Goal: Task Accomplishment & Management: Complete application form

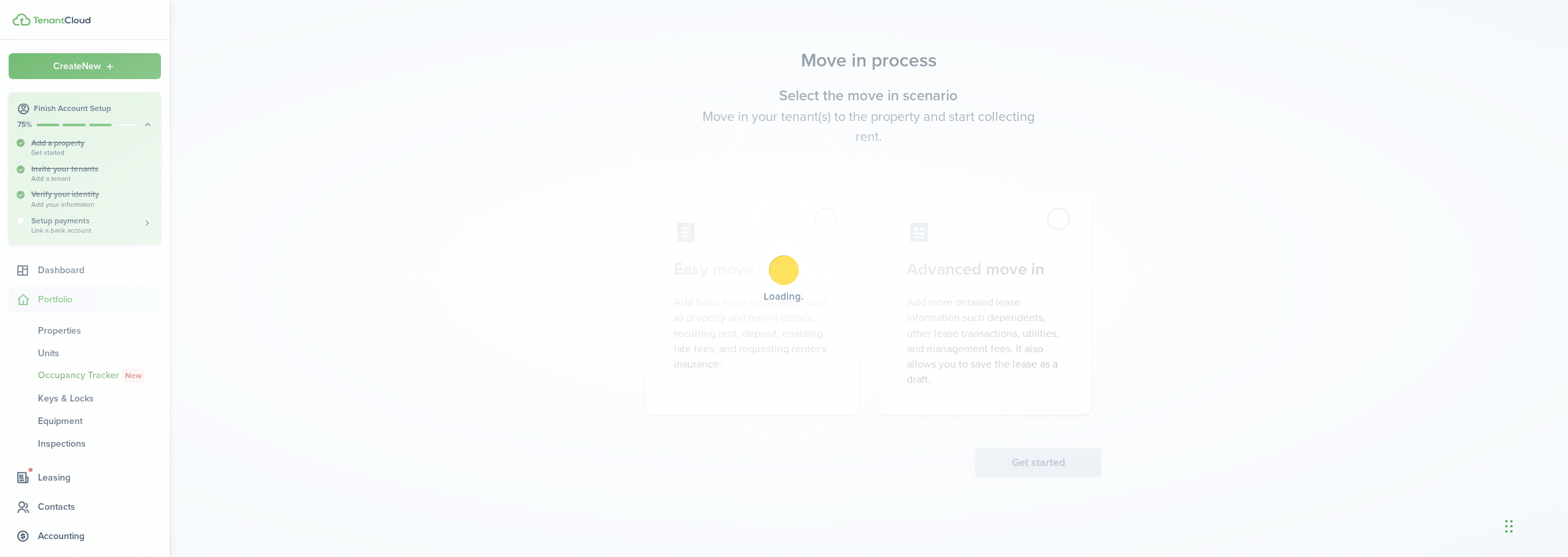
scroll to position [119, 0]
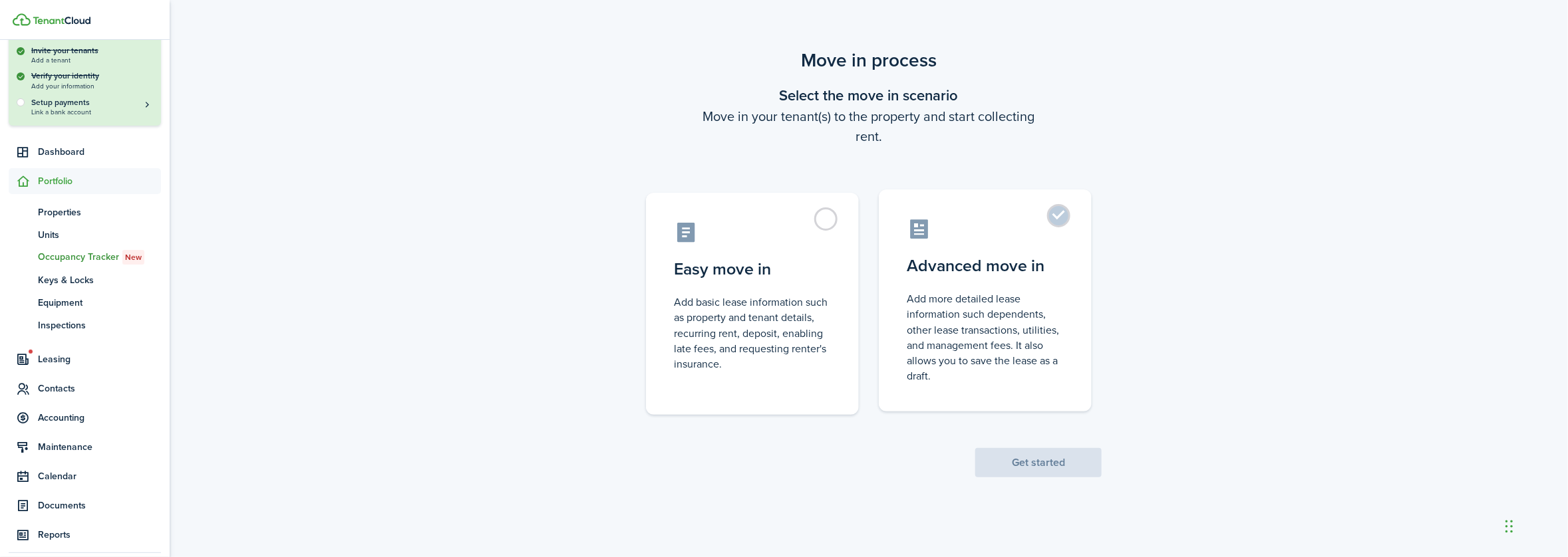
click at [1054, 218] on label "Advanced move in Add more detailed lease information such dependents, other lea…" at bounding box center [985, 301] width 213 height 222
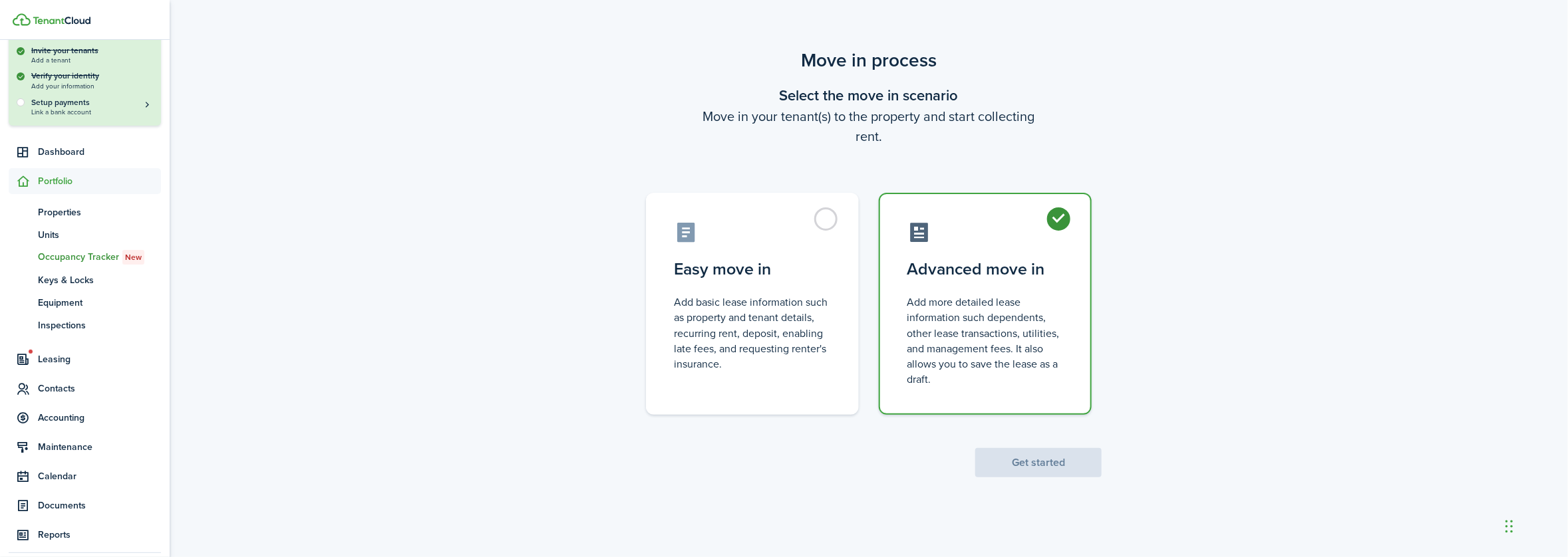
radio input "true"
click at [1062, 468] on button "Get started" at bounding box center [1038, 463] width 126 height 29
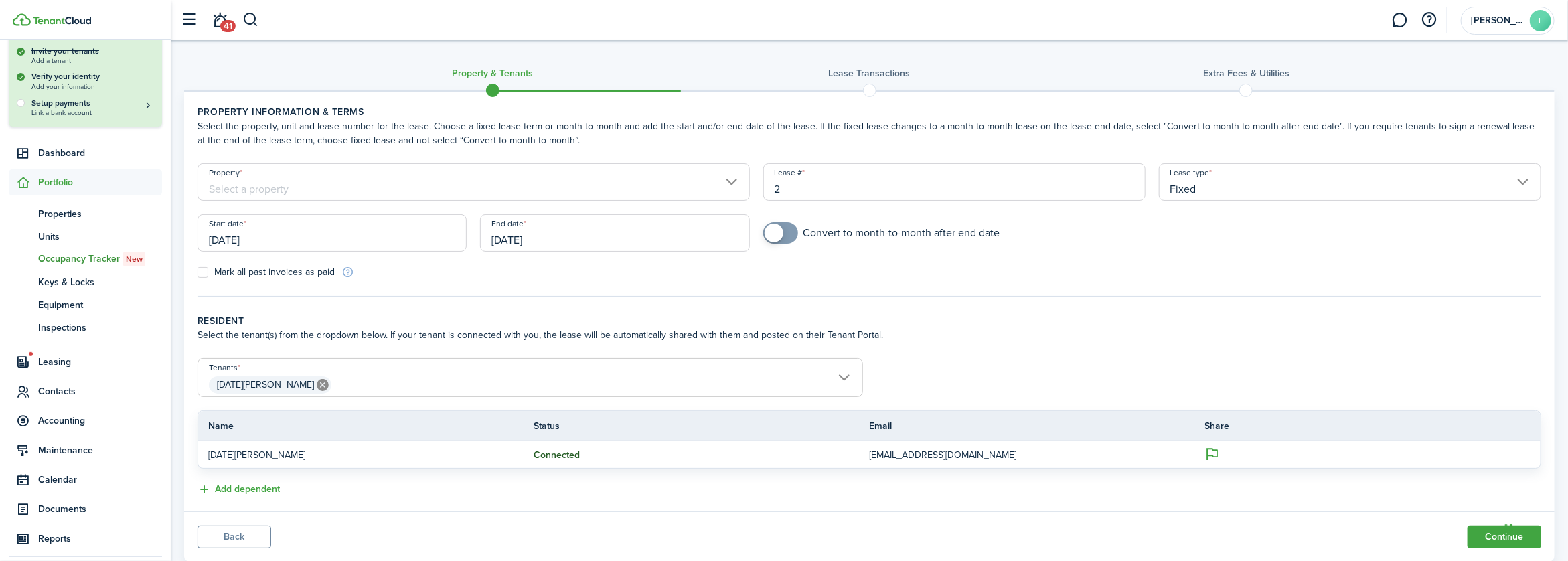
click at [728, 181] on input "Property" at bounding box center [474, 182] width 553 height 37
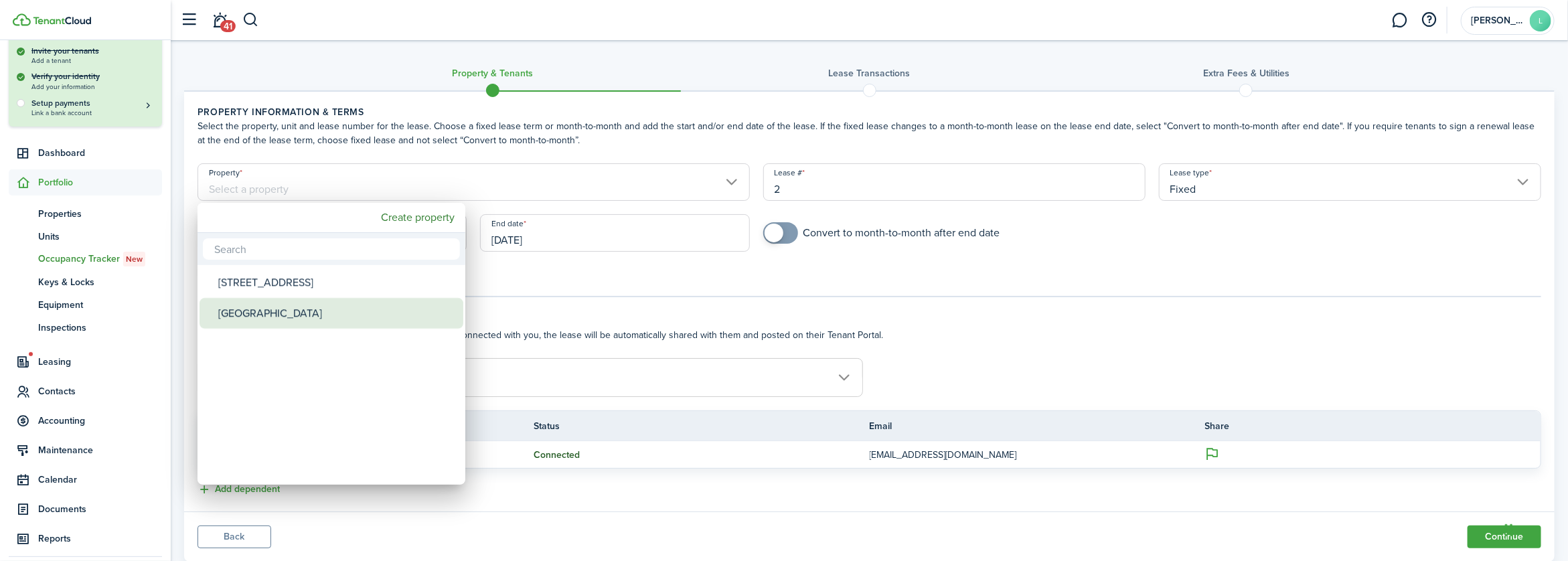
click at [270, 311] on div "[GEOGRAPHIC_DATA]" at bounding box center [336, 314] width 237 height 30
type input "[GEOGRAPHIC_DATA]"
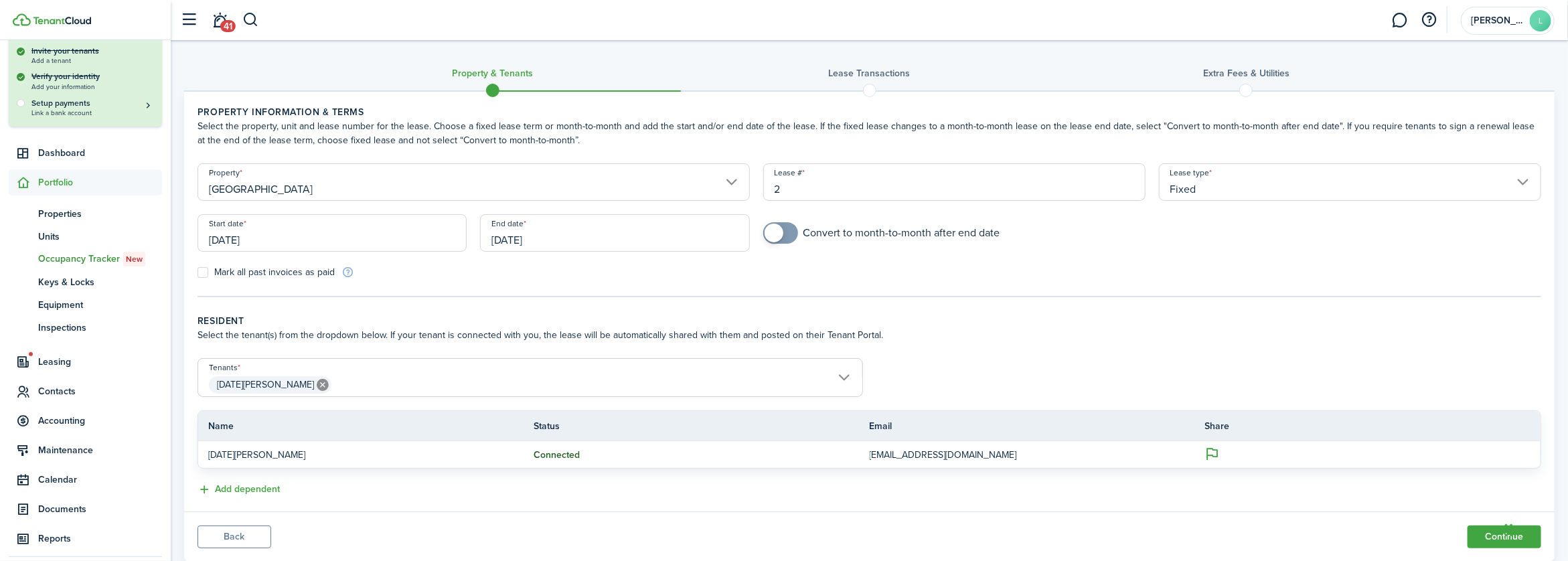
click at [794, 193] on input "2" at bounding box center [955, 182] width 382 height 37
click at [1524, 182] on input "Fixed" at bounding box center [1350, 182] width 382 height 37
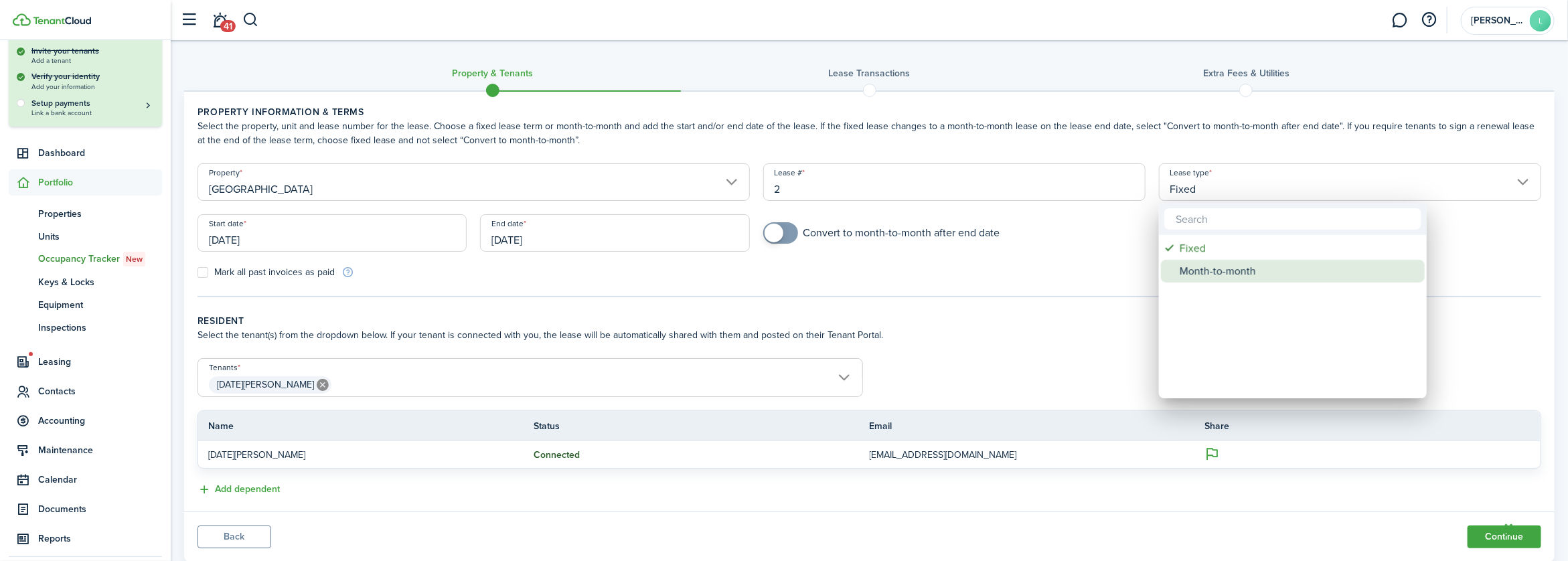
click at [1216, 274] on div "Month-to-month" at bounding box center [1298, 271] width 237 height 23
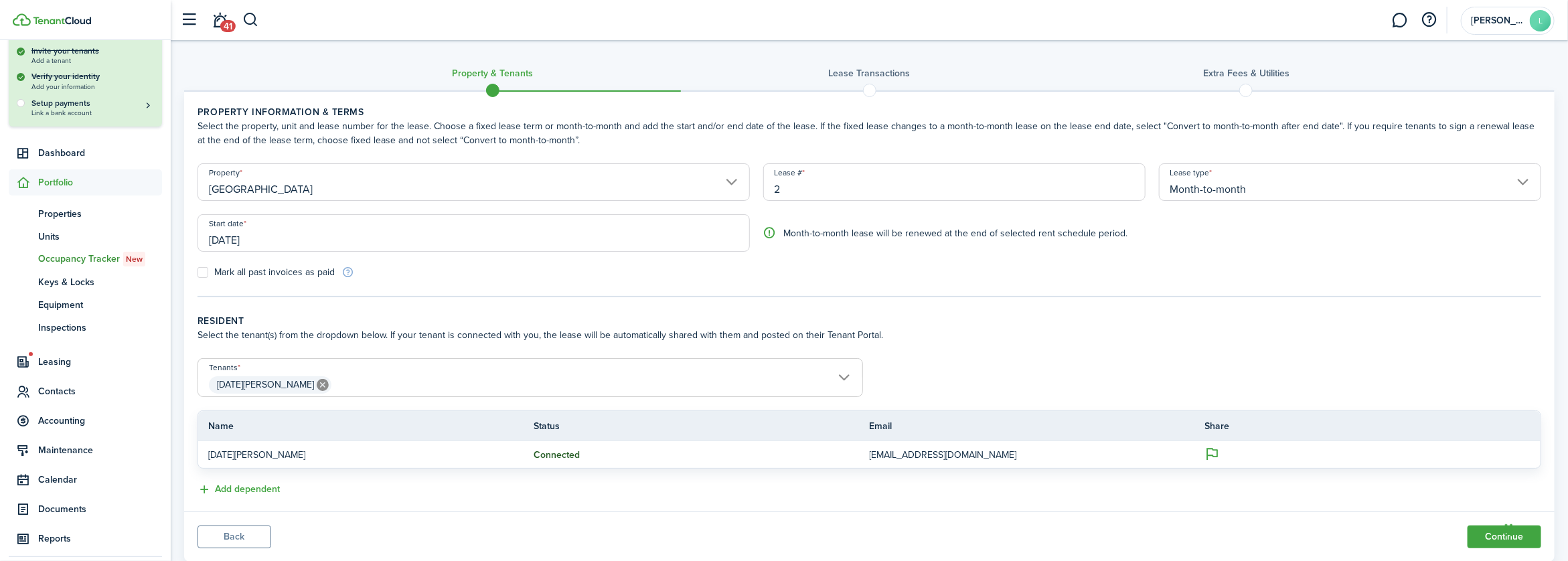
click at [1521, 181] on input "Month-to-month" at bounding box center [1350, 182] width 382 height 37
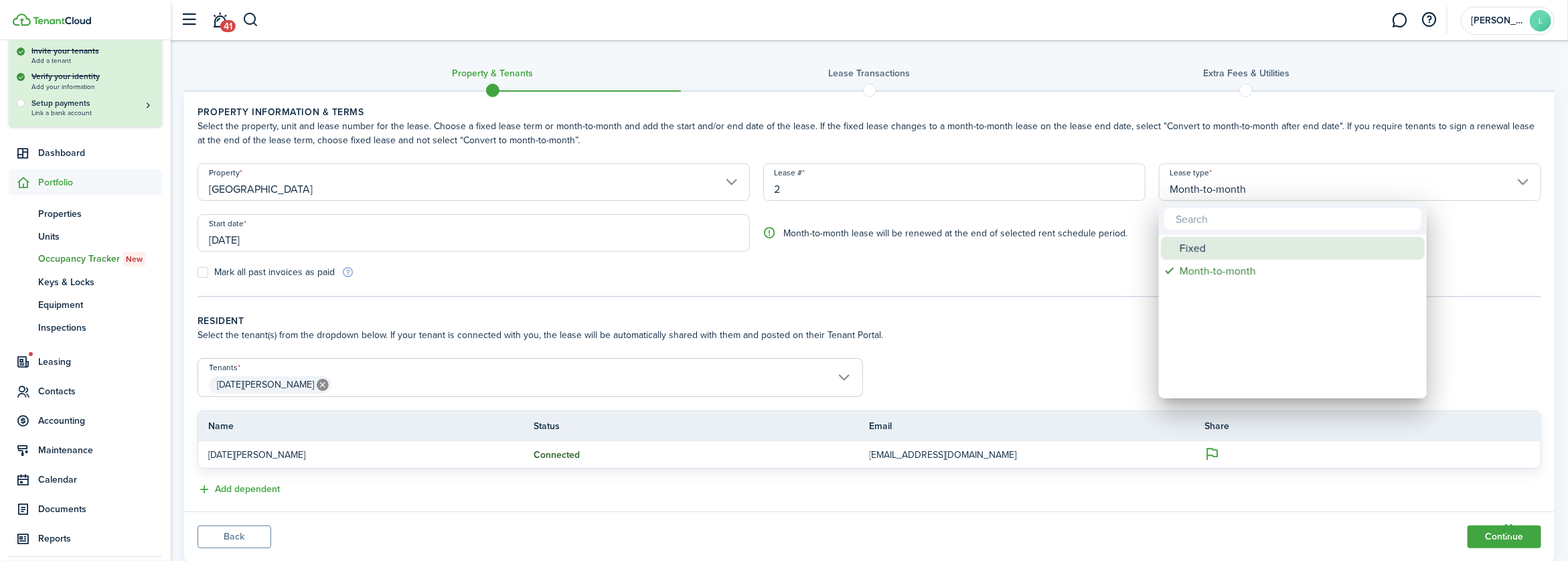
click at [1187, 249] on div "Fixed" at bounding box center [1298, 248] width 237 height 23
type input "Fixed"
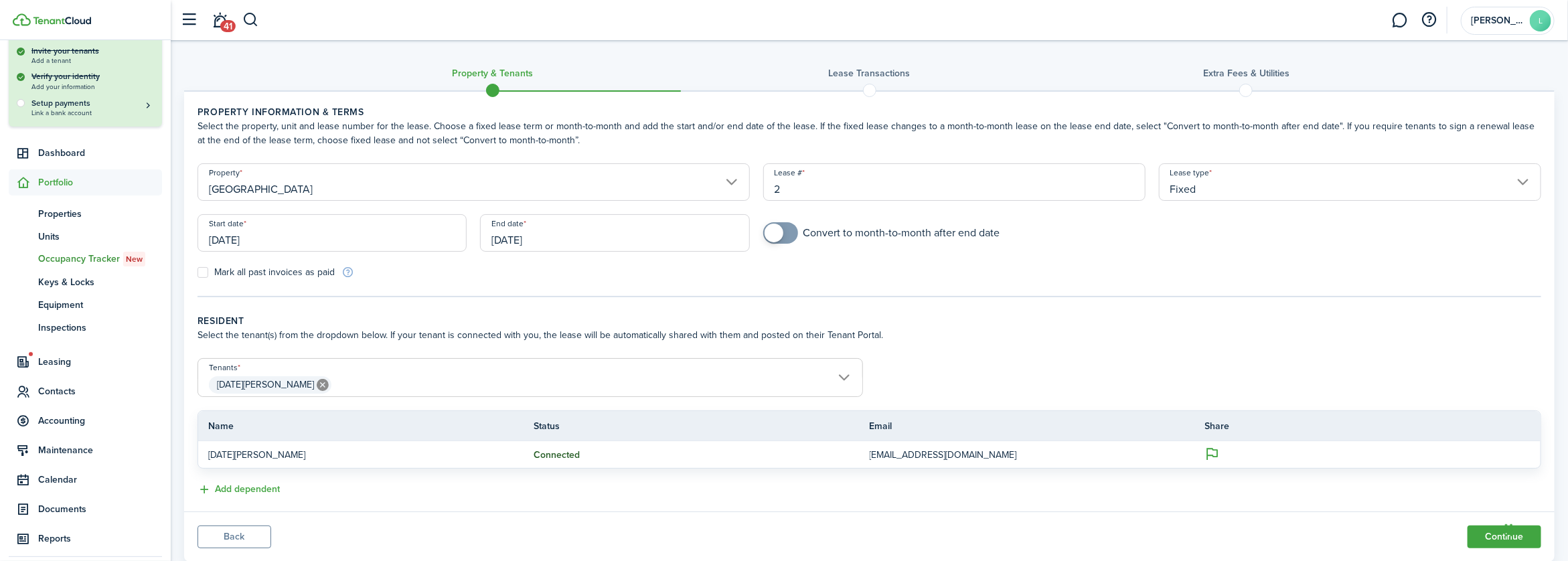
click at [219, 234] on input "[DATE]" at bounding box center [333, 233] width 269 height 37
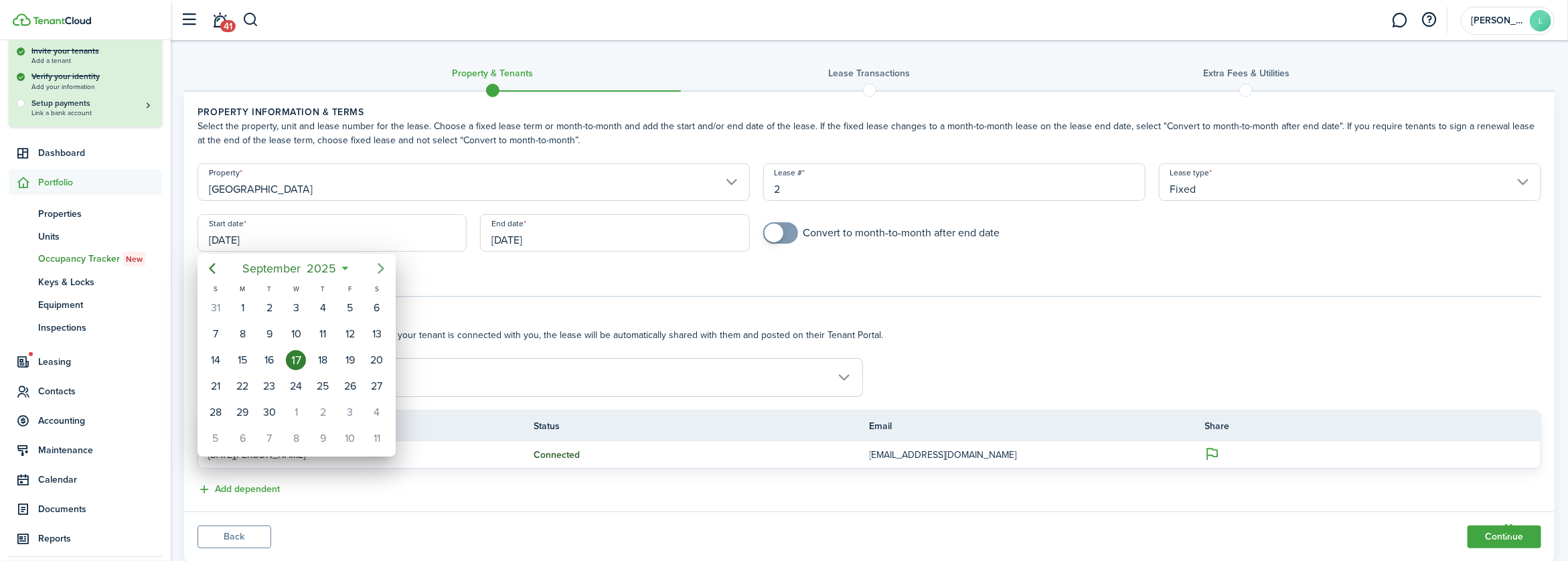
click at [379, 270] on icon "Next page" at bounding box center [381, 268] width 16 height 16
click at [378, 269] on icon "Next page" at bounding box center [381, 268] width 16 height 16
drag, startPoint x: 243, startPoint y: 355, endPoint x: 252, endPoint y: 343, distance: 15.0
click at [243, 355] on div "10" at bounding box center [242, 360] width 20 height 20
type input "[DATE]"
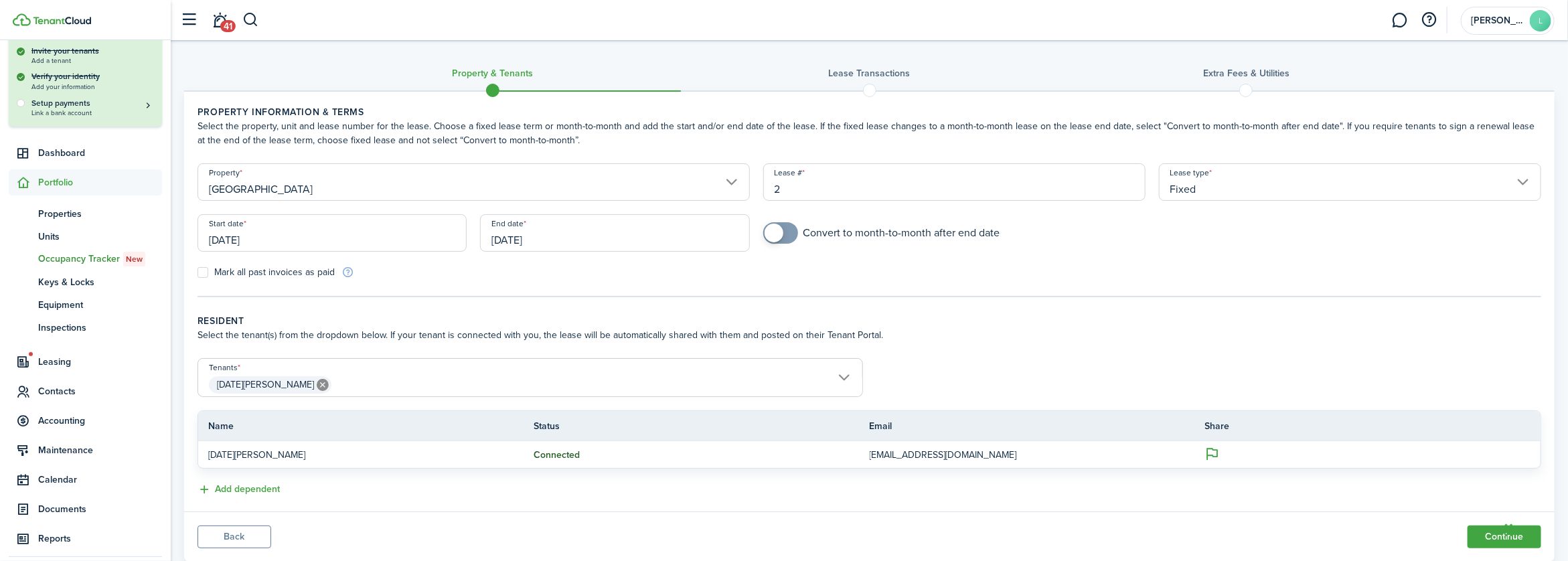
click at [505, 237] on input "[DATE]" at bounding box center [615, 233] width 269 height 37
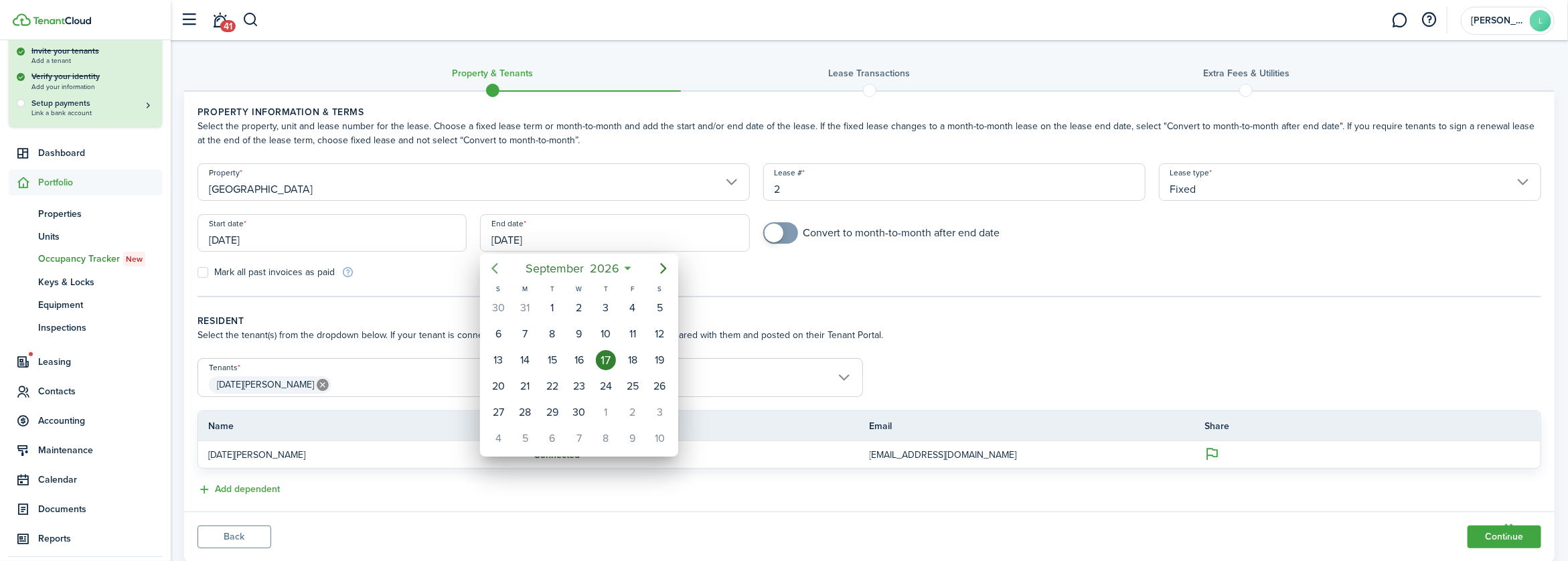
click at [493, 268] on icon "Previous page" at bounding box center [496, 269] width 6 height 11
click at [495, 268] on icon "Previous page" at bounding box center [495, 268] width 16 height 16
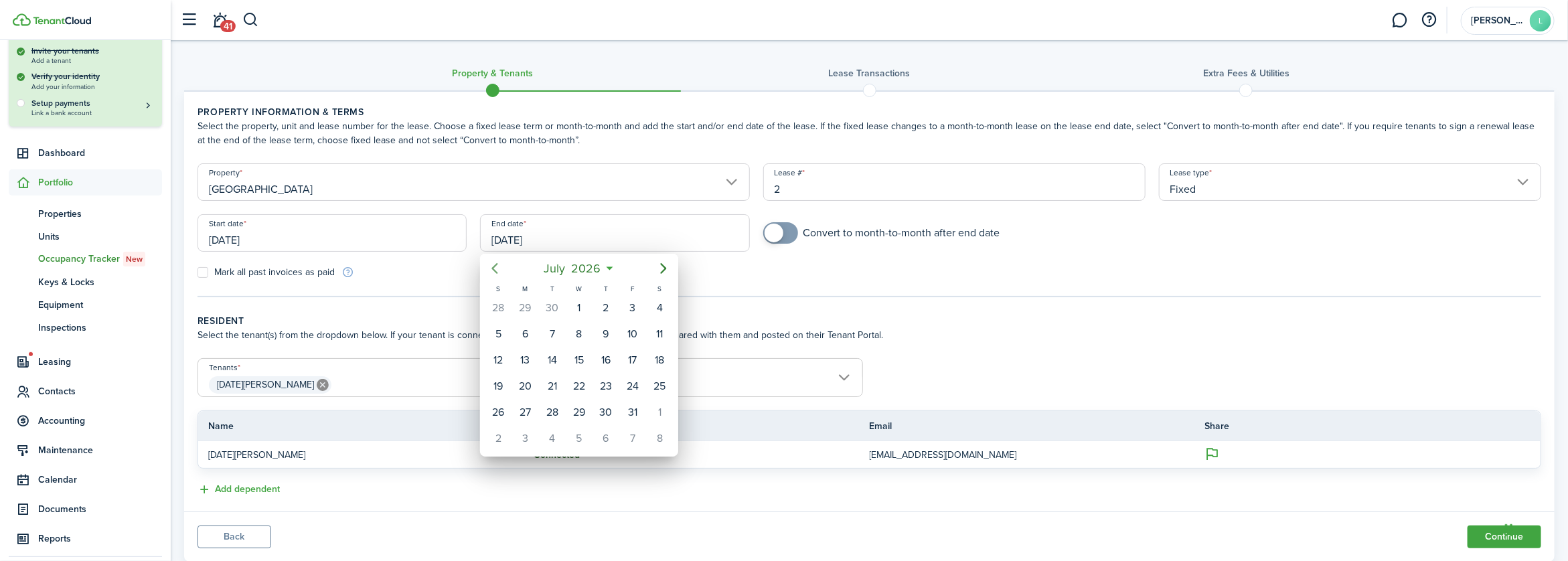
click at [495, 268] on icon "Previous page" at bounding box center [495, 268] width 16 height 16
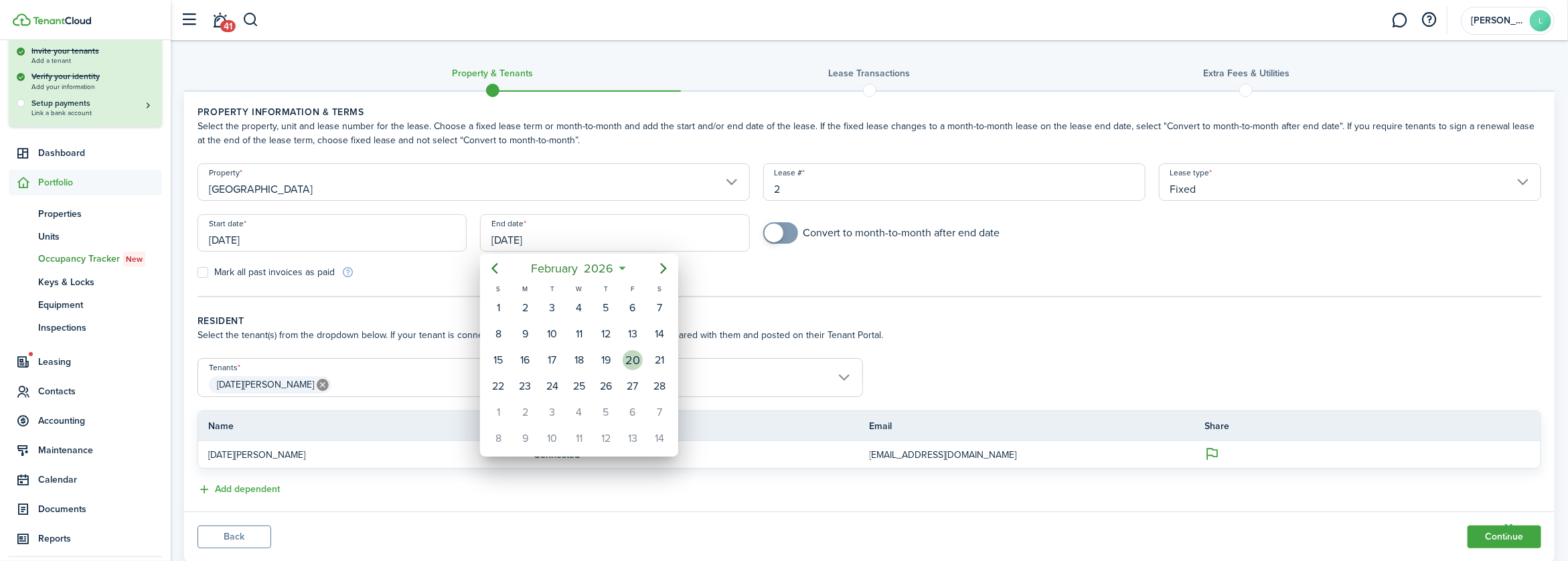
click at [637, 361] on div "20" at bounding box center [633, 360] width 20 height 20
type input "[DATE]"
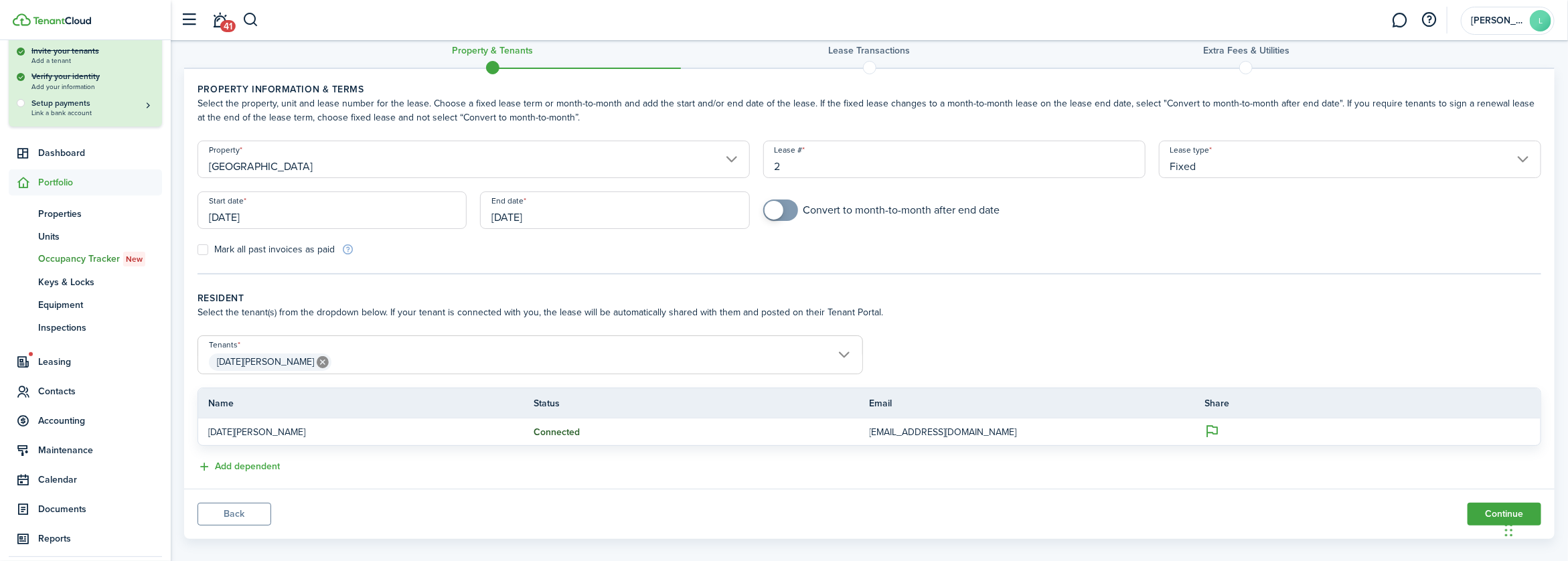
scroll to position [35, 0]
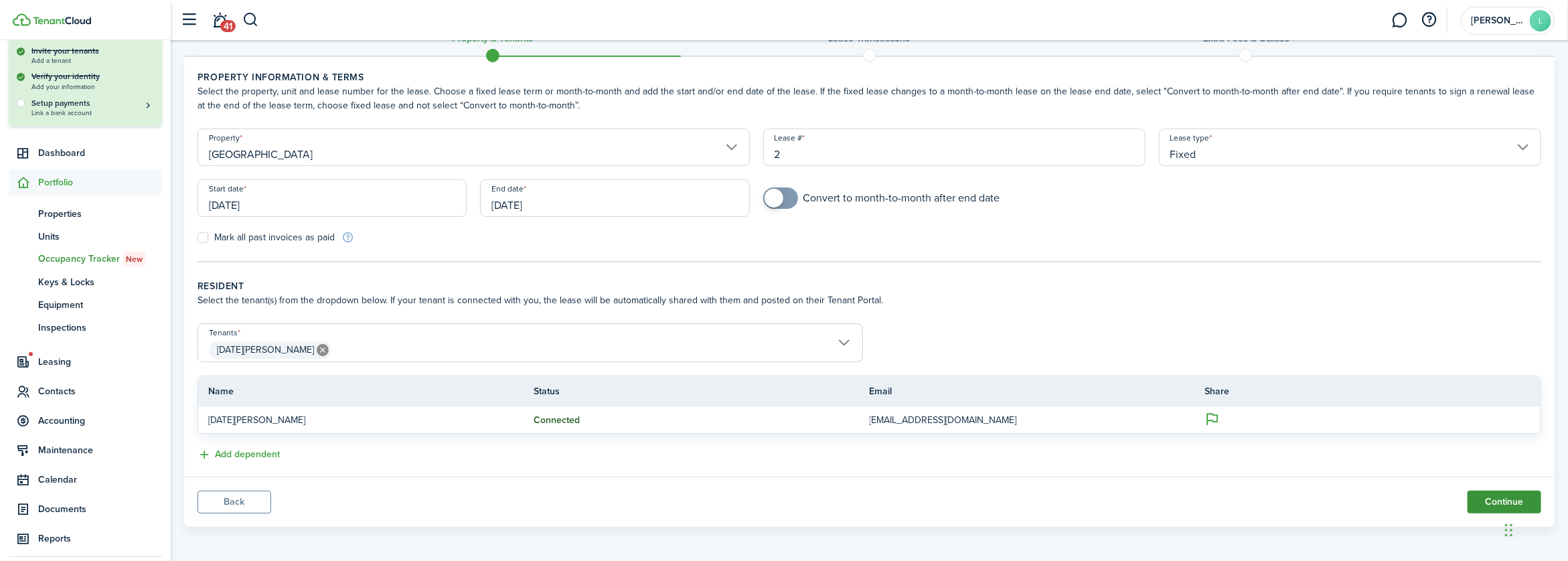
click at [1488, 497] on button "Continue" at bounding box center [1504, 502] width 74 height 23
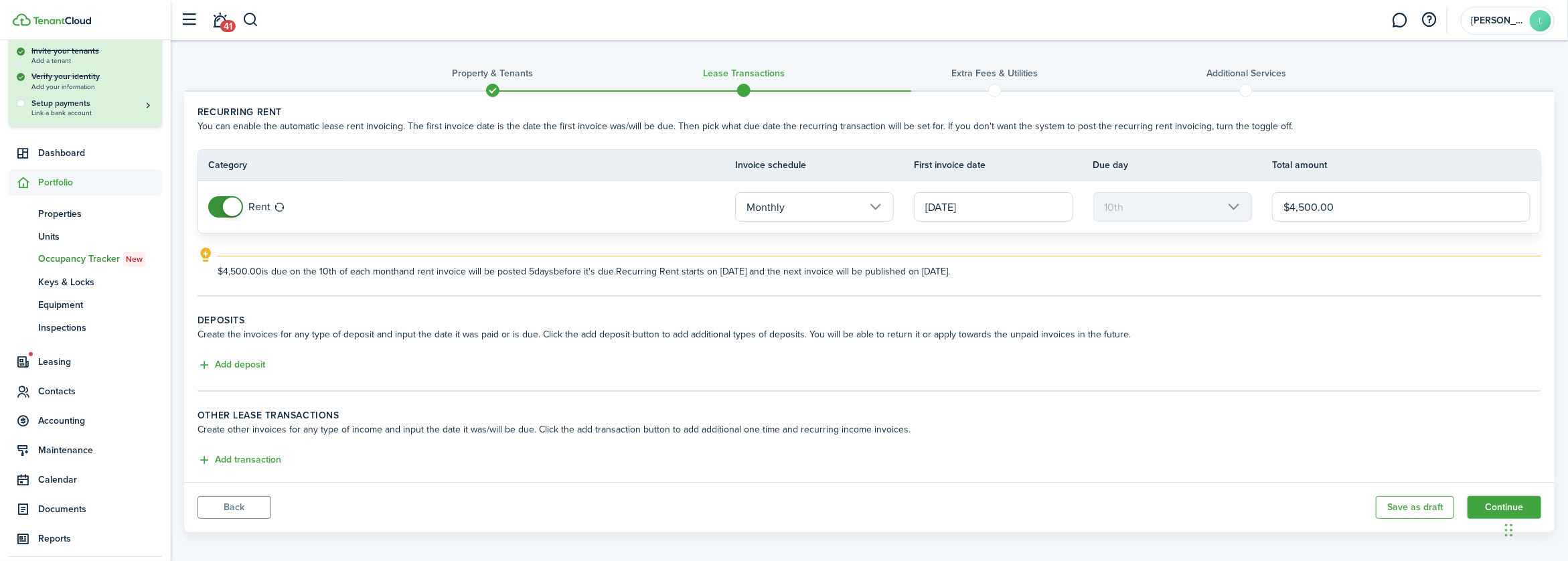
click at [1305, 205] on input "$4,500.00" at bounding box center [1402, 206] width 259 height 30
click at [878, 206] on input "Monthly" at bounding box center [814, 206] width 159 height 30
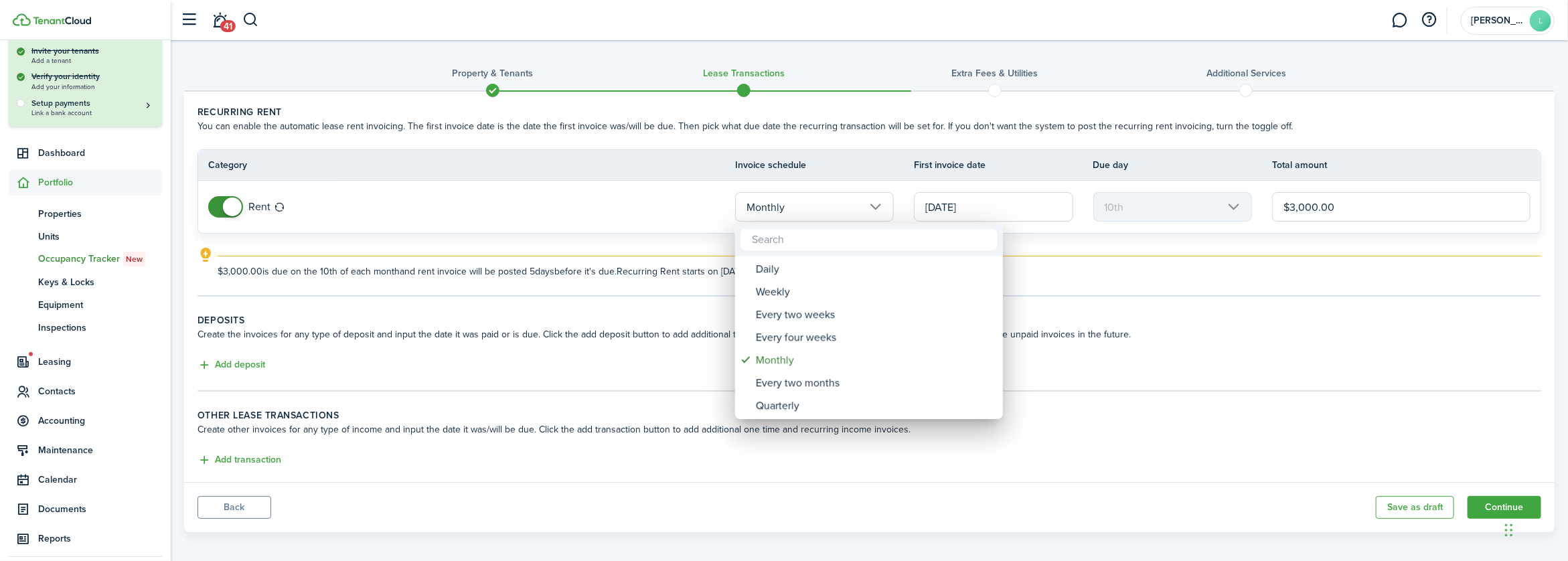
click at [1119, 459] on div at bounding box center [784, 280] width 1783 height 776
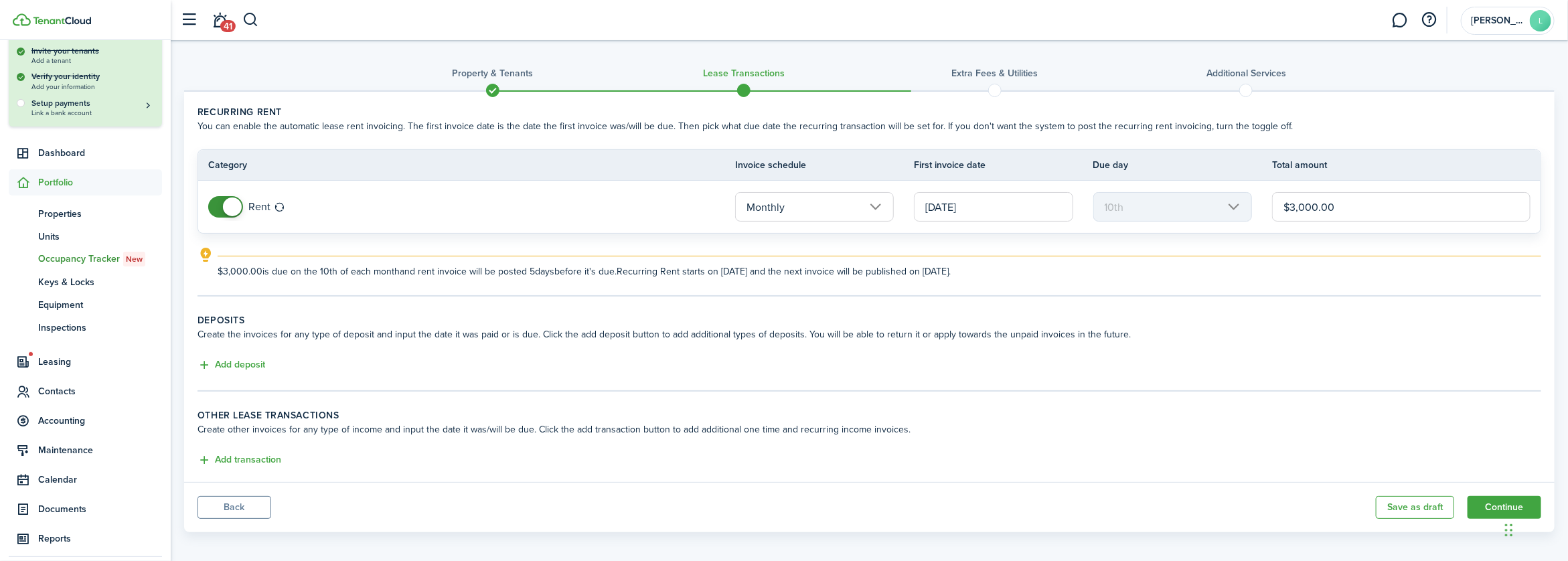
click at [871, 206] on input "Monthly" at bounding box center [814, 206] width 159 height 30
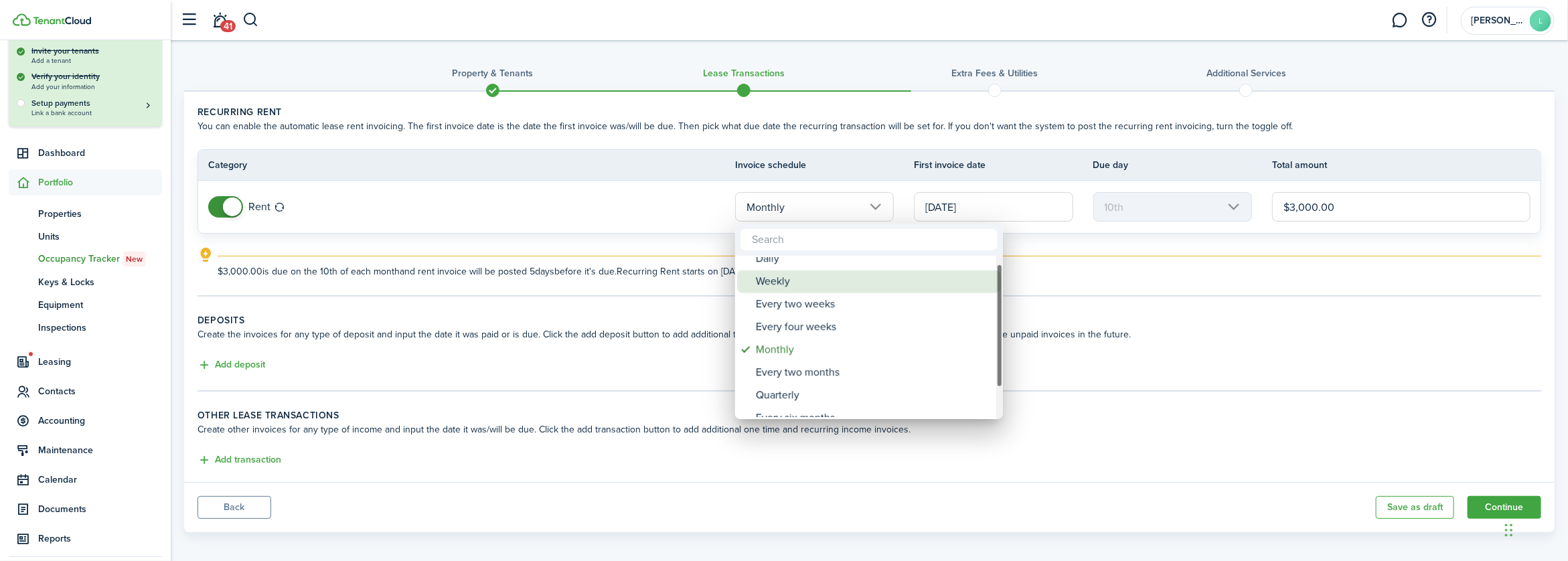
drag, startPoint x: 1000, startPoint y: 310, endPoint x: 990, endPoint y: 282, distance: 29.7
click at [990, 282] on mbsc-scrollview-base "Daily Weekly Every two weeks Every four weeks Monthly Every two months Quarterl…" at bounding box center [869, 337] width 268 height 161
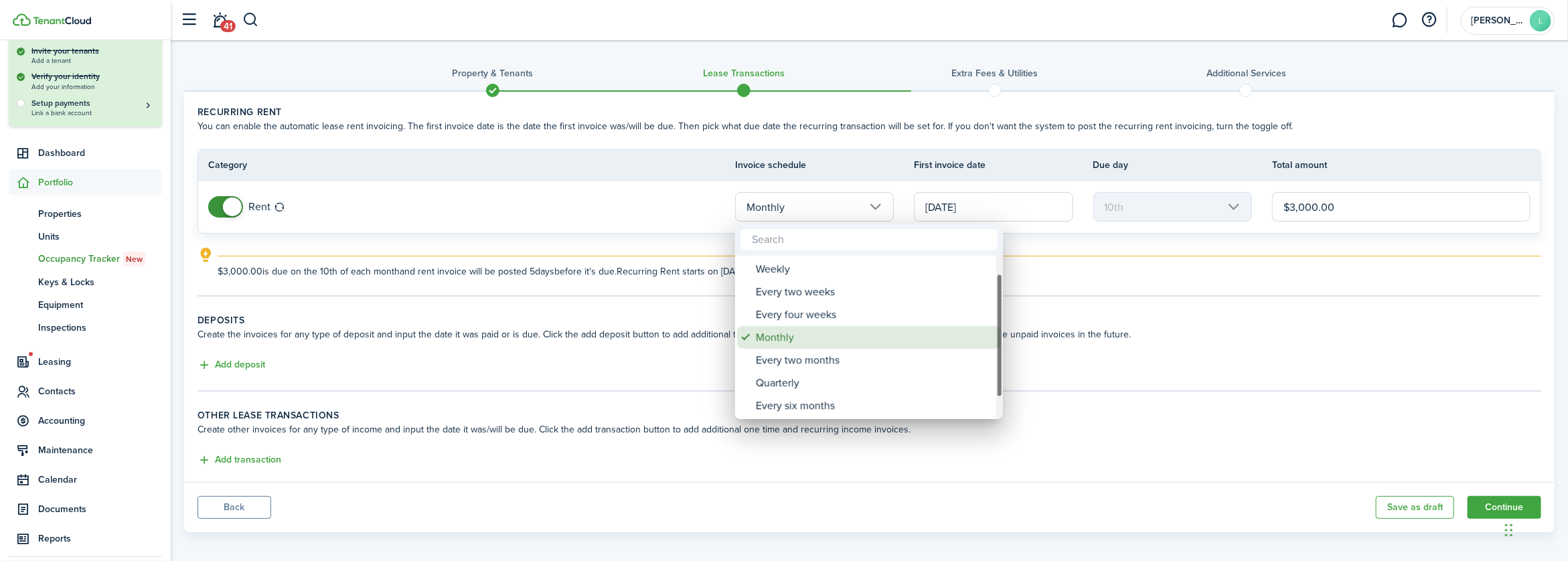
click at [814, 335] on div "Monthly" at bounding box center [874, 337] width 237 height 23
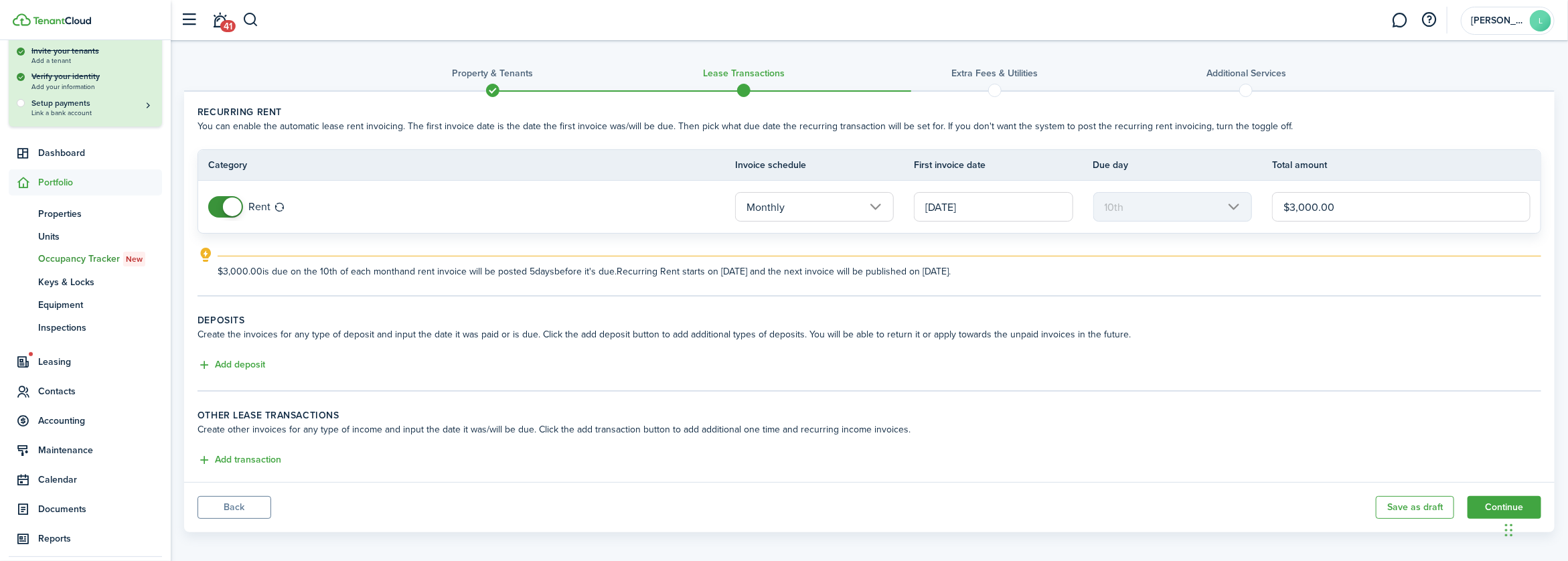
click at [1294, 204] on input "$3,000.00" at bounding box center [1402, 206] width 259 height 30
click at [1303, 203] on input "$4,000.00" at bounding box center [1402, 206] width 259 height 30
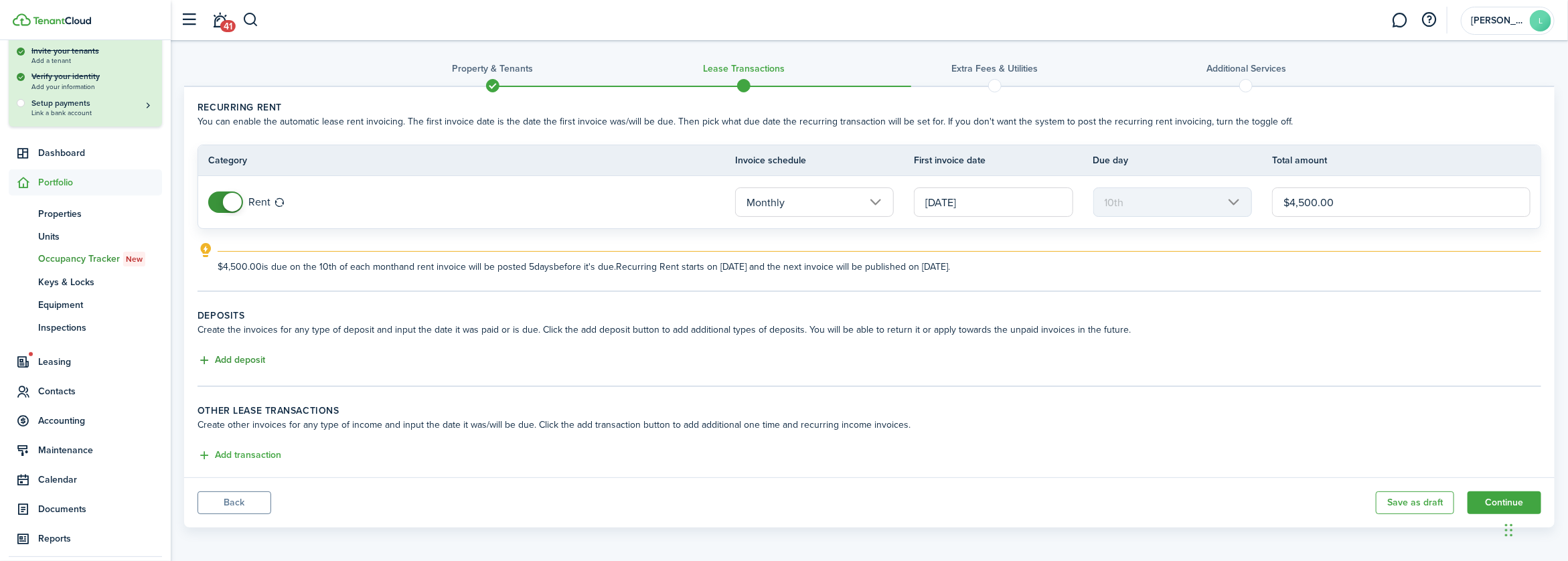
type input "$4,500.00"
click at [253, 361] on button "Add deposit" at bounding box center [231, 361] width 68 height 15
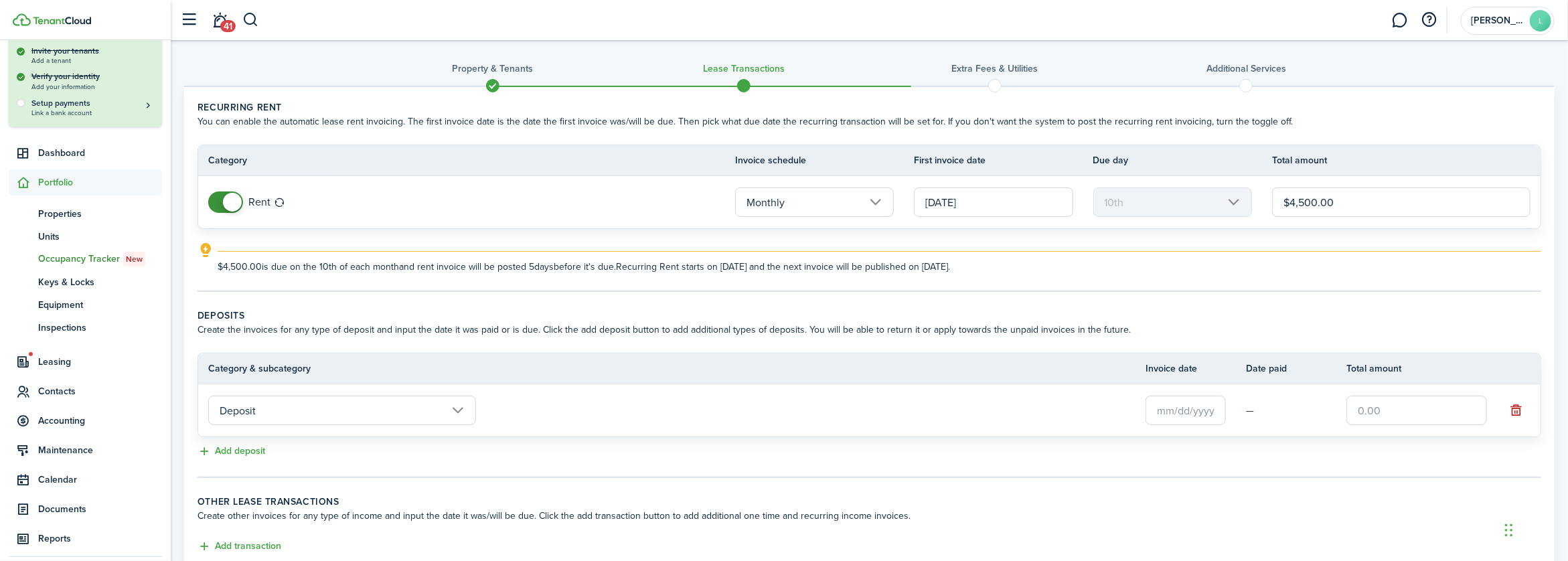
click at [250, 410] on input "Deposit" at bounding box center [343, 410] width 268 height 30
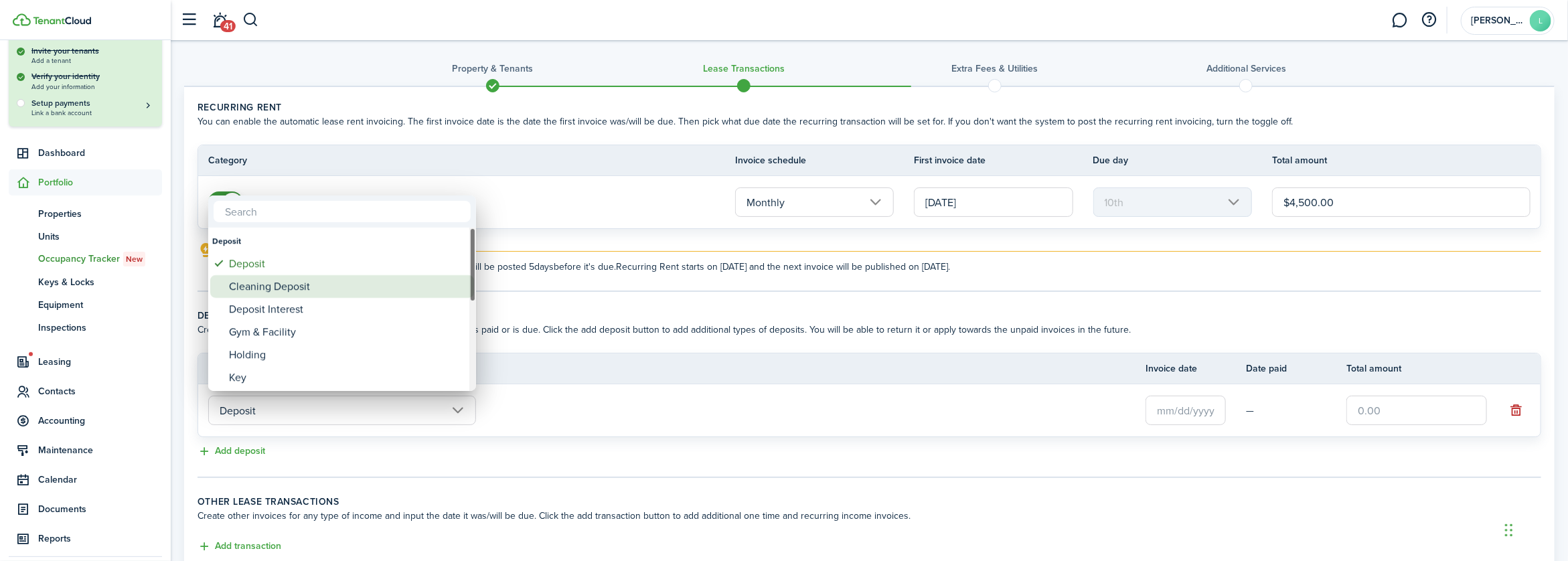
click at [253, 287] on div "Cleaning Deposit" at bounding box center [347, 287] width 237 height 23
type input "Deposit / Cleaning Deposit"
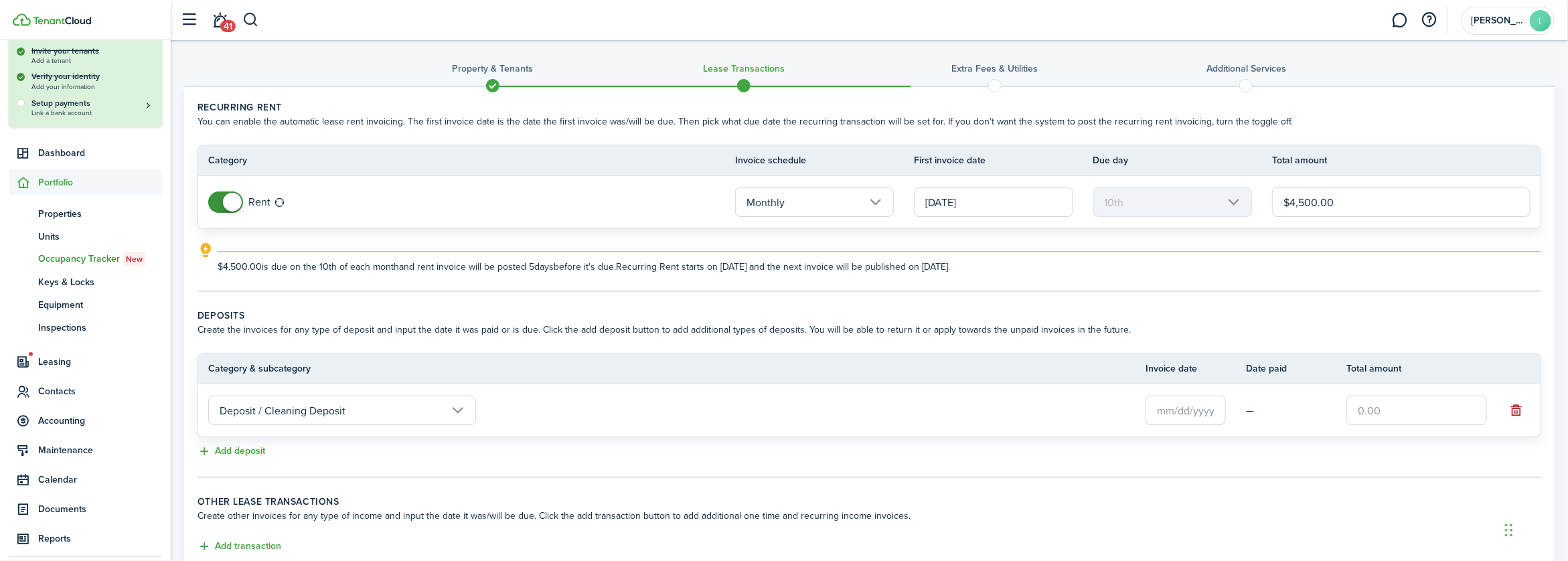
click at [1182, 410] on input "text" at bounding box center [1186, 410] width 81 height 30
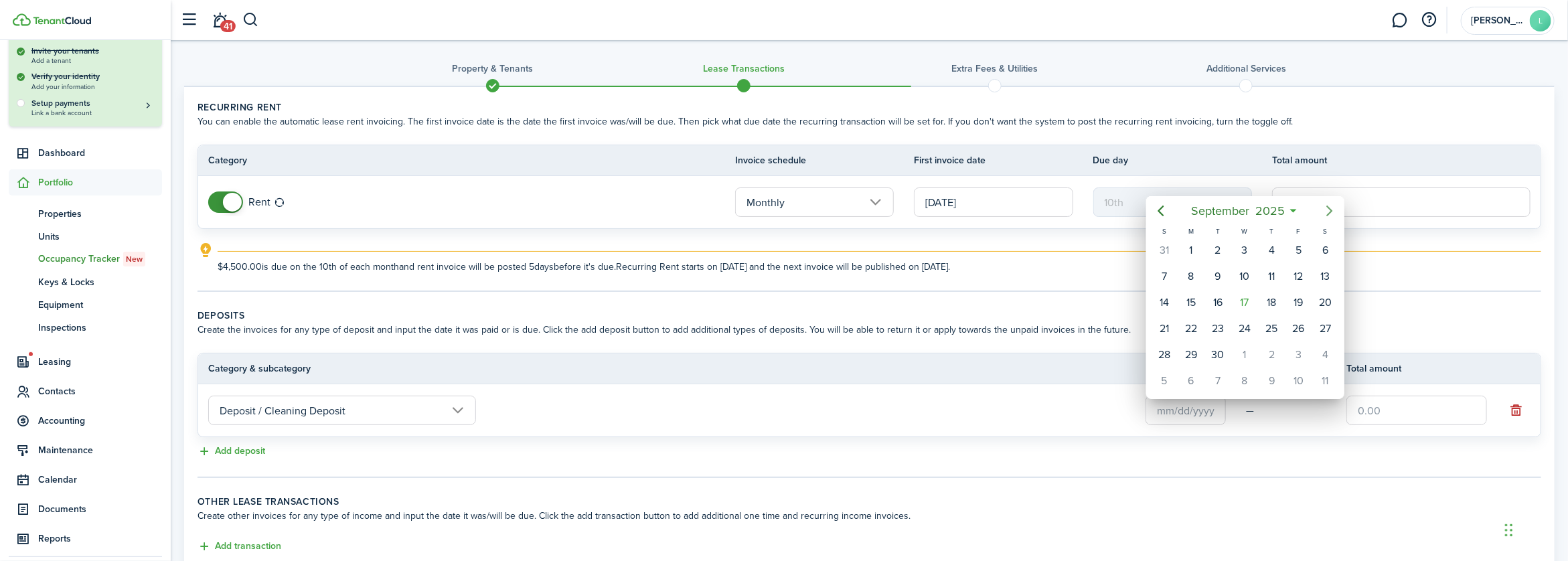
click at [1327, 209] on icon "Next page" at bounding box center [1330, 211] width 16 height 16
click at [1196, 304] on div "10" at bounding box center [1191, 302] width 20 height 20
type input "[DATE]"
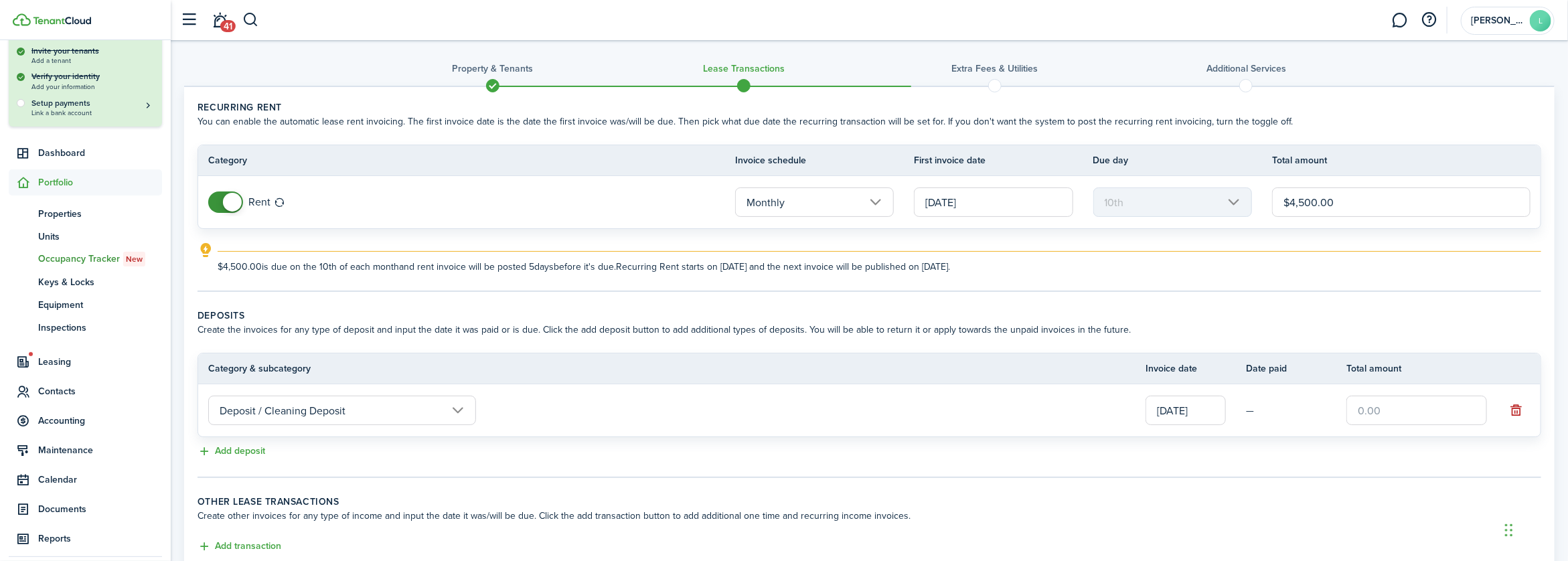
click at [1363, 403] on input "text" at bounding box center [1417, 410] width 141 height 30
type input "$250.00"
click at [250, 448] on button "Add deposit" at bounding box center [231, 451] width 68 height 15
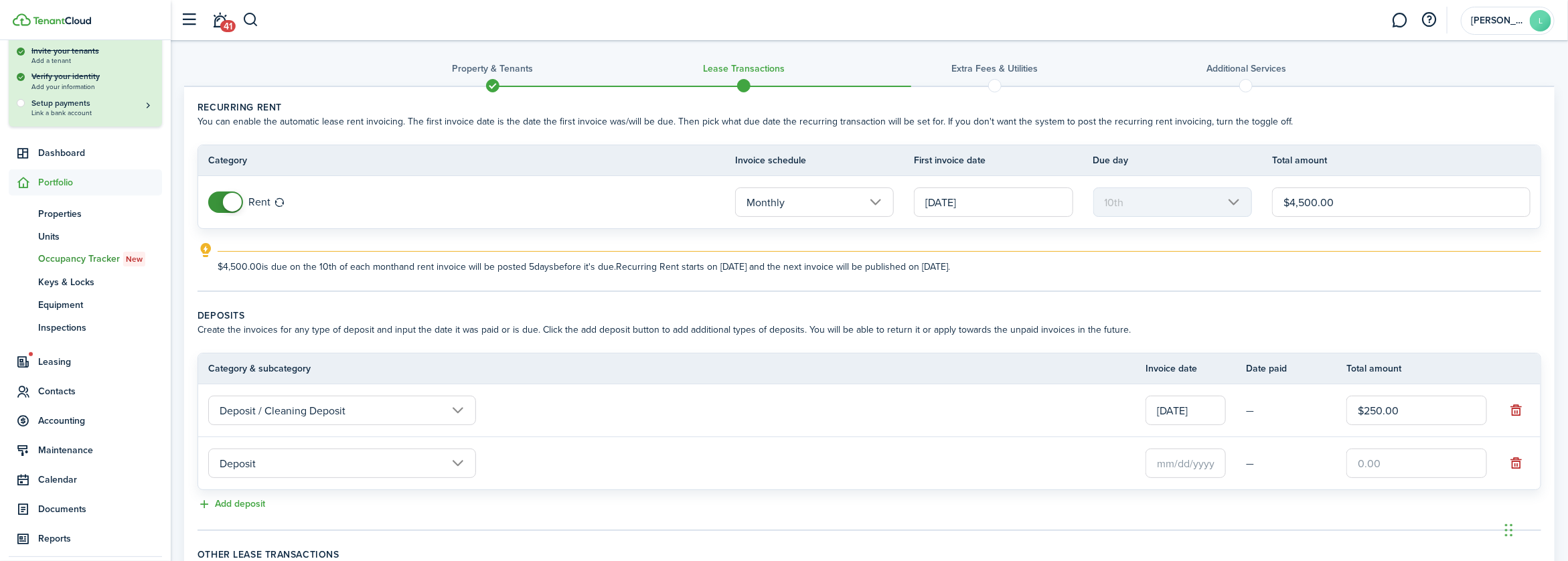
click at [454, 459] on input "Deposit" at bounding box center [343, 463] width 268 height 30
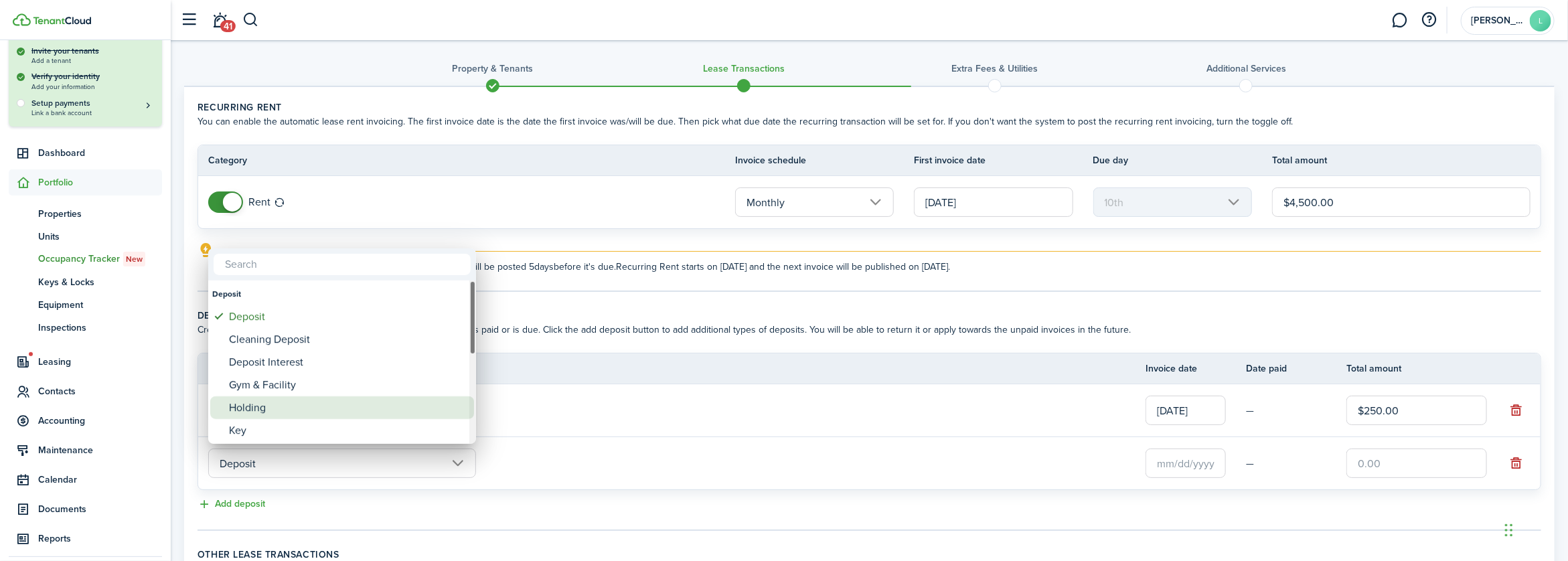
click at [265, 405] on div "Holding" at bounding box center [347, 408] width 237 height 23
type input "Deposit / Holding"
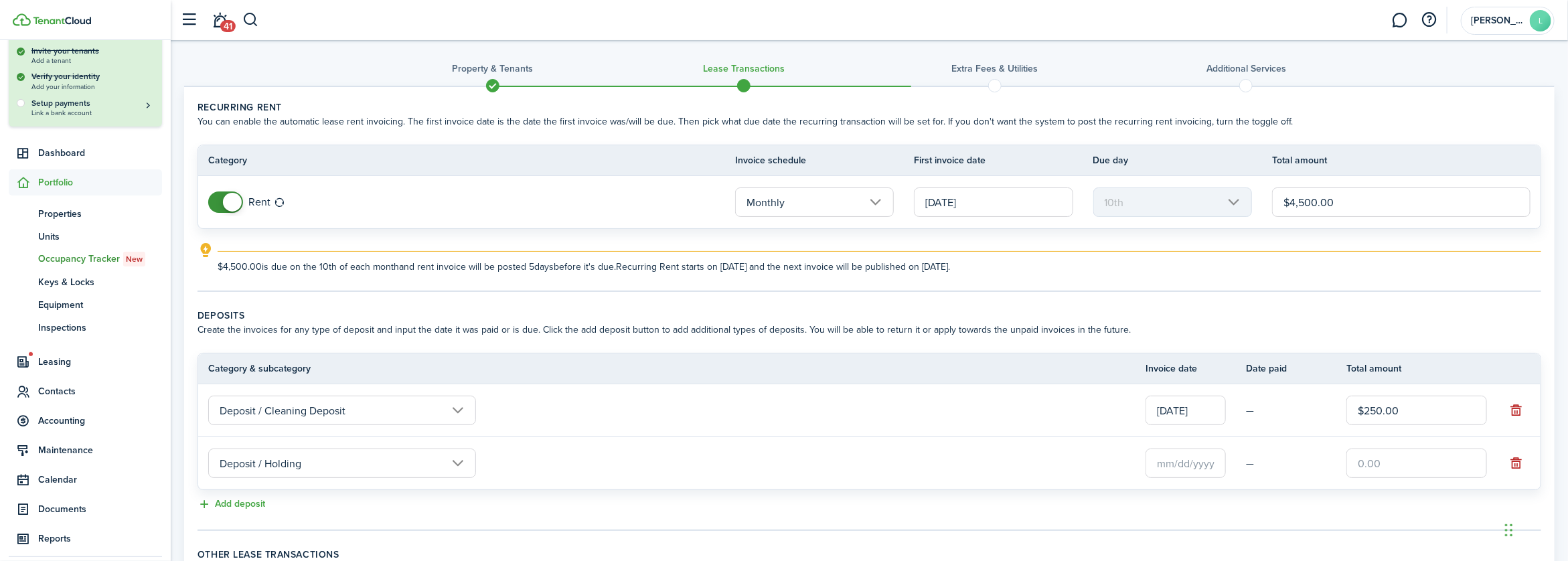
click at [1166, 463] on input "text" at bounding box center [1186, 463] width 81 height 30
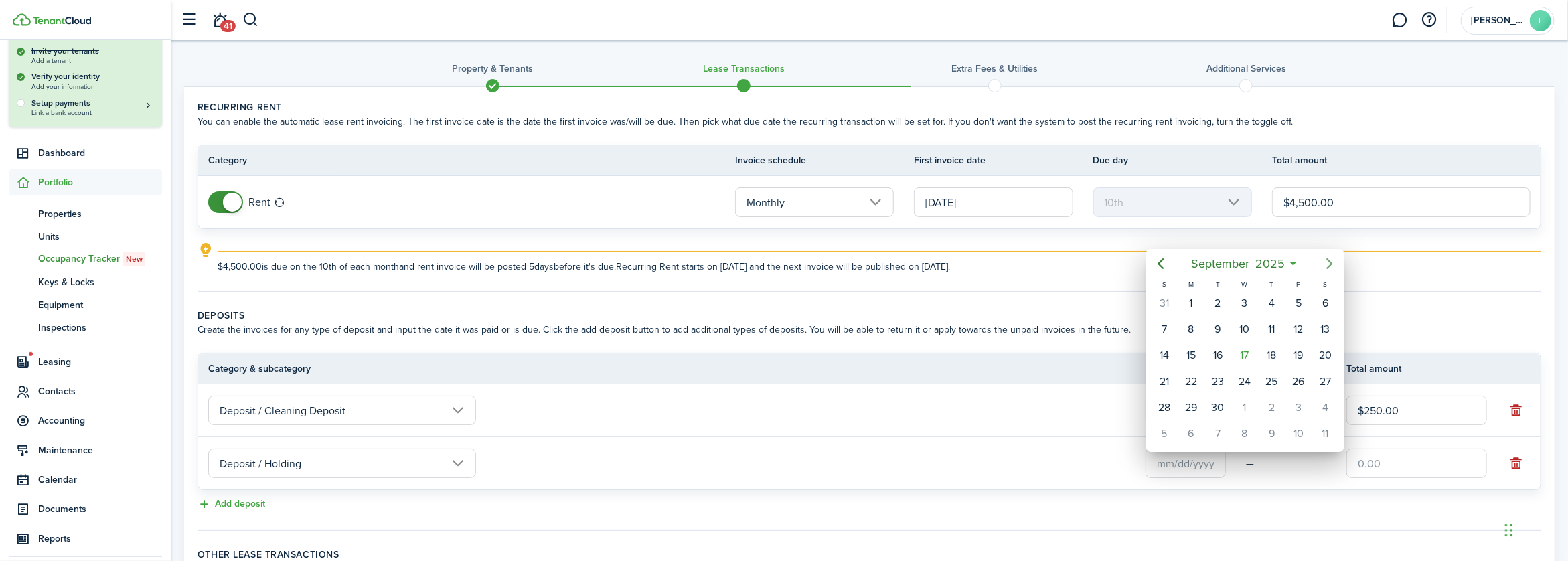
click at [1330, 265] on icon "Next page" at bounding box center [1330, 264] width 6 height 11
click at [1194, 355] on div "10" at bounding box center [1191, 355] width 20 height 20
type input "[DATE]"
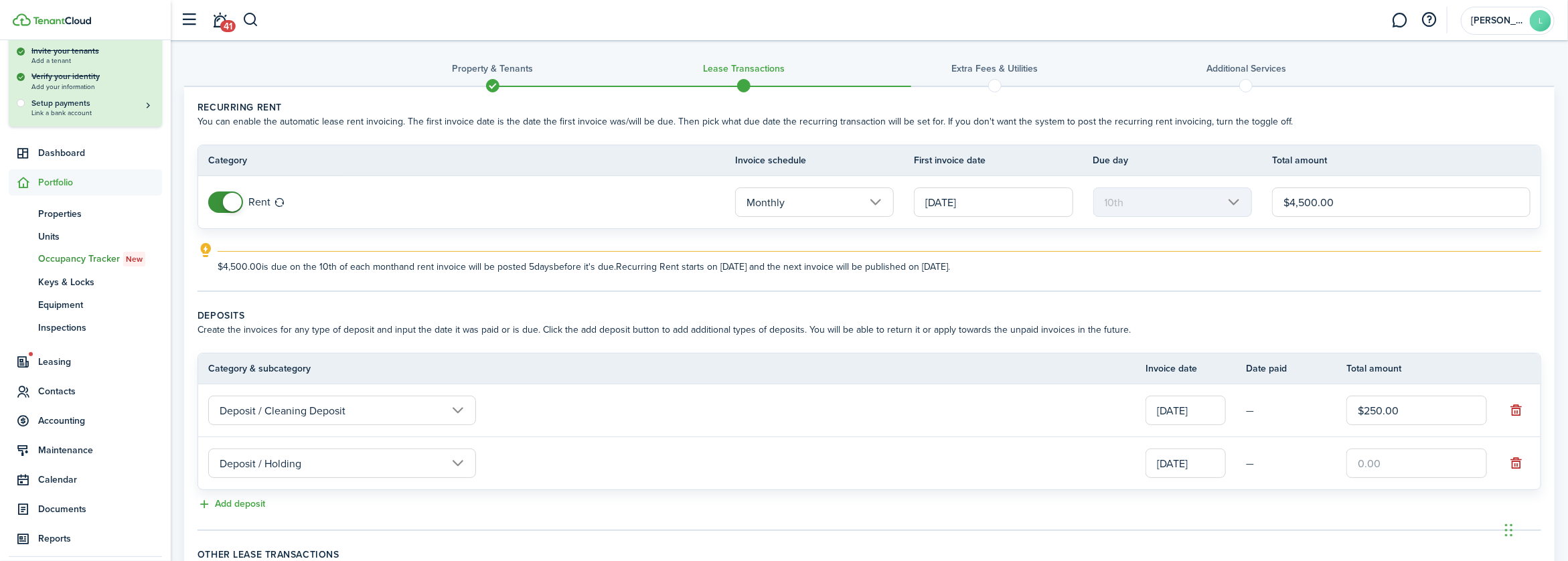
click at [1362, 466] on input "text" at bounding box center [1417, 463] width 141 height 30
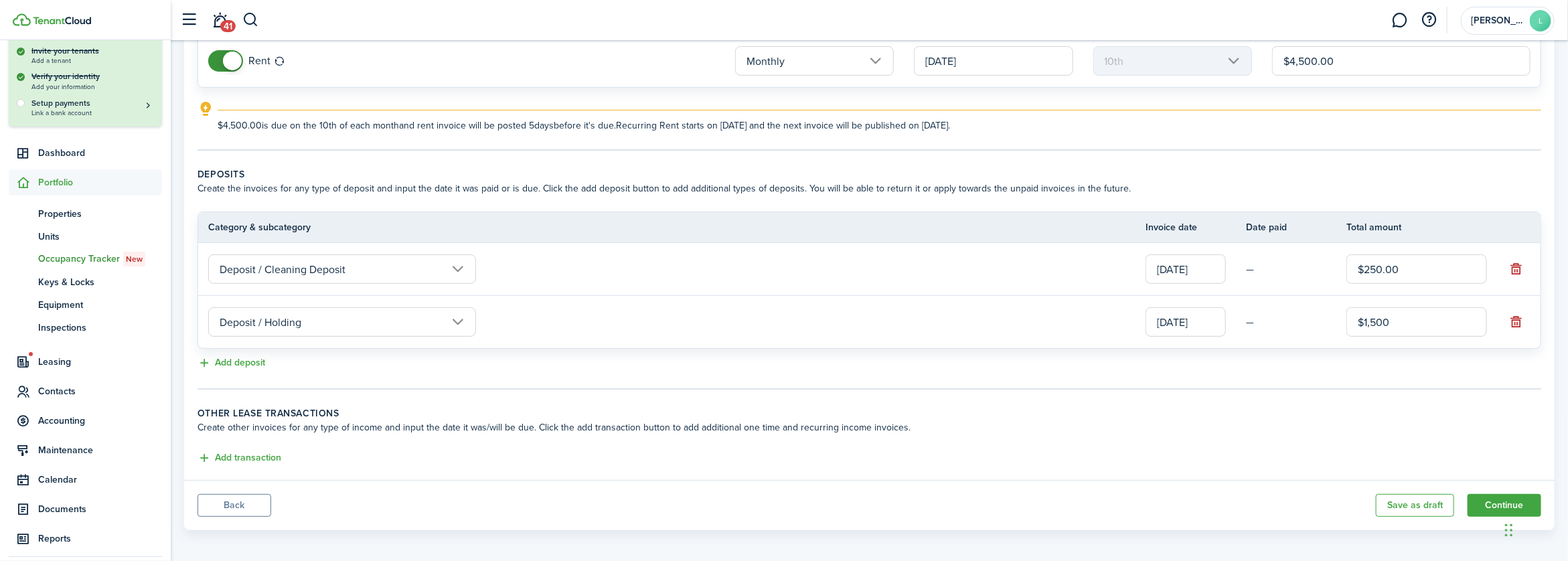
scroll to position [148, 0]
type input "$1,500.00"
click at [1492, 502] on button "Continue" at bounding box center [1504, 504] width 74 height 23
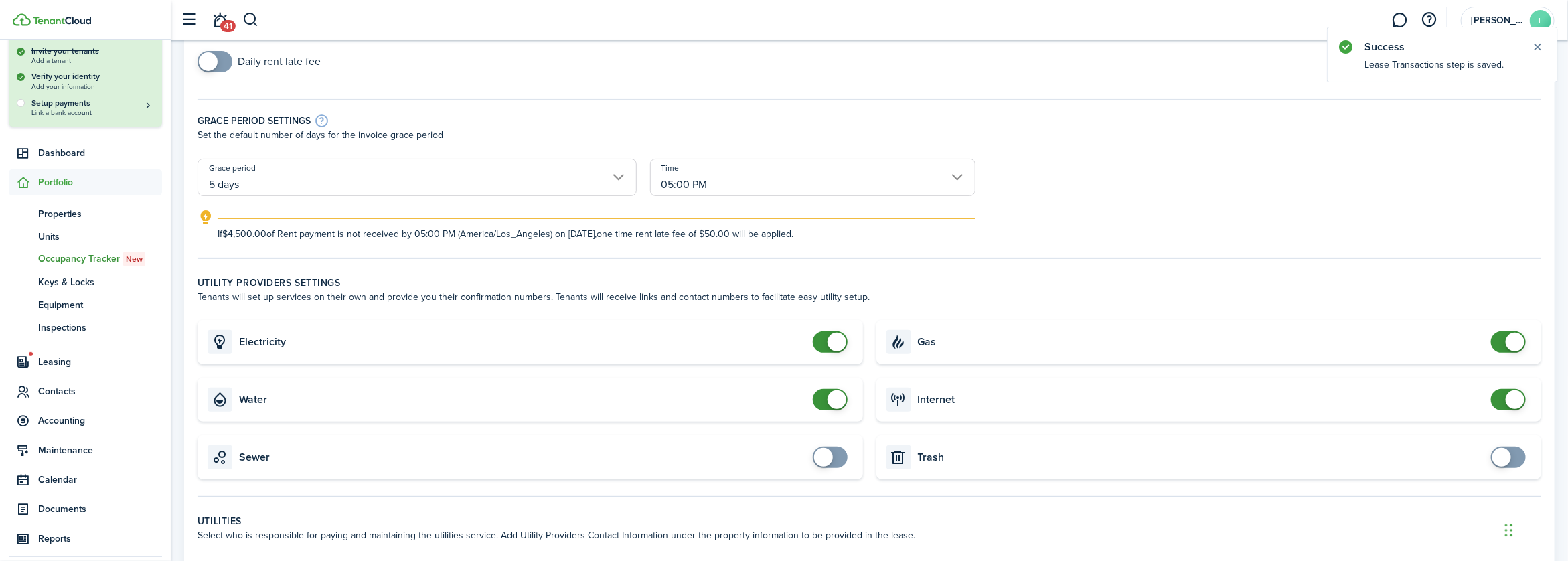
scroll to position [201, 0]
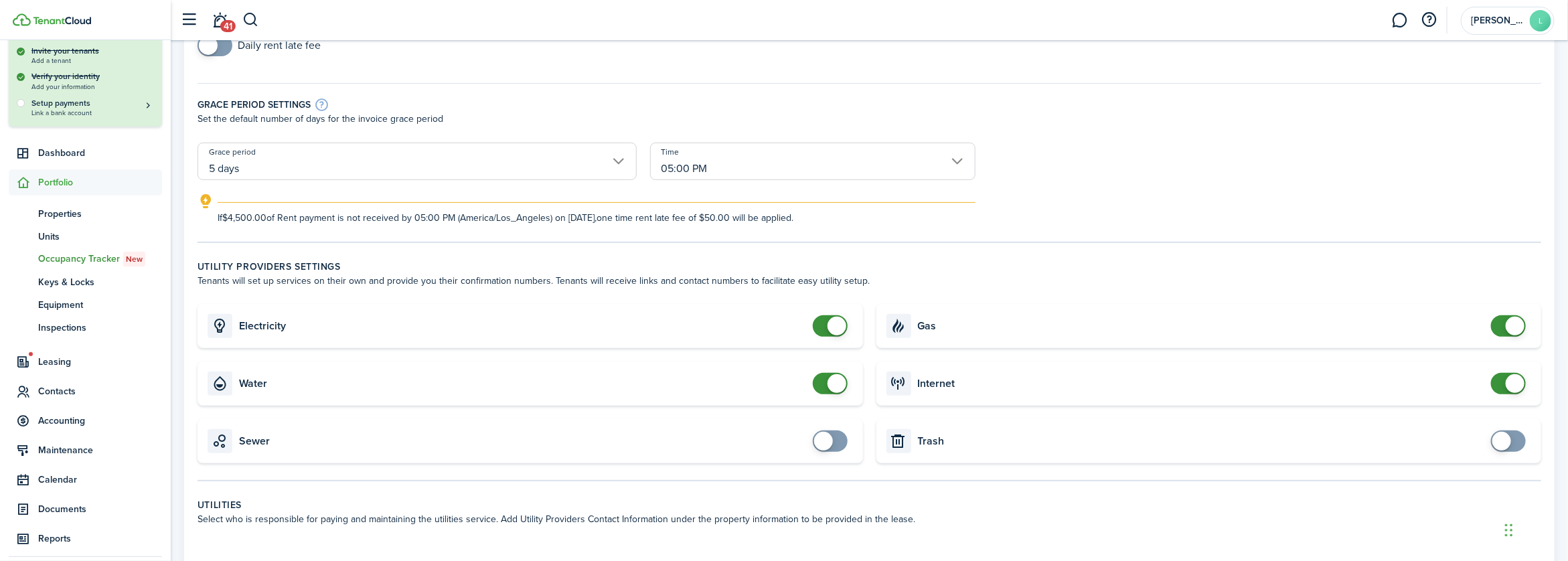
checkbox input "false"
click at [827, 324] on span at bounding box center [837, 326] width 19 height 19
checkbox input "false"
click at [830, 381] on span at bounding box center [837, 384] width 19 height 19
checkbox input "false"
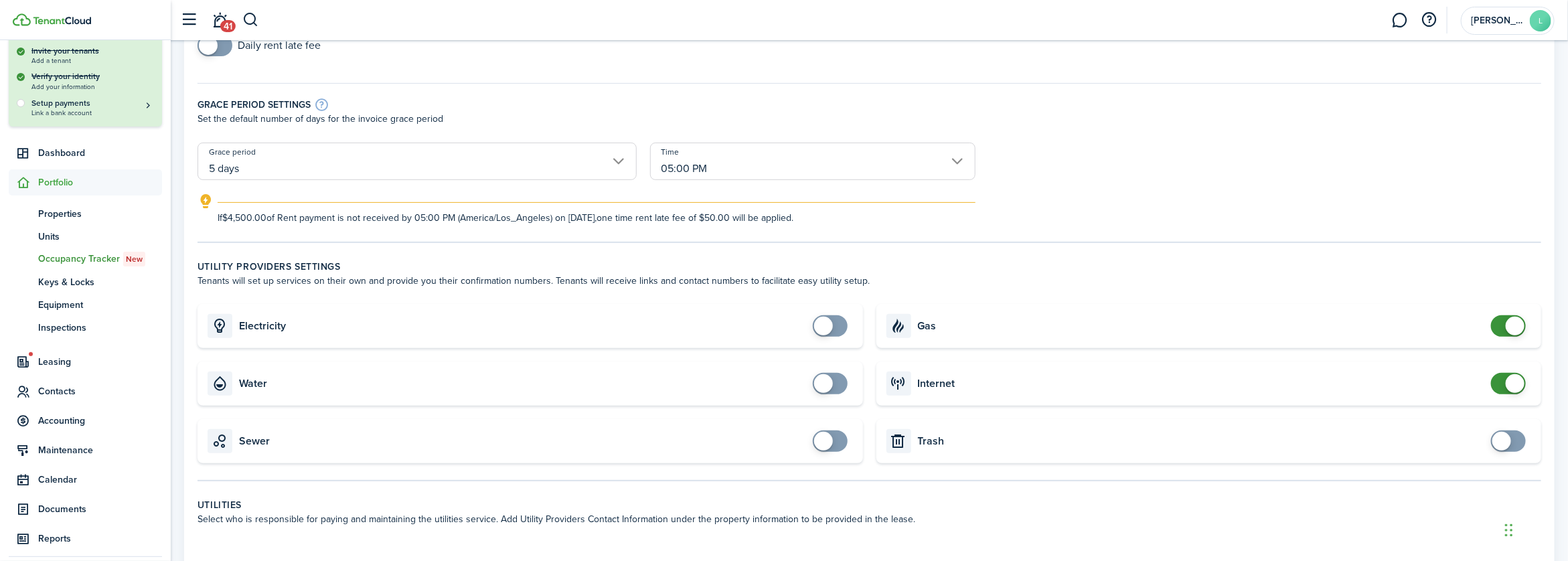
click at [1518, 330] on span at bounding box center [1515, 326] width 19 height 19
click at [1508, 386] on span at bounding box center [1515, 384] width 19 height 19
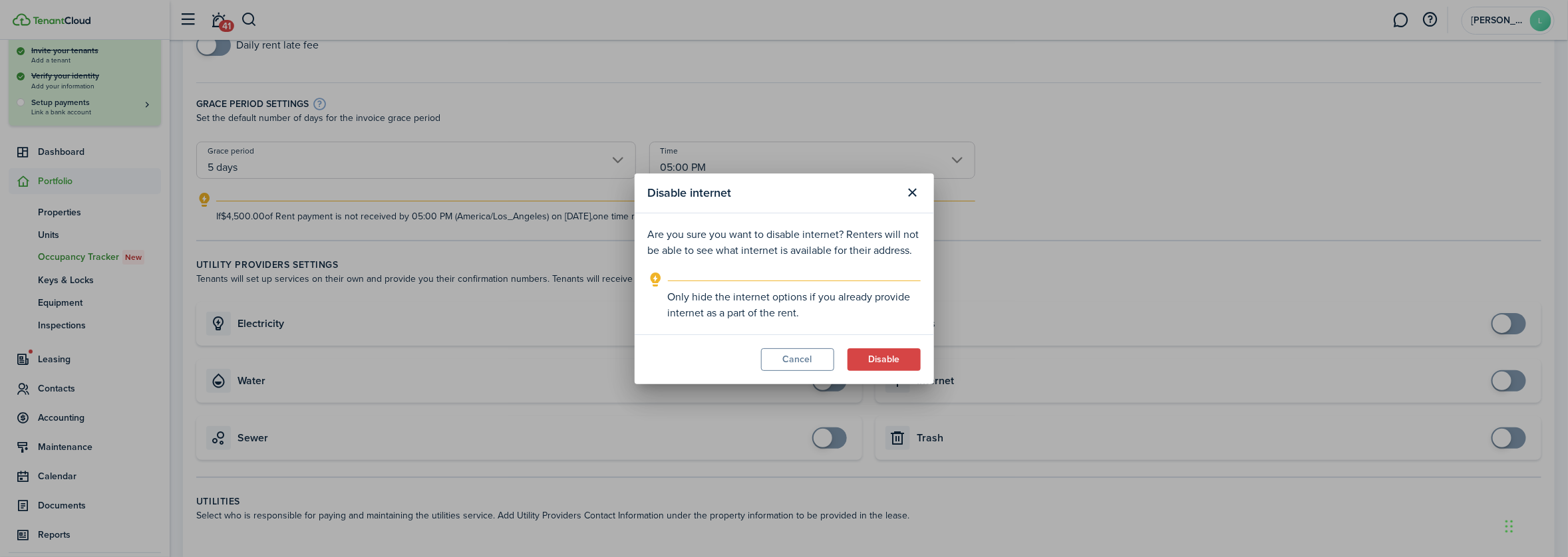
click at [1502, 380] on div "Disable internet Are you sure you want to disable internet? Renters will not be…" at bounding box center [784, 278] width 1568 height 557
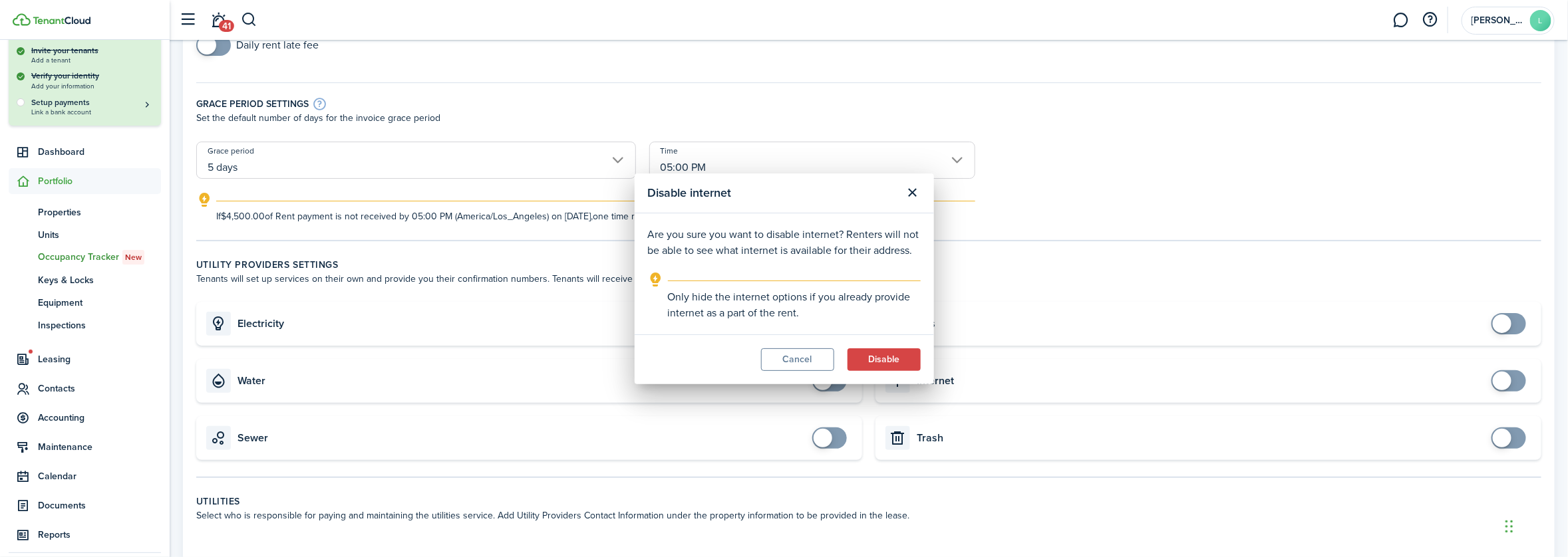
checkbox input "true"
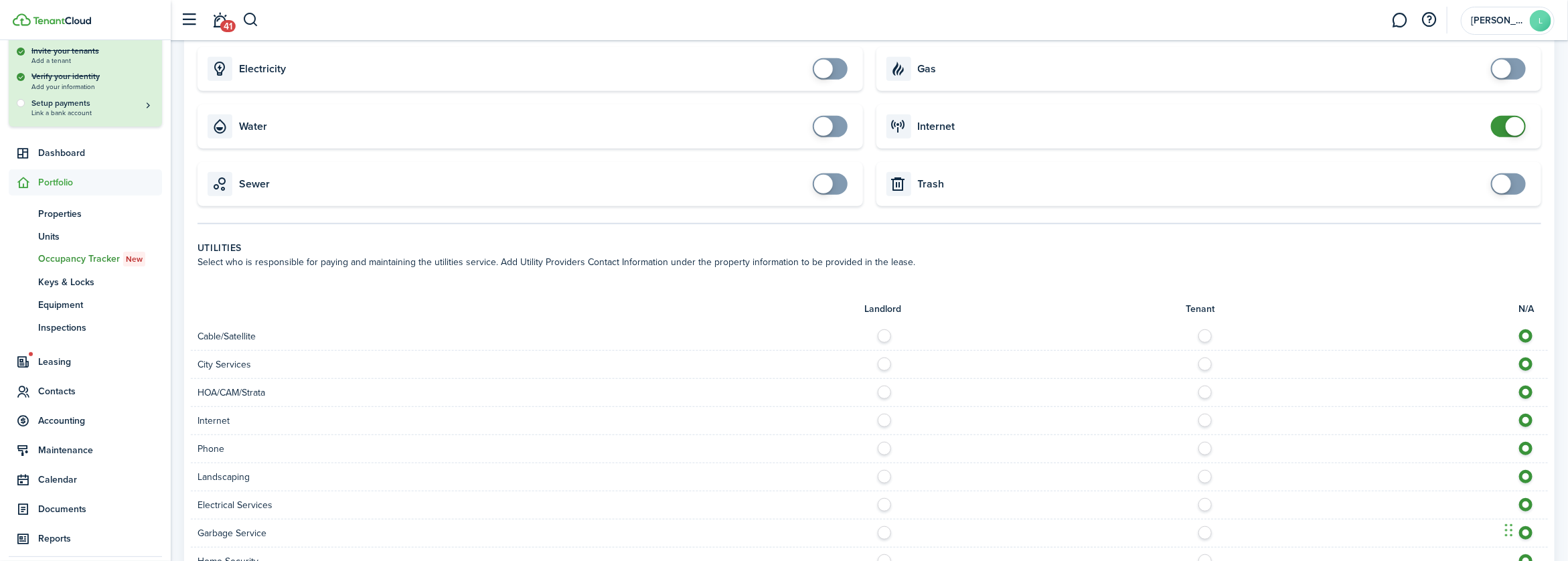
scroll to position [469, 0]
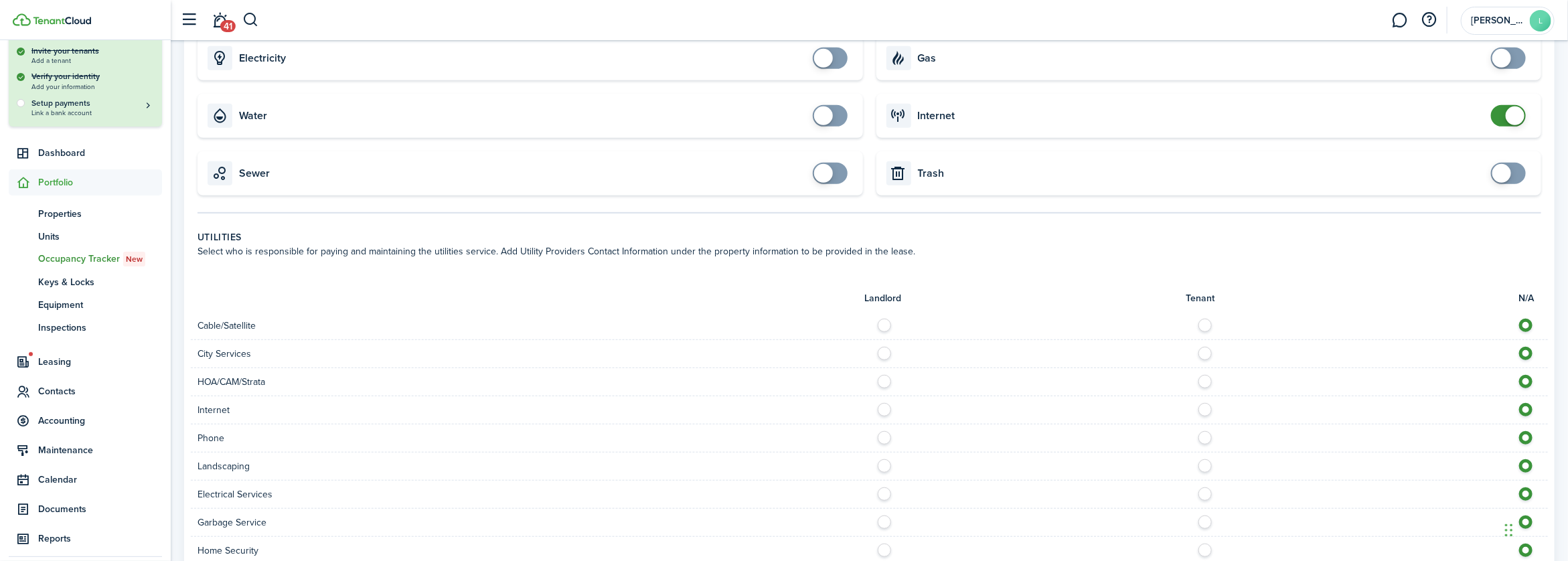
click at [882, 379] on label at bounding box center [888, 378] width 24 height 7
radio input "true"
click at [1207, 410] on label at bounding box center [1209, 406] width 24 height 7
radio input "true"
click at [883, 437] on label at bounding box center [888, 435] width 24 height 7
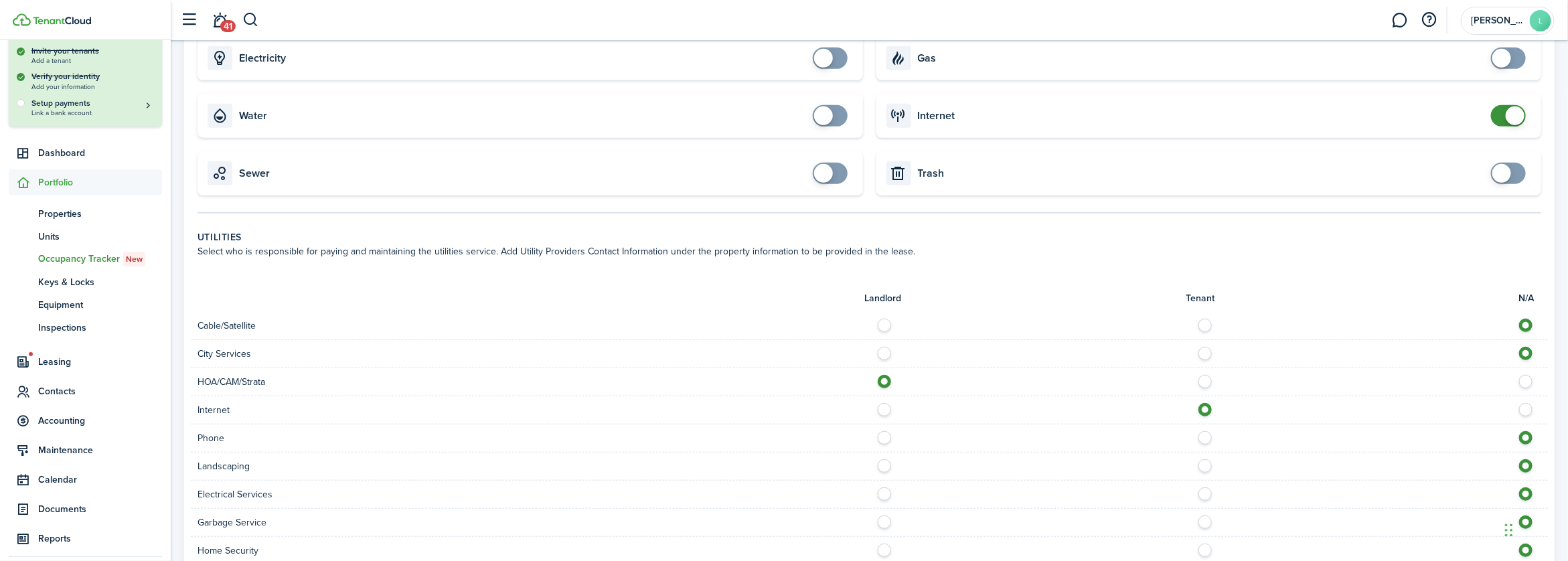
radio input "true"
click at [883, 464] on label at bounding box center [888, 463] width 24 height 7
radio input "true"
click at [885, 490] on label at bounding box center [888, 490] width 24 height 7
radio input "true"
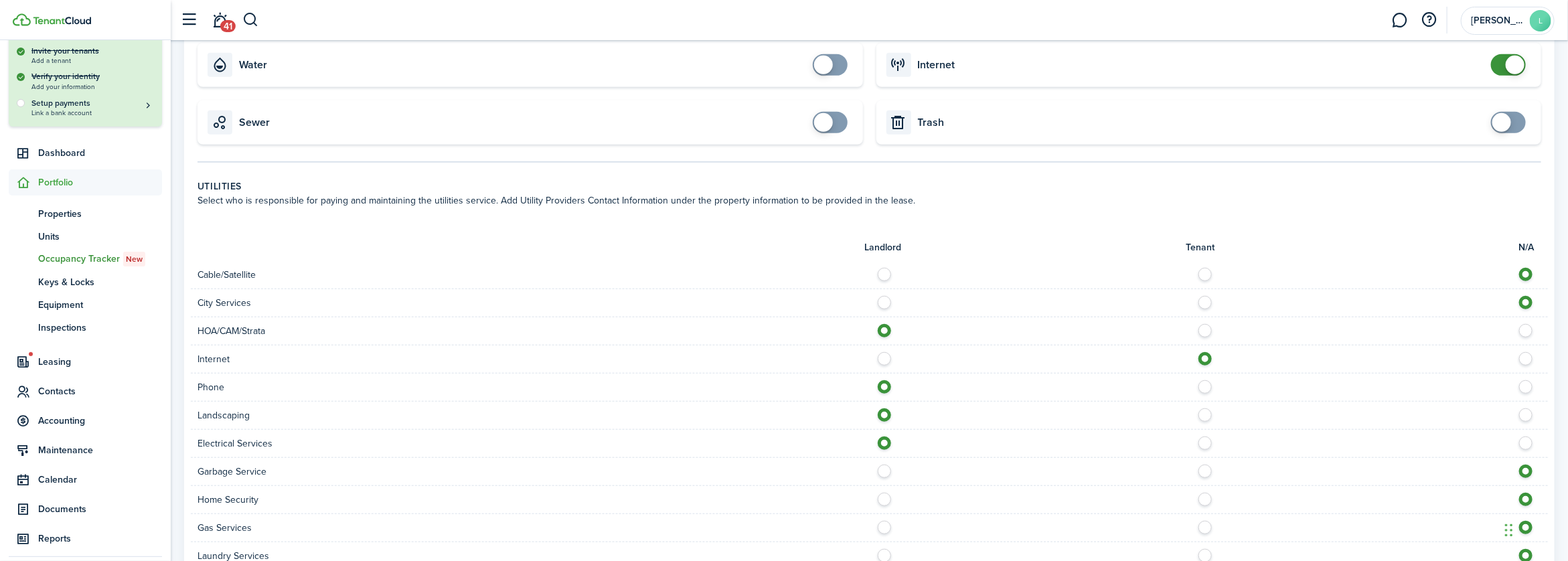
scroll to position [603, 0]
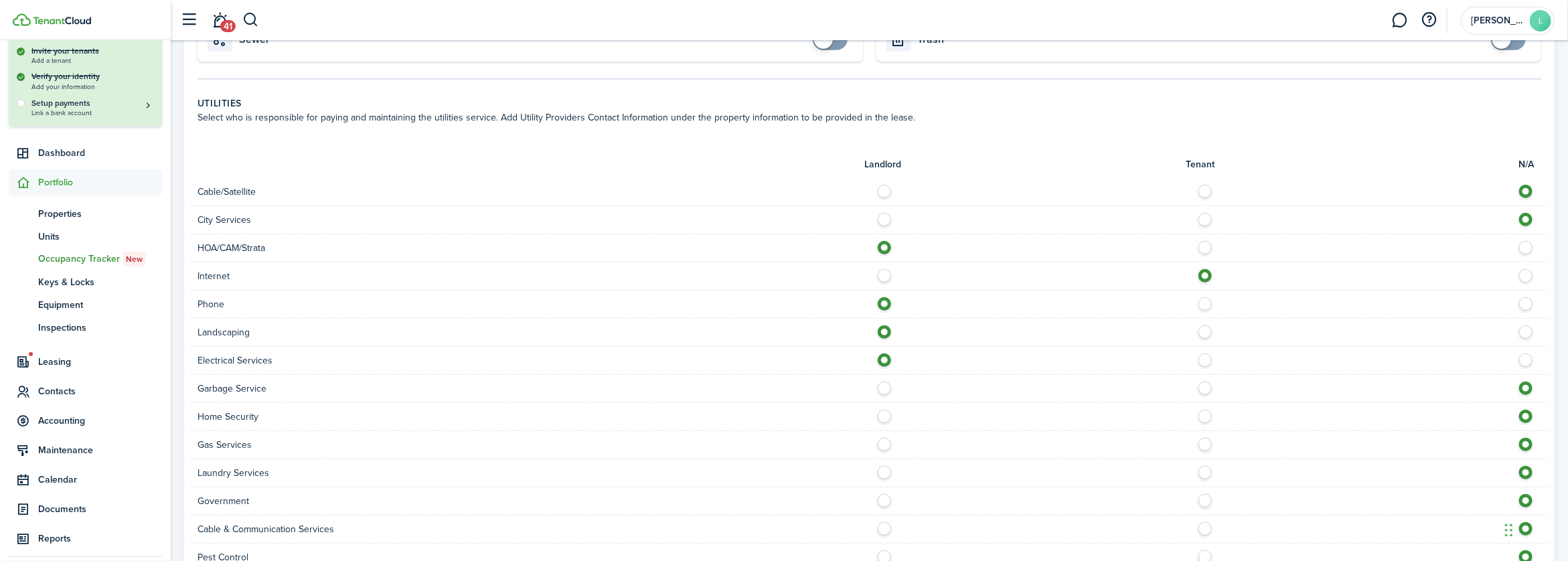
click at [1206, 388] on label at bounding box center [1209, 384] width 24 height 7
radio input "true"
click at [886, 445] on label at bounding box center [888, 441] width 24 height 7
radio input "true"
click at [1206, 470] on label at bounding box center [1209, 469] width 24 height 7
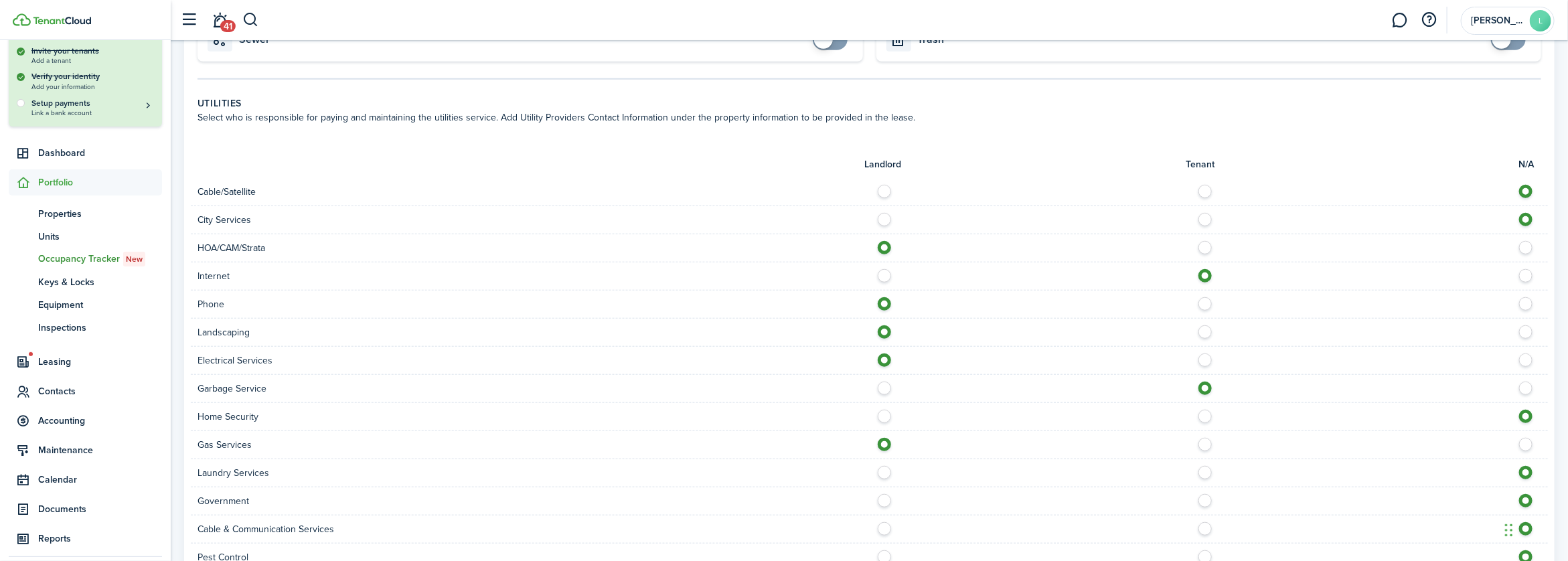
radio input "true"
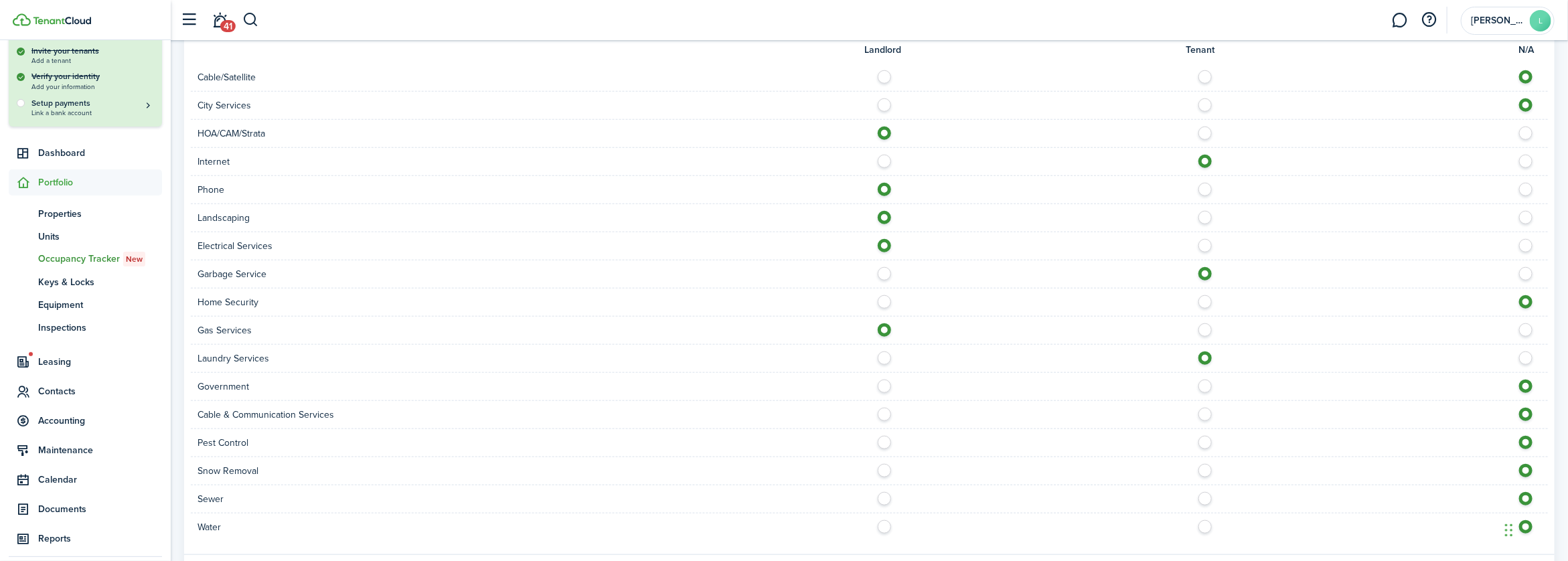
scroll to position [737, 0]
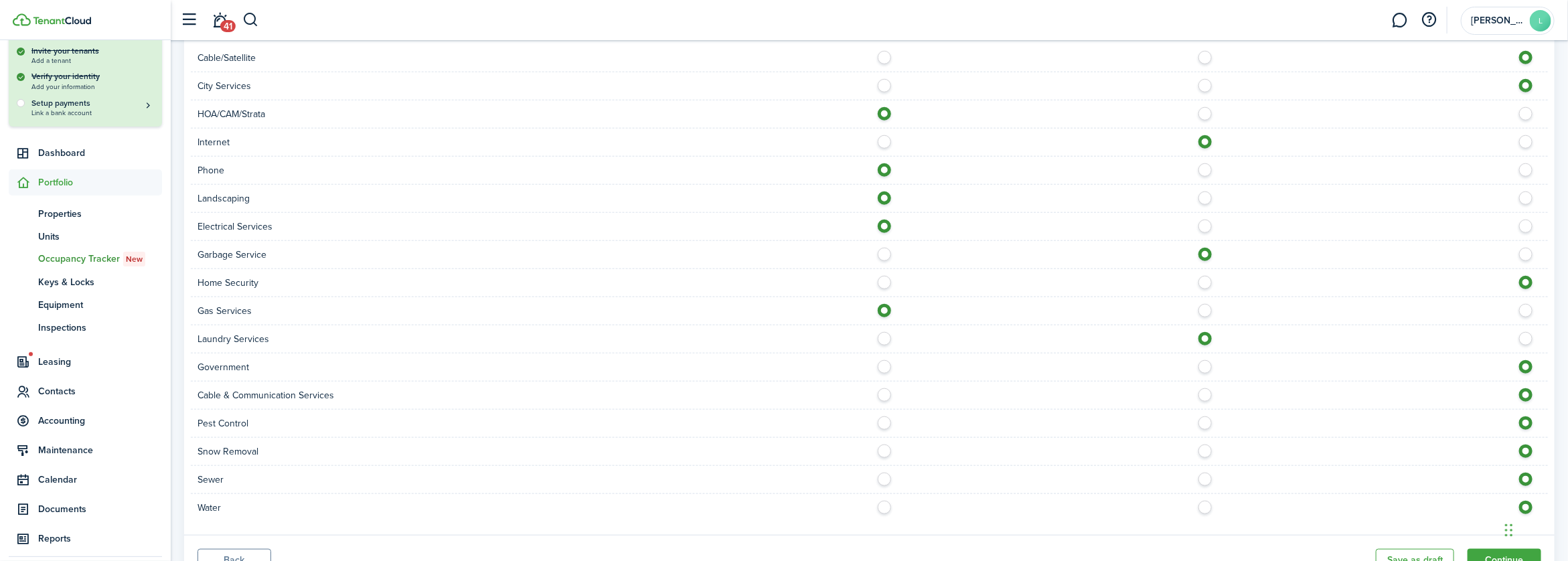
click at [885, 367] on label at bounding box center [888, 363] width 24 height 7
radio input "true"
click at [889, 481] on div at bounding box center [1209, 480] width 679 height 14
click at [888, 477] on label at bounding box center [888, 476] width 24 height 7
radio input "true"
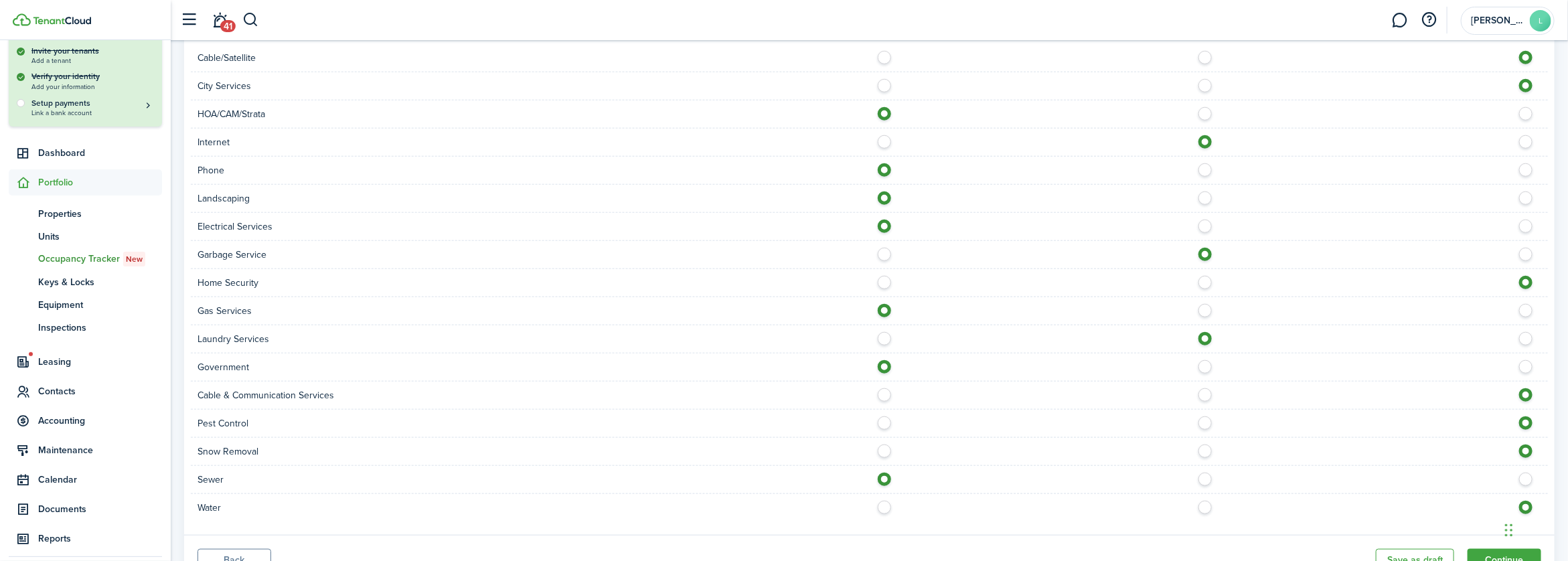
click at [882, 505] on label at bounding box center [888, 504] width 24 height 7
radio input "true"
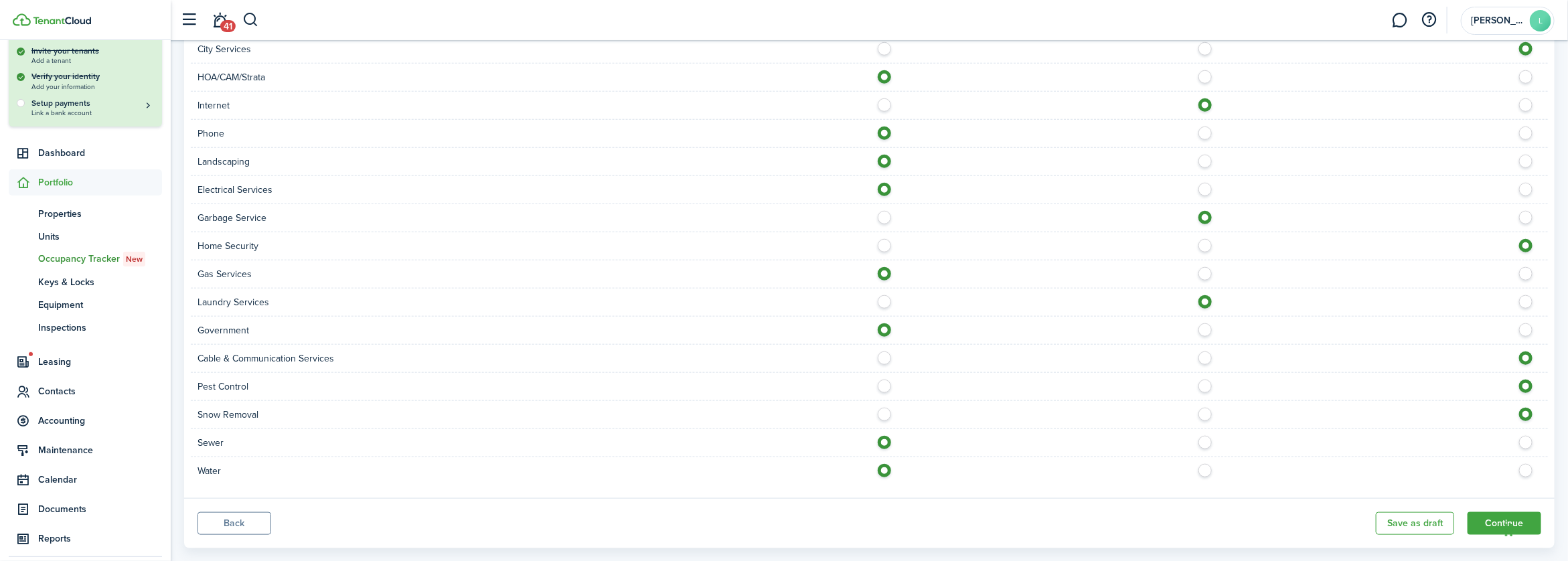
scroll to position [792, 0]
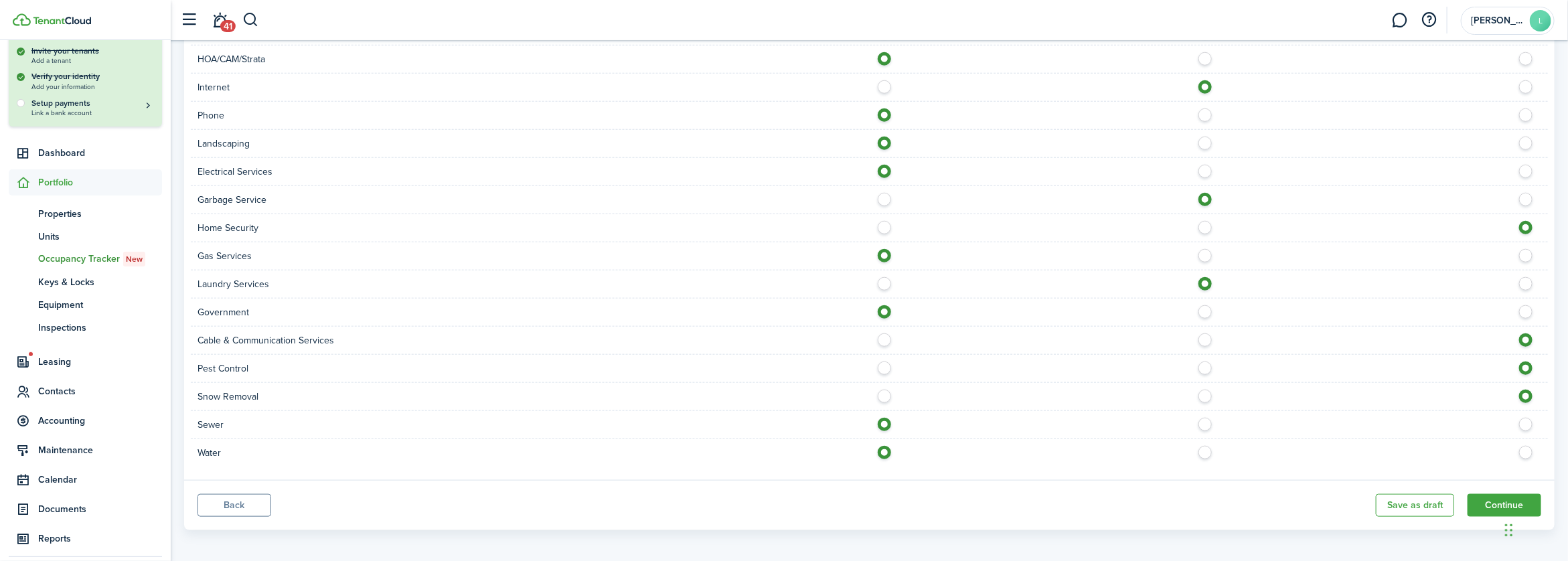
click at [882, 86] on label at bounding box center [888, 84] width 24 height 7
radio input "true"
click at [883, 115] on label at bounding box center [888, 112] width 24 height 7
click at [1527, 110] on label at bounding box center [1529, 112] width 24 height 7
radio input "false"
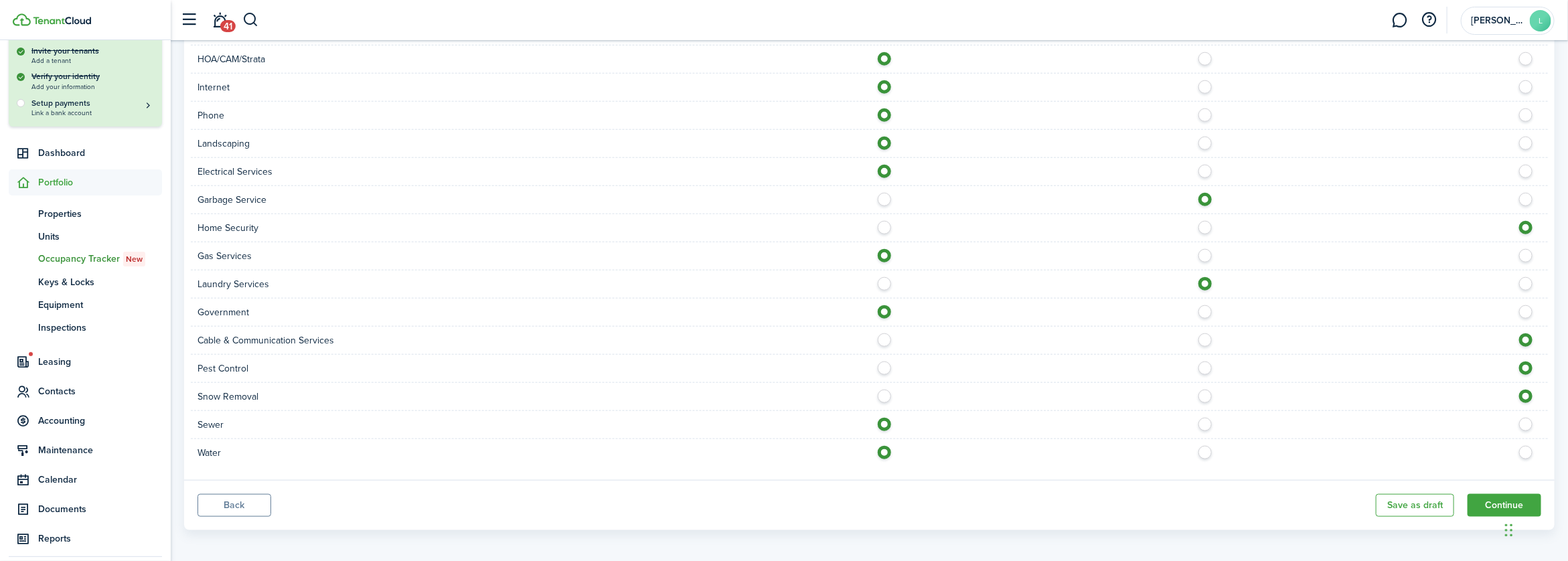
radio input "true"
click at [1497, 500] on button "Continue" at bounding box center [1504, 505] width 74 height 23
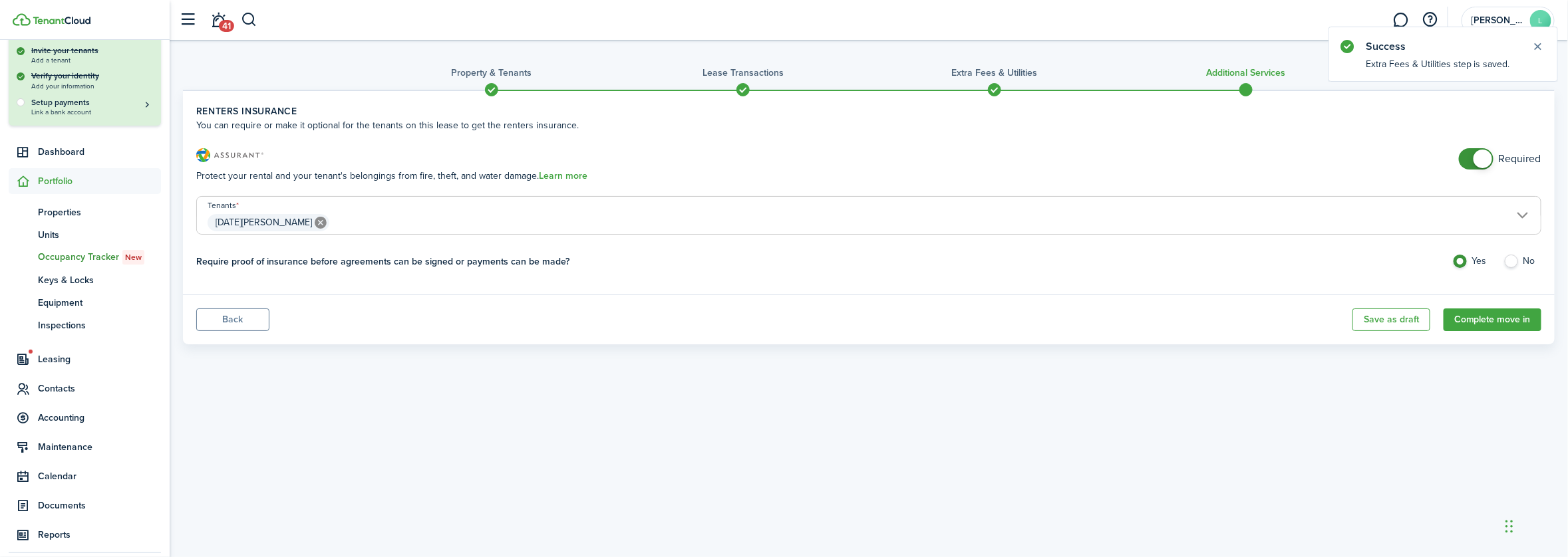
click at [1515, 214] on span "[DATE][PERSON_NAME]" at bounding box center [868, 223] width 1343 height 23
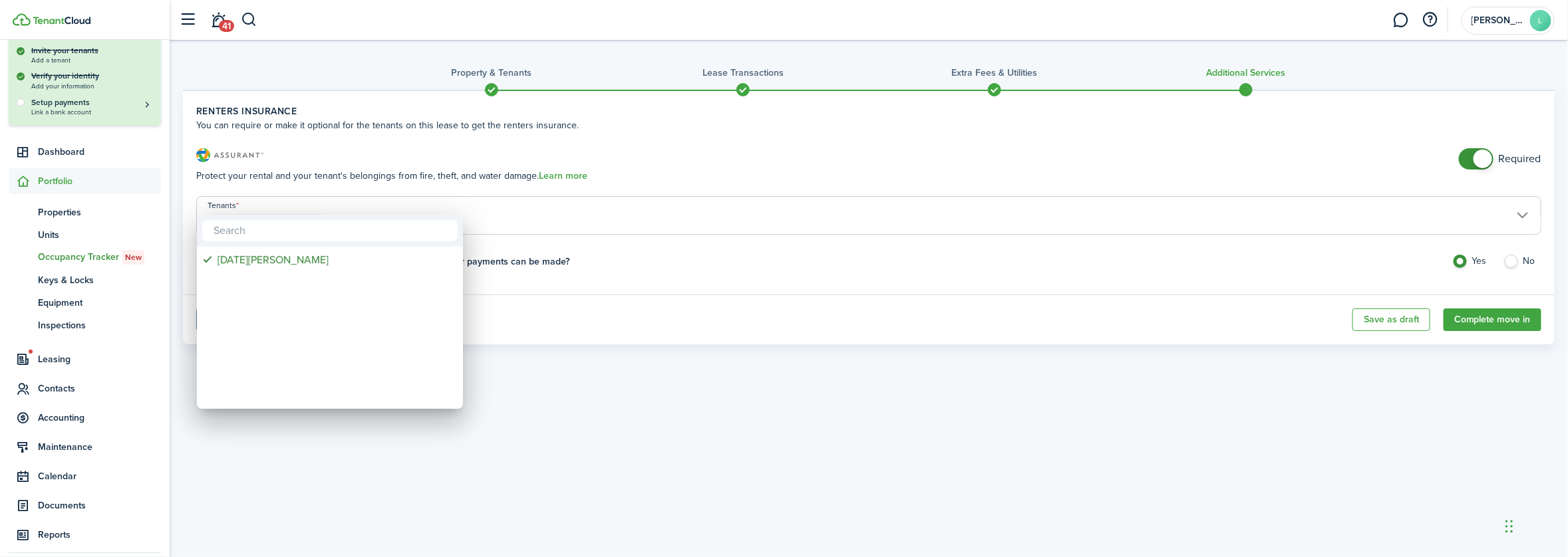
click at [1515, 214] on div at bounding box center [783, 278] width 1780 height 770
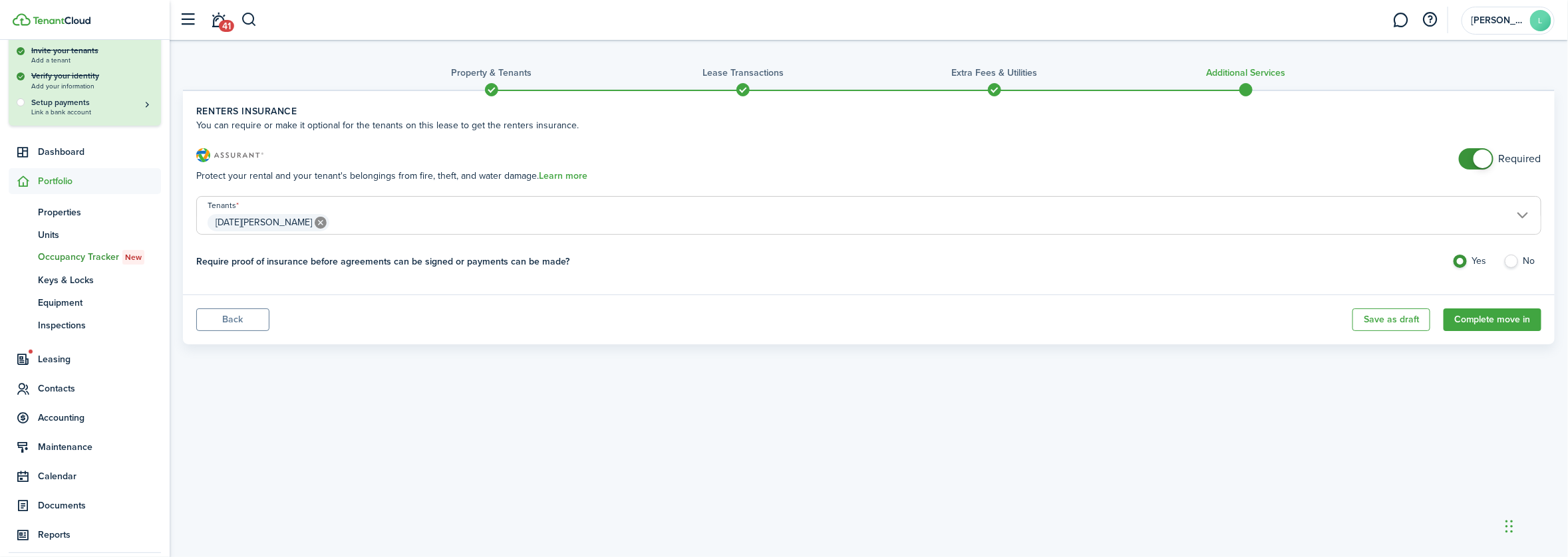
click at [1511, 261] on label "No" at bounding box center [1522, 265] width 38 height 20
radio input "false"
radio input "true"
click at [1485, 323] on button "Complete move in" at bounding box center [1492, 320] width 98 height 23
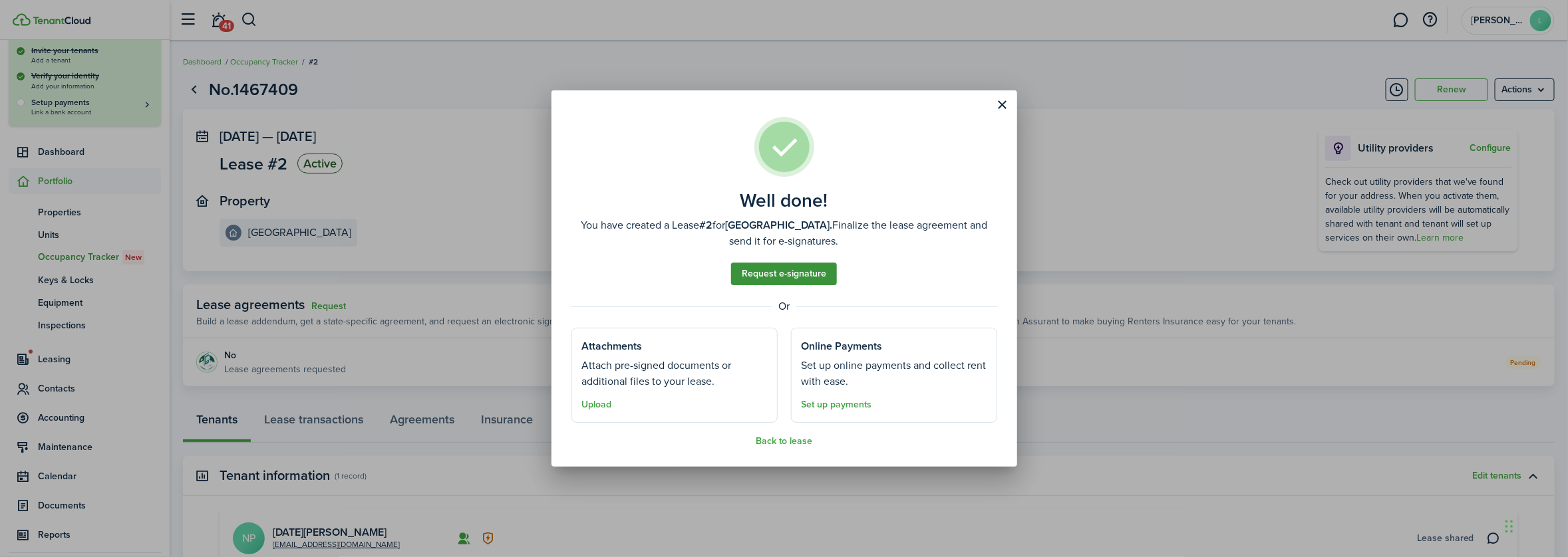
click at [817, 277] on link "Request e-signature" at bounding box center [784, 274] width 106 height 23
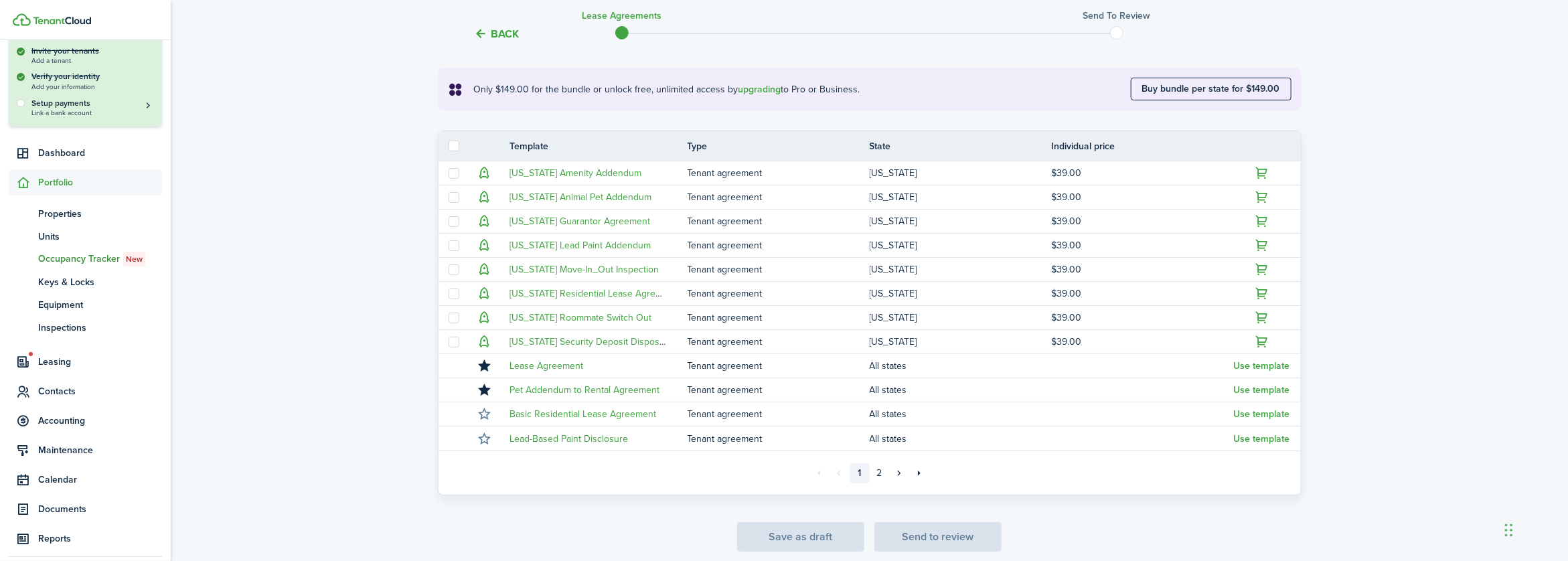
scroll to position [268, 0]
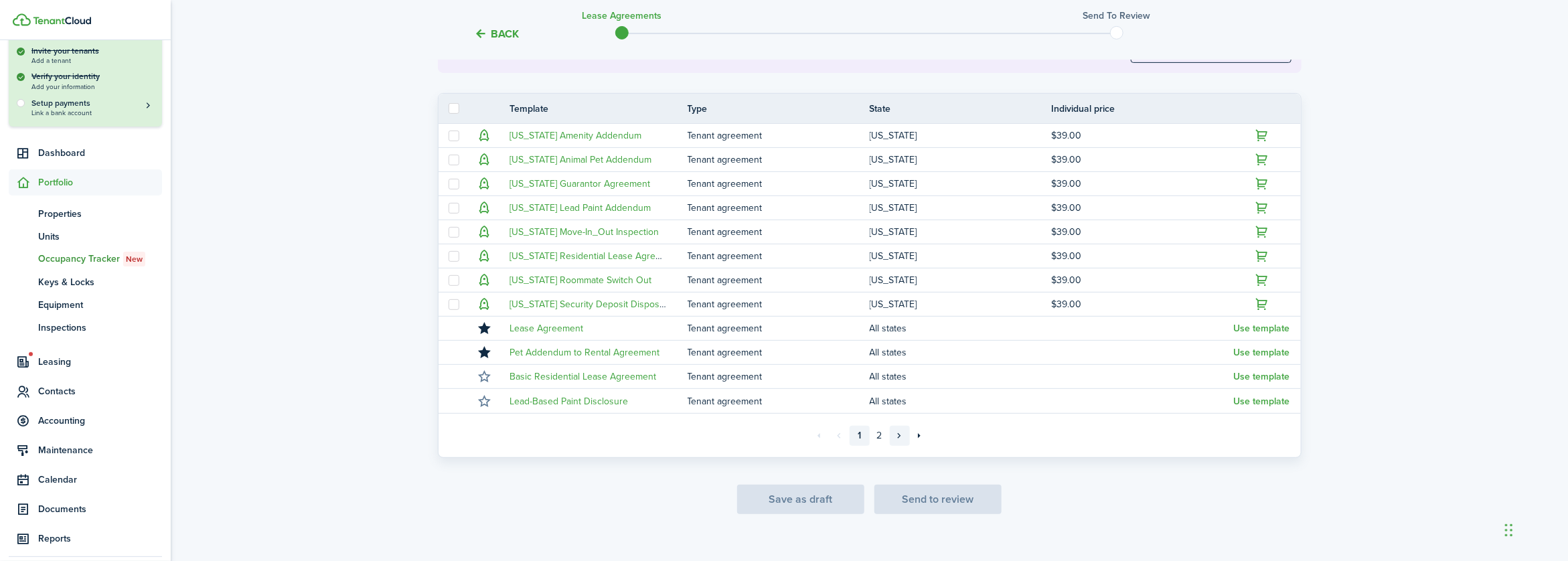
click at [899, 432] on link "»" at bounding box center [900, 436] width 20 height 20
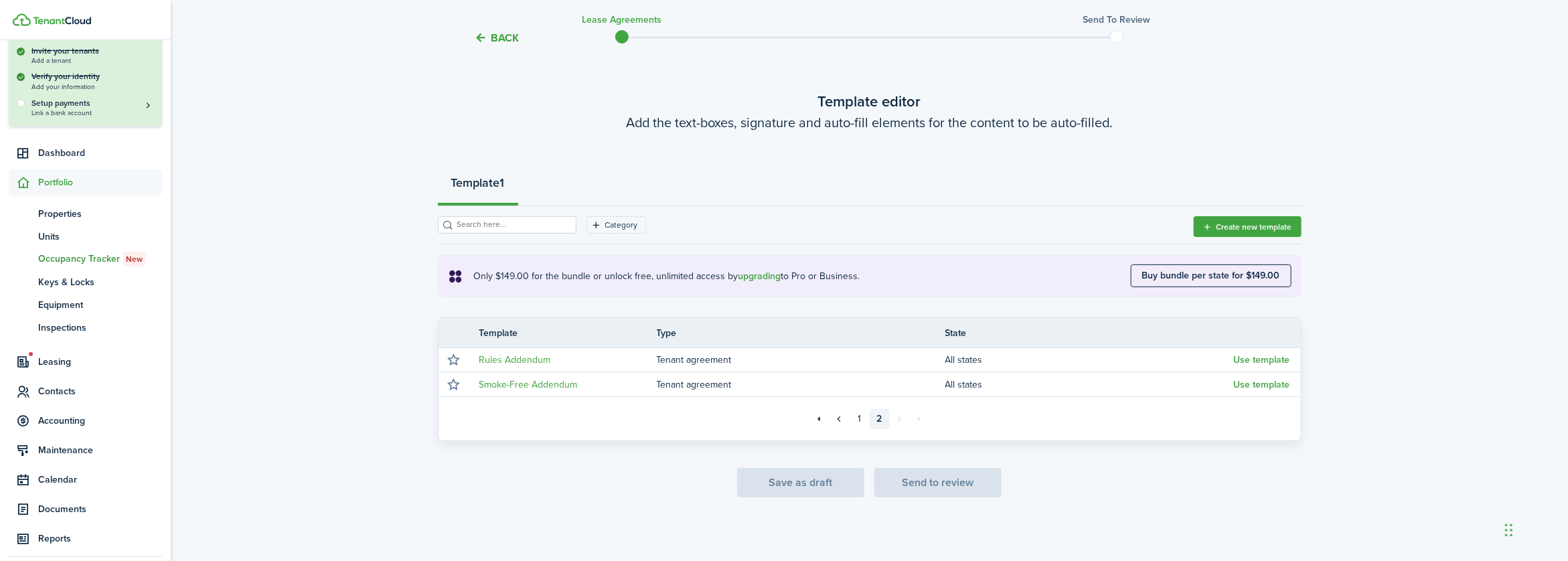
scroll to position [42, 0]
click at [1245, 231] on button "Create new template" at bounding box center [1248, 228] width 108 height 21
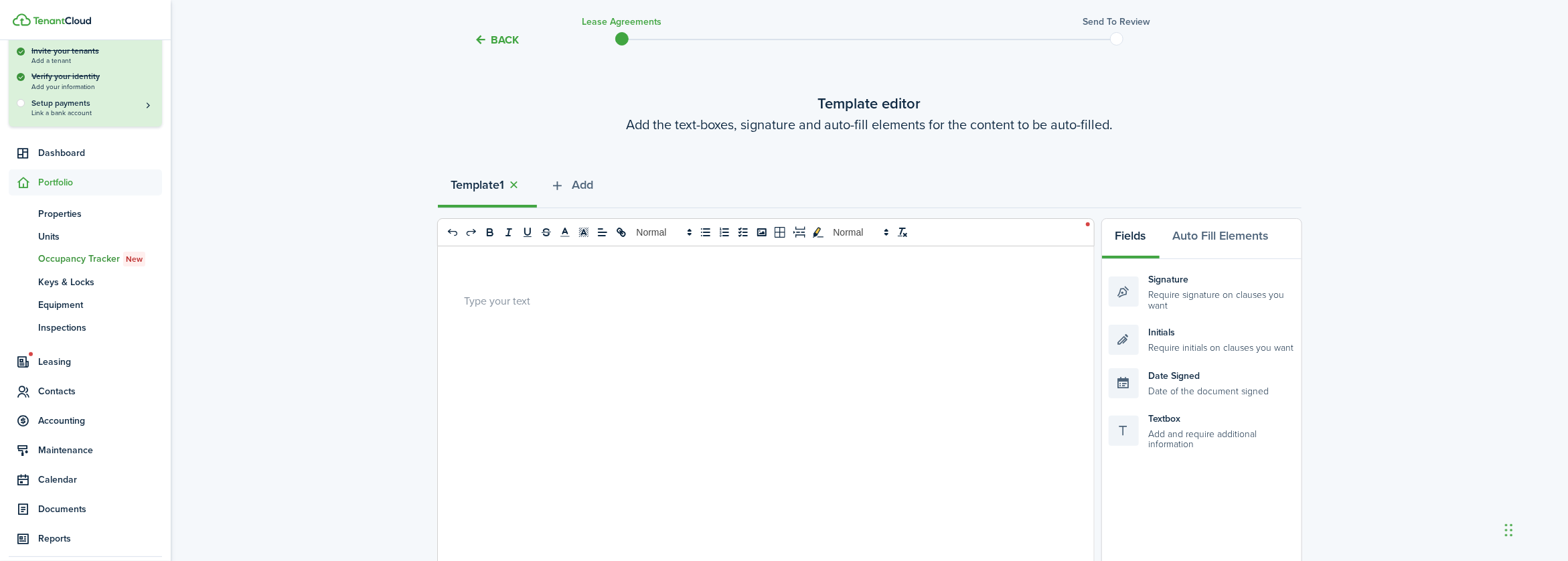
scroll to position [268, 0]
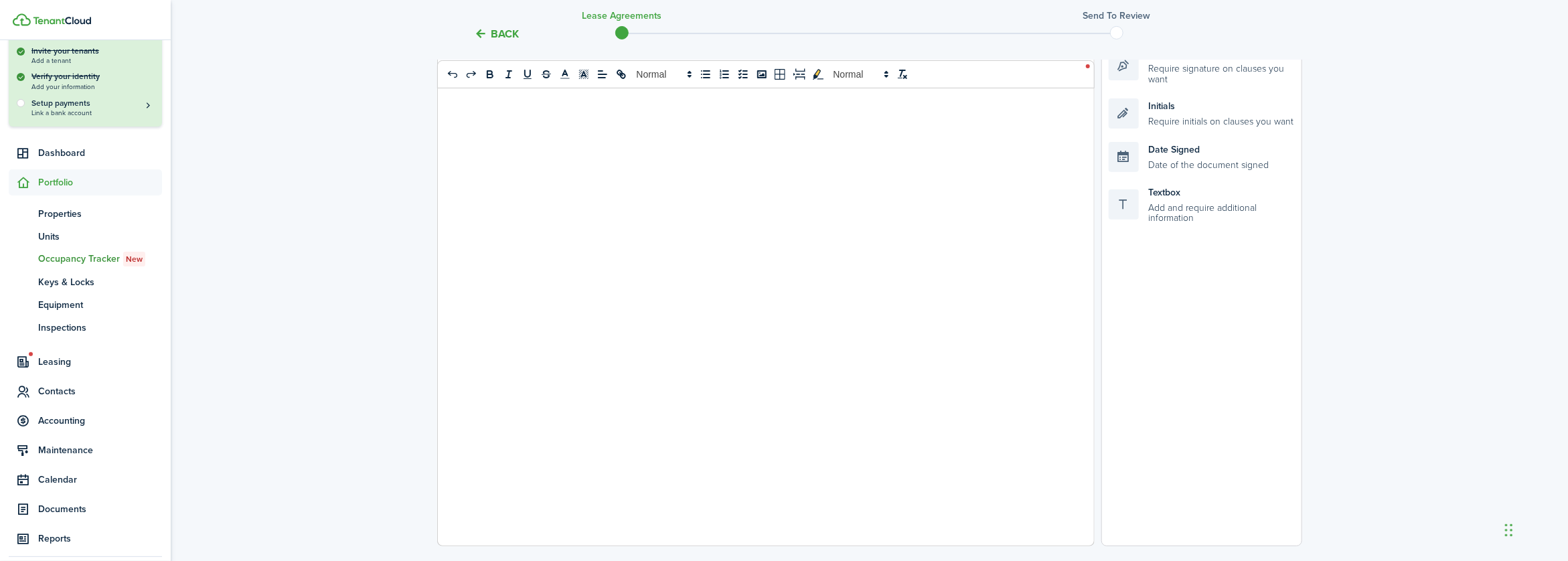
click at [477, 32] on button "Back" at bounding box center [497, 33] width 45 height 14
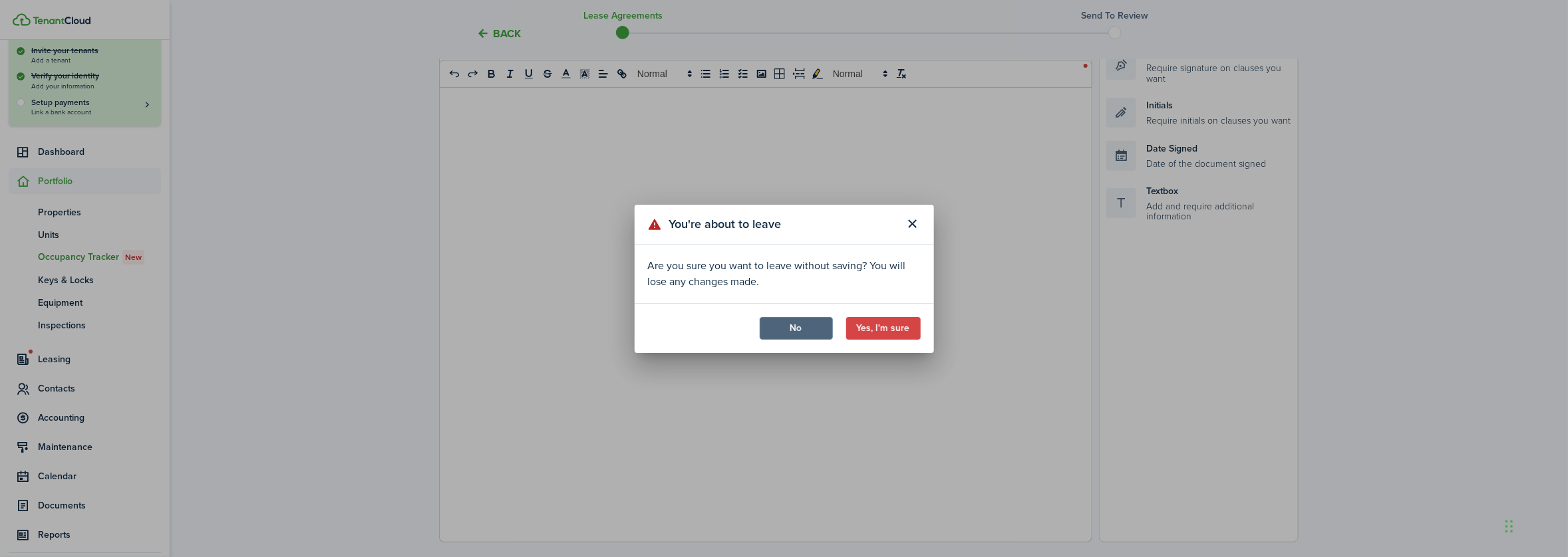
click at [804, 326] on button "No" at bounding box center [796, 329] width 73 height 23
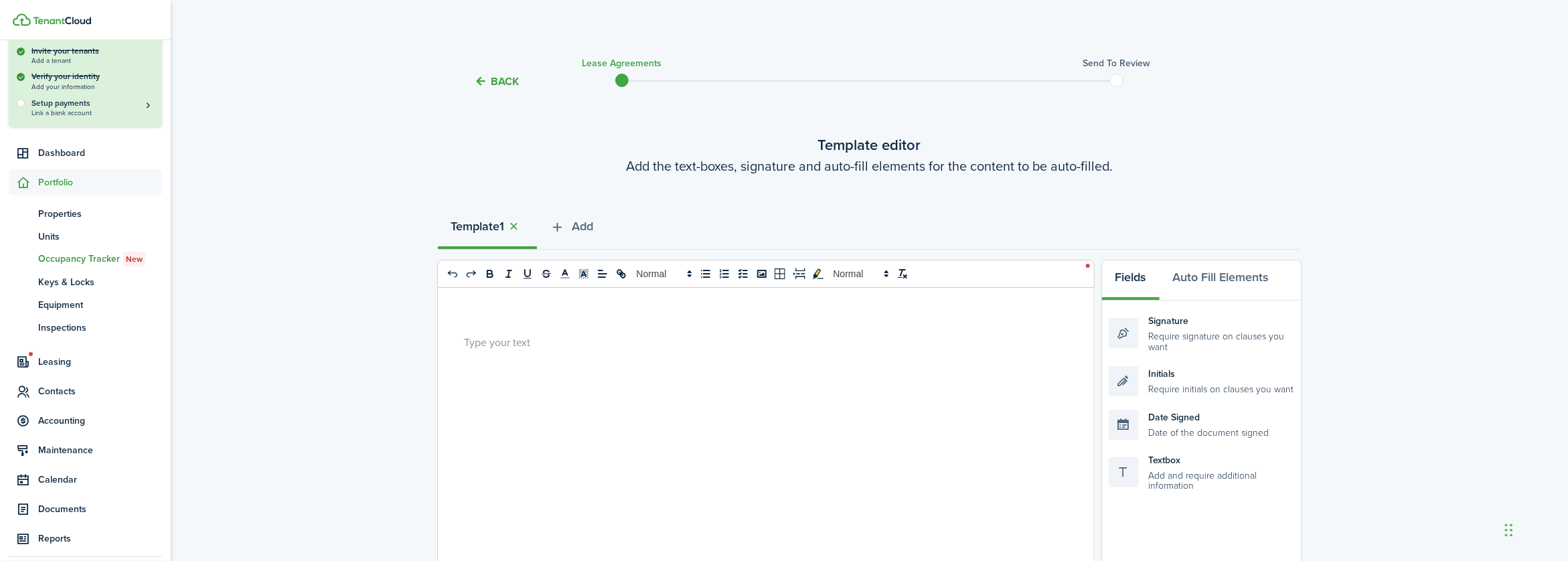
click at [489, 79] on button "Back" at bounding box center [497, 81] width 45 height 14
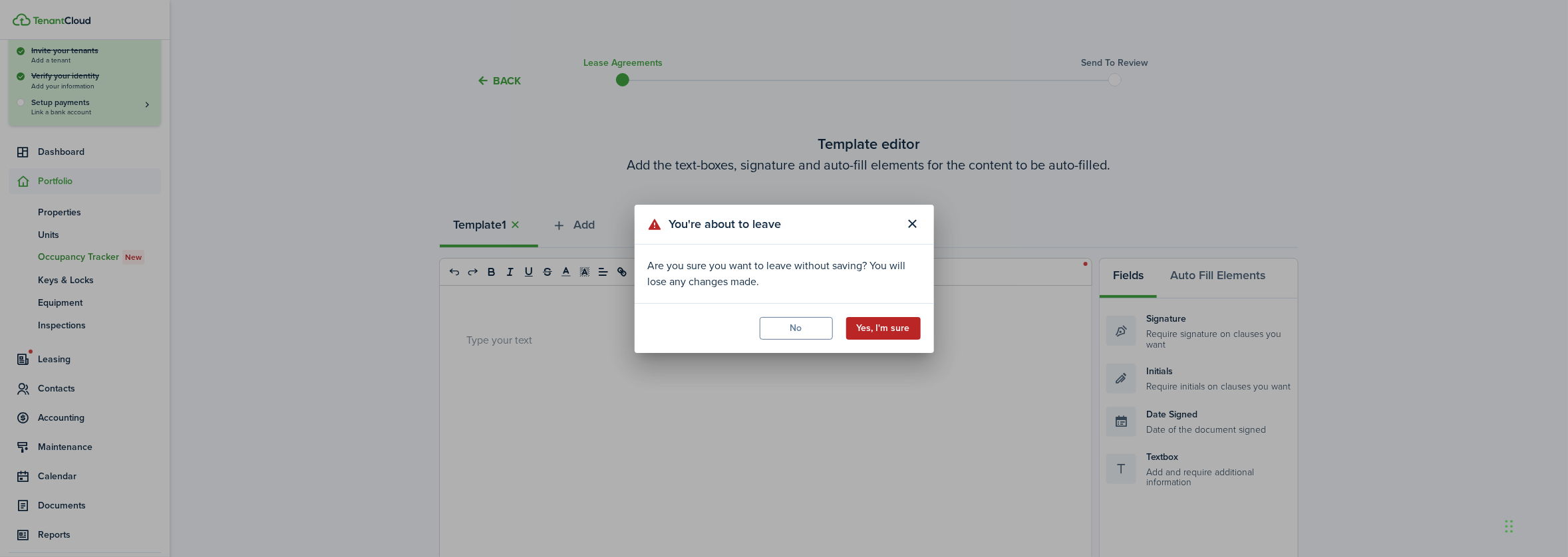
click at [898, 325] on button "Yes, I'm sure" at bounding box center [883, 329] width 75 height 23
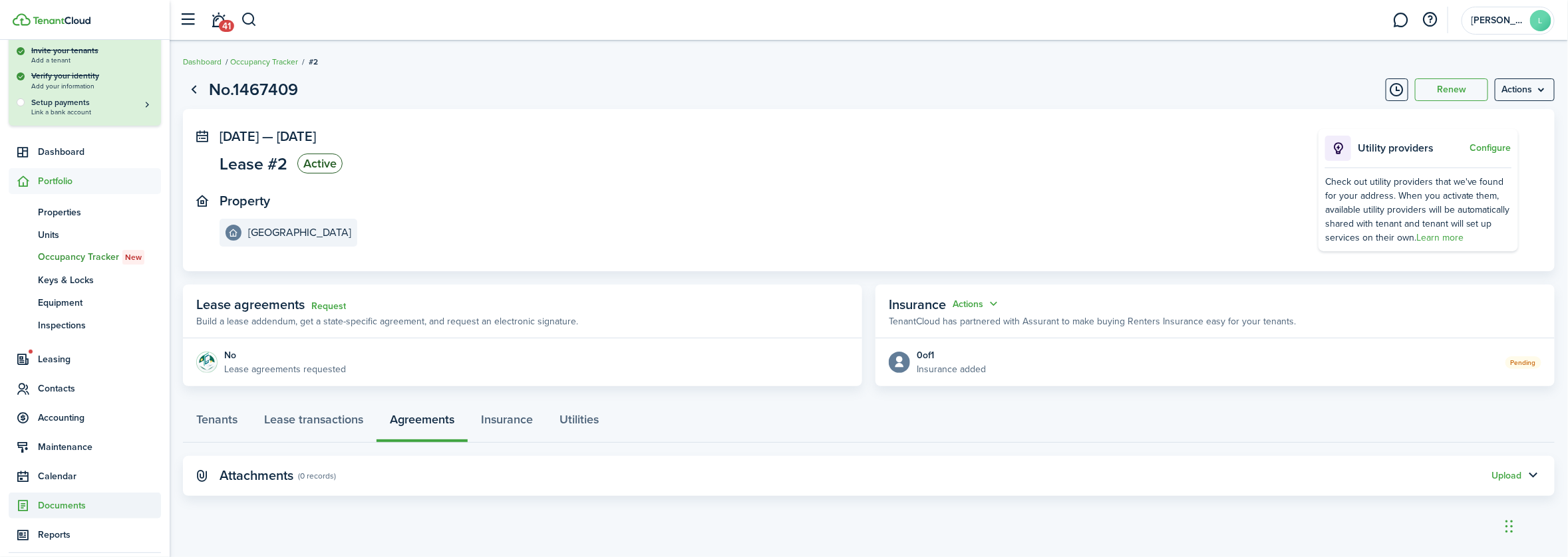
click at [46, 508] on span "Documents" at bounding box center [99, 506] width 123 height 14
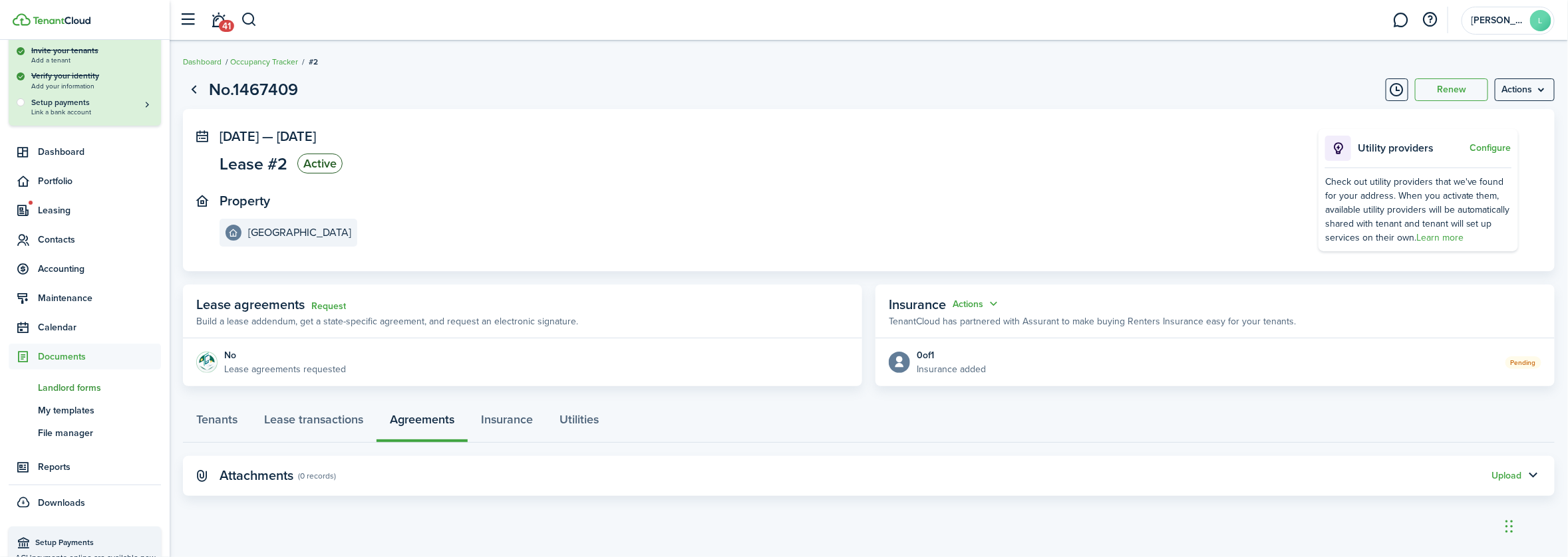
click at [58, 382] on span "Landlord forms" at bounding box center [99, 388] width 123 height 14
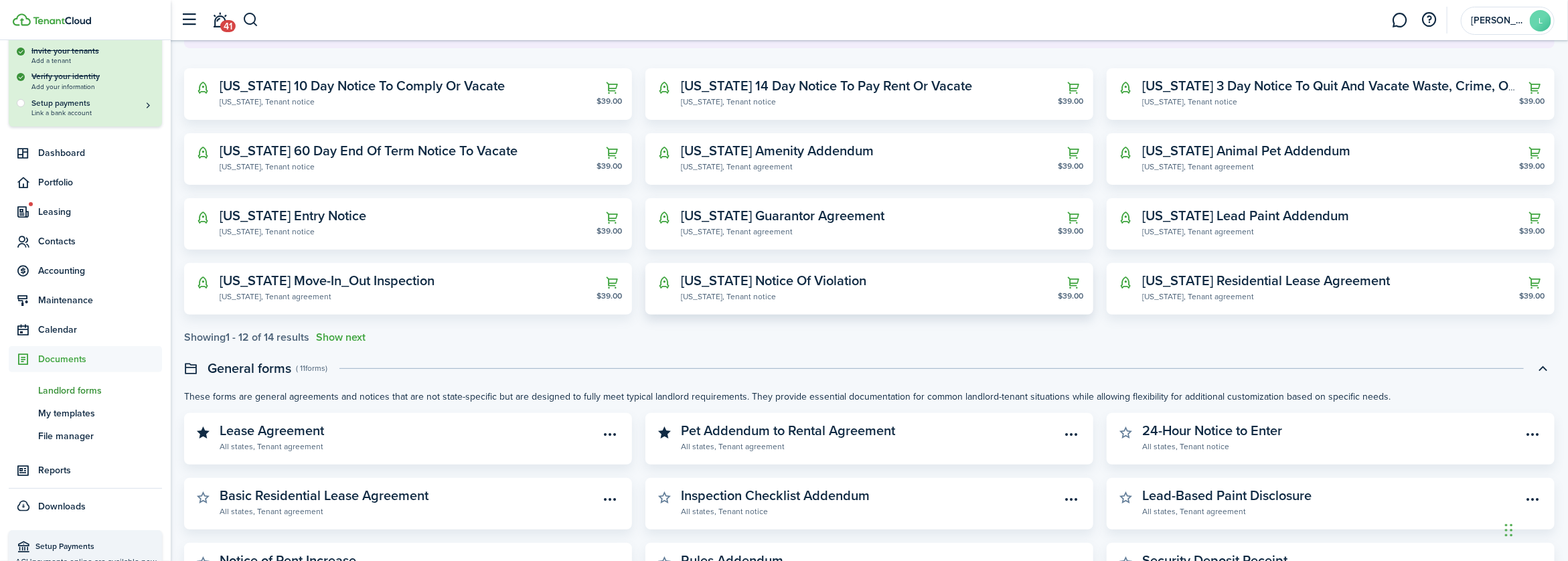
scroll to position [268, 0]
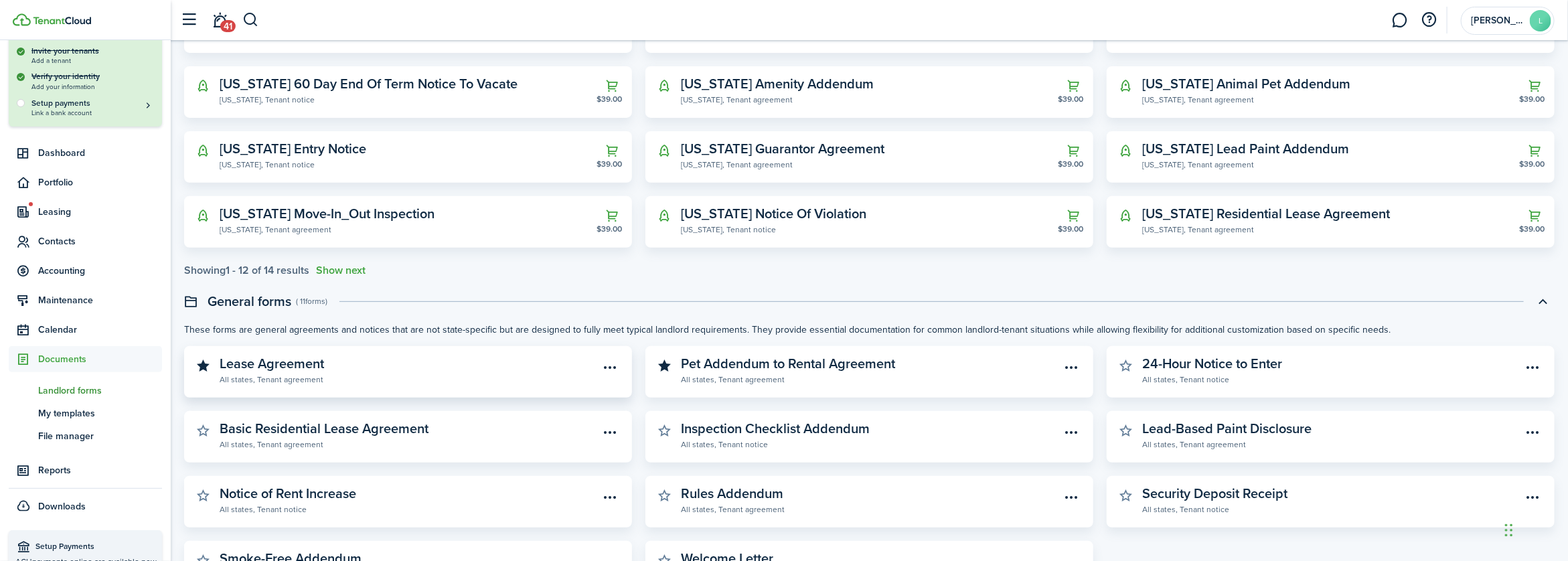
click at [304, 365] on widget-stats-description "Lease Agreement" at bounding box center [272, 364] width 104 height 20
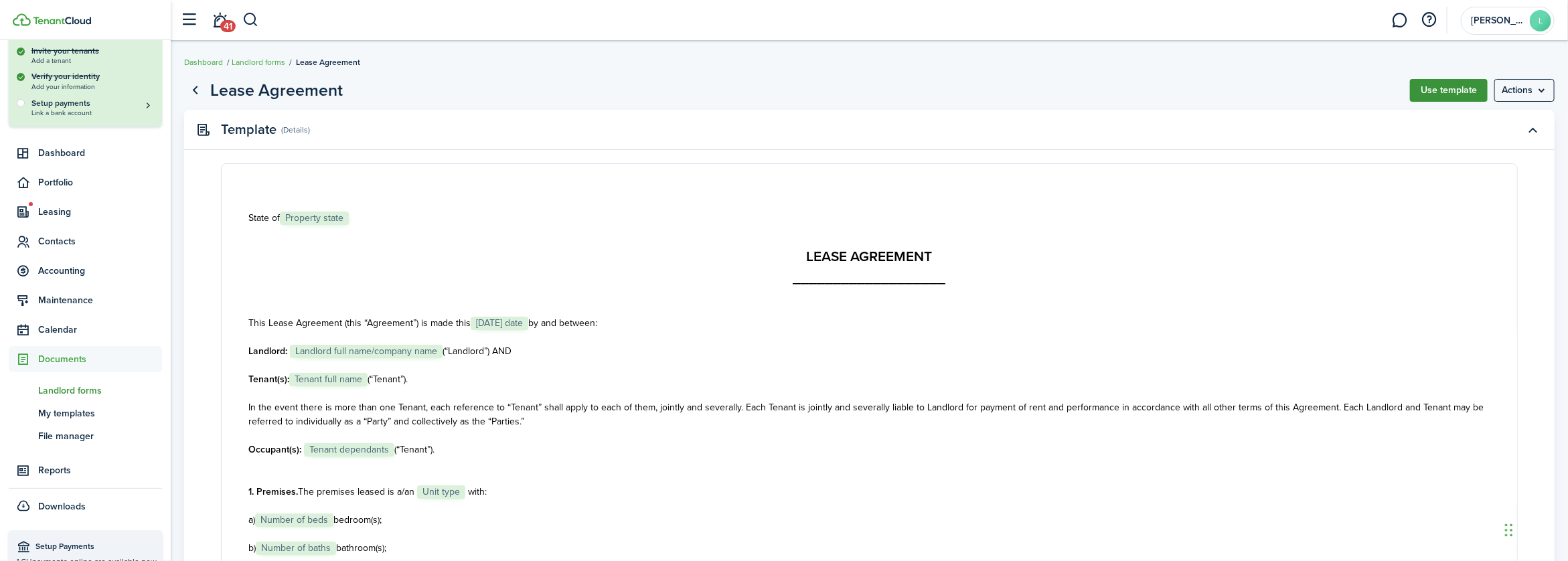
click at [1446, 84] on button "Use template" at bounding box center [1449, 91] width 78 height 23
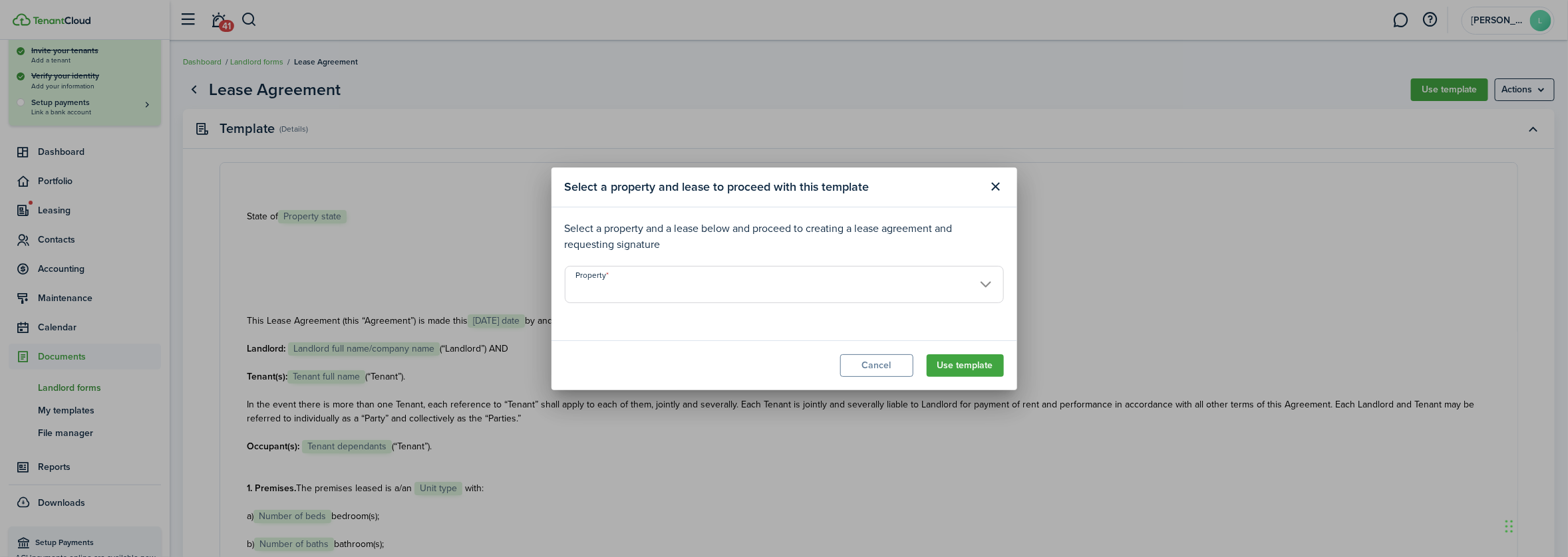
click at [983, 285] on input "Property" at bounding box center [784, 284] width 439 height 37
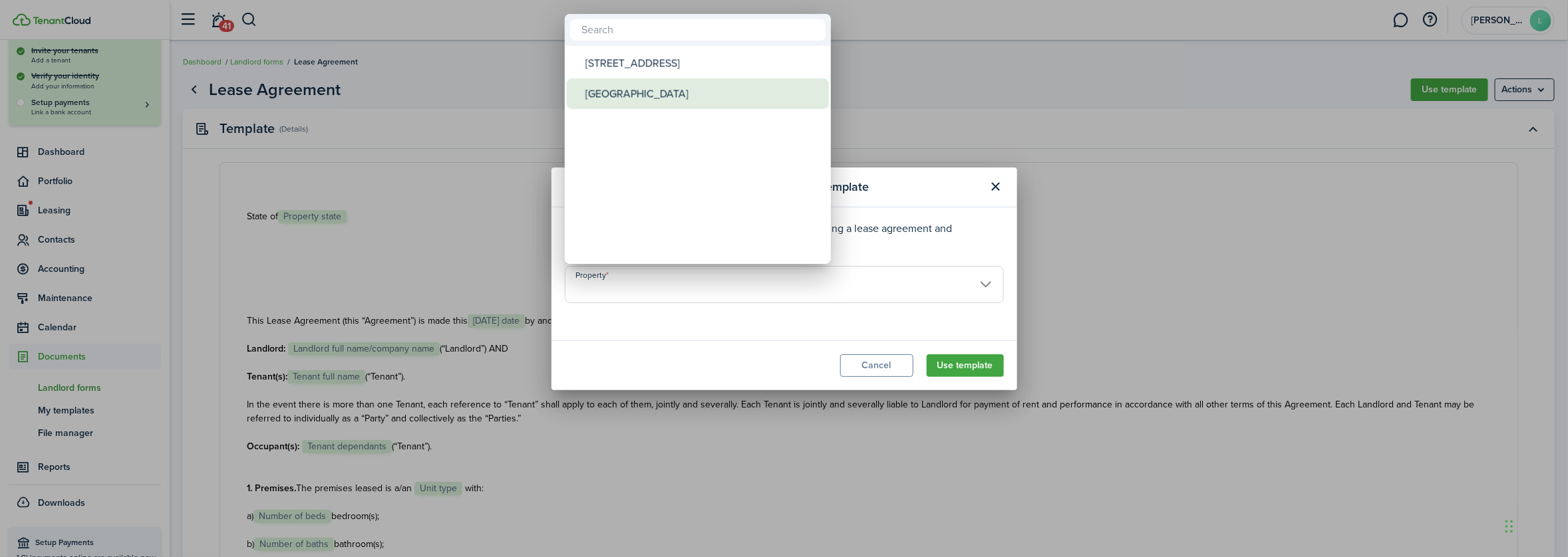
click at [607, 94] on div "[GEOGRAPHIC_DATA]" at bounding box center [702, 94] width 235 height 30
type input "[GEOGRAPHIC_DATA]"
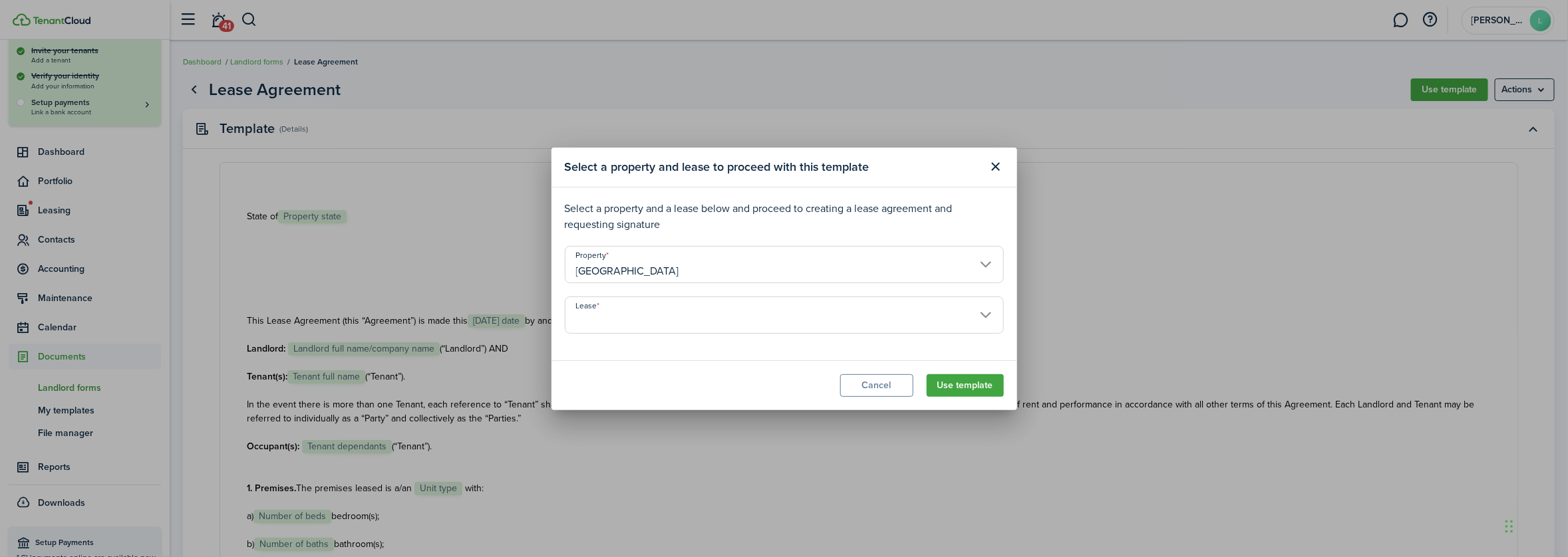
click at [983, 318] on input "Lease" at bounding box center [784, 314] width 439 height 37
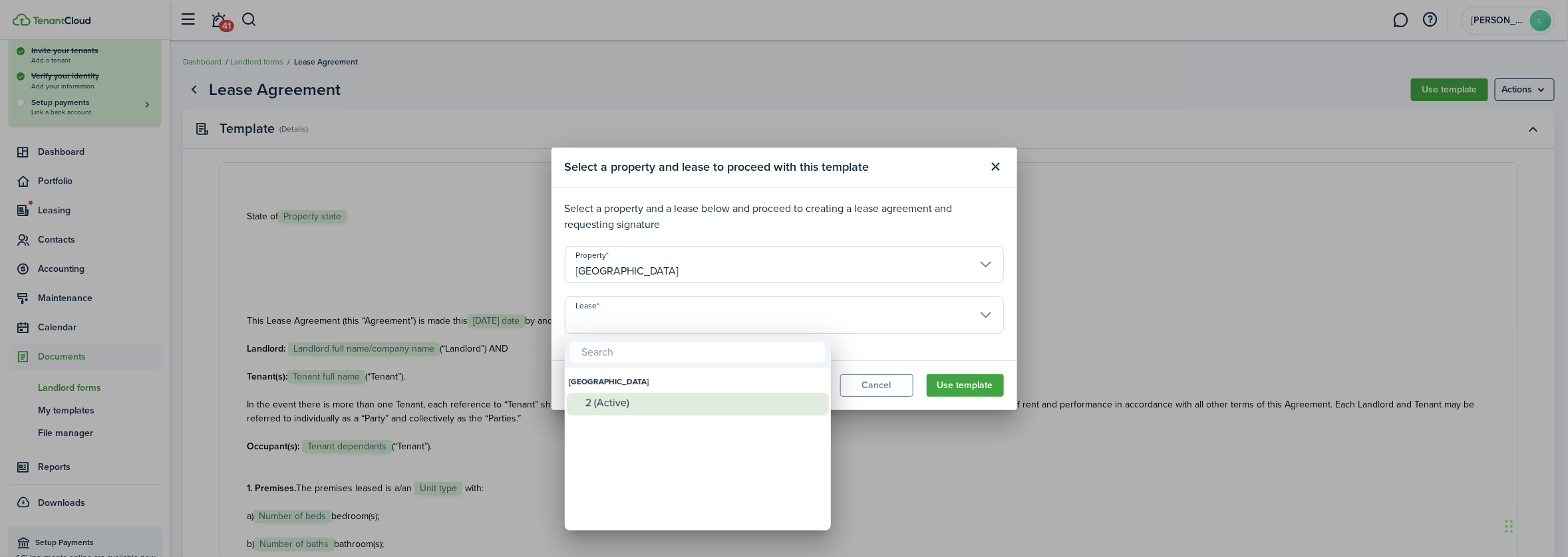
click at [662, 407] on div "2 (Active)" at bounding box center [702, 403] width 235 height 12
type input "[GEOGRAPHIC_DATA]. Lease #2 (Active)"
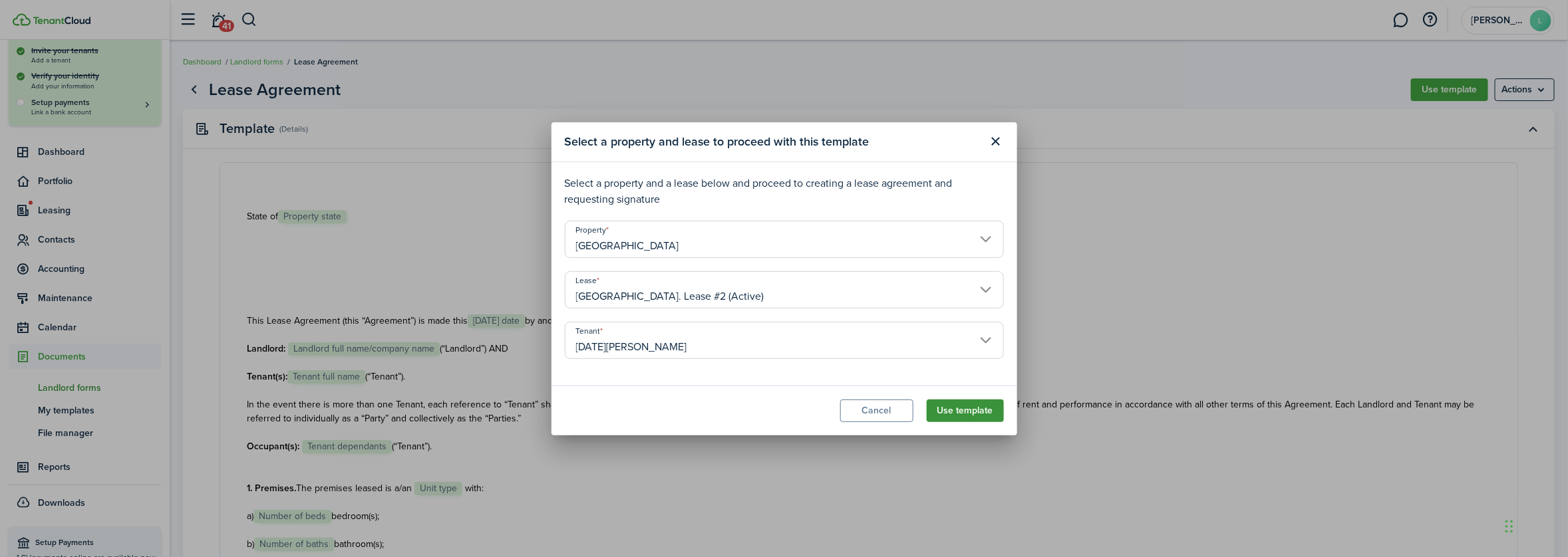
click at [962, 412] on button "Use template" at bounding box center [965, 411] width 77 height 23
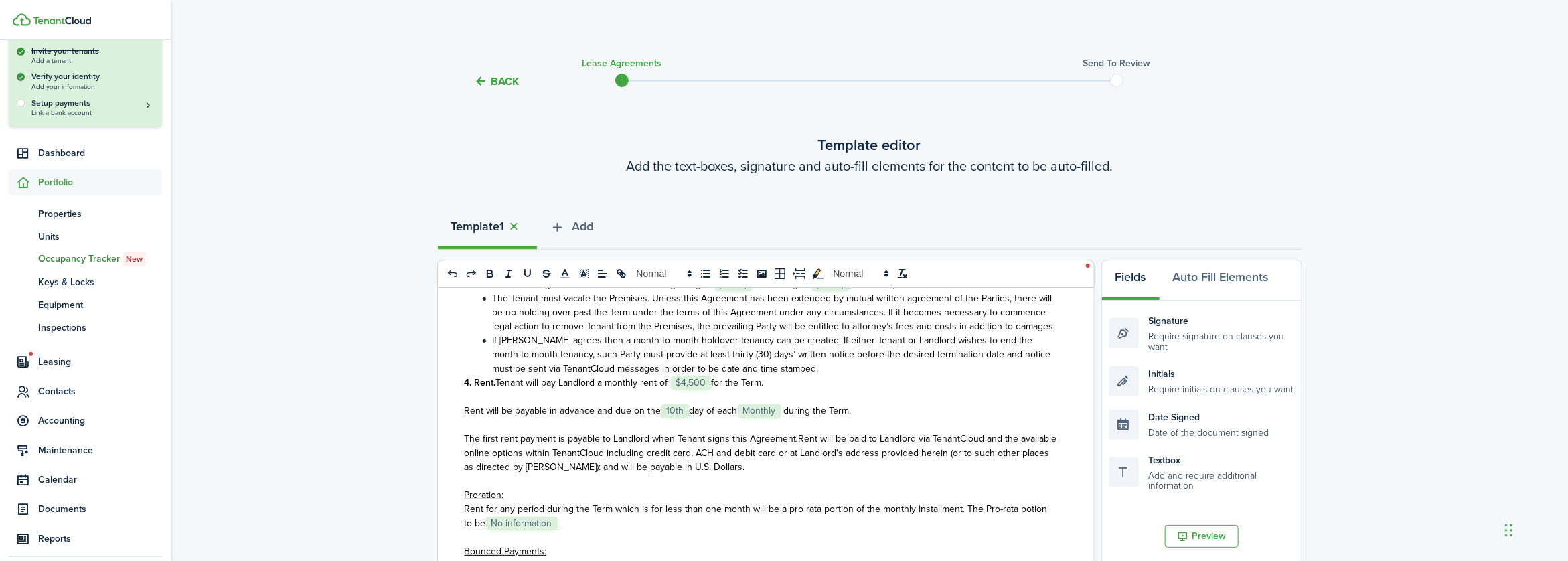
scroll to position [603, 0]
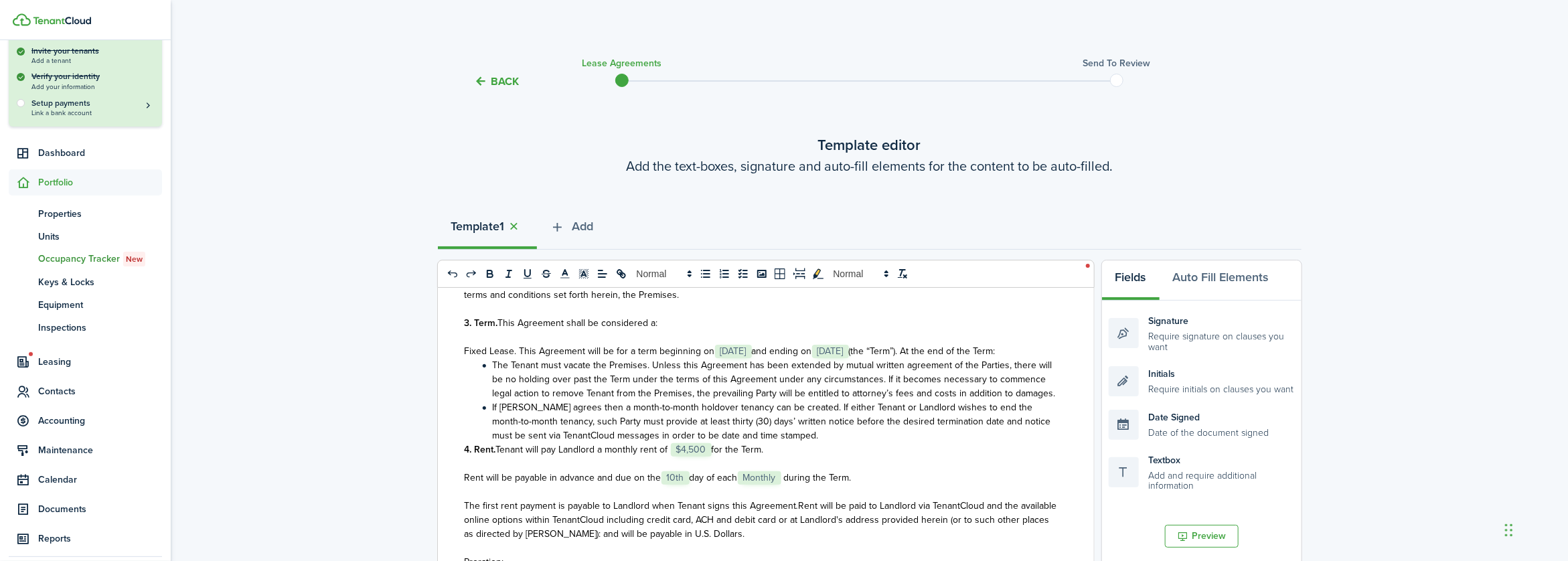
click at [775, 457] on p "4. Rent. Tenant will pay Landlord a monthly rent of ﻿ $4,500 ﻿ for the Term." at bounding box center [761, 450] width 593 height 14
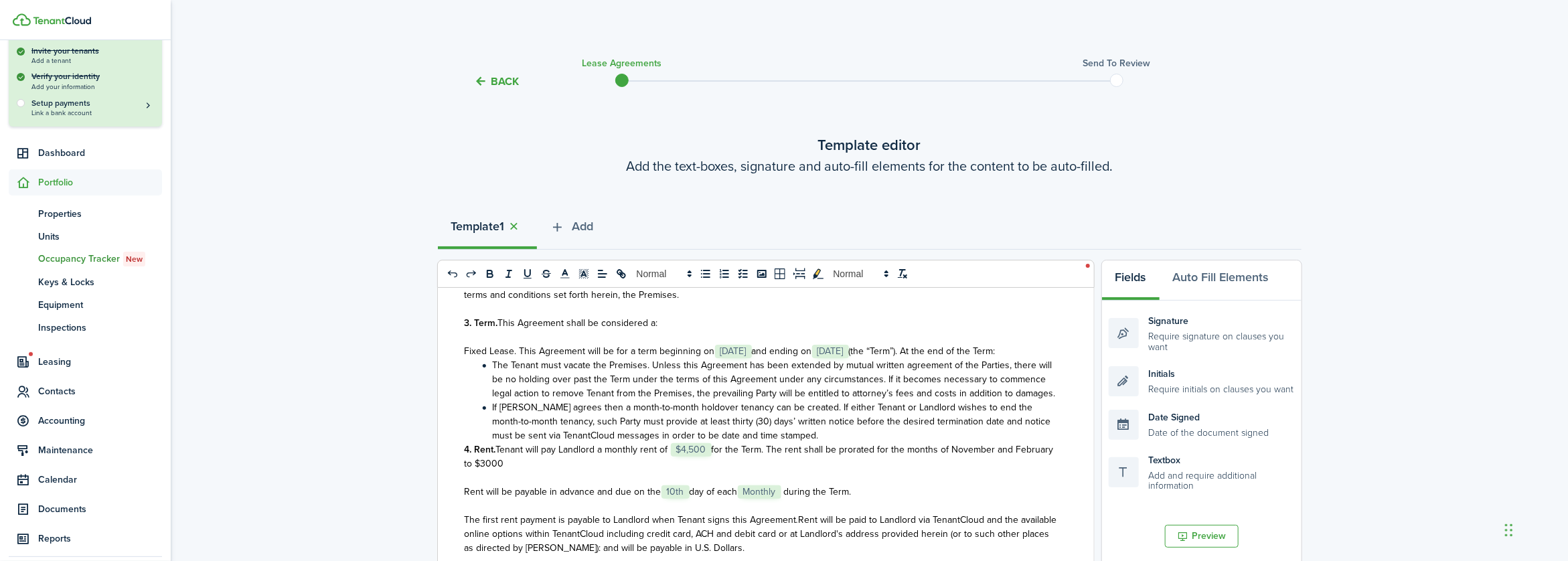
click at [523, 470] on span "for the Term. The rent shall be prorated for the months of November and Februar…" at bounding box center [760, 457] width 589 height 28
click at [555, 470] on p "4. Rent. Tenant will pay Landlord a monthly rent of ﻿ $4,500 ﻿ for the Term. Th…" at bounding box center [761, 457] width 593 height 28
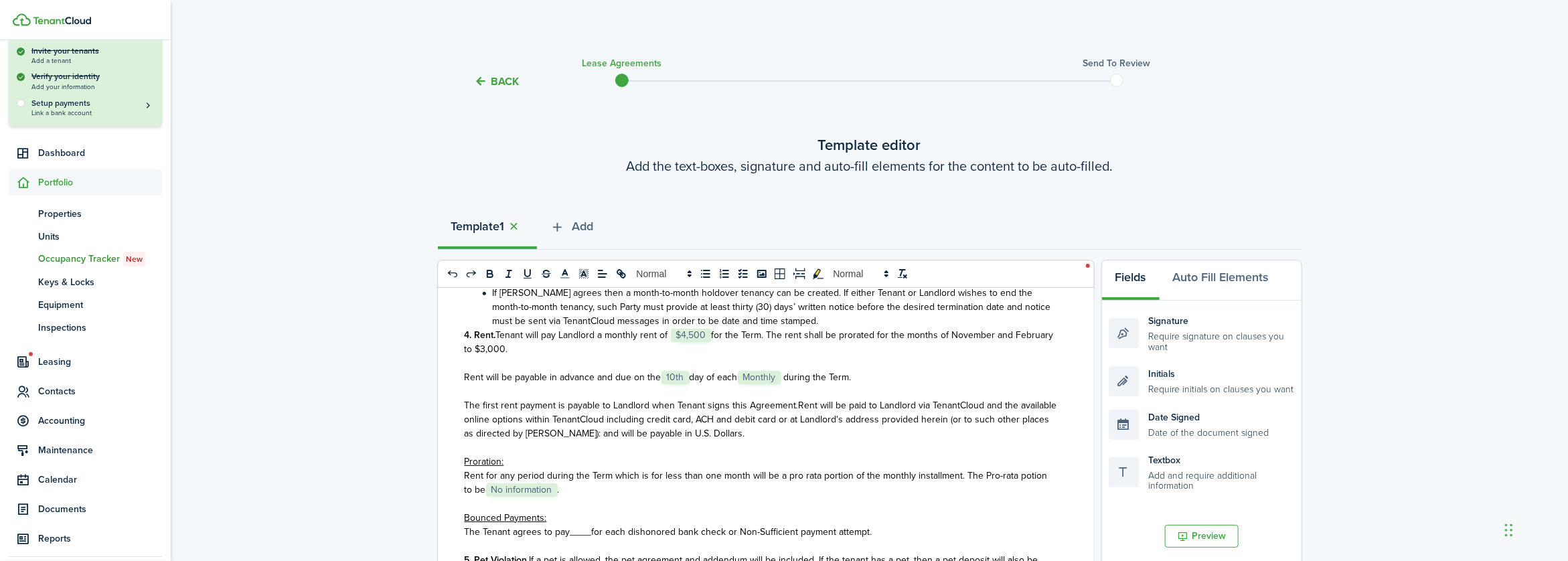
scroll to position [737, 0]
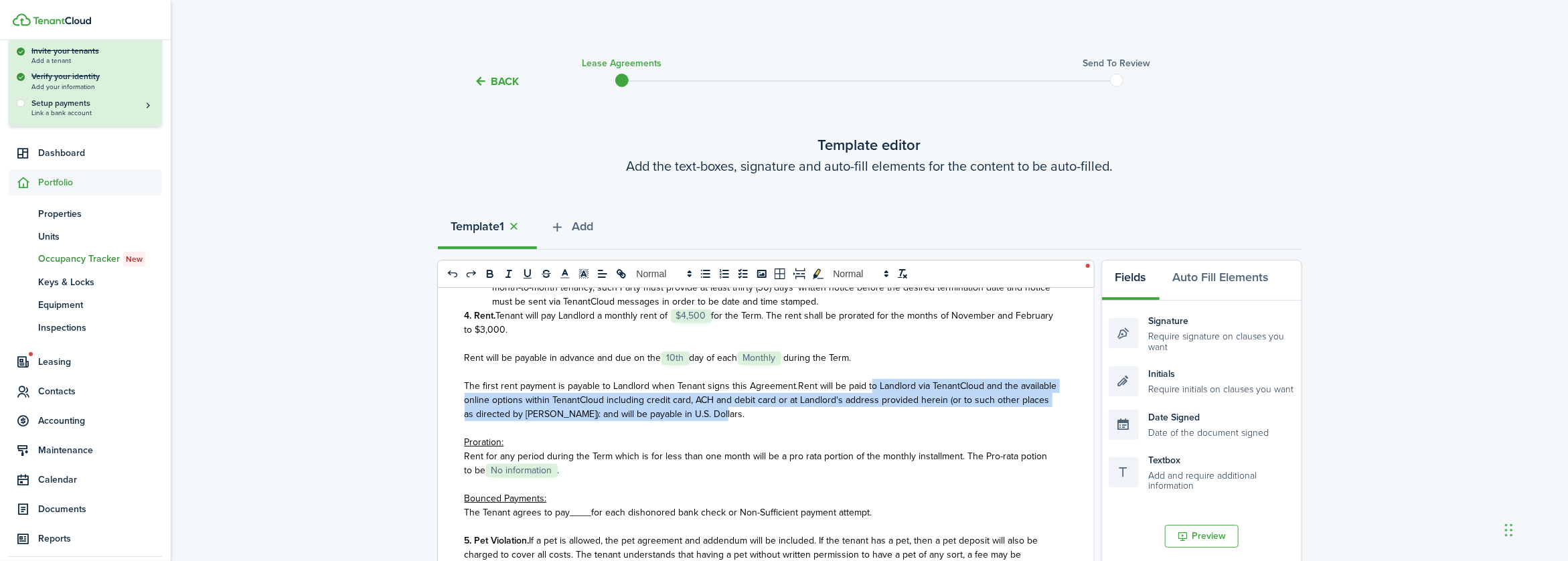
drag, startPoint x: 866, startPoint y: 414, endPoint x: 760, endPoint y: 438, distance: 108.7
click at [760, 421] on span "Rent will be paid to Landlord via TenantCloud and the available online options …" at bounding box center [761, 400] width 593 height 42
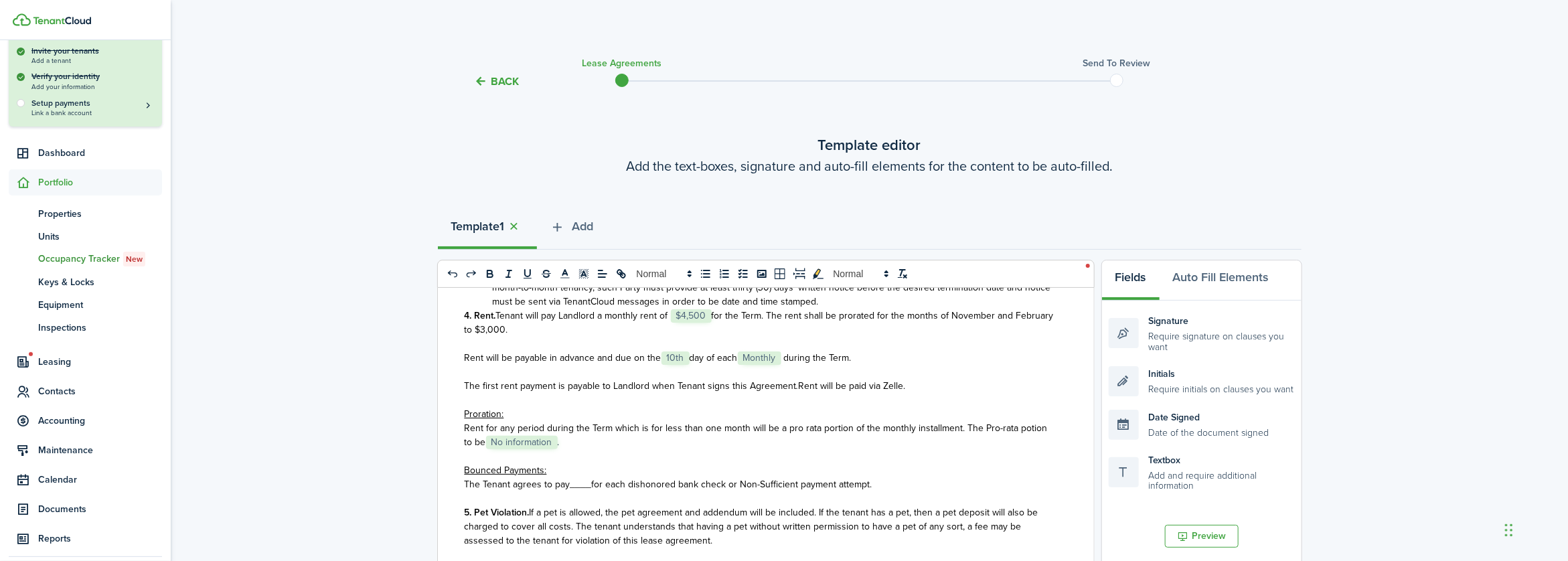
click at [907, 393] on p "The first rent payment is payable to Landlord when Tenant signs this Agreement …" at bounding box center [761, 386] width 593 height 14
drag, startPoint x: 461, startPoint y: 435, endPoint x: 571, endPoint y: 472, distance: 116.1
click at [571, 472] on div "State of ﻿ WA ﻿ LEASE AGREEMENT ___________________ This Lease Agreement (this …" at bounding box center [760, 550] width 646 height 526
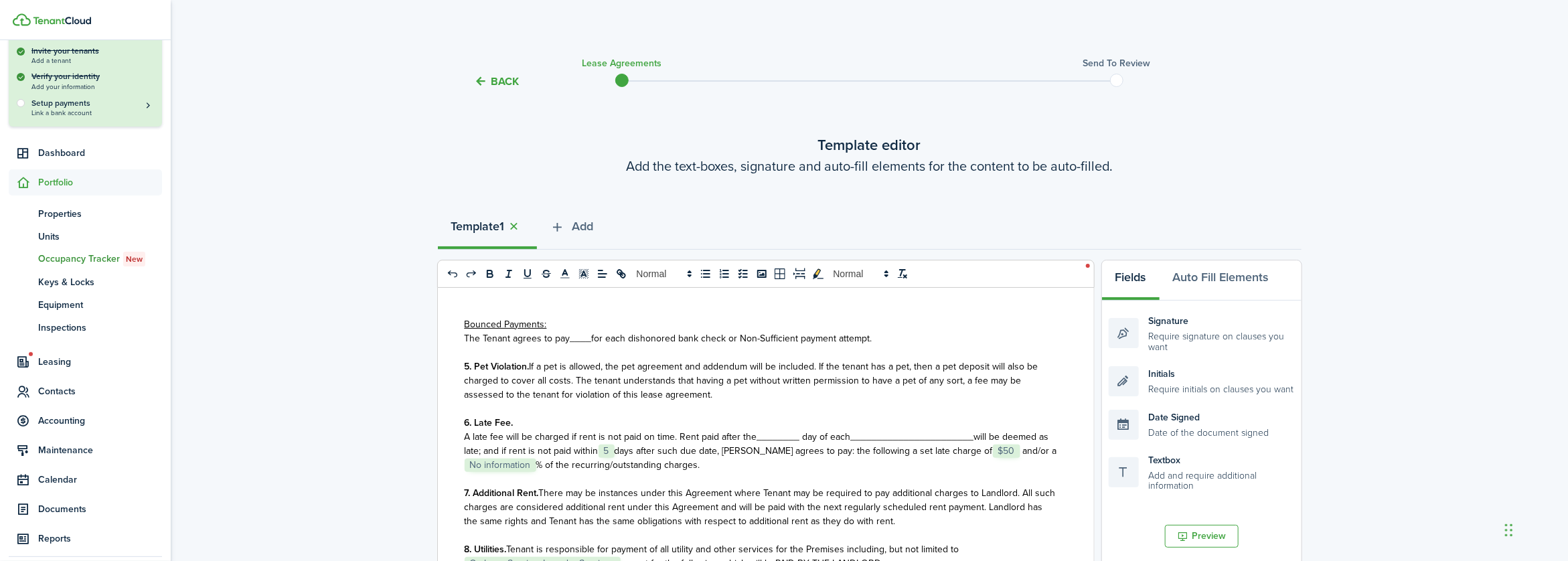
scroll to position [871, 0]
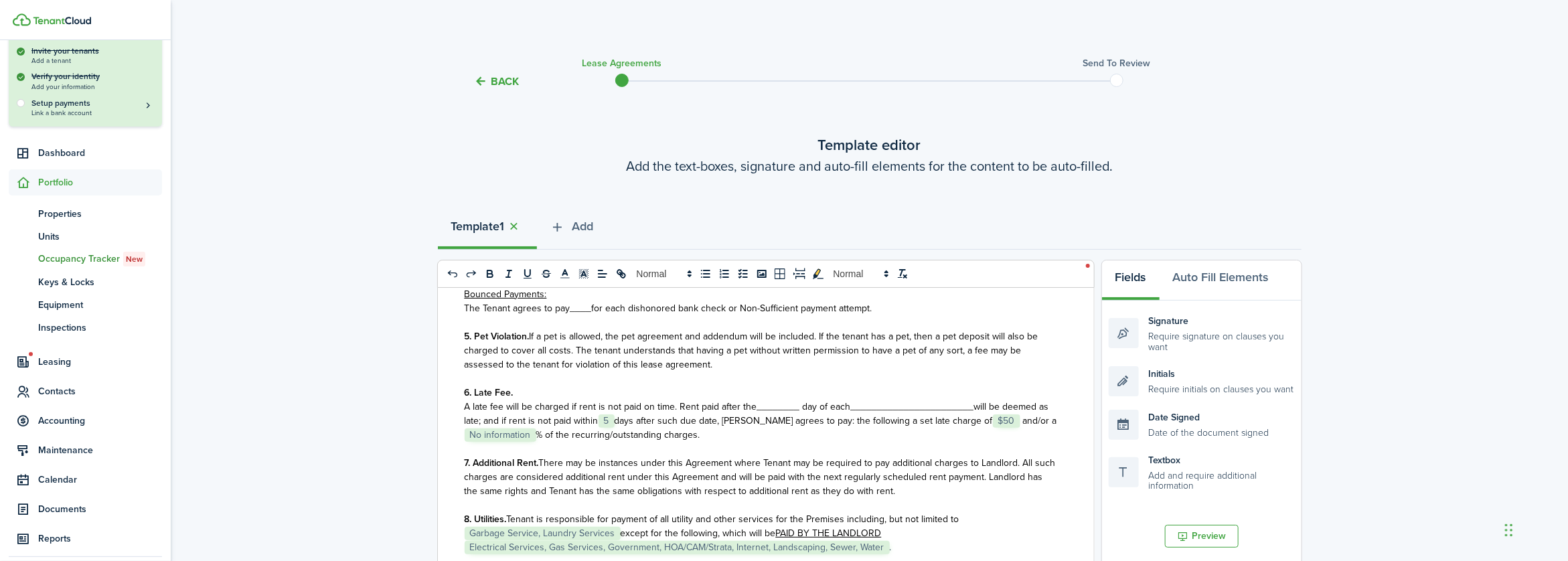
click at [782, 414] on span "A late fee will be charged if rent is not paid on time. Rent paid after the____…" at bounding box center [658, 406] width 387 height 14
click at [876, 414] on span "_______________________" at bounding box center [929, 406] width 123 height 14
click at [983, 414] on span "__month_____________________" at bounding box center [942, 406] width 149 height 14
drag, startPoint x: 983, startPoint y: 433, endPoint x: 900, endPoint y: 429, distance: 83.1
click at [900, 414] on span "__month________________" at bounding box center [929, 406] width 123 height 14
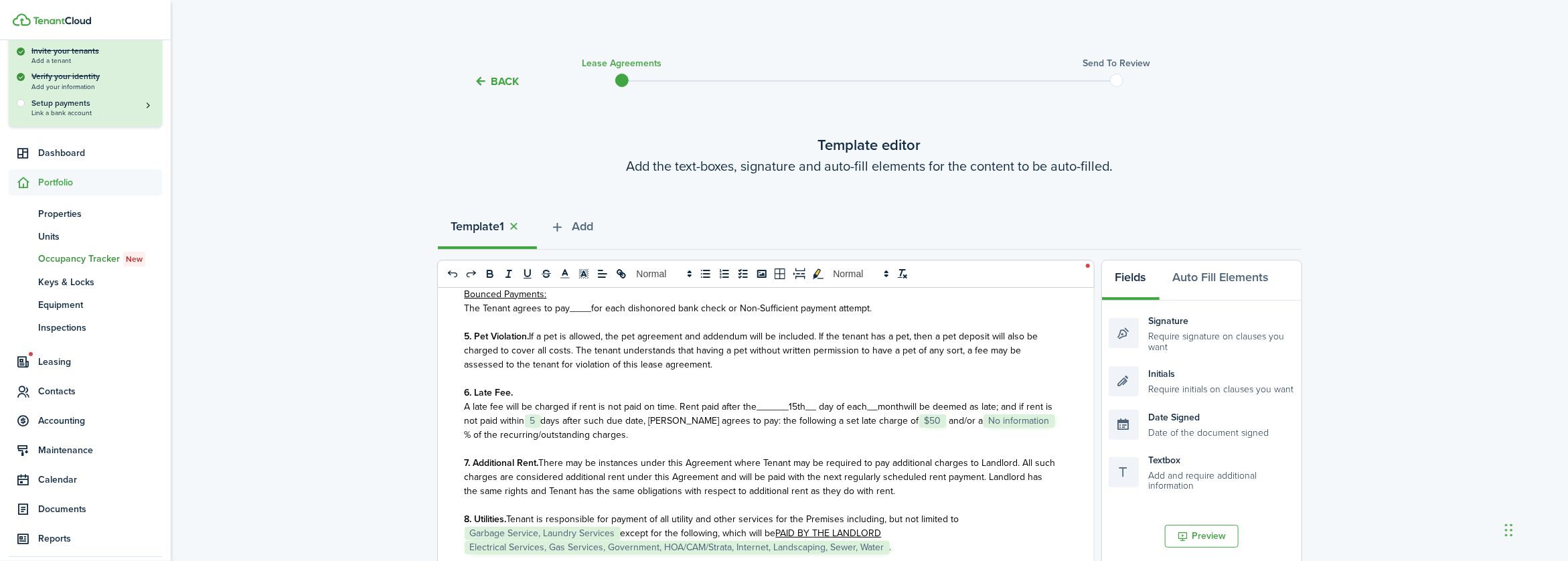
click at [875, 414] on span "__month" at bounding box center [886, 406] width 37 height 14
click at [811, 414] on span "A late fee will be charged if rent is not paid on time. Rent paid after the____…" at bounding box center [667, 406] width 403 height 14
click at [782, 414] on span "A late fee will be charged if rent is not paid on time. Rent paid after the____…" at bounding box center [661, 406] width 393 height 14
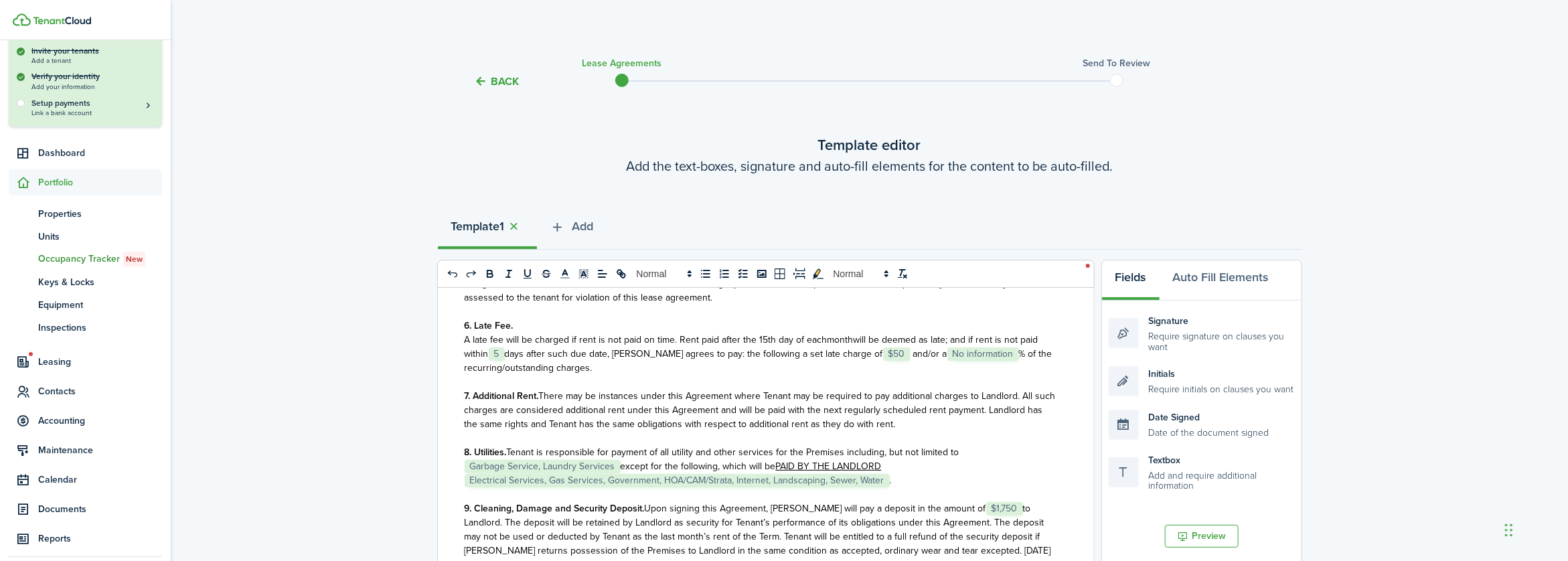
click at [913, 361] on span "and/or a" at bounding box center [930, 354] width 34 height 14
drag, startPoint x: 905, startPoint y: 384, endPoint x: 907, endPoint y: 394, distance: 10.2
click at [907, 375] on p "A late fee will be charged if rent is not paid on time. Rent paid after the 15t…" at bounding box center [761, 353] width 593 height 42
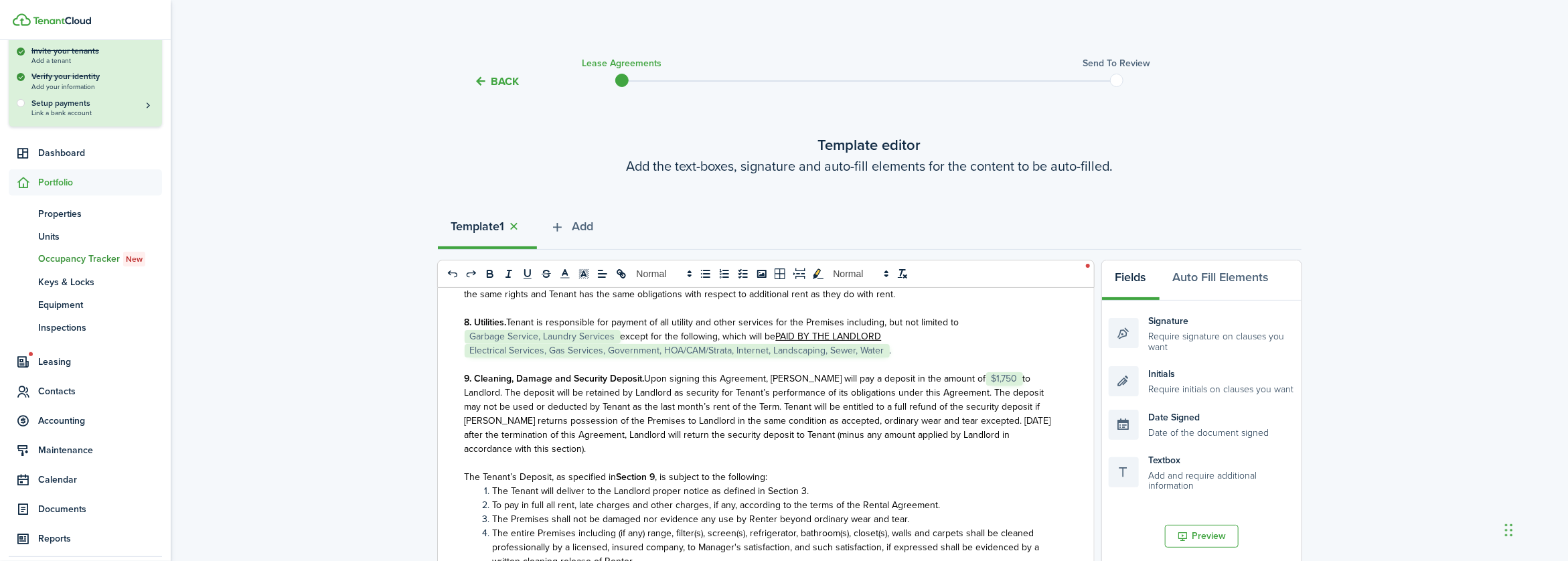
scroll to position [1072, 0]
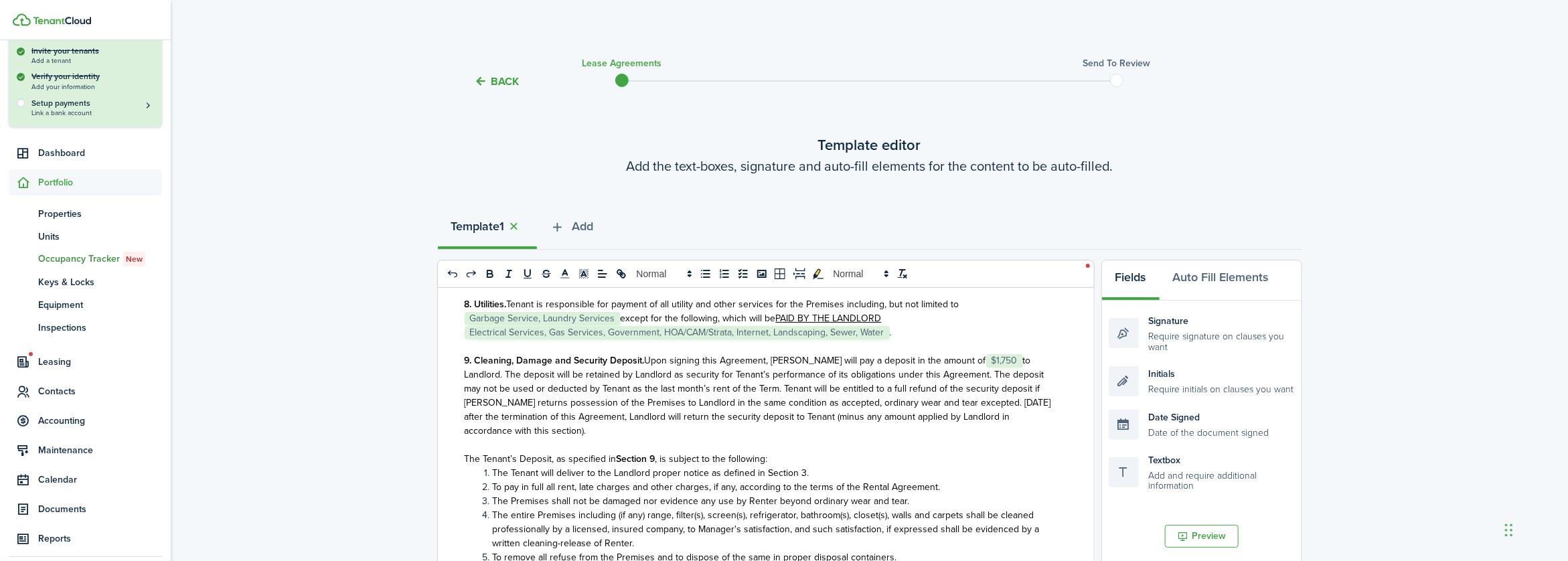
click at [986, 368] on span "$1,750" at bounding box center [1005, 361] width 37 height 14
click at [986, 361] on select "Select size 8px 9px 10px 11px 12px 13px 14px 15px 16px 17px 18px 19px 20px 21px…" at bounding box center [961, 359] width 66 height 24
click at [1021, 339] on p "8. Utilities. Tenant is responsible for payment of all utility and other servic…" at bounding box center [761, 318] width 593 height 42
click at [986, 368] on span "$1,750" at bounding box center [1005, 361] width 37 height 14
click at [985, 359] on select "Select size 8px 9px 10px 11px 12px 13px 14px 15px 16px 17px 18px 19px 20px 21px…" at bounding box center [961, 359] width 66 height 24
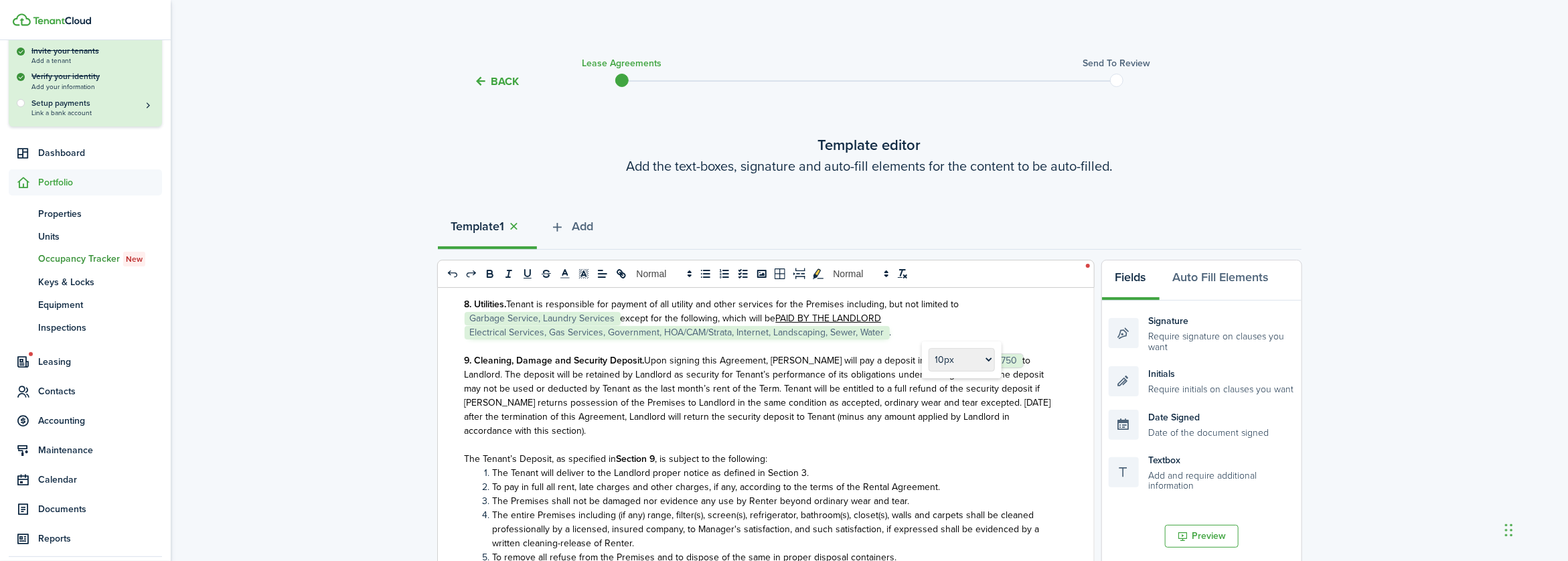
click at [929, 350] on select "Select size 8px 9px 10px 11px 12px 13px 14px 15px 16px 17px 18px 19px 20px 21px…" at bounding box center [961, 359] width 66 height 24
click at [983, 361] on select "Select size 8px 9px 10px 11px 12px 13px 14px 15px 16px 17px 18px 19px 20px 21px…" at bounding box center [958, 362] width 66 height 24
select select "font-size-12"
click at [926, 351] on select "Select size 8px 9px 10px 11px 12px 13px 14px 15px 16px 17px 18px 19px 20px 21px…" at bounding box center [958, 362] width 66 height 24
click at [972, 494] on li "To pay in full all rent, late charges and other charges, if any, according to t…" at bounding box center [768, 487] width 578 height 14
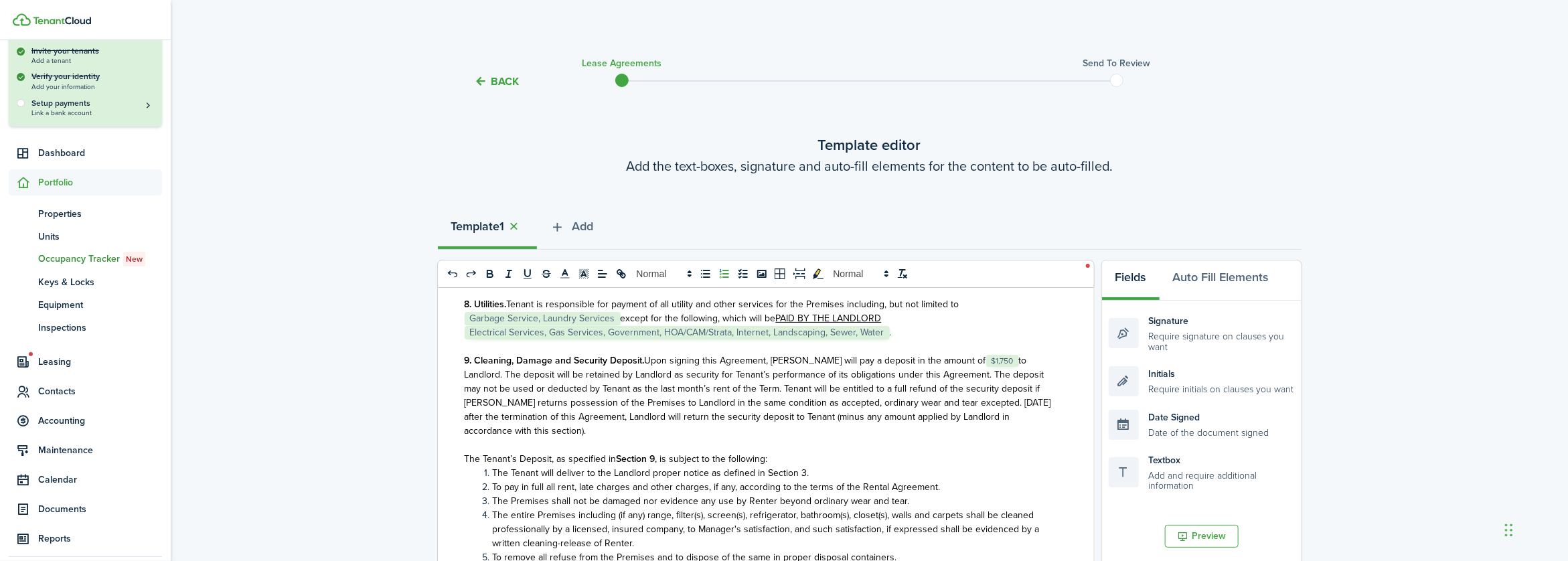
click at [986, 367] on span "$1,750" at bounding box center [1002, 361] width 33 height 12
click at [980, 395] on span "to Landlord. The deposit will be retained by Landlord as security for Tenant’s …" at bounding box center [758, 396] width 587 height 84
click at [975, 386] on span "to Landlord. The deposit will be retained by Landlord as security for Tenant’s …" at bounding box center [758, 396] width 587 height 84
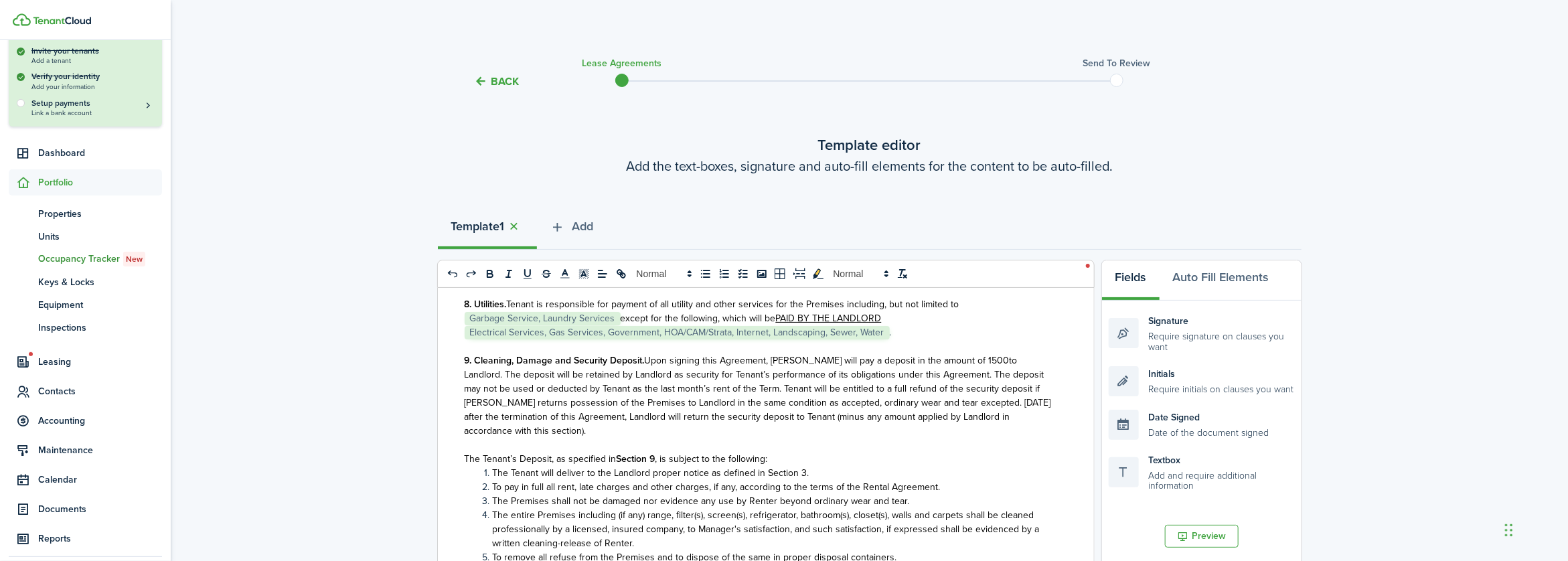
click at [947, 368] on span "Upon signing this Agreement, [PERSON_NAME] will pay a deposit in the amount of …" at bounding box center [827, 361] width 365 height 14
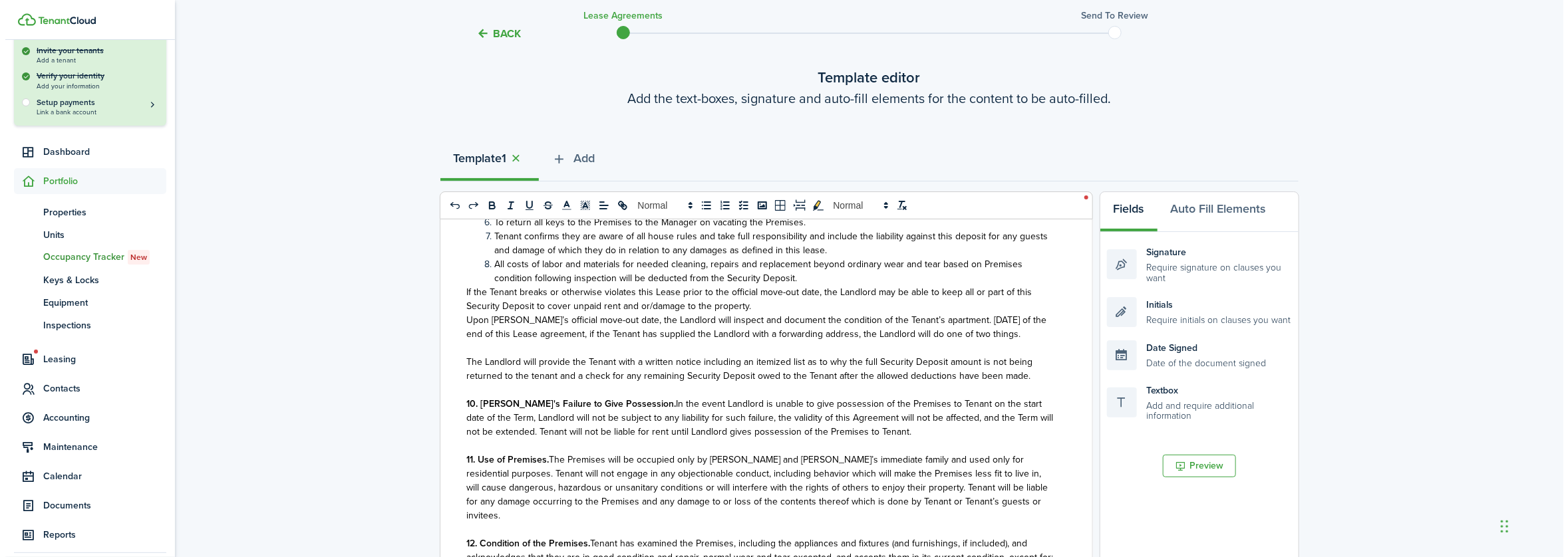
scroll to position [1076, 0]
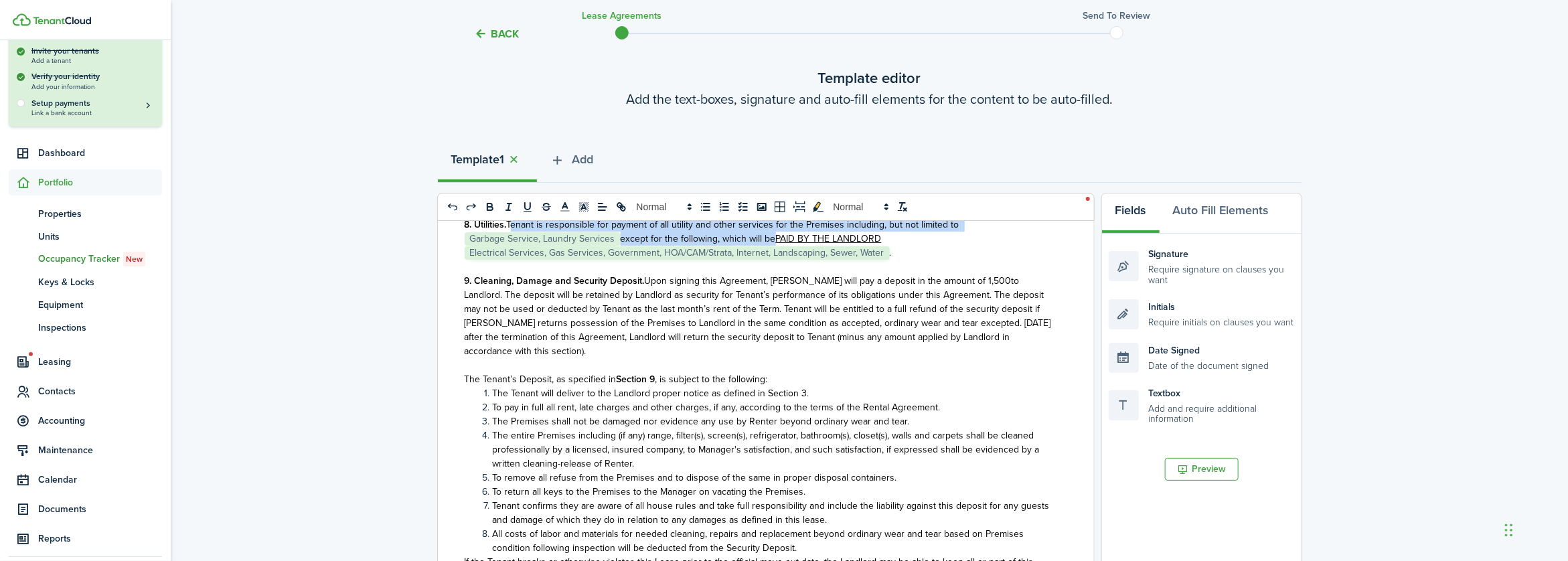
drag, startPoint x: 772, startPoint y: 266, endPoint x: 510, endPoint y: 250, distance: 262.5
click at [510, 250] on p "8. Utilities. Tenant is responsible for payment of all utility and other servic…" at bounding box center [761, 238] width 593 height 42
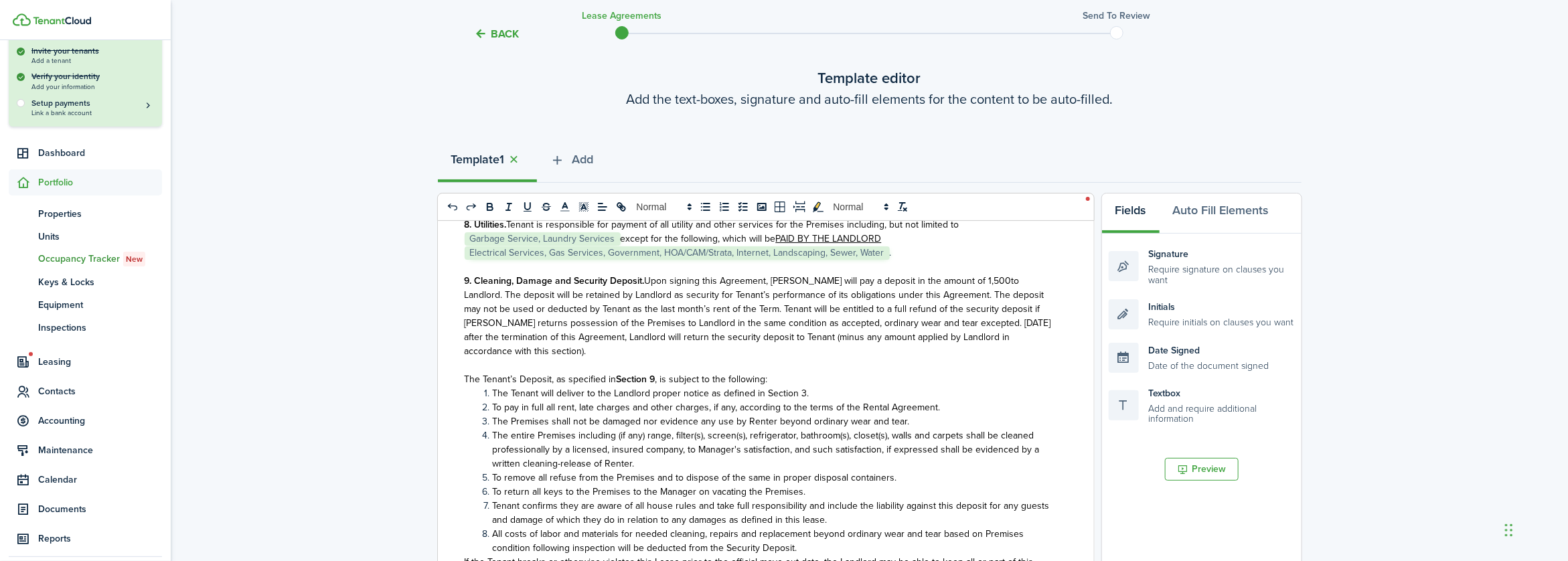
click at [515, 274] on p at bounding box center [761, 266] width 593 height 14
click at [882, 260] on span "Electrical Services, Gas Services, Government, HOA/CAM/Strata, Internet, Landsc…" at bounding box center [677, 253] width 425 height 14
select select
click at [884, 260] on span "Electrical Services, Gas Services, Government, HOA/CAM/Strata, Internet, Landsc…" at bounding box center [677, 253] width 425 height 14
click at [889, 260] on p "8. Utilities. Tenant is responsible for payment of all utility and other servic…" at bounding box center [761, 238] width 593 height 42
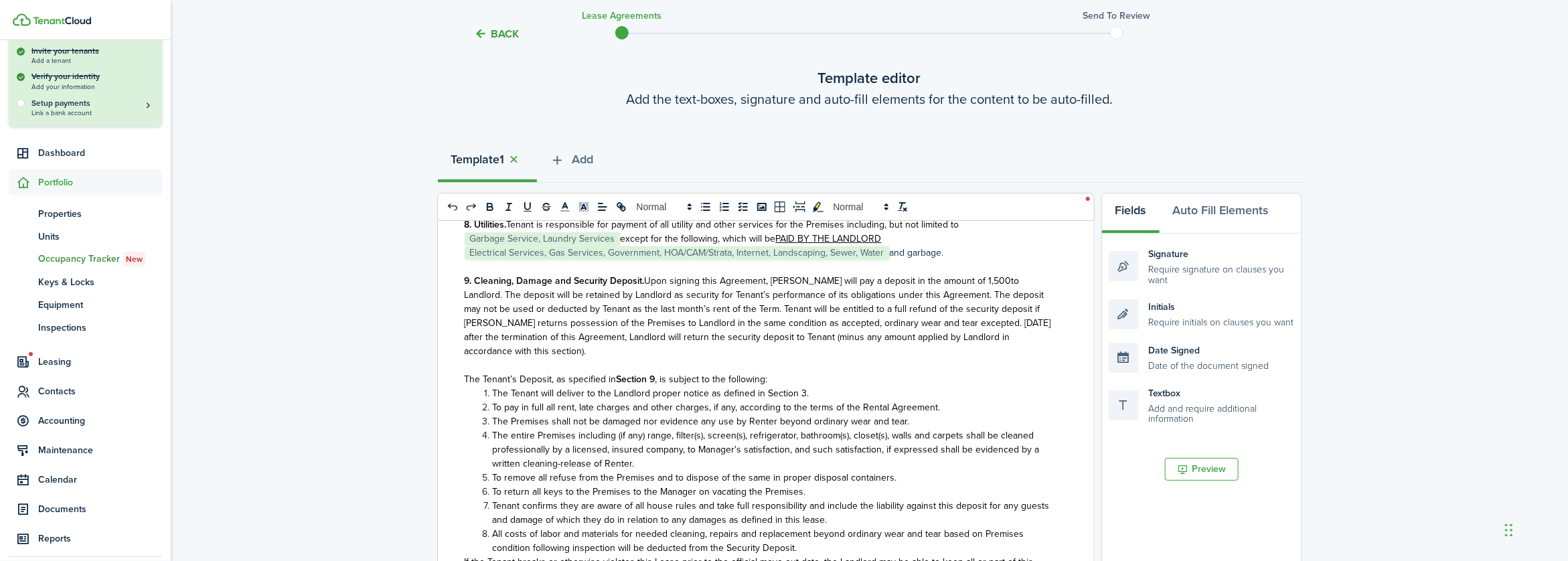
click at [537, 246] on span "Garbage Service, Laundry Services" at bounding box center [543, 239] width 156 height 14
click at [538, 246] on span "Garbage Service, Laundry Services" at bounding box center [543, 239] width 156 height 14
click at [615, 246] on span "Garbage Service, Laundry Services" at bounding box center [543, 239] width 156 height 14
click at [621, 246] on span "except for the following, which will be" at bounding box center [699, 238] width 155 height 14
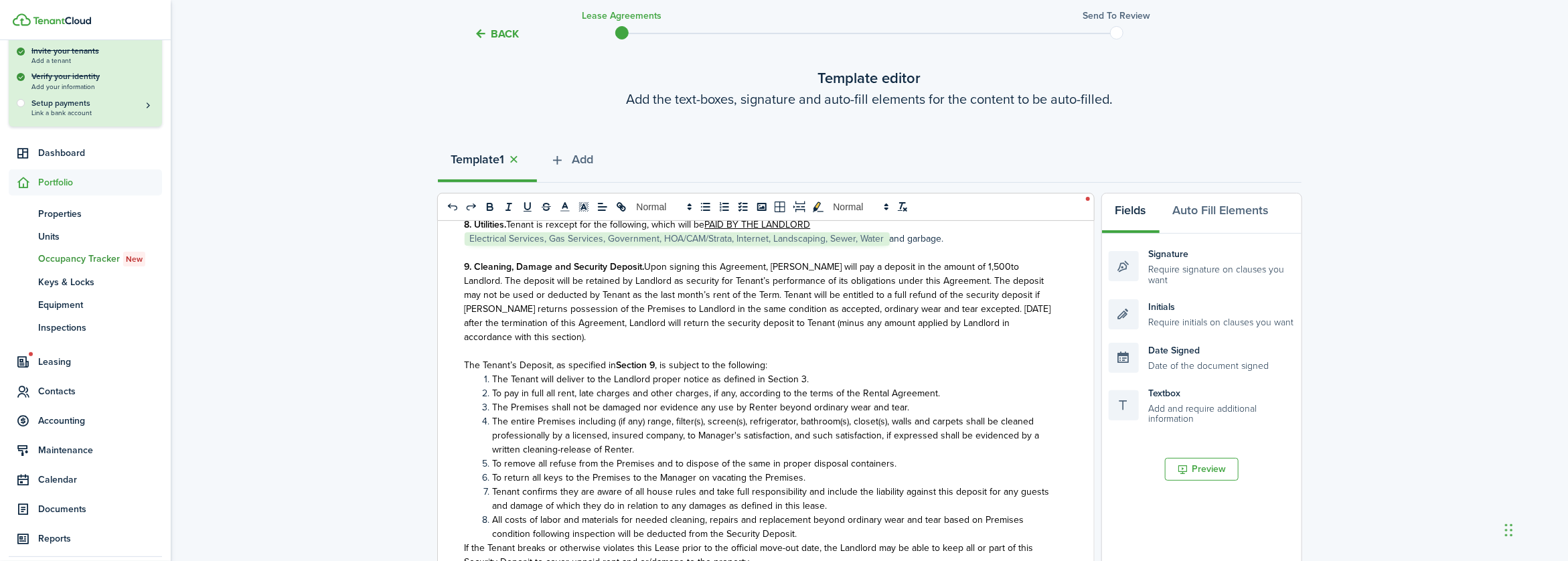
drag, startPoint x: 677, startPoint y: 248, endPoint x: 509, endPoint y: 247, distance: 168.0
click at [509, 231] on span "Tenant is rexcept for the following, which will be" at bounding box center [606, 225] width 198 height 14
click at [517, 231] on span "will be" at bounding box center [520, 225] width 26 height 14
click at [510, 231] on span "will be" at bounding box center [520, 225] width 26 height 14
click at [493, 30] on button "Back" at bounding box center [497, 33] width 45 height 14
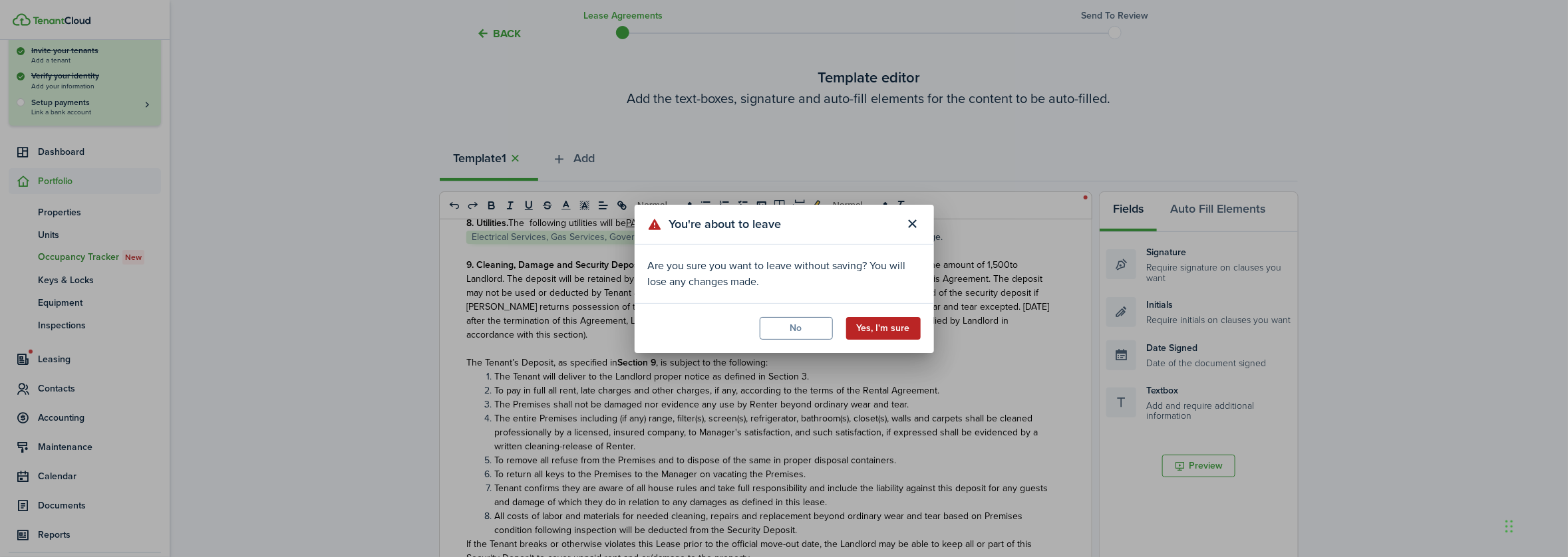
click at [870, 325] on button "Yes, I'm sure" at bounding box center [883, 329] width 75 height 23
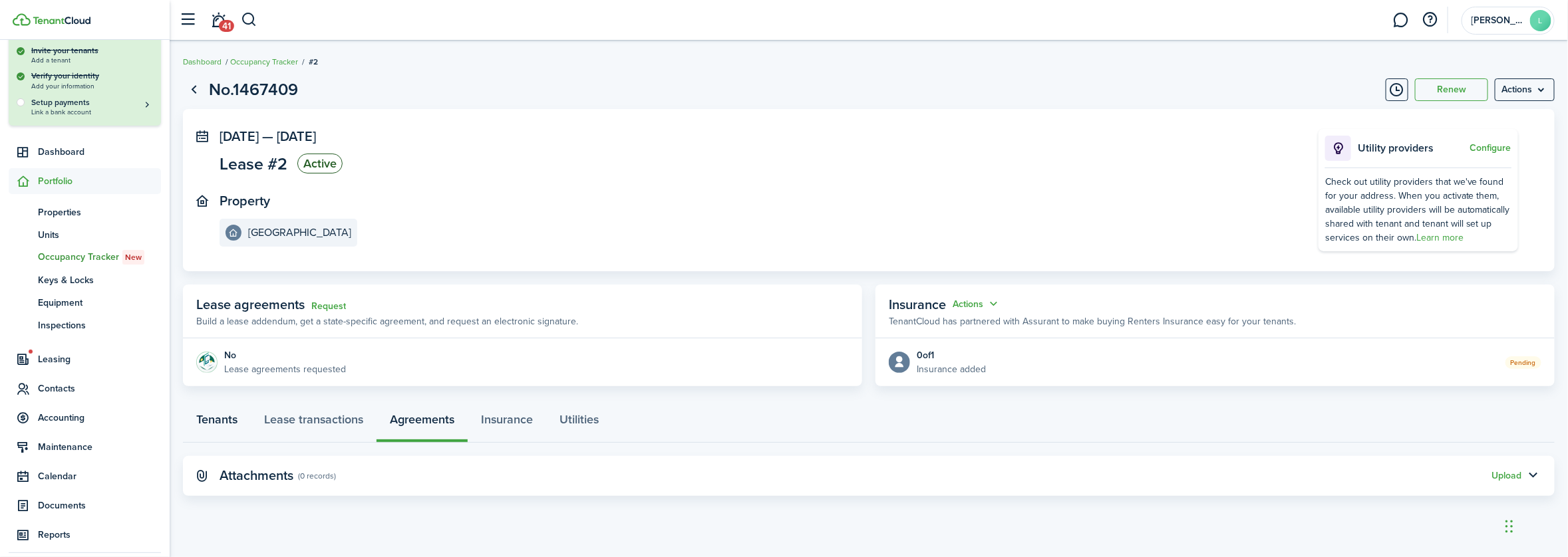
click at [228, 419] on link "Tenants" at bounding box center [217, 422] width 68 height 40
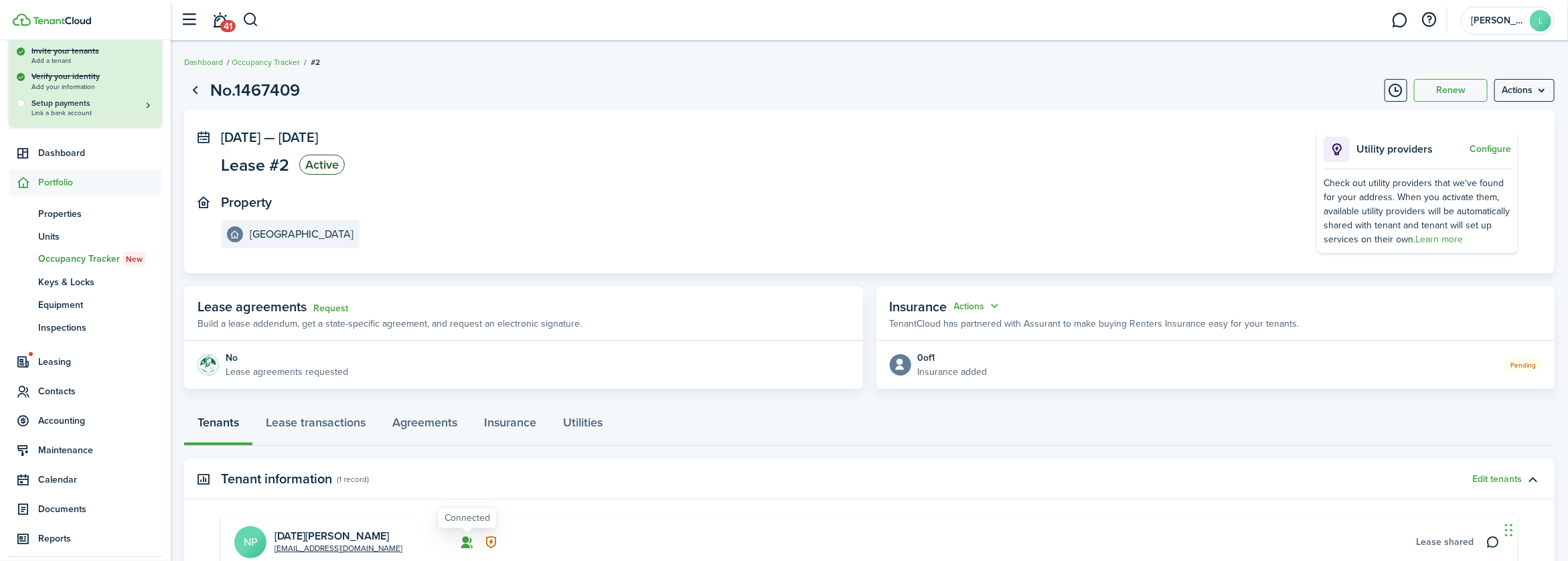
scroll to position [165, 0]
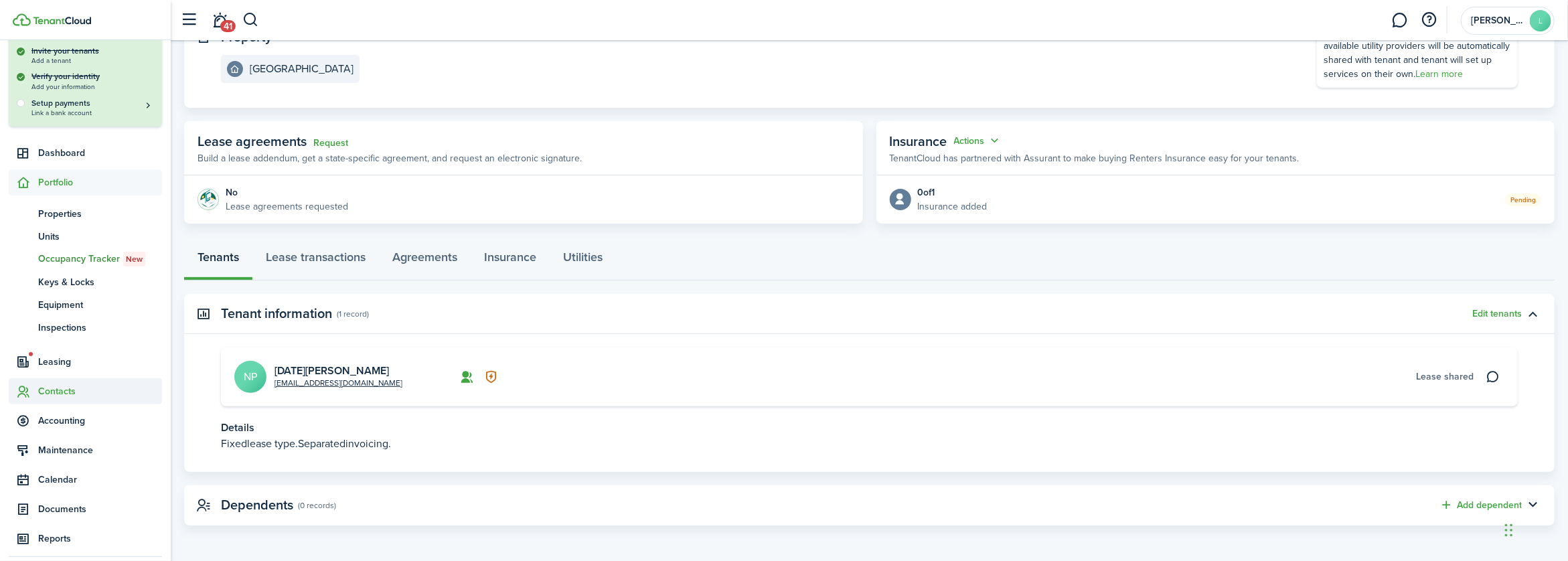
click at [56, 394] on span "Contacts" at bounding box center [100, 391] width 124 height 14
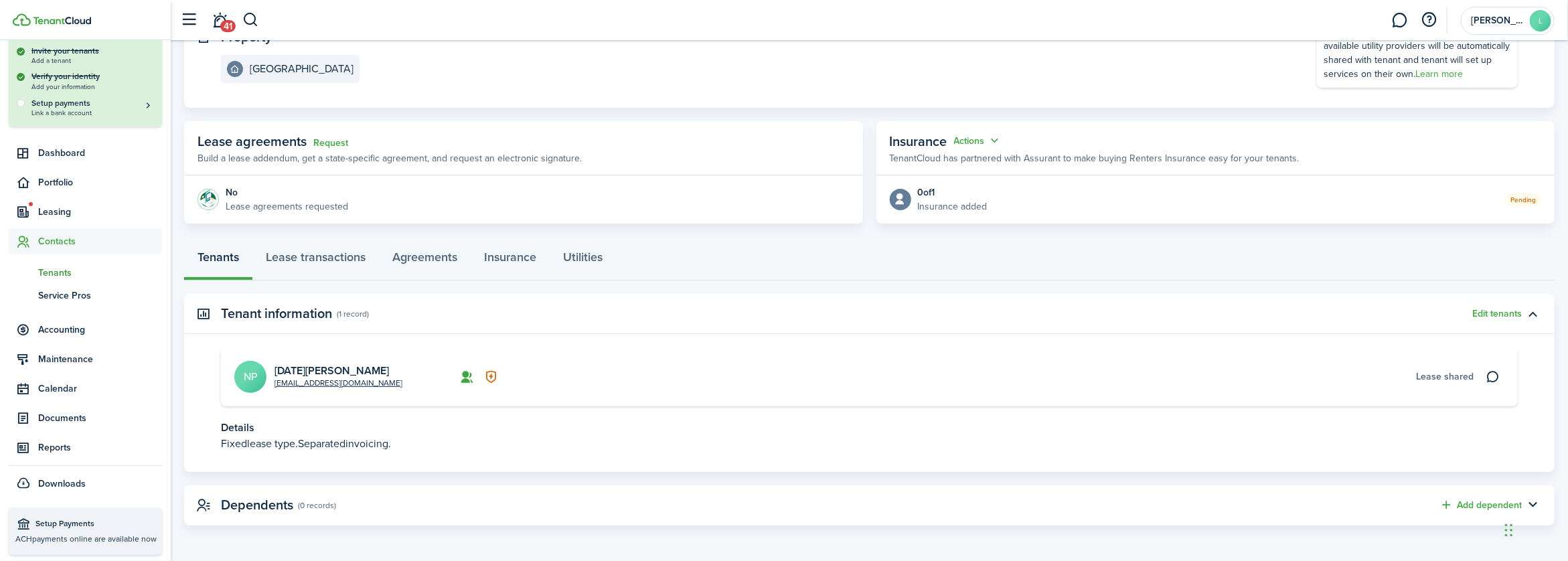
click at [58, 276] on span "Tenants" at bounding box center [100, 273] width 124 height 14
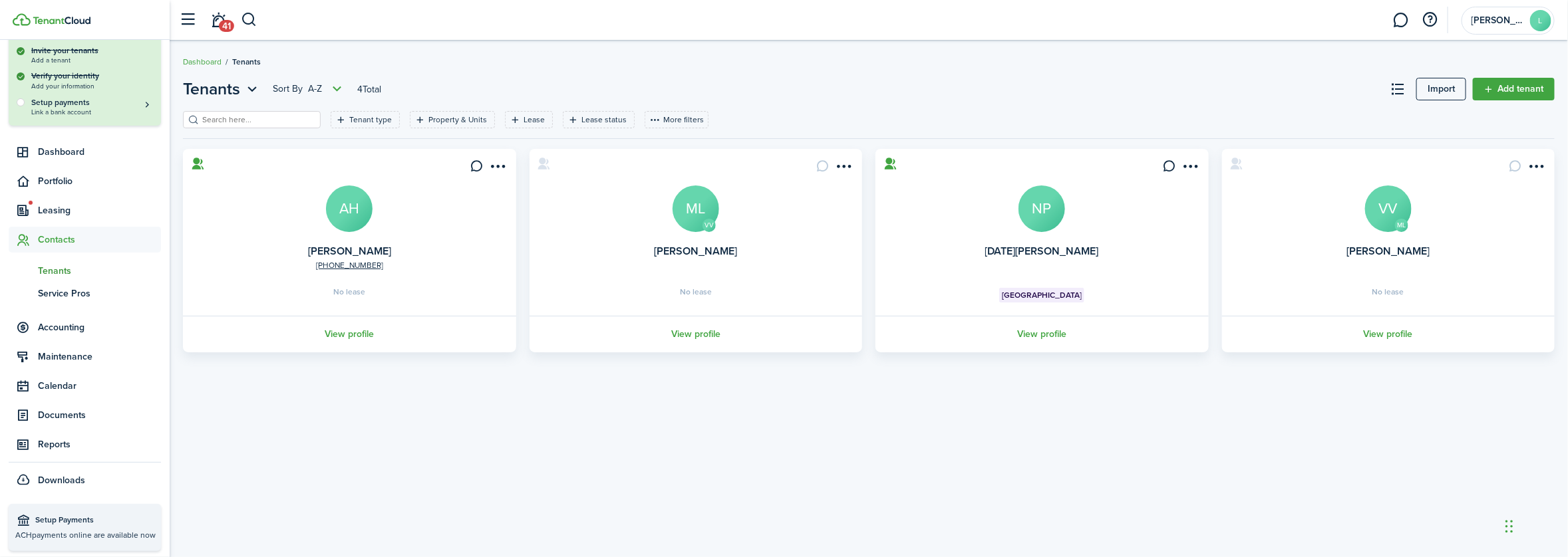
click at [1045, 218] on avatar-text "NP" at bounding box center [1042, 209] width 47 height 47
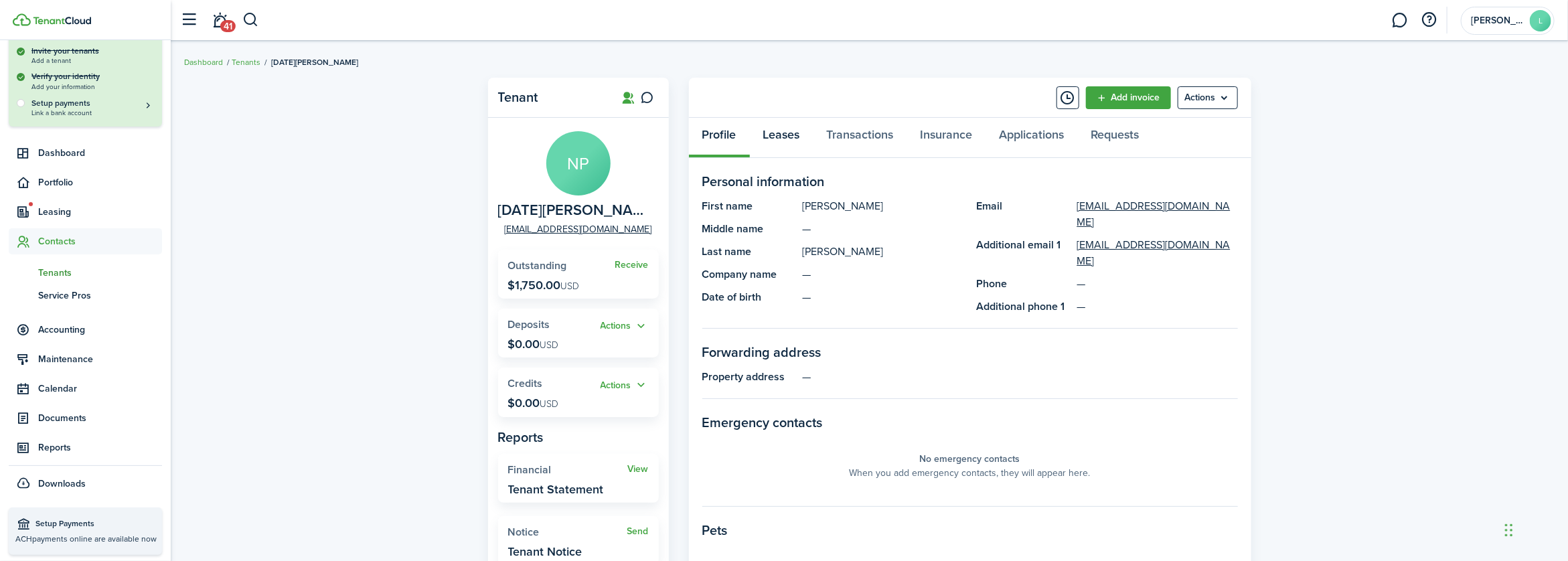
click at [776, 134] on link "Leases" at bounding box center [782, 138] width 64 height 40
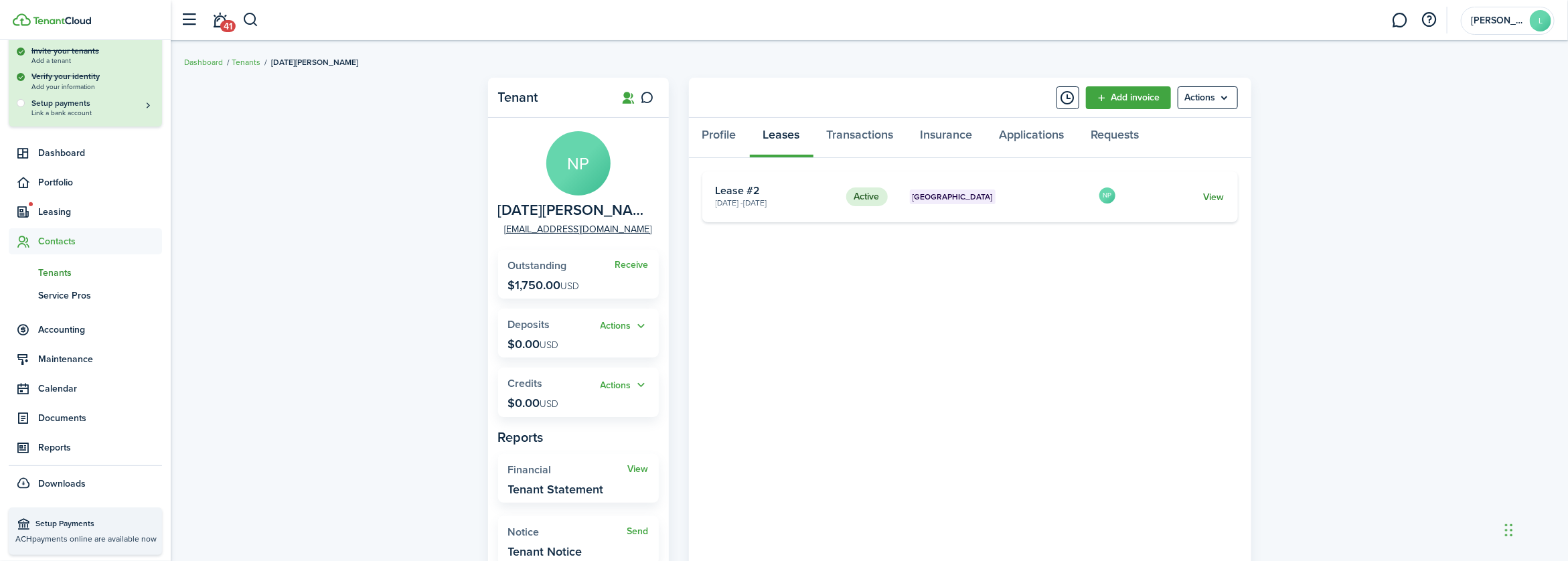
click at [1217, 197] on link "View" at bounding box center [1213, 197] width 21 height 14
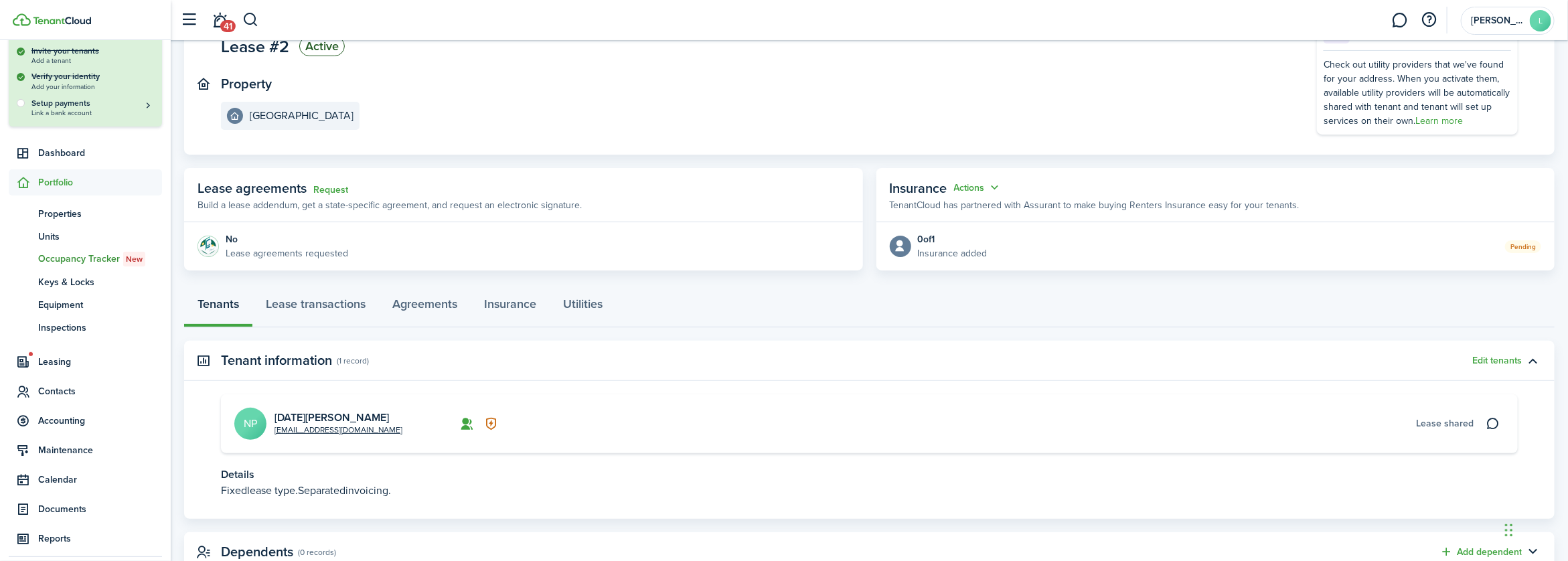
scroll to position [165, 0]
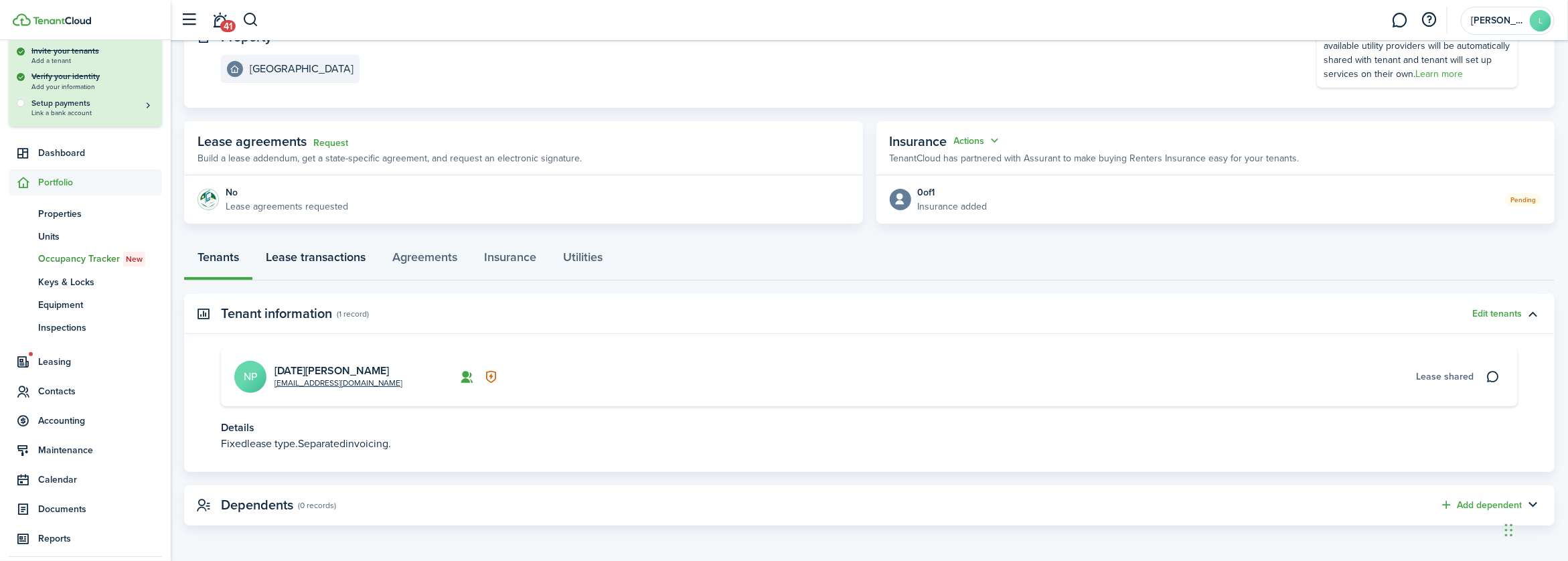
click at [317, 257] on link "Lease transactions" at bounding box center [316, 260] width 126 height 40
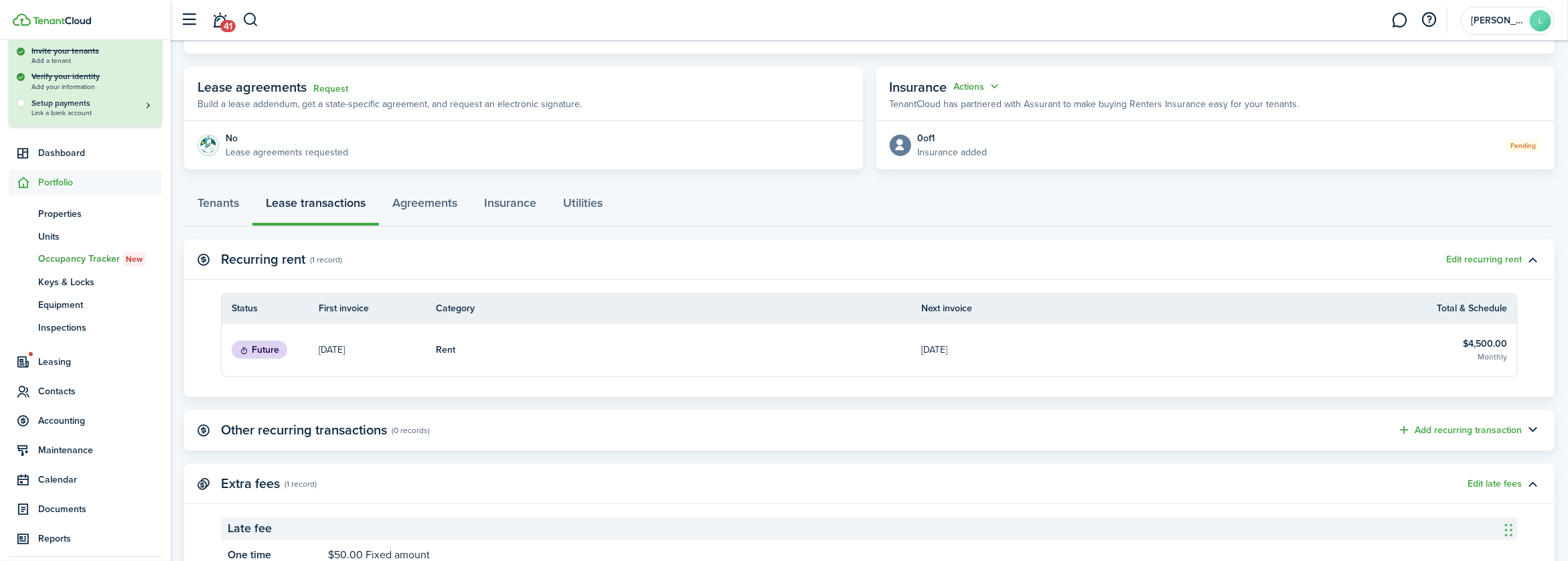
scroll to position [201, 0]
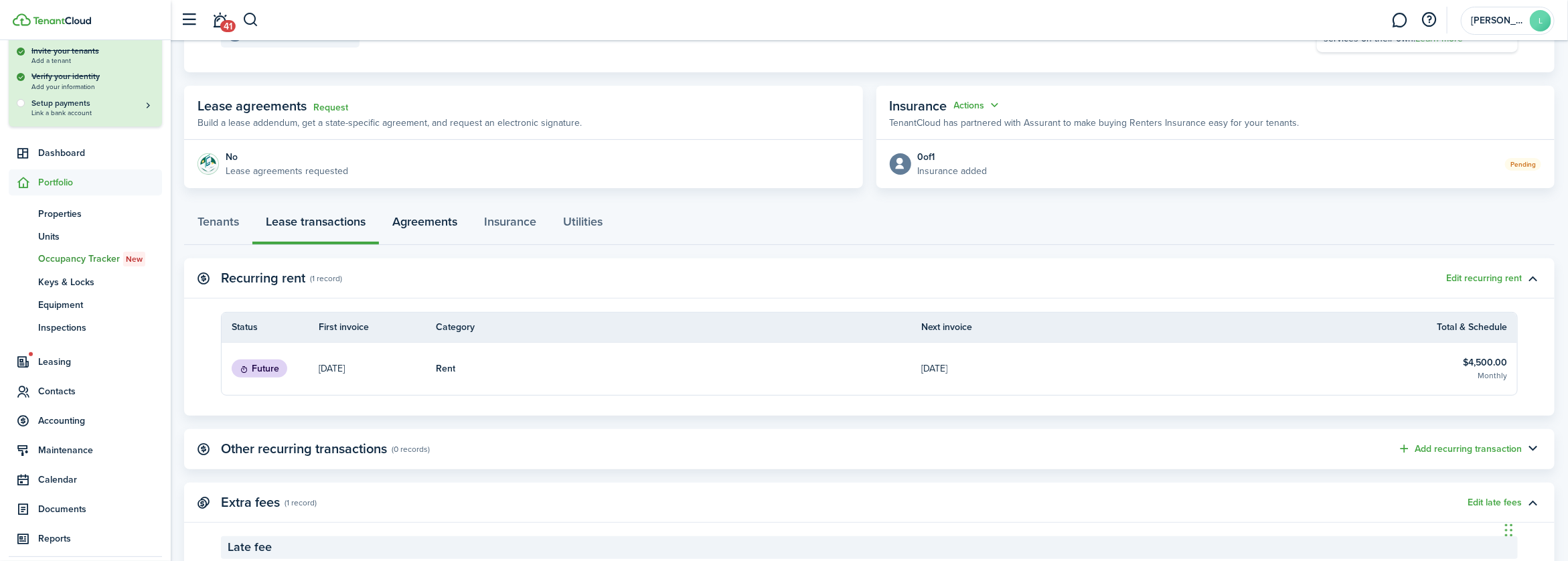
click at [445, 225] on link "Agreements" at bounding box center [425, 225] width 92 height 40
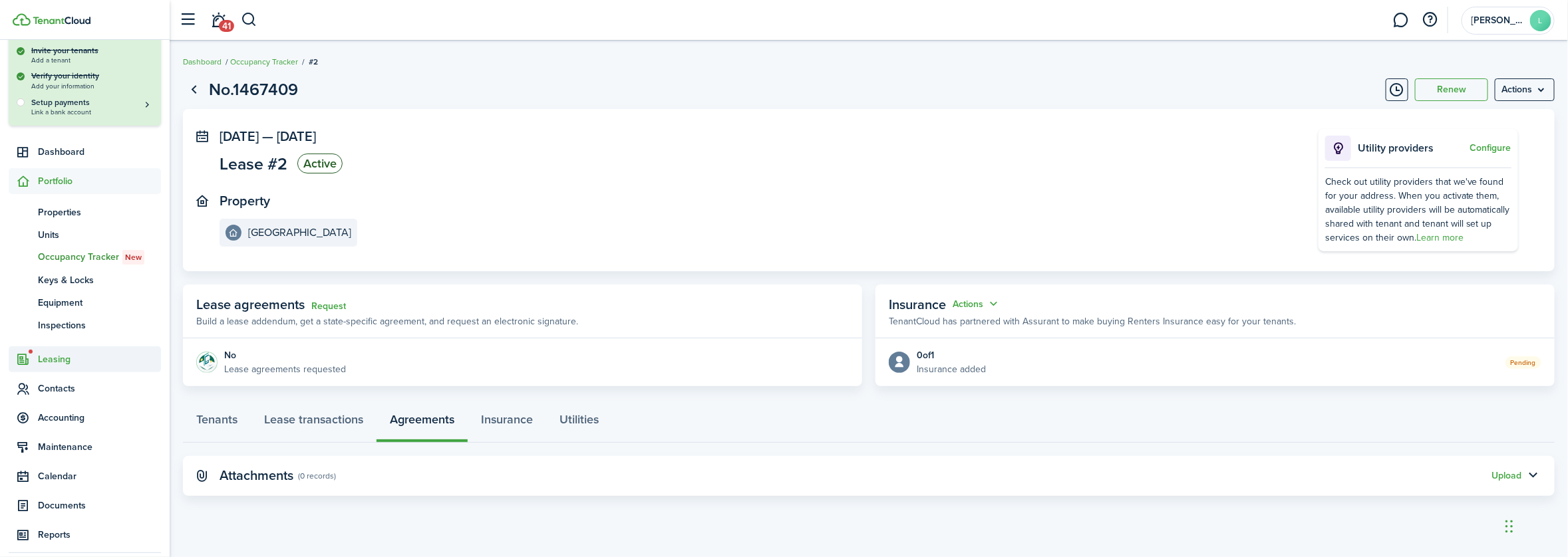
click at [58, 364] on span "Leasing" at bounding box center [99, 359] width 123 height 14
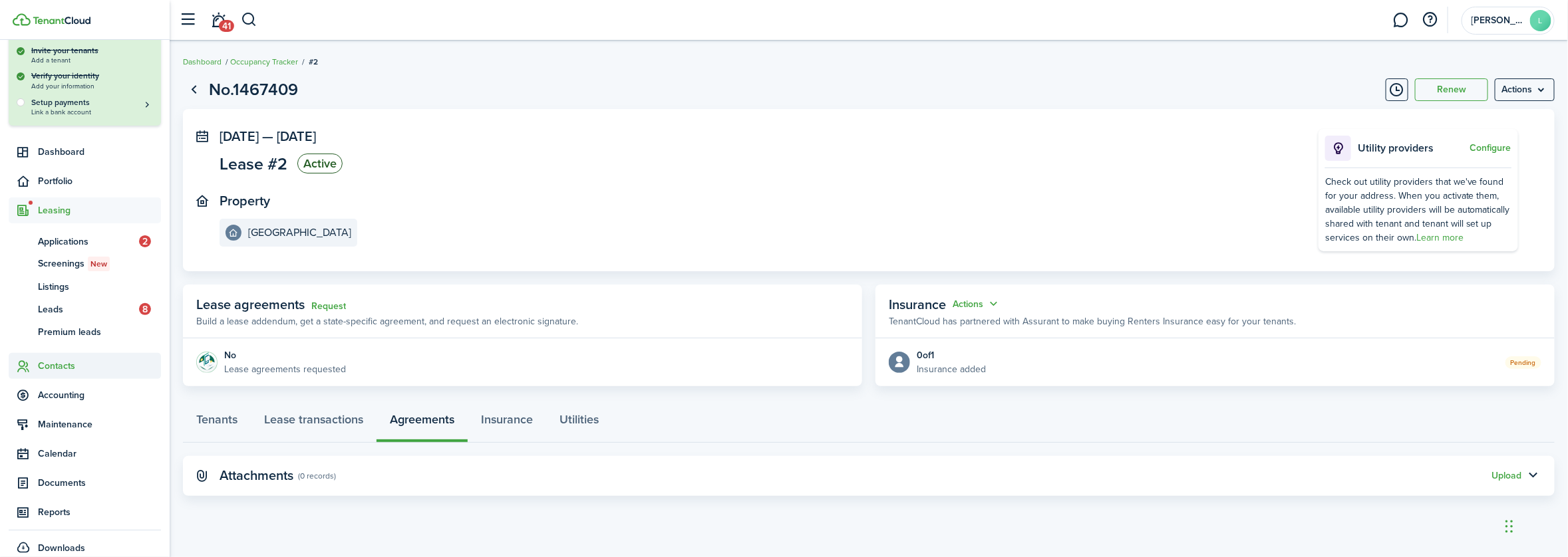
click at [64, 363] on span "Contacts" at bounding box center [99, 366] width 123 height 14
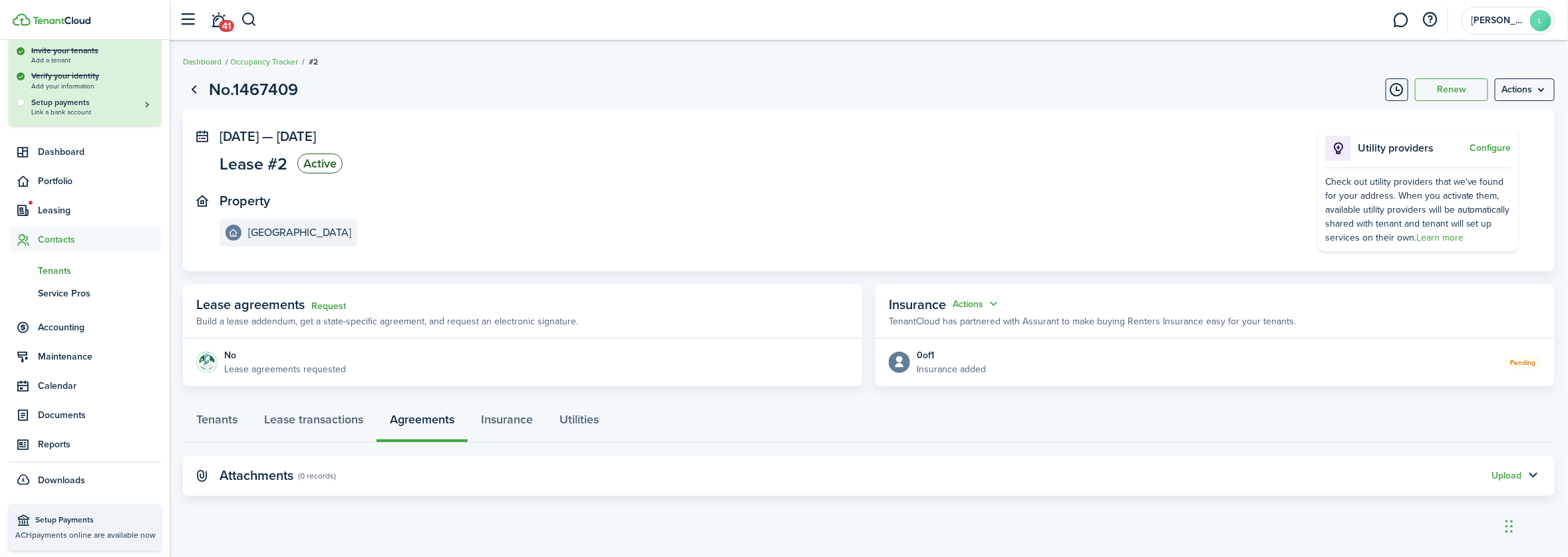
click at [58, 271] on span "Tenants" at bounding box center [99, 271] width 123 height 14
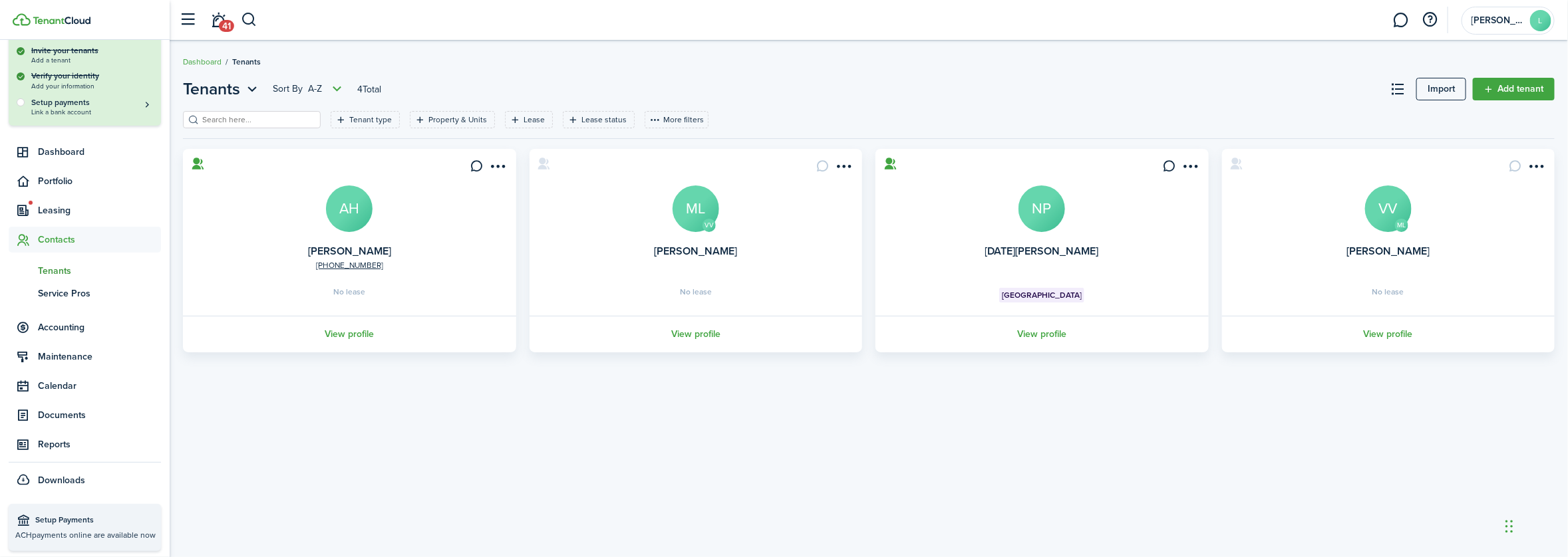
click at [1037, 207] on avatar-text "NP" at bounding box center [1042, 209] width 47 height 47
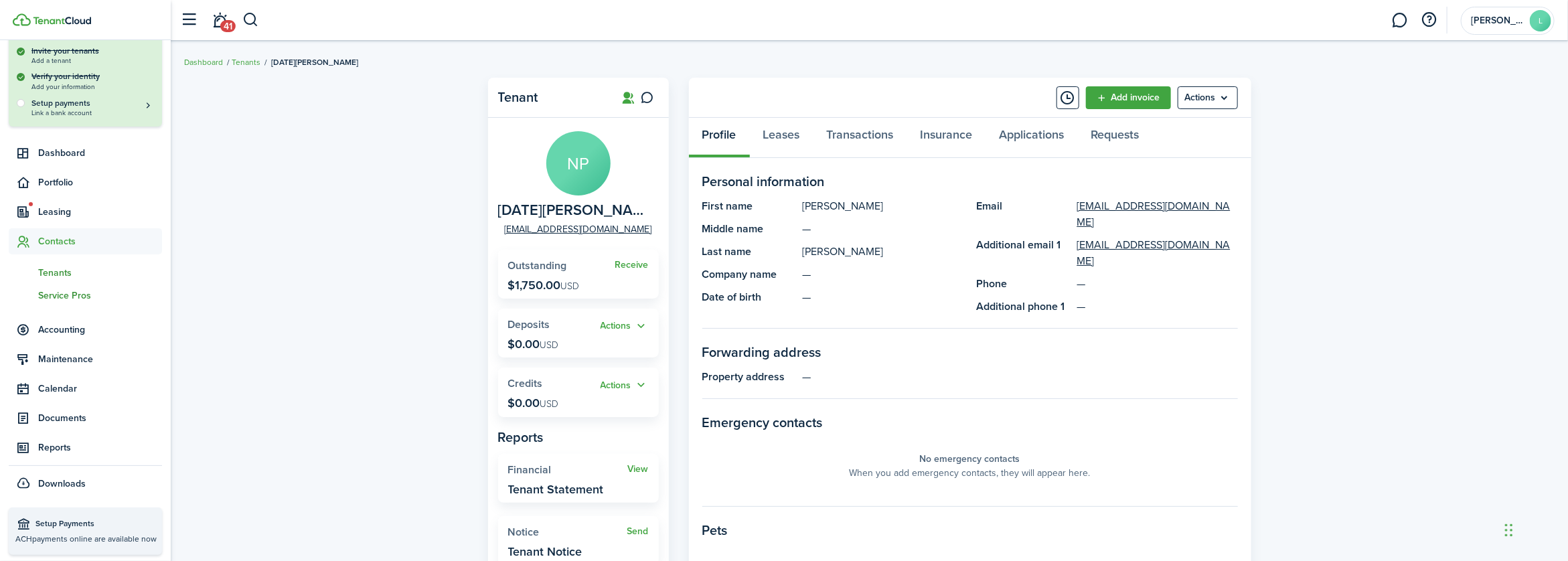
click at [75, 295] on span "Service Pros" at bounding box center [100, 295] width 124 height 14
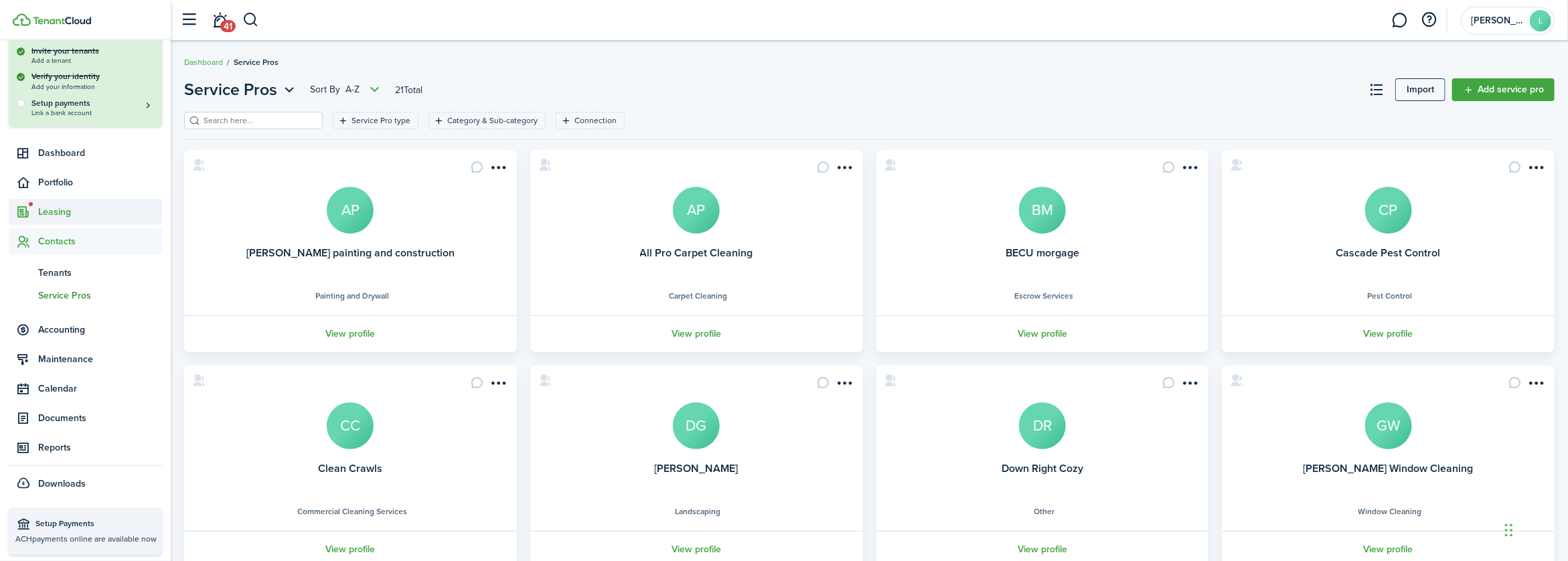
click at [60, 209] on span "Leasing" at bounding box center [100, 212] width 124 height 14
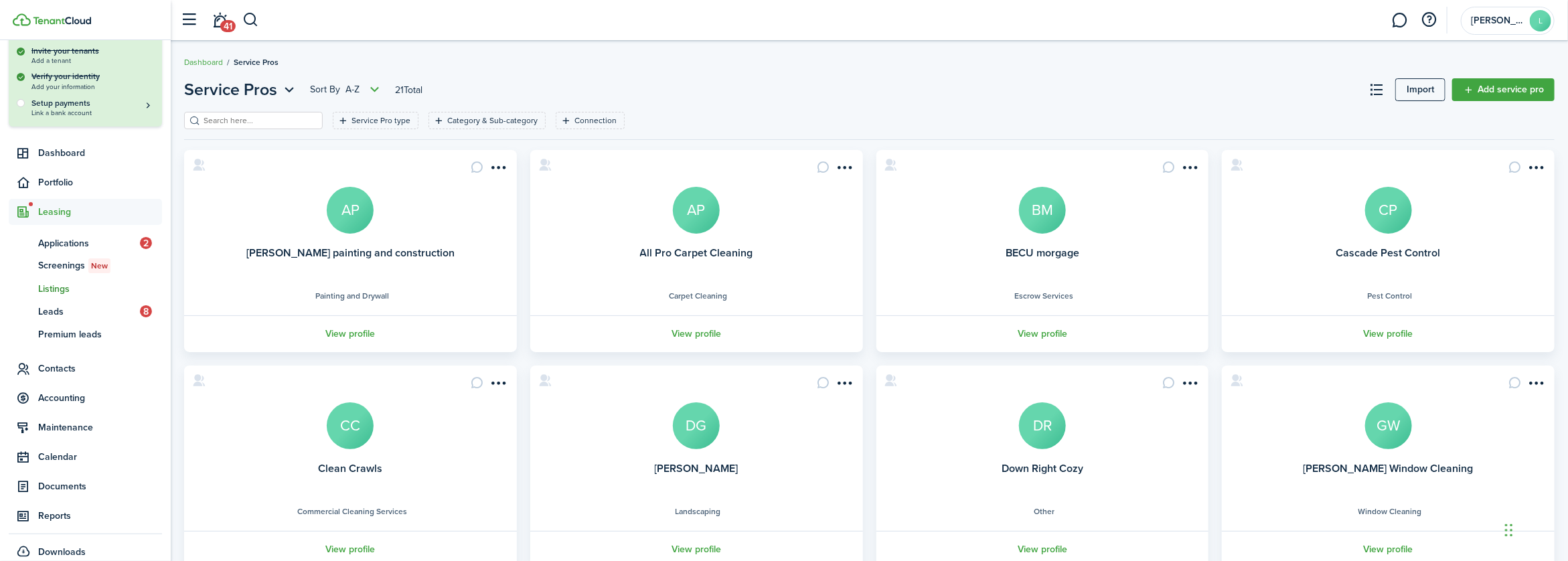
click at [56, 286] on span "Listings" at bounding box center [100, 288] width 124 height 14
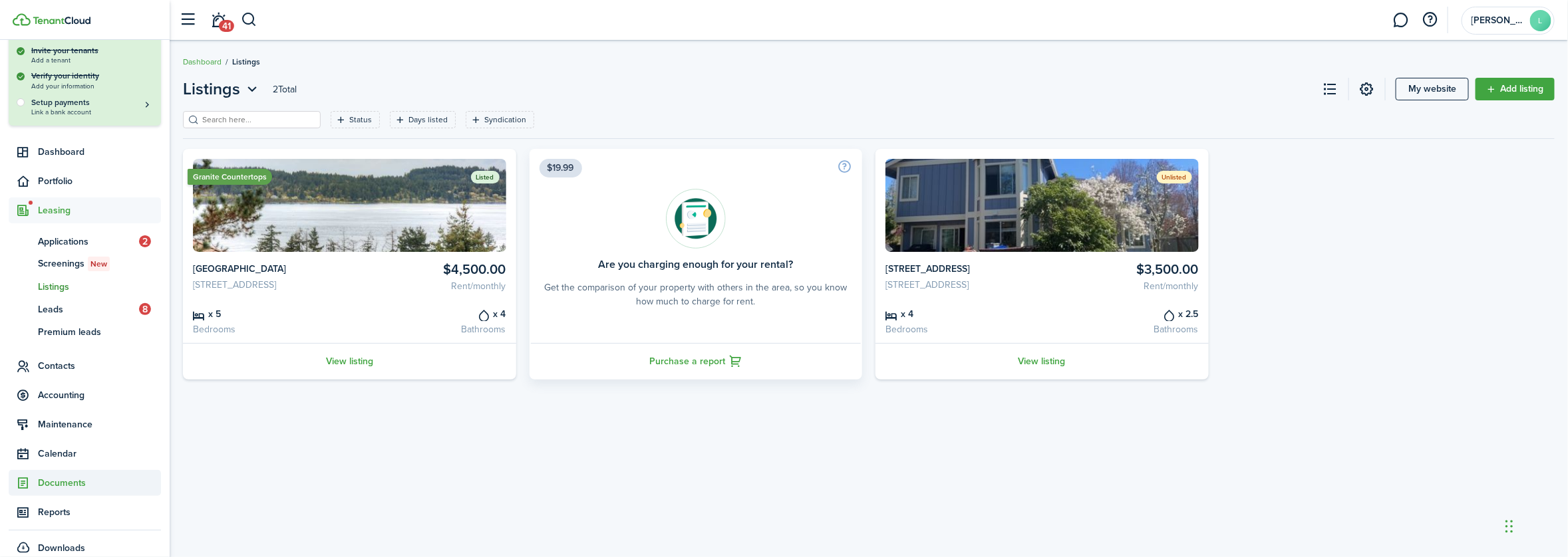
click at [70, 484] on span "Documents" at bounding box center [99, 483] width 123 height 14
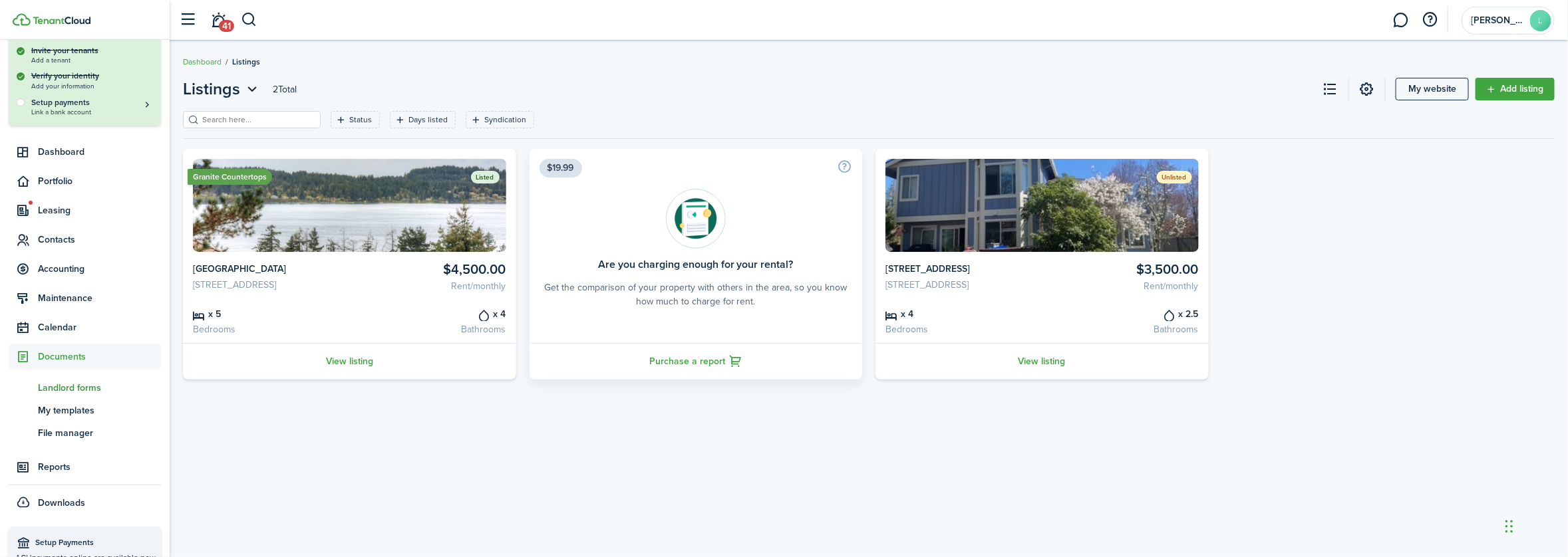
click at [68, 390] on span "Landlord forms" at bounding box center [99, 388] width 123 height 14
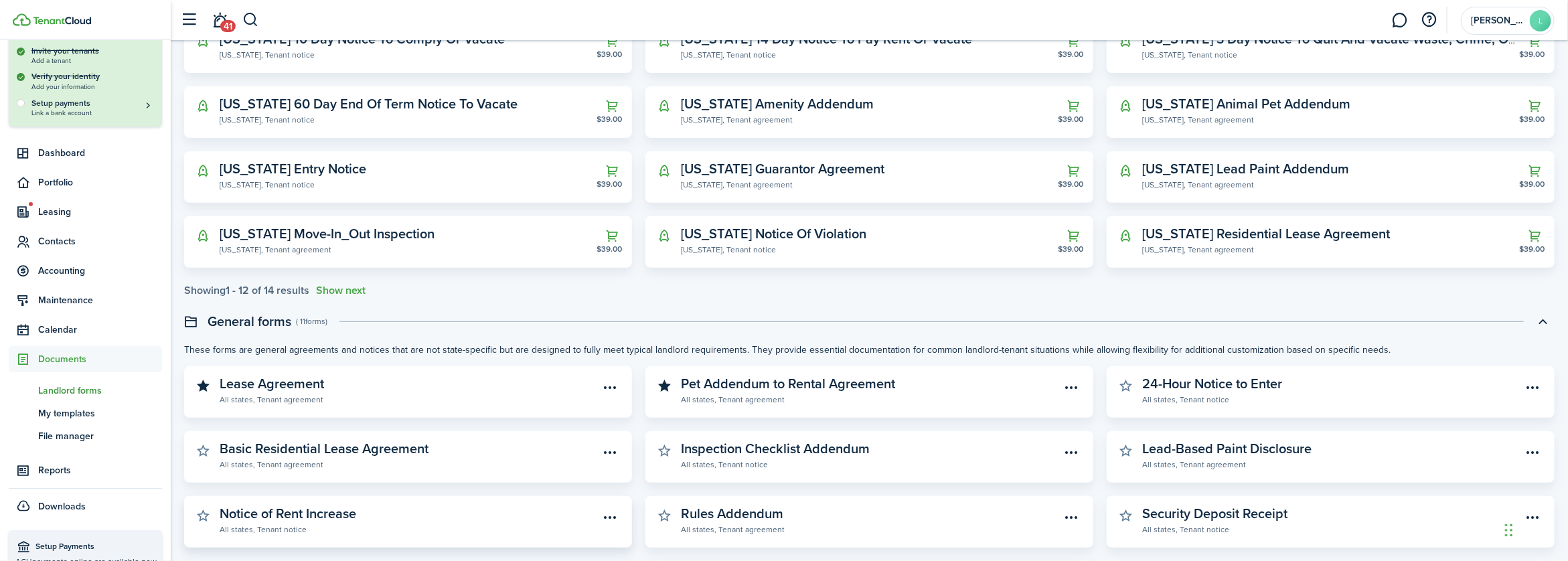
scroll to position [268, 0]
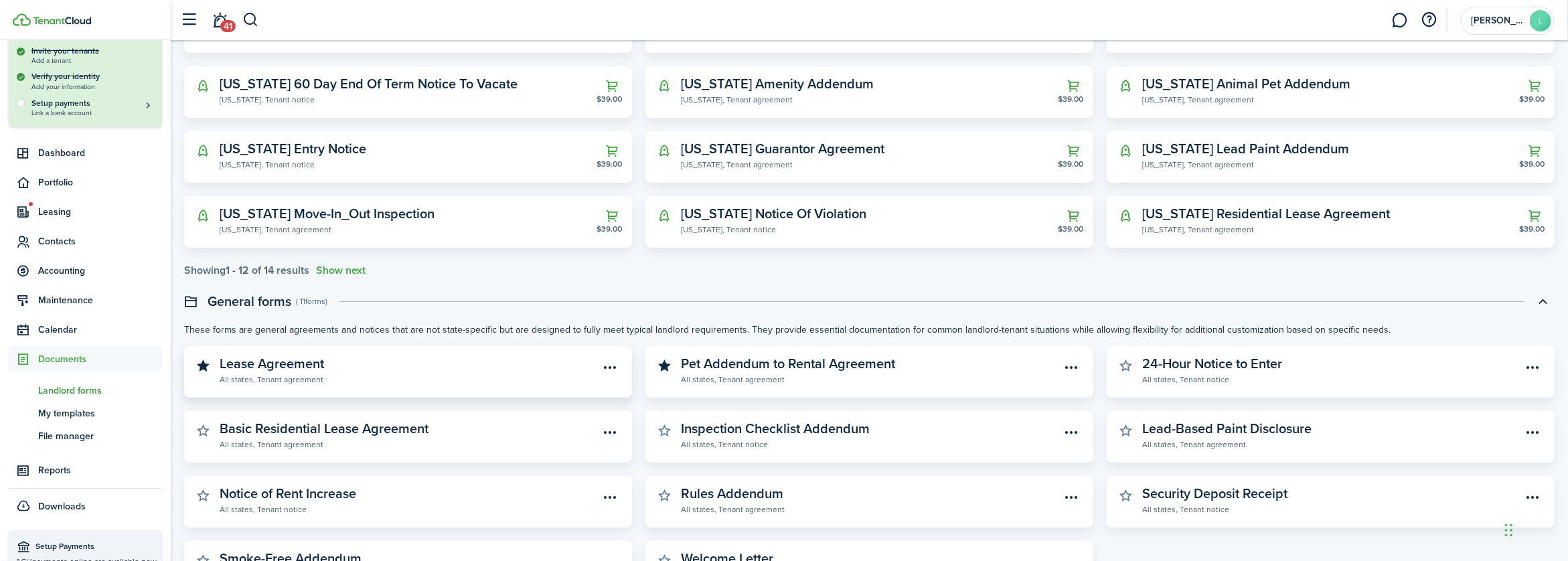
click at [292, 368] on widget-stats-description "Lease Agreement" at bounding box center [272, 364] width 104 height 20
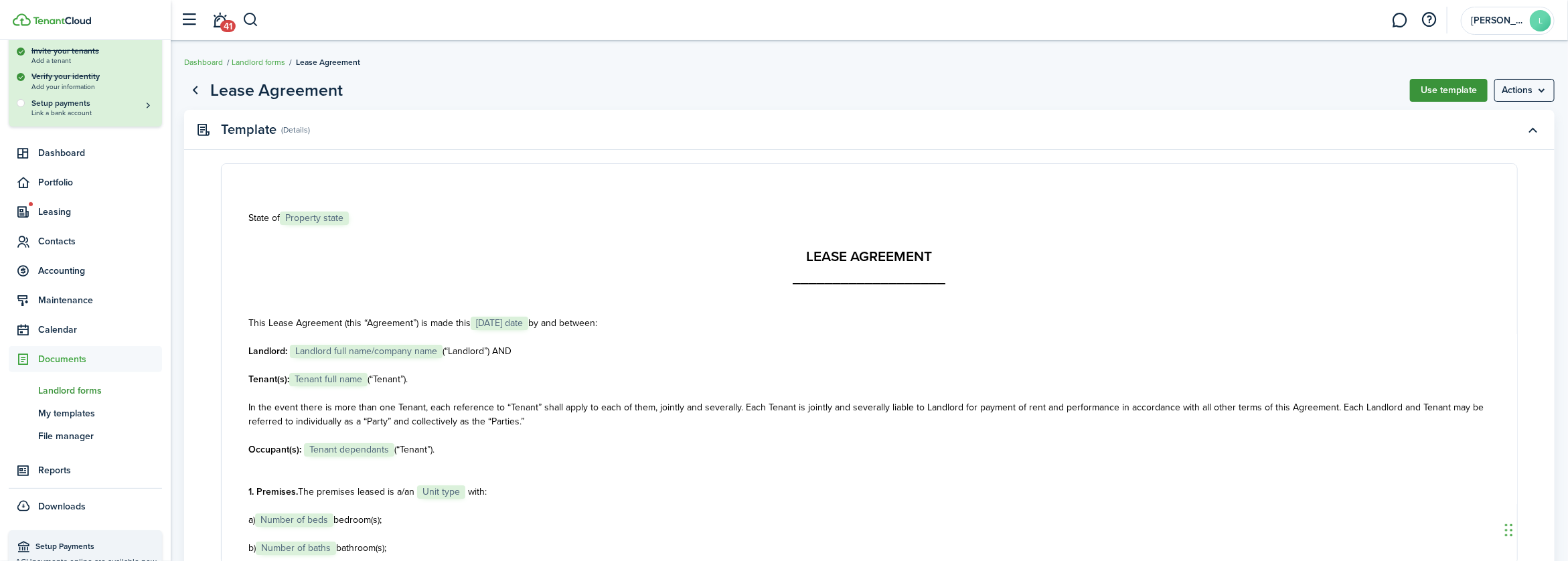
click at [1454, 89] on button "Use template" at bounding box center [1449, 91] width 78 height 23
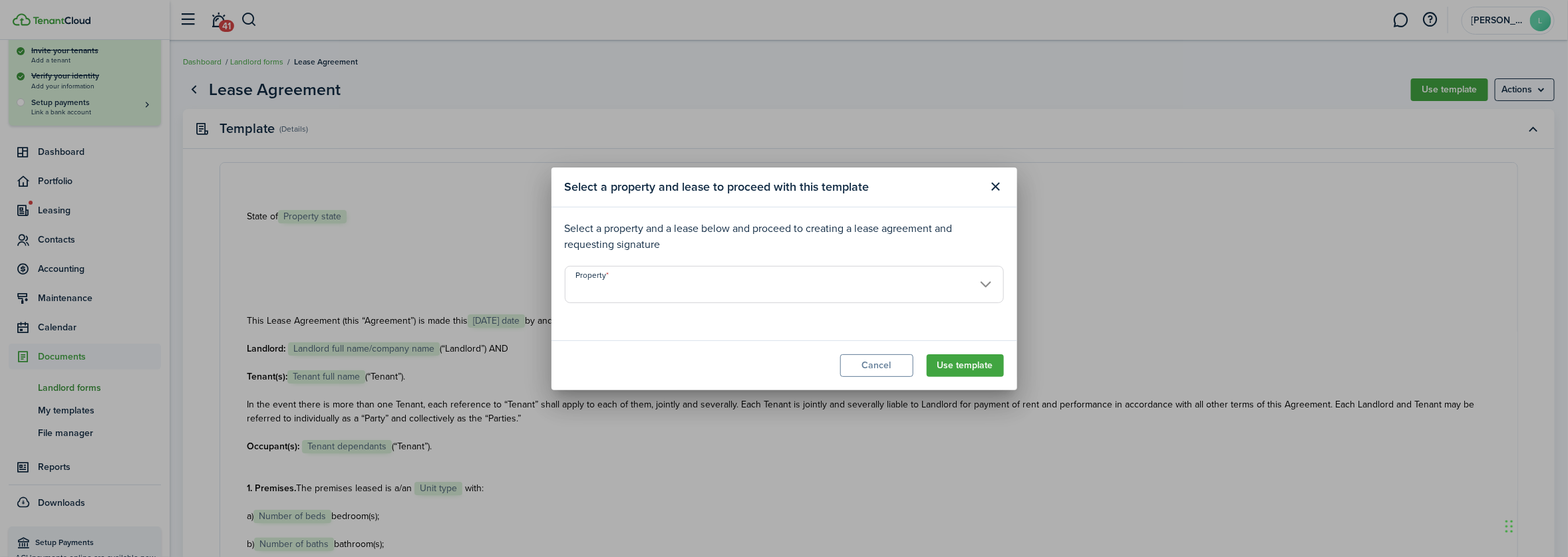
click at [987, 284] on input "Property" at bounding box center [784, 284] width 439 height 37
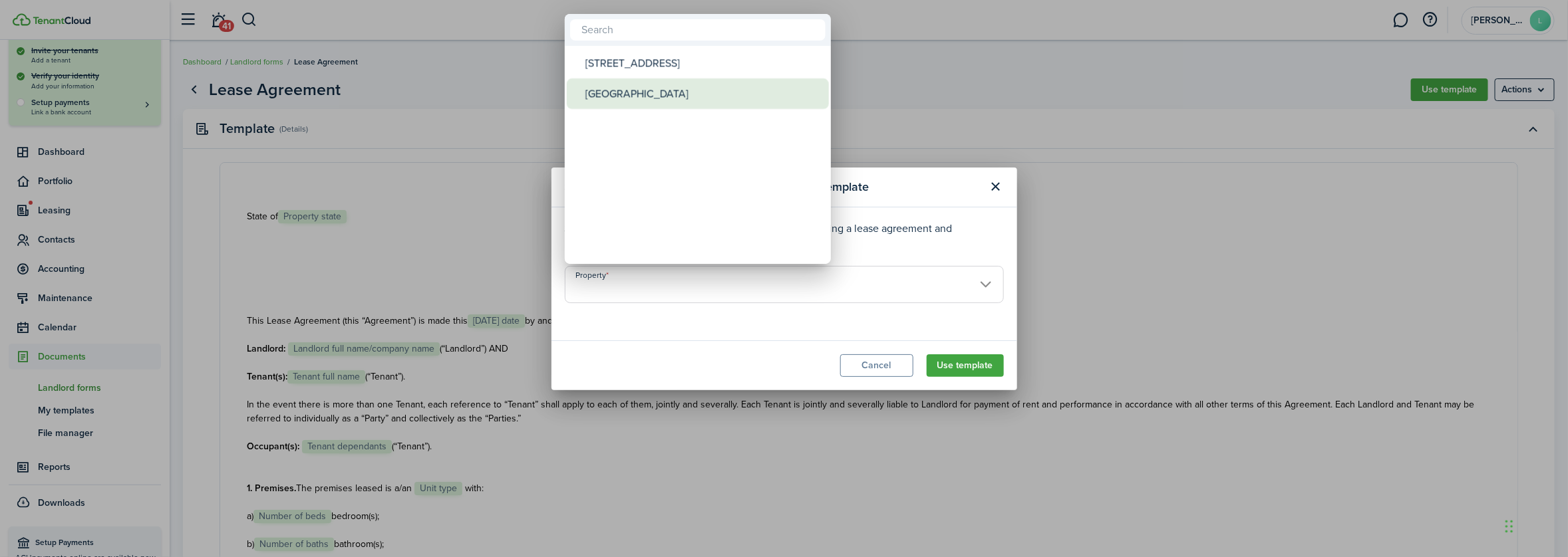
click at [614, 91] on div "[GEOGRAPHIC_DATA]" at bounding box center [702, 94] width 235 height 30
type input "[GEOGRAPHIC_DATA]"
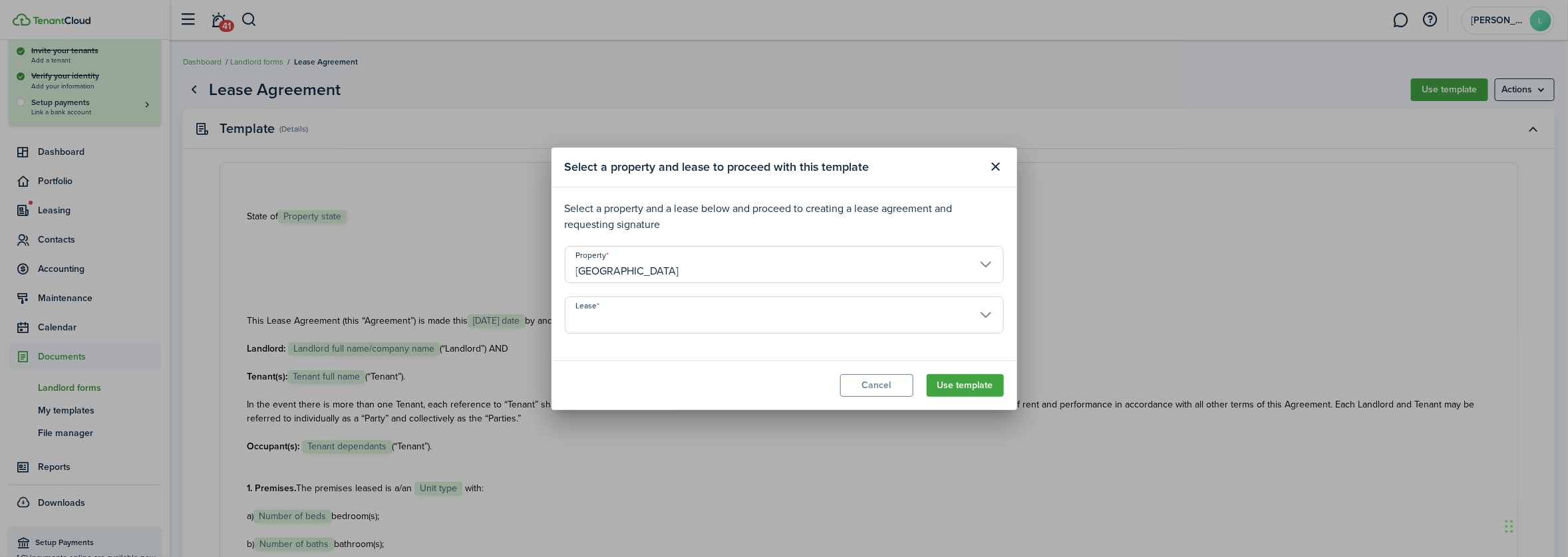
click at [983, 311] on input "Lease" at bounding box center [784, 314] width 439 height 37
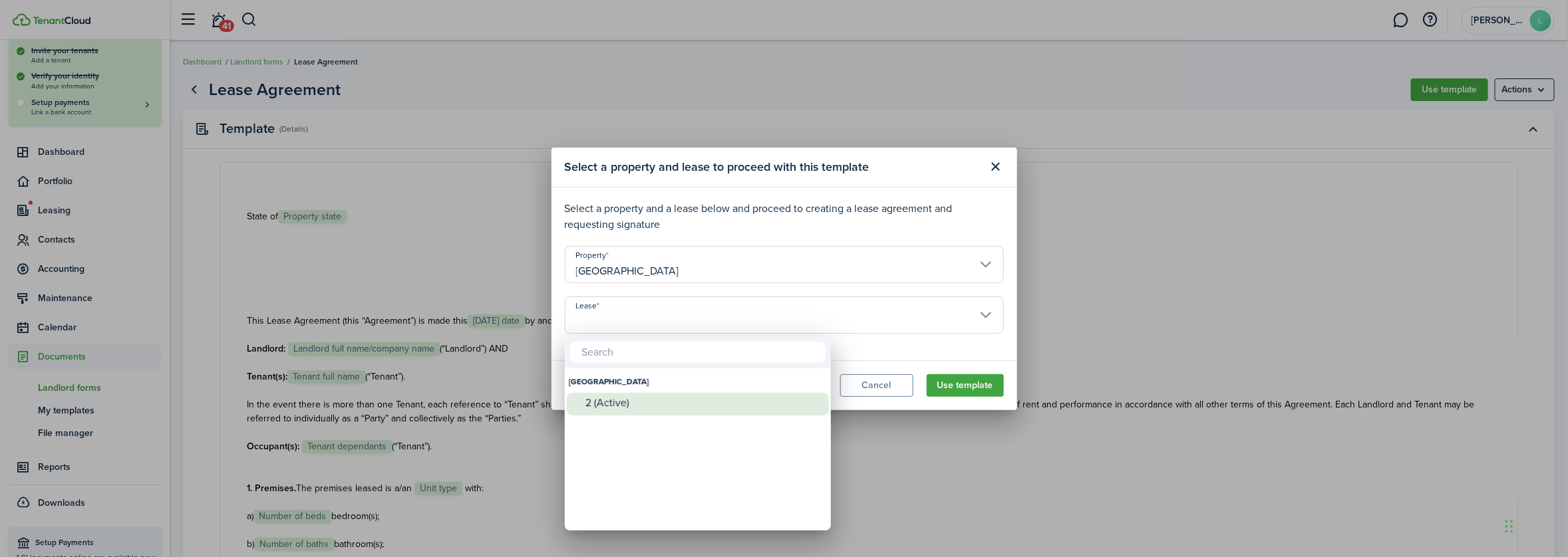
click at [616, 404] on div "2 (Active)" at bounding box center [702, 403] width 235 height 12
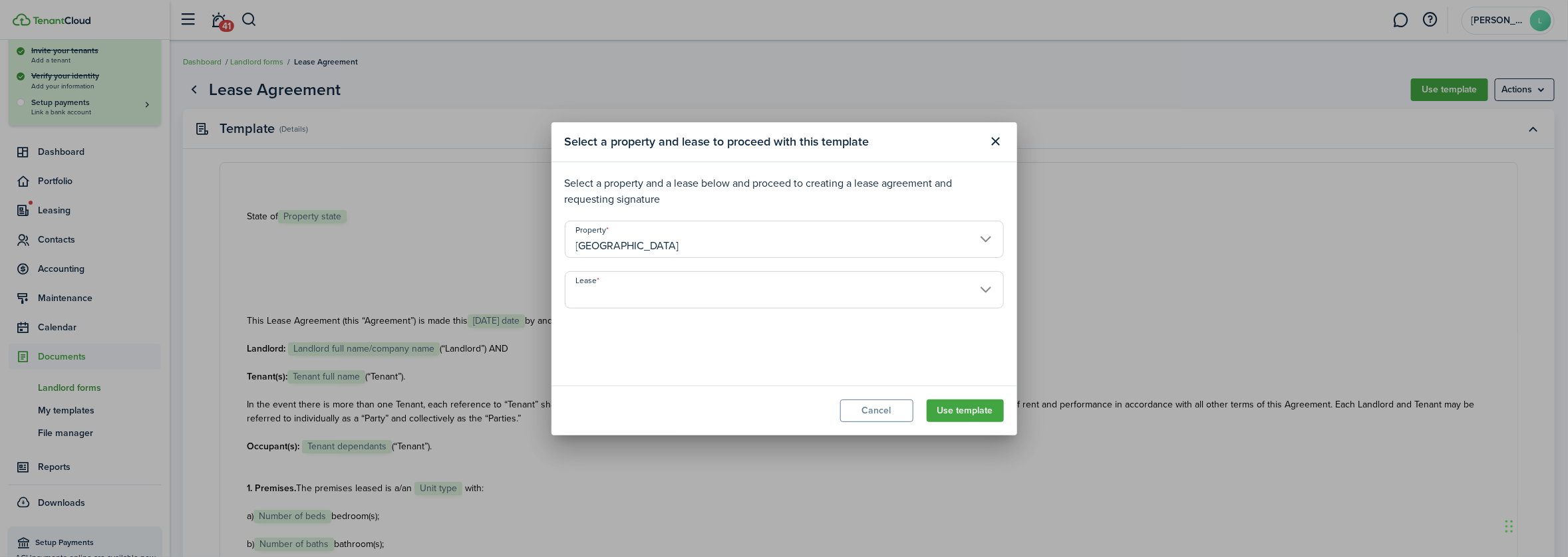
type input "[GEOGRAPHIC_DATA]. Lease #2 (Active)"
click at [965, 413] on button "Use template" at bounding box center [965, 411] width 77 height 23
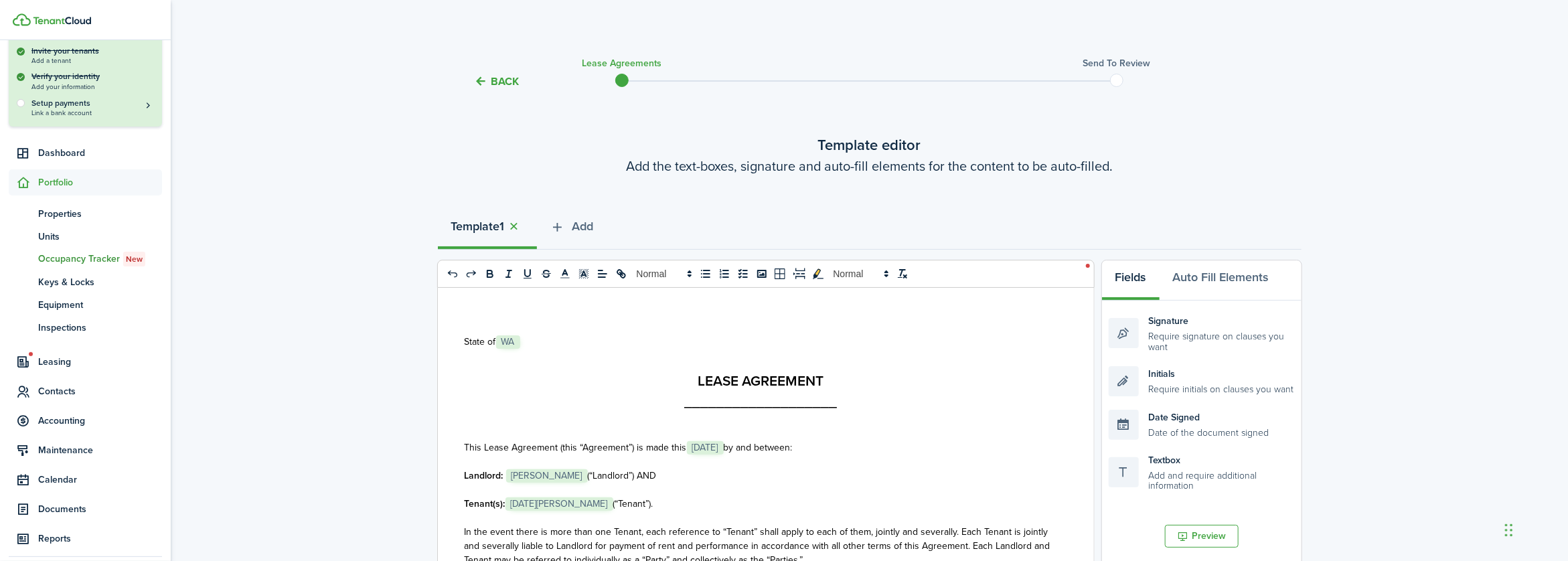
click at [588, 473] on span "(“Landlord”) AND" at bounding box center [622, 476] width 69 height 14
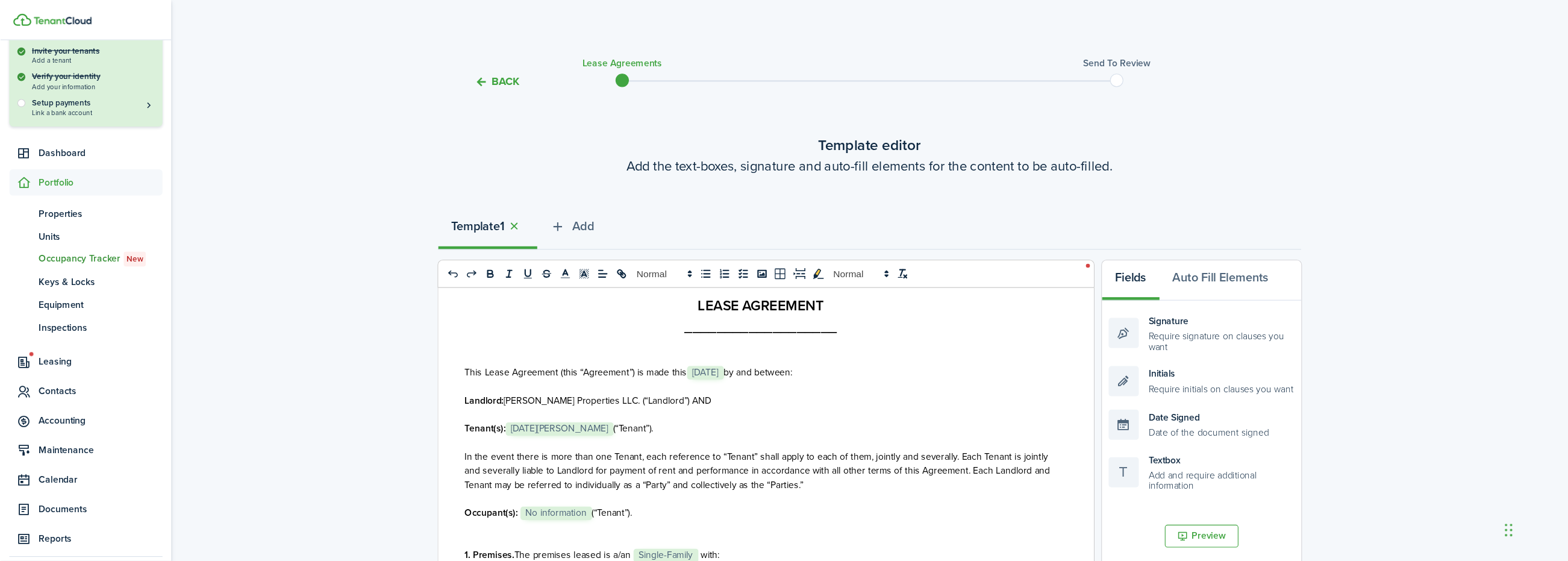
scroll to position [181, 0]
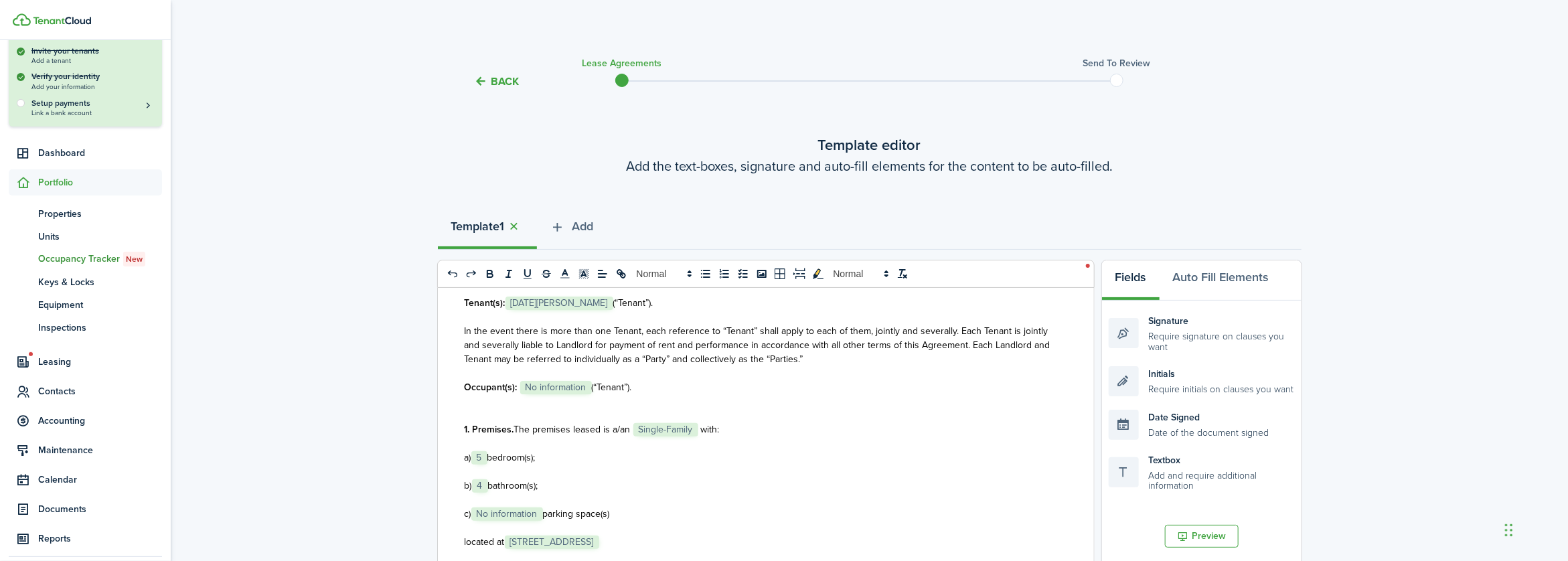
click at [589, 387] on span "No information" at bounding box center [556, 388] width 72 height 14
click at [592, 386] on span "(“Tenant”)." at bounding box center [612, 387] width 40 height 14
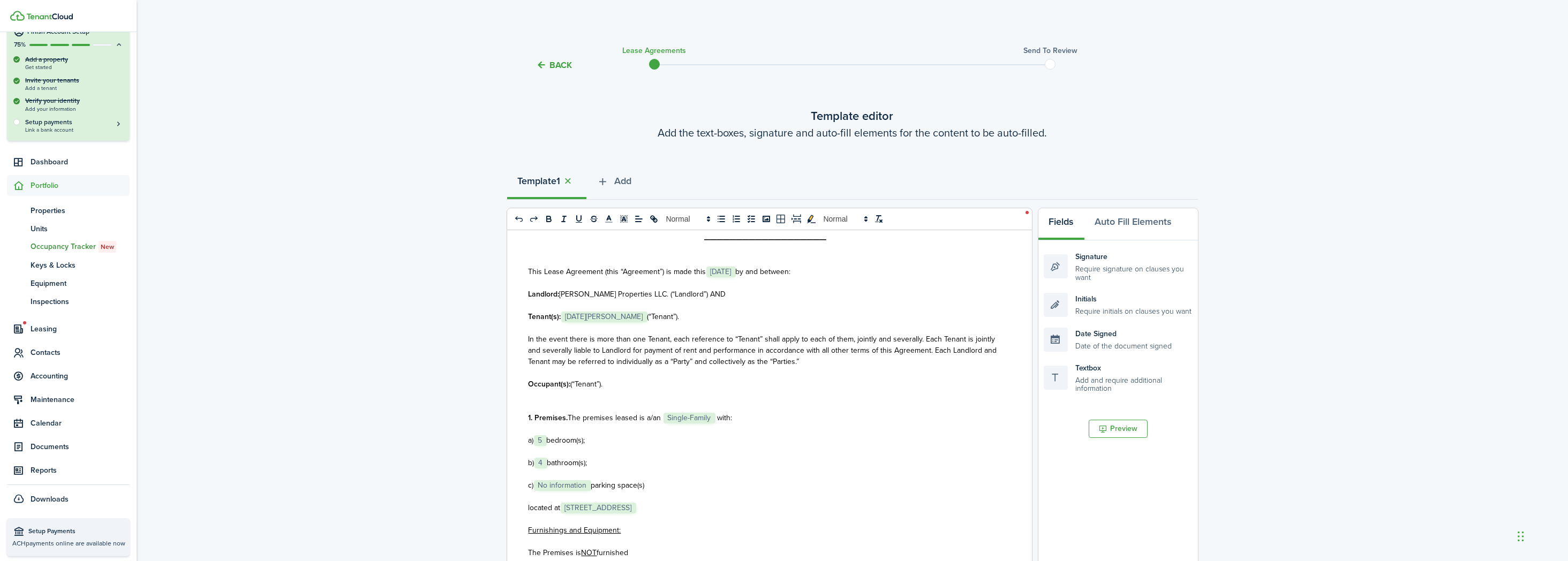
scroll to position [0, 0]
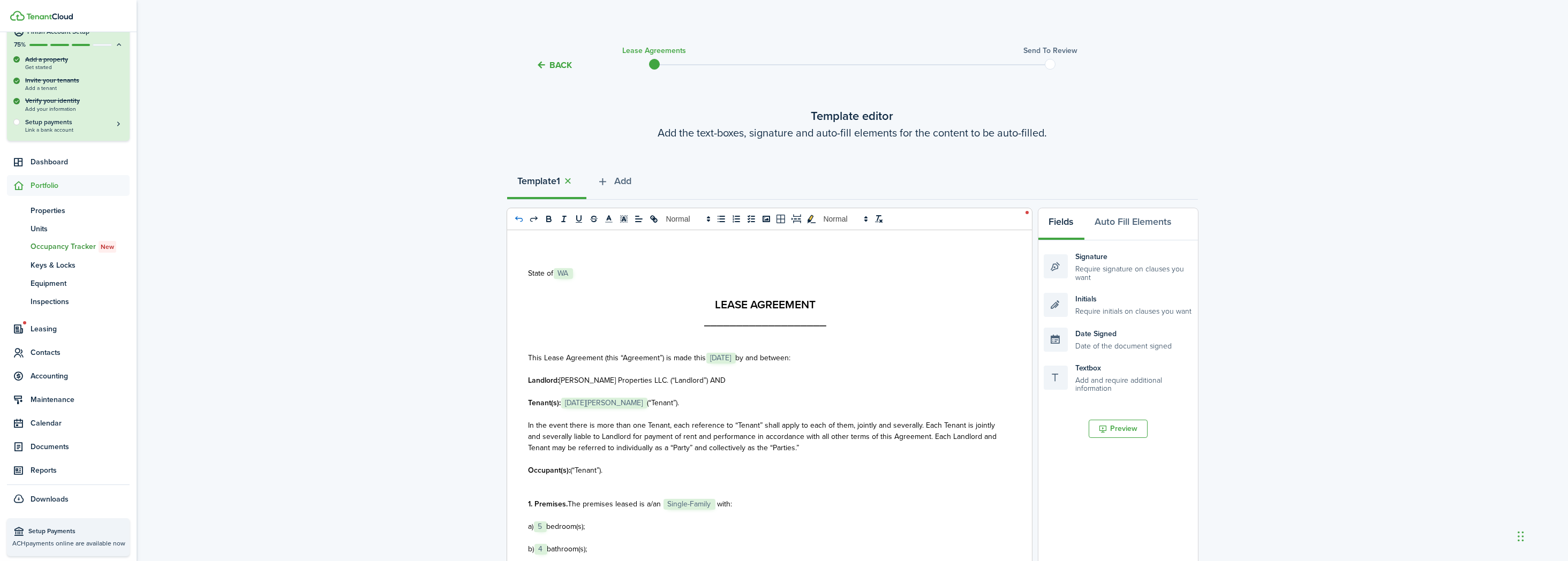
click at [516, 220] on icon "undo: undo" at bounding box center [518, 218] width 7 height 5
click at [610, 219] on line at bounding box center [609, 219] width 2 height 0
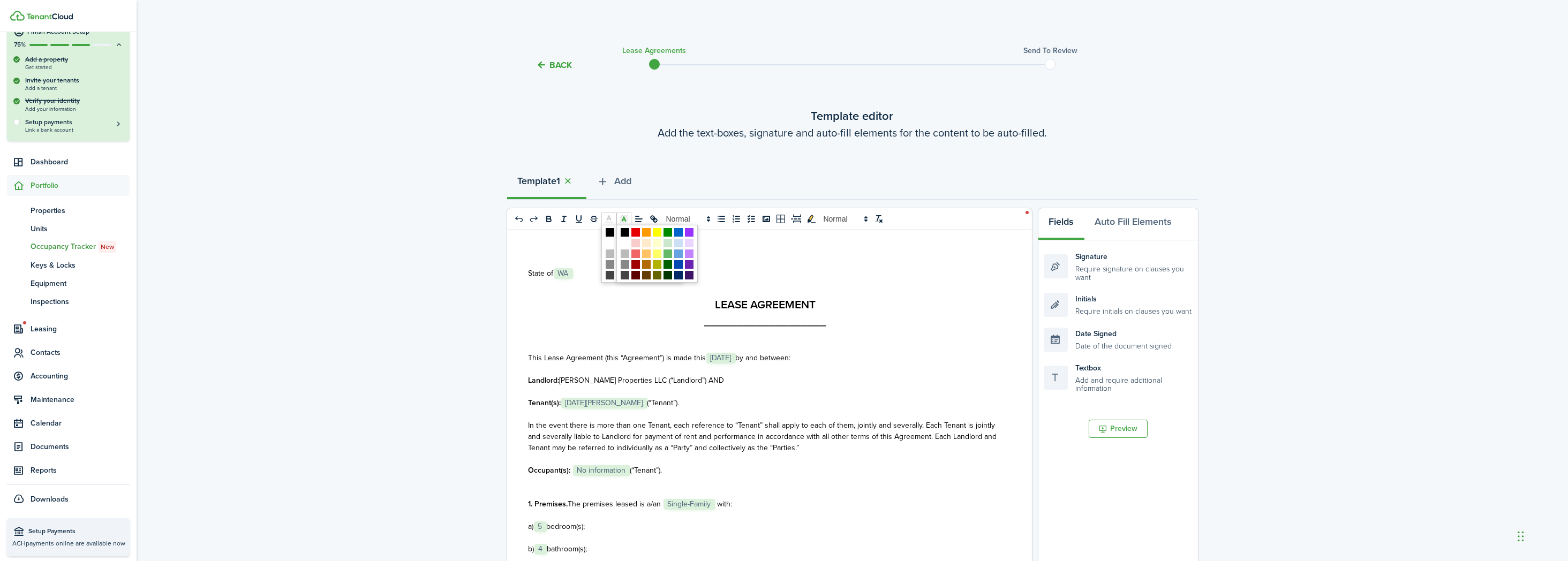
click at [625, 215] on icon at bounding box center [624, 219] width 10 height 10
click at [608, 310] on h2 "LEASE AGREEMENT" at bounding box center [765, 305] width 474 height 17
click at [628, 448] on span "No information" at bounding box center [601, 471] width 57 height 11
click at [631, 448] on span "(“Tenant”)." at bounding box center [646, 470] width 32 height 11
click at [682, 448] on p "Occupant(s): _________________(“Tenant”)." at bounding box center [765, 470] width 474 height 11
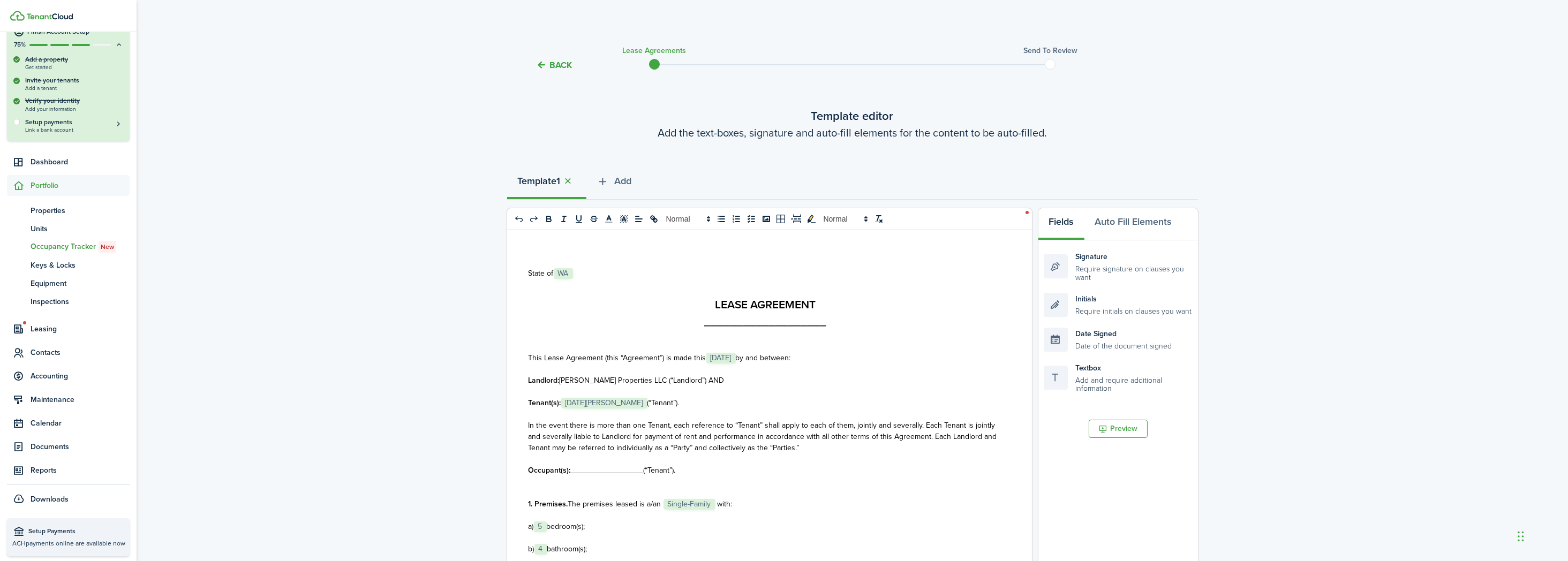
drag, startPoint x: 682, startPoint y: 470, endPoint x: 526, endPoint y: 467, distance: 156.0
click at [526, 448] on div "State of ﻿ WA ﻿ LEASE AGREEMENT ___________________ This Lease Agreement (this …" at bounding box center [765, 440] width 517 height 420
click at [627, 220] on rect at bounding box center [627, 220] width 1 height 1
click at [656, 231] on span at bounding box center [657, 232] width 9 height 9
click at [780, 448] on p "1. Premises. The premises leased is a/an ﻿ Single-Family ﻿ with:" at bounding box center [765, 504] width 474 height 11
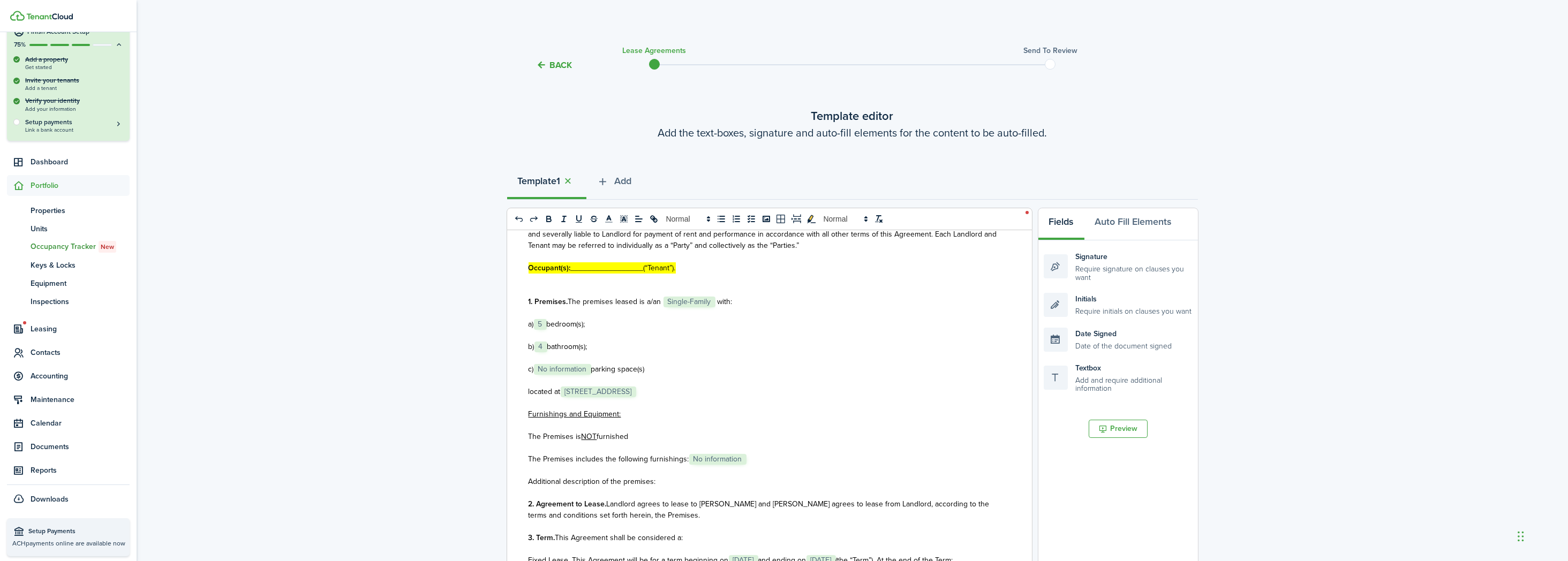
scroll to position [334, 0]
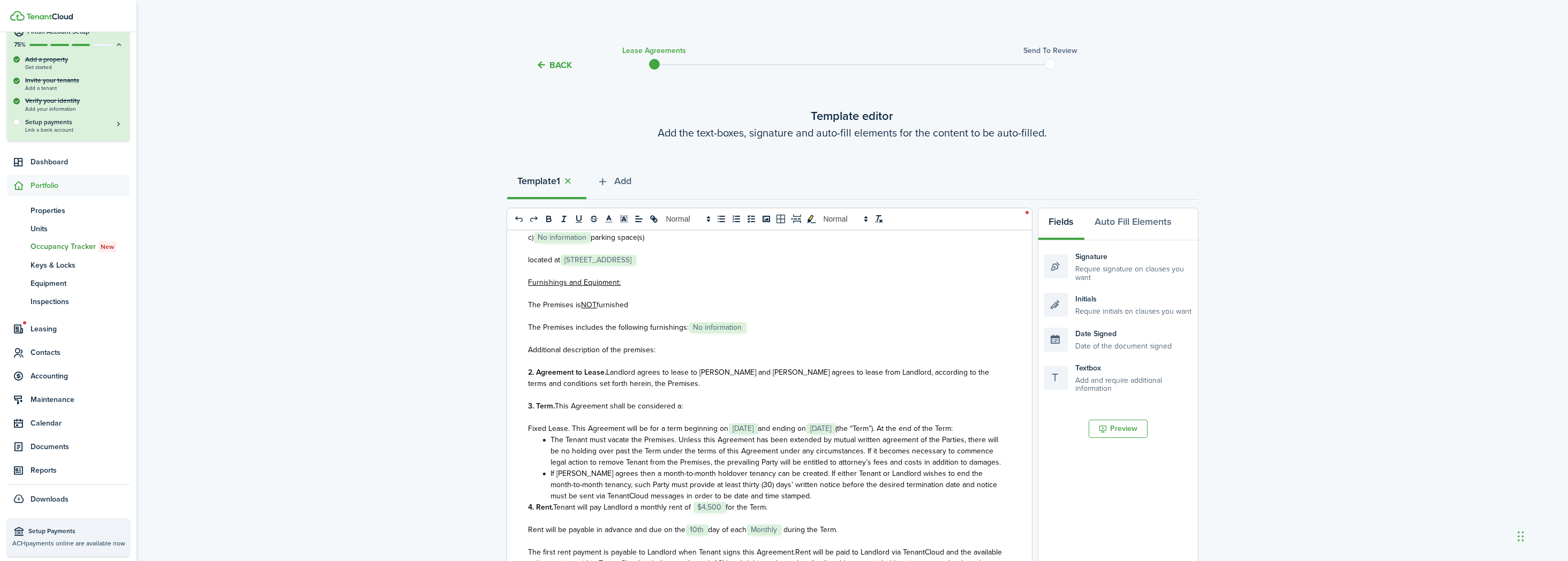
click at [597, 305] on span "furnished" at bounding box center [613, 305] width 32 height 11
click at [746, 323] on p "The Premises includes the following furnishings: ﻿ No information ﻿" at bounding box center [765, 327] width 474 height 11
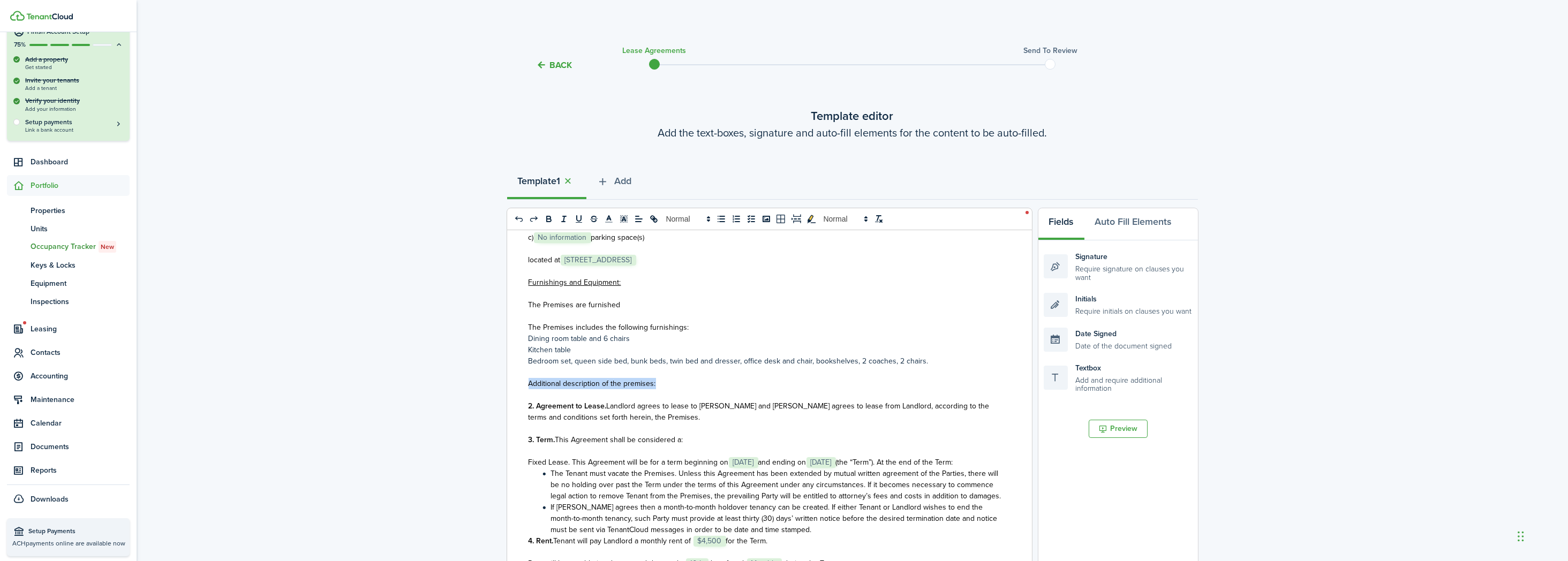
drag, startPoint x: 657, startPoint y: 382, endPoint x: 515, endPoint y: 384, distance: 142.0
click at [515, 384] on div "State of ﻿ WA ﻿ LEASE AGREEMENT ___________________ This Lease Agreement (this …" at bounding box center [765, 440] width 517 height 420
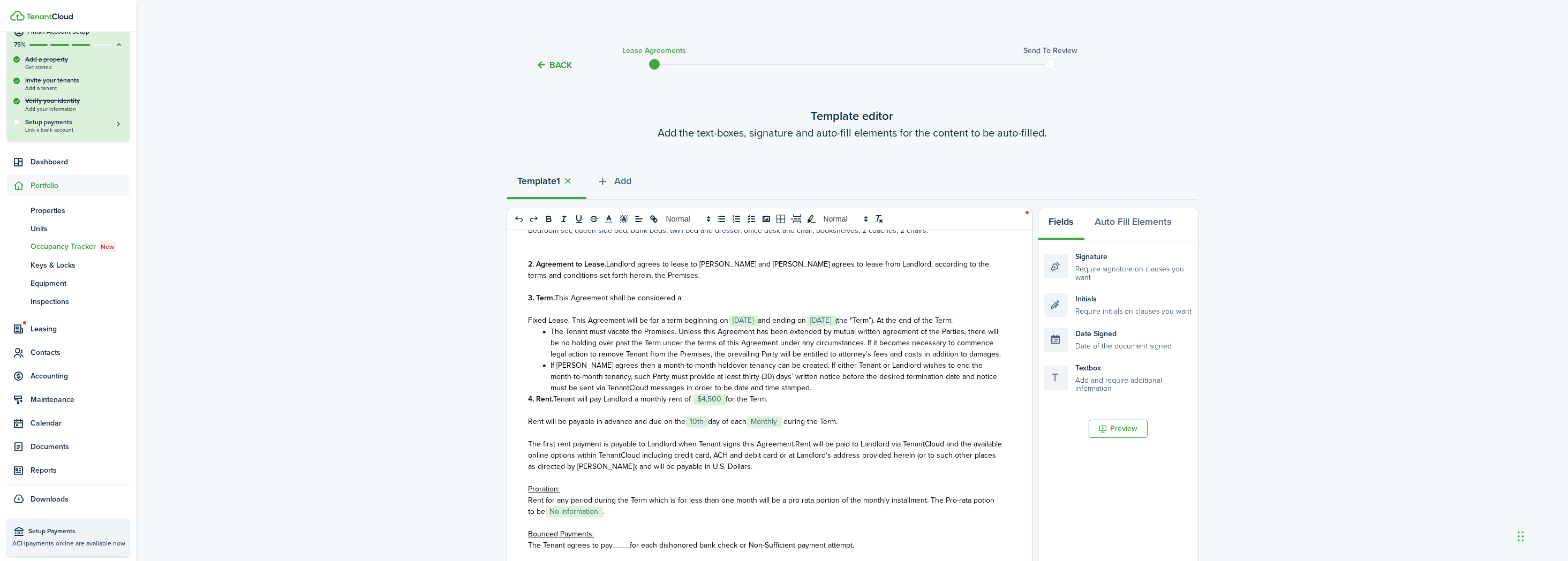
scroll to position [468, 0]
click at [777, 402] on p "4. Rent. Tenant will pay Landlord a monthly rent of ﻿ $4,500 ﻿ for the Term." at bounding box center [765, 395] width 474 height 11
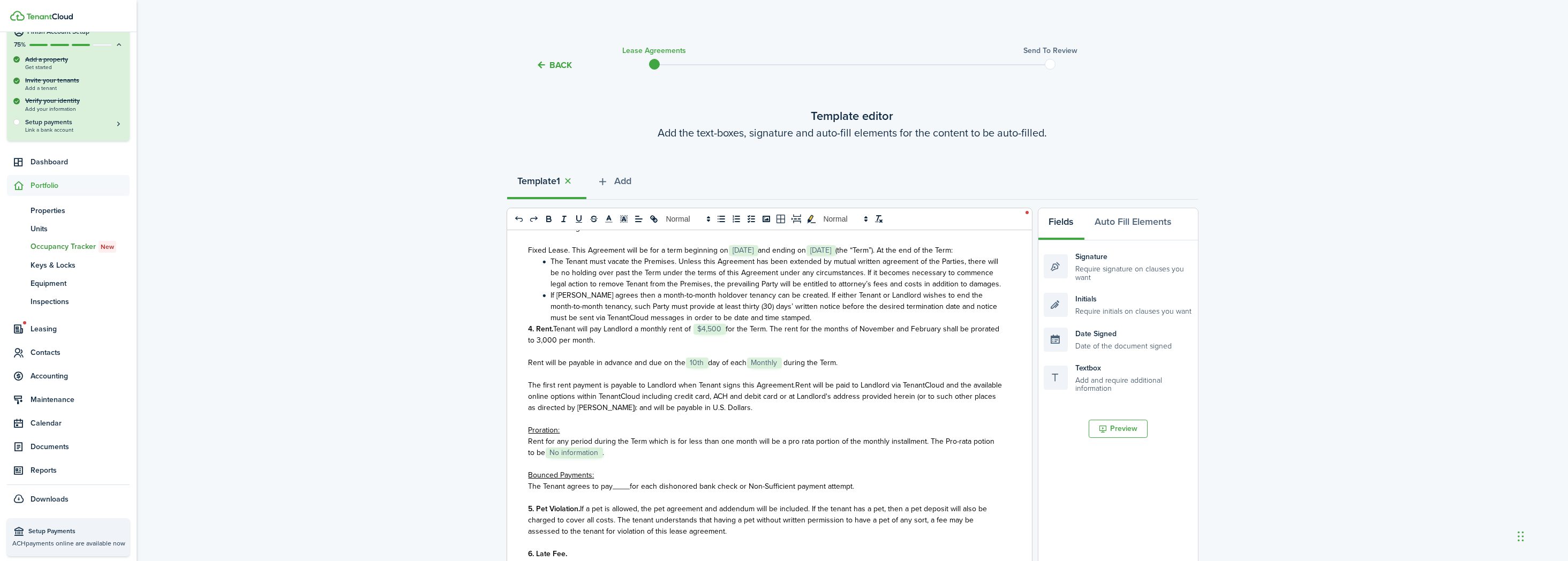
scroll to position [602, 0]
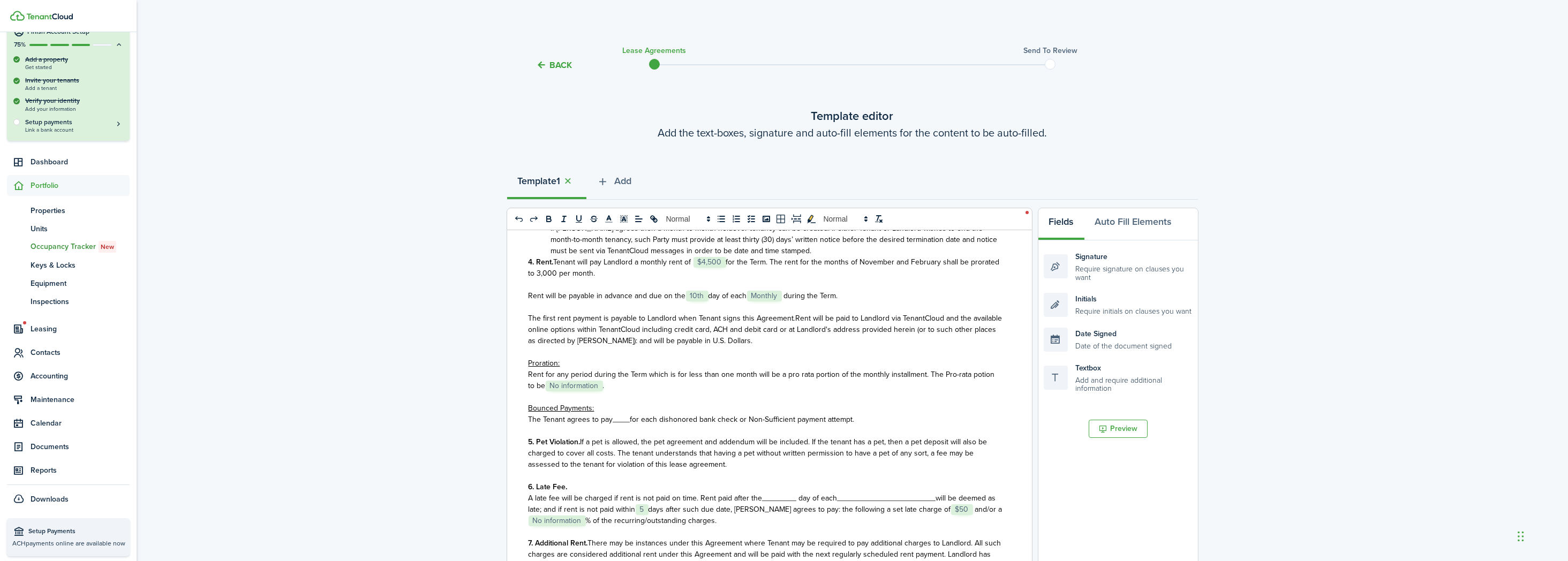
drag, startPoint x: 618, startPoint y: 411, endPoint x: 520, endPoint y: 387, distance: 100.9
click at [520, 387] on div "State of ﻿ WA ﻿ LEASE AGREEMENT ___________________ This Lease Agreement (this …" at bounding box center [765, 440] width 517 height 420
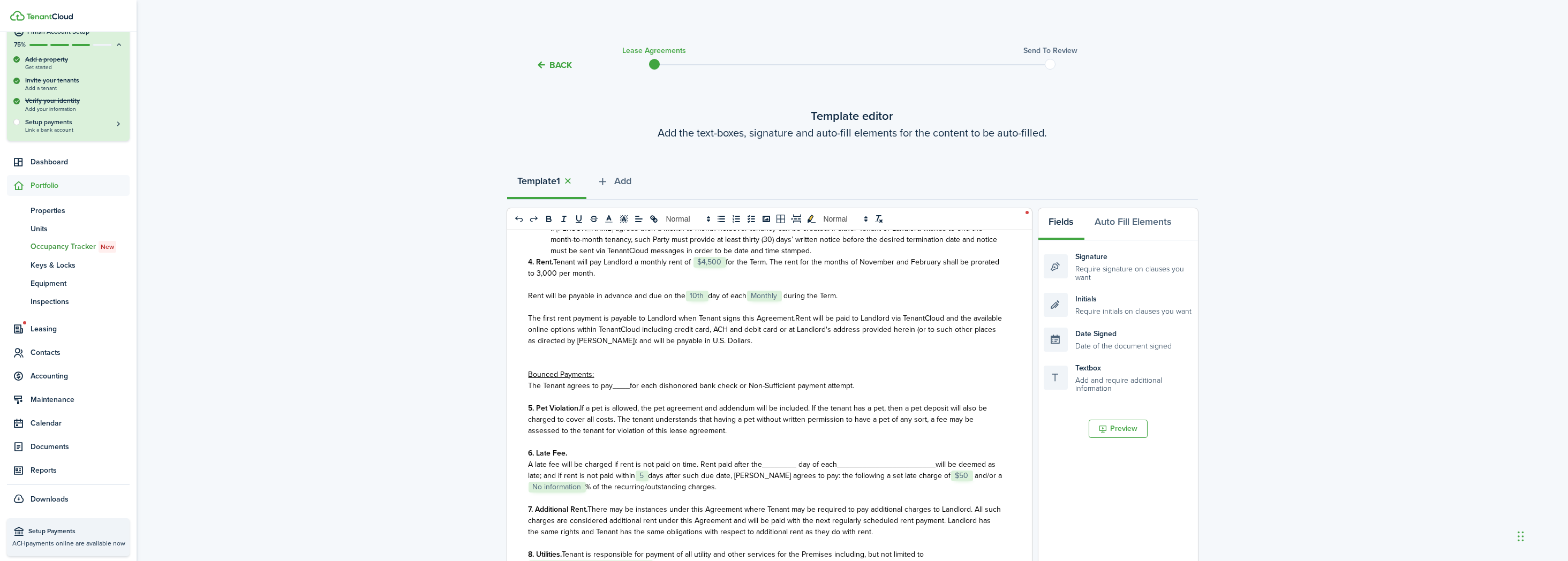
click at [535, 369] on p at bounding box center [765, 363] width 474 height 11
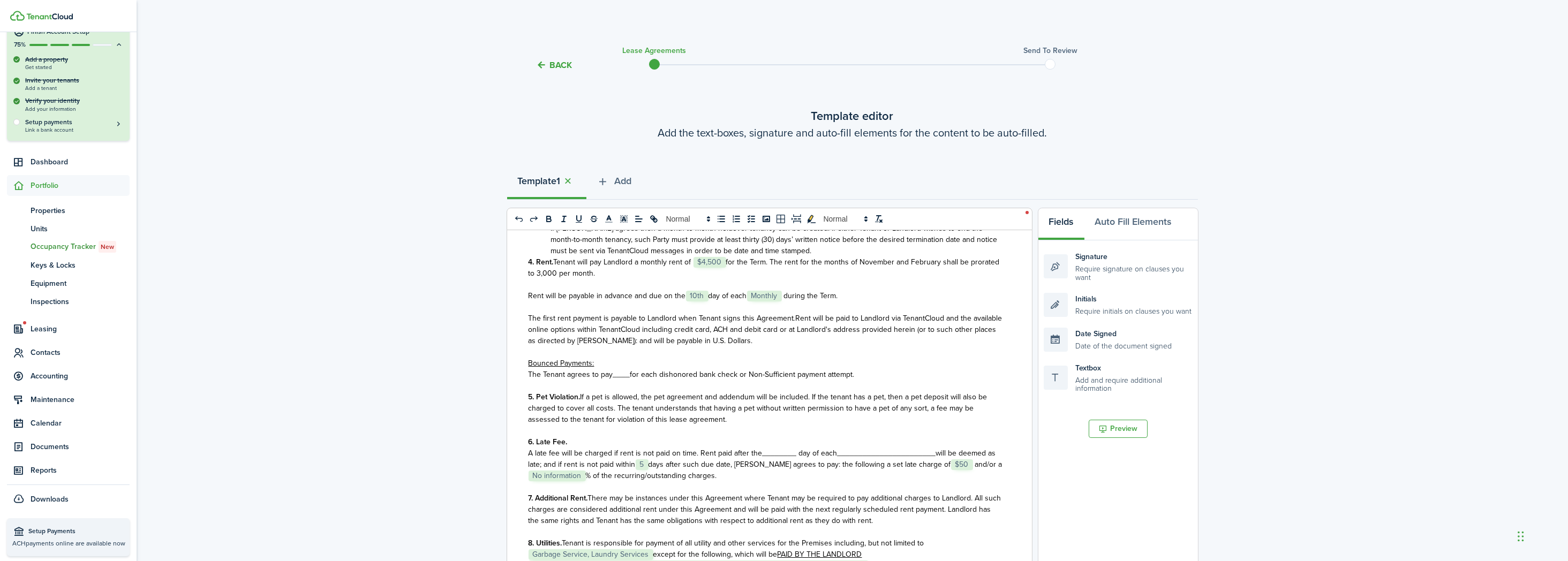
click at [621, 380] on span "____" at bounding box center [621, 374] width 17 height 11
click at [631, 380] on span "for each dishonored bank check or Non-Sufficient payment attempt." at bounding box center [743, 374] width 225 height 11
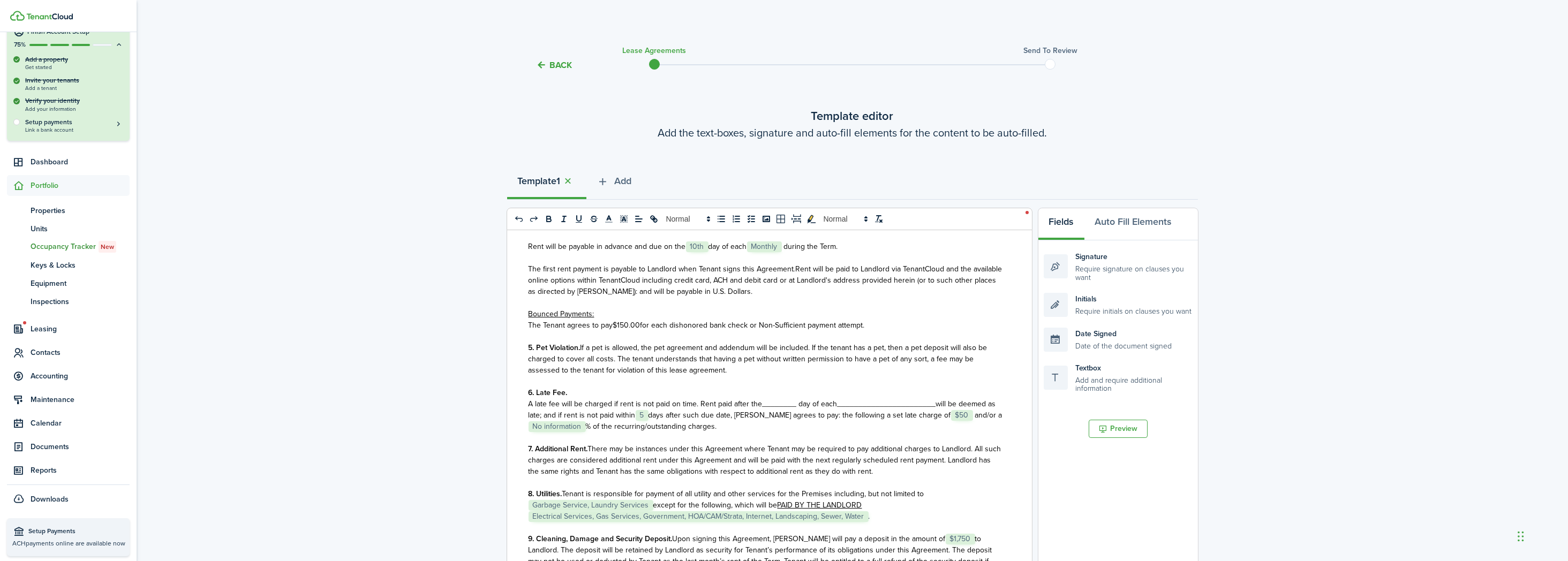
scroll to position [669, 0]
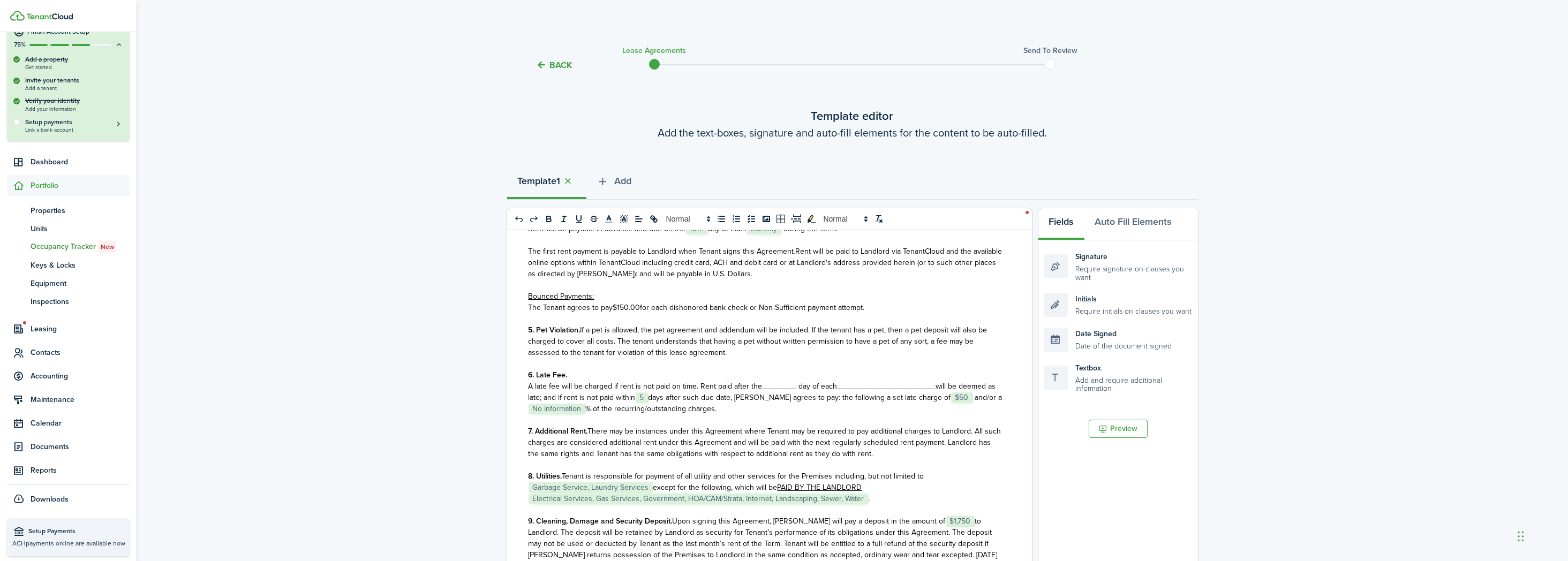
click at [794, 392] on span "A late fee will be charged if rent is not paid on time. Rent paid after the____…" at bounding box center [683, 386] width 309 height 11
drag, startPoint x: 912, startPoint y: 409, endPoint x: 814, endPoint y: 411, distance: 98.0
click at [814, 411] on p "A late fee will be charged if rent is not paid on time. Rent paid after the 15t…" at bounding box center [765, 397] width 474 height 33
drag, startPoint x: 854, startPoint y: 419, endPoint x: 854, endPoint y: 425, distance: 6.0
click at [854, 414] on p "A late fee will be charged if rent is not paid on time. Rent paid after the 15t…" at bounding box center [765, 397] width 474 height 33
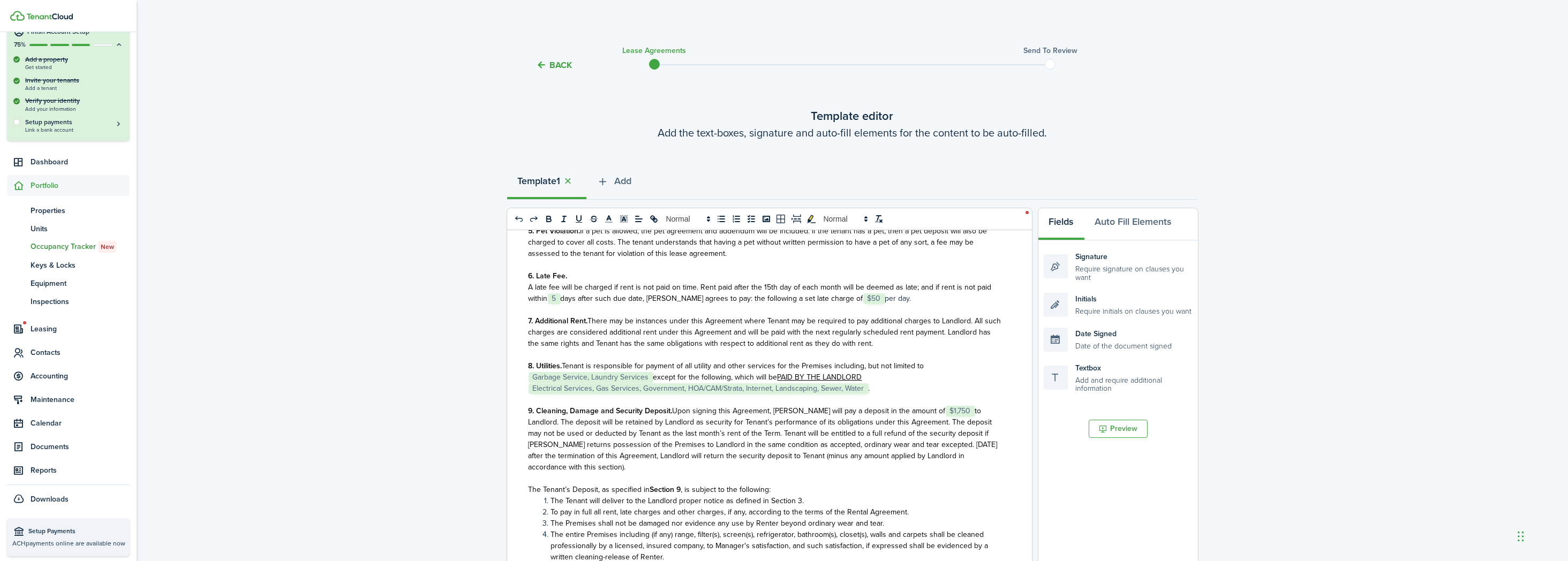
scroll to position [907, 0]
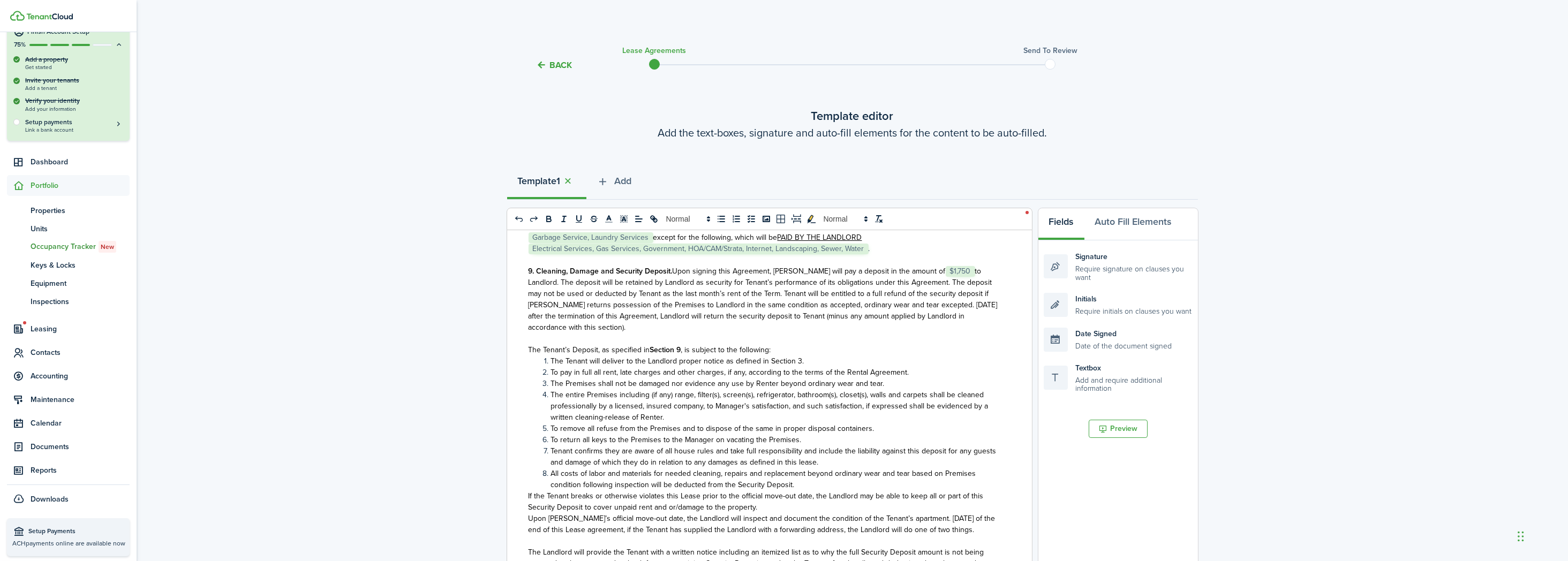
click at [940, 293] on span "to Landlord. The deposit will be retained by Landlord as security for Tenant’s …" at bounding box center [763, 299] width 469 height 68
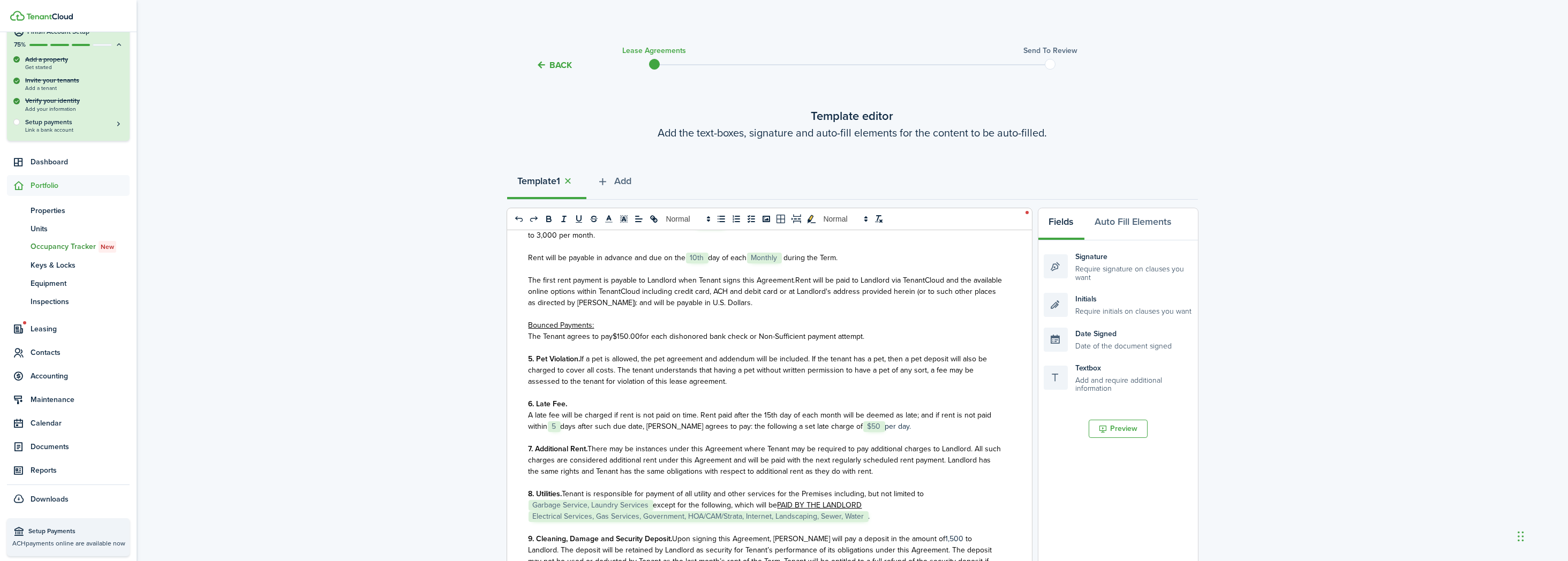
scroll to position [773, 0]
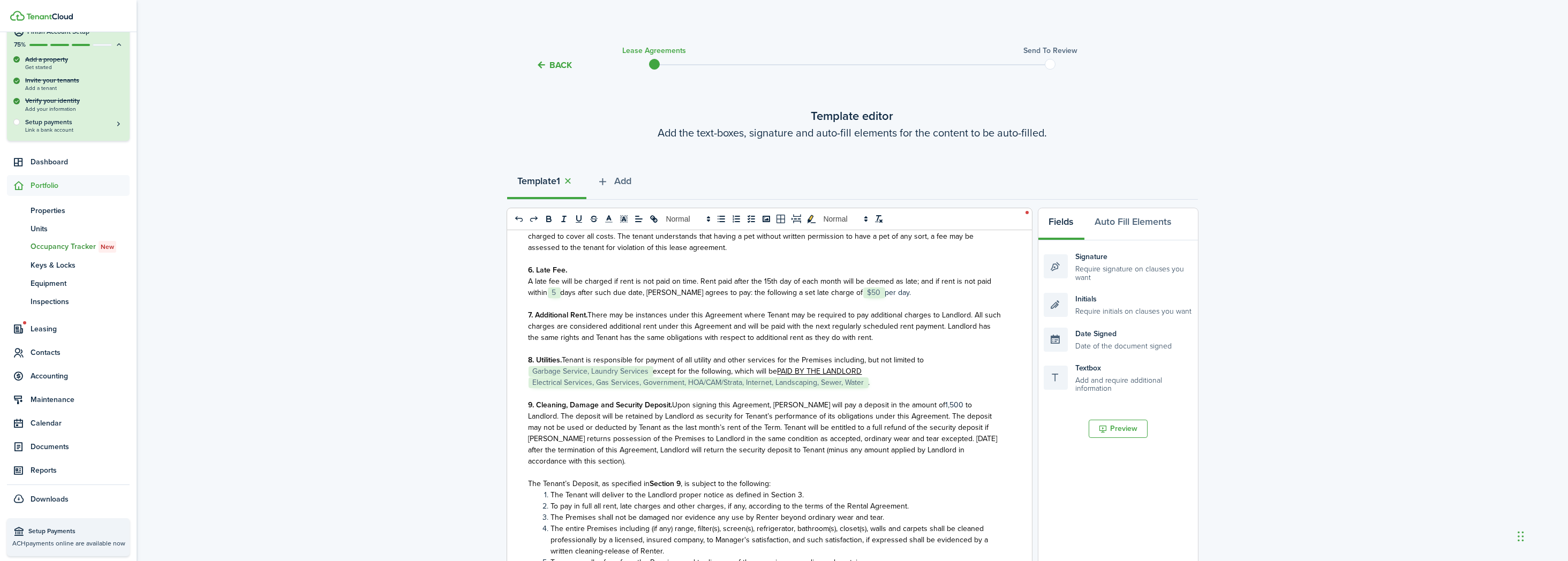
click at [870, 388] on p "8. Utilities. Tenant is responsible for payment of all utility and other servic…" at bounding box center [765, 371] width 474 height 33
click at [869, 388] on p "8. Utilities. Tenant is responsible for payment of all utility and other servic…" at bounding box center [765, 371] width 474 height 33
click at [875, 388] on p "8. Utilities. Tenant is responsible for payment of all utility and other servic…" at bounding box center [765, 371] width 474 height 33
click at [901, 388] on p "8. Utilities. Tenant is responsible for payment of all utility and other servic…" at bounding box center [765, 371] width 474 height 33
click at [646, 377] on span "Garbage Service, Laundry Services" at bounding box center [590, 372] width 125 height 11
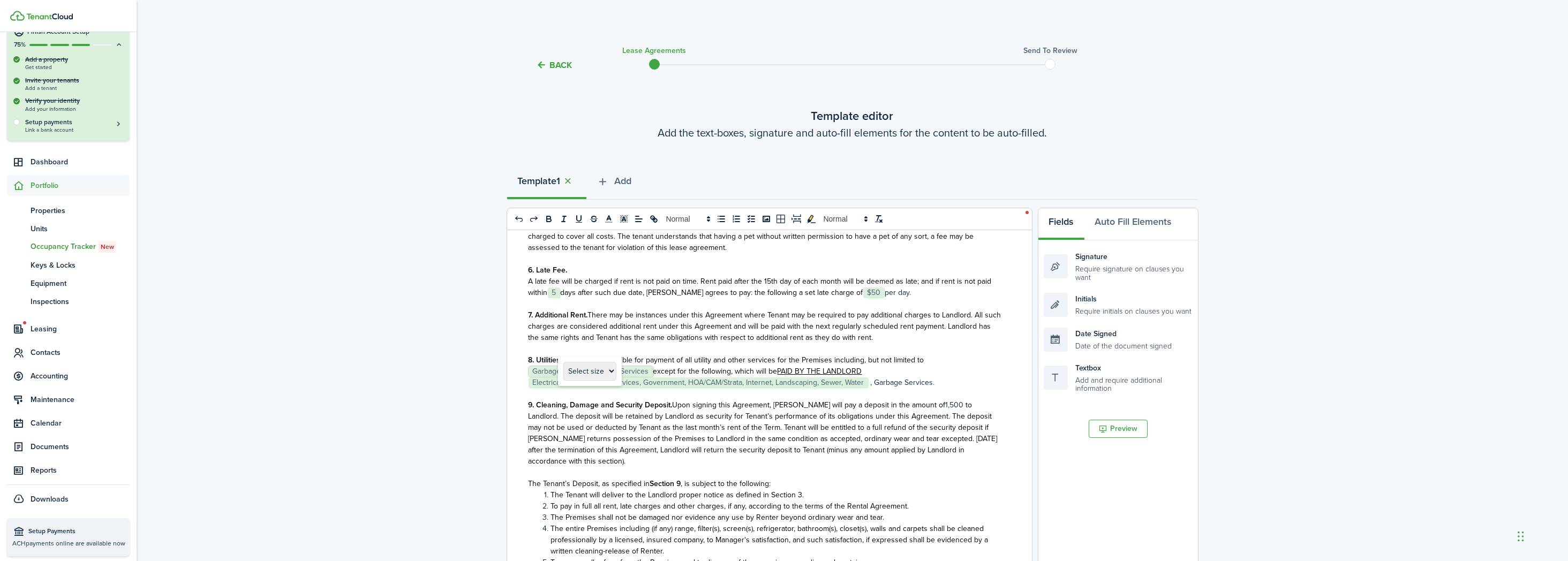
click at [647, 377] on span "Garbage Service, Laundry Services" at bounding box center [590, 372] width 125 height 11
click at [653, 377] on span "except for the following, which will be" at bounding box center [715, 371] width 124 height 11
click at [648, 388] on p "8. Utilities. Tenant is responsible for payment of all utility and other servic…" at bounding box center [765, 371] width 474 height 33
click at [652, 388] on p "8. Utilities. Tenant is responsible for payment of all utility and other servic…" at bounding box center [765, 371] width 474 height 33
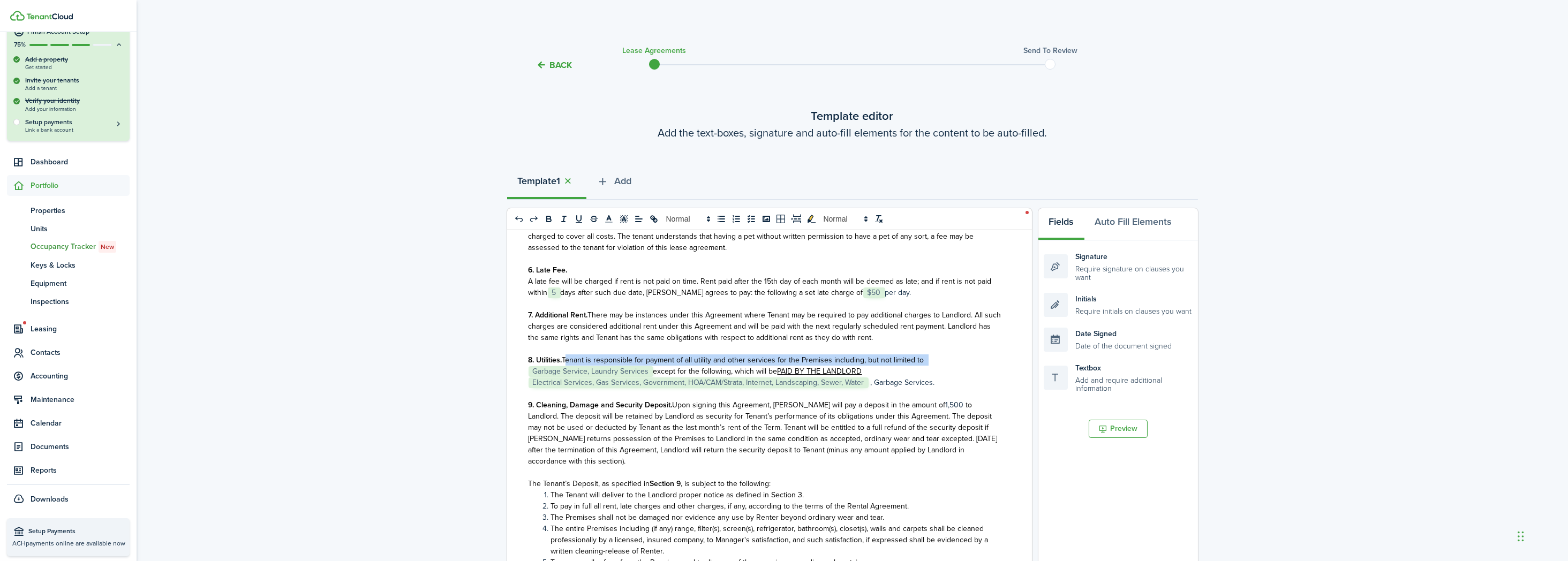
drag, startPoint x: 653, startPoint y: 393, endPoint x: 564, endPoint y: 383, distance: 89.6
click at [564, 383] on p "8. Utilities. Tenant is responsible for payment of all utility and other servic…" at bounding box center [765, 371] width 474 height 33
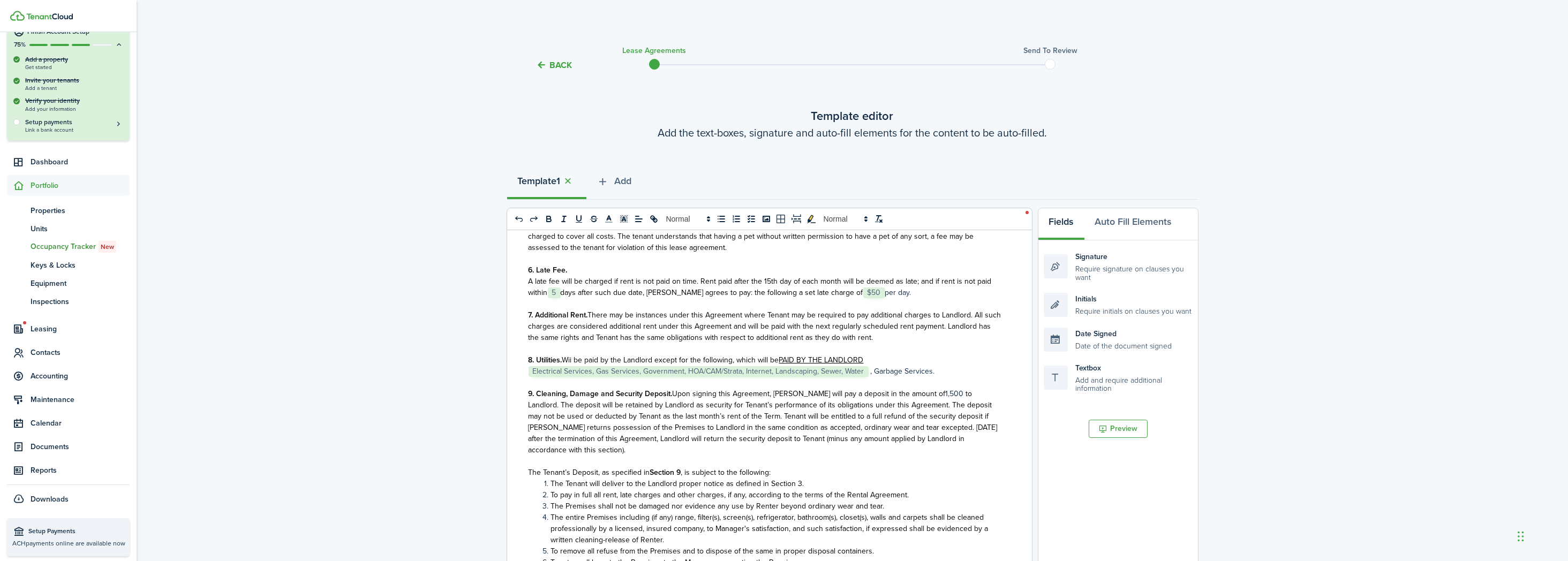
click at [570, 366] on span "Wii be paid by the Landlord except for the following, which will be" at bounding box center [671, 360] width 217 height 11
drag, startPoint x: 937, startPoint y: 381, endPoint x: 729, endPoint y: 384, distance: 208.0
click at [729, 377] on p "8. Utilities. The following utilities wii be paid by the Landlord except for th…" at bounding box center [765, 365] width 474 height 23
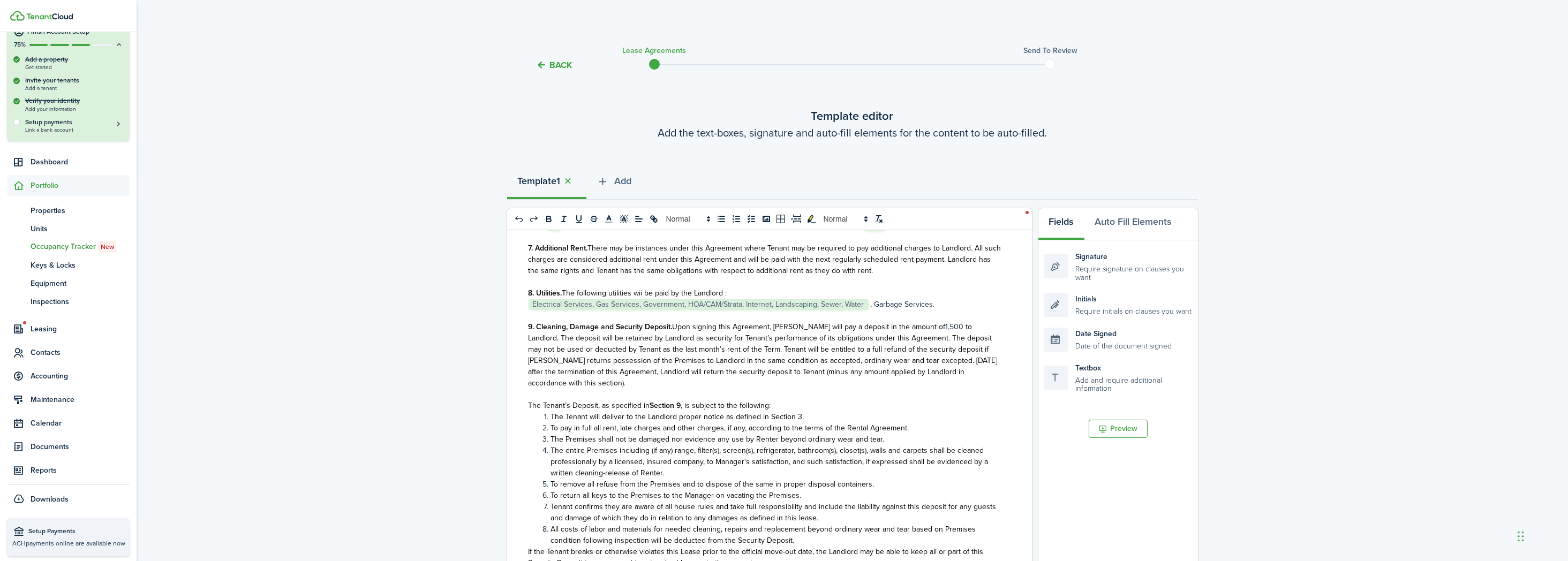
click at [928, 310] on p "8. Utilities. The following utilities wii be paid by the Landlord : ﻿ Electrica…" at bounding box center [765, 298] width 474 height 23
click at [929, 310] on p "8. Utilities. The following utilities wii be paid by the Landlord : ﻿ Electrica…" at bounding box center [765, 298] width 474 height 23
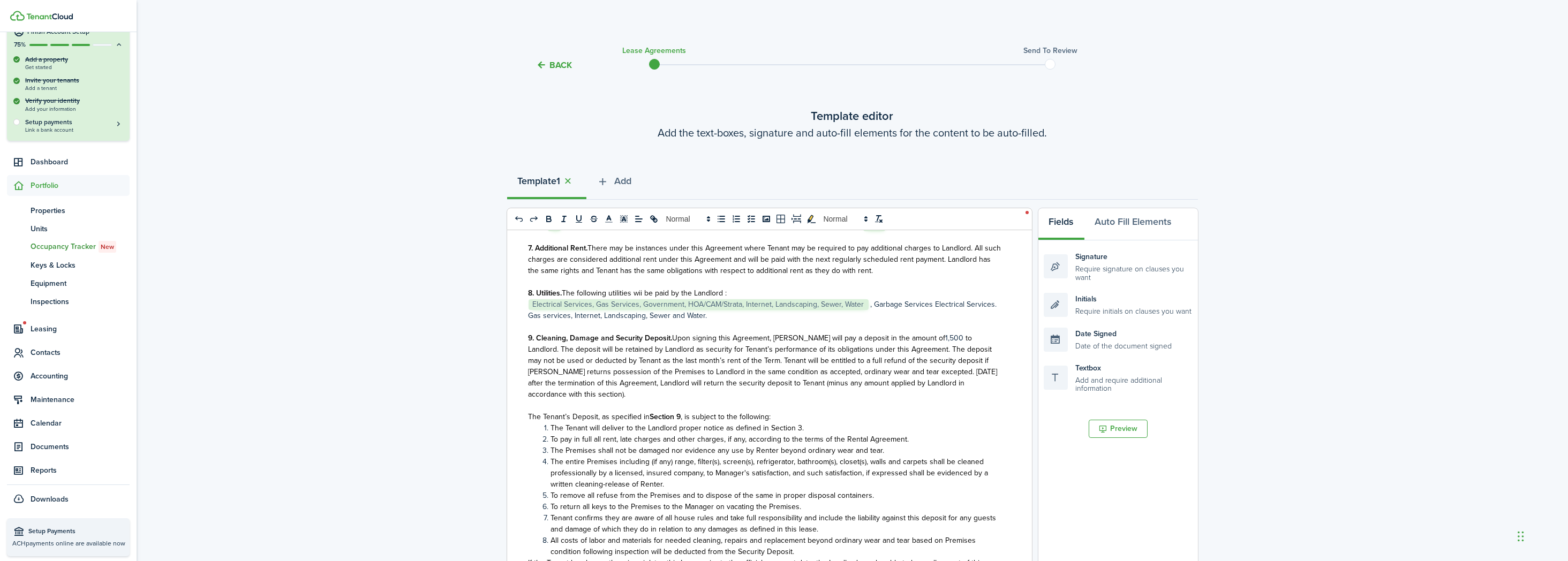
click at [931, 321] on p "8. Utilities. The following utilities wii be paid by the Landlord : ﻿ Electrica…" at bounding box center [765, 304] width 474 height 33
click at [869, 321] on p "8. Utilities. The following utilities wii be paid by the Landlord : ﻿ Electrica…" at bounding box center [765, 304] width 474 height 33
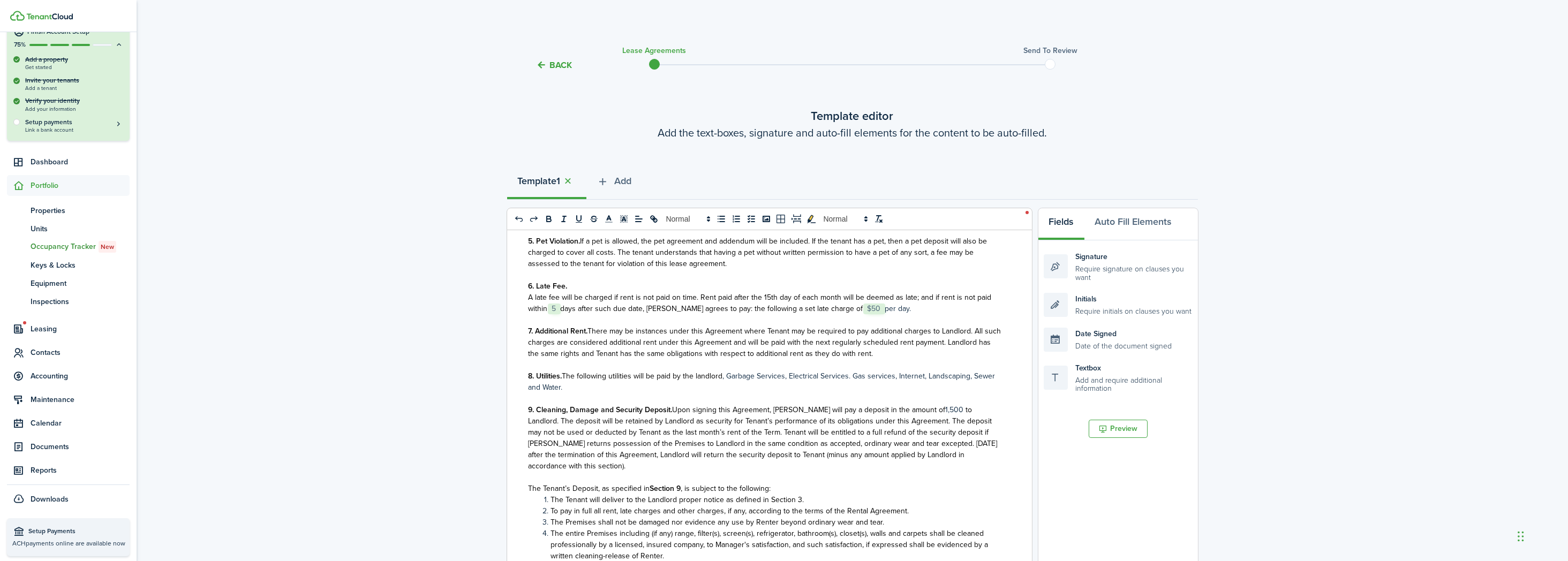
scroll to position [639, 0]
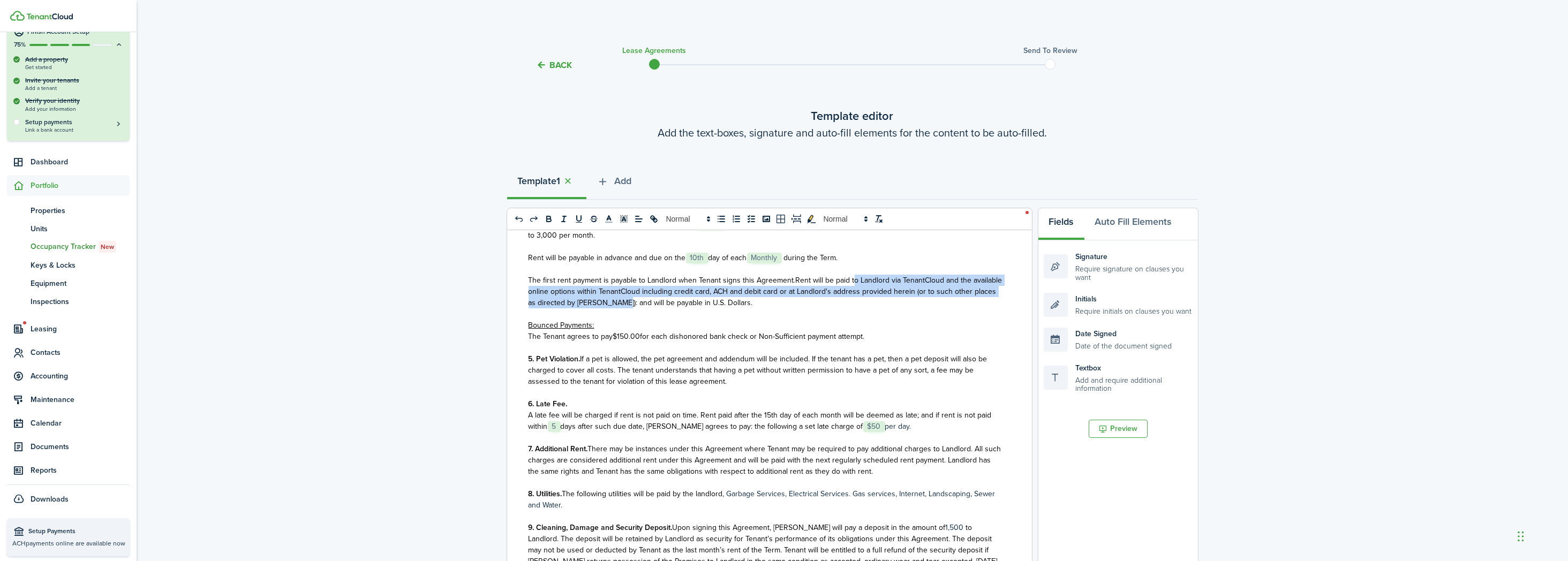
drag, startPoint x: 849, startPoint y: 301, endPoint x: 655, endPoint y: 326, distance: 195.6
click at [655, 308] on span "Rent will be paid to Landlord via TenantCloud and the available online options …" at bounding box center [765, 291] width 474 height 33
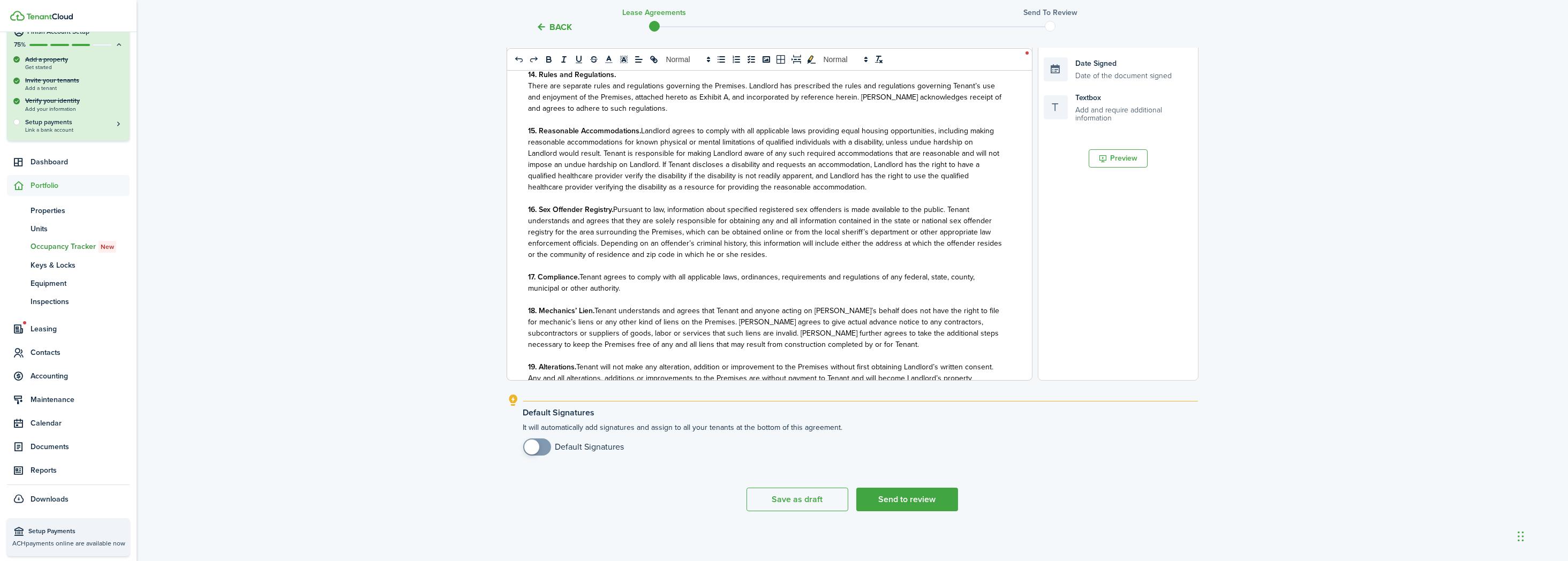
scroll to position [1278, 0]
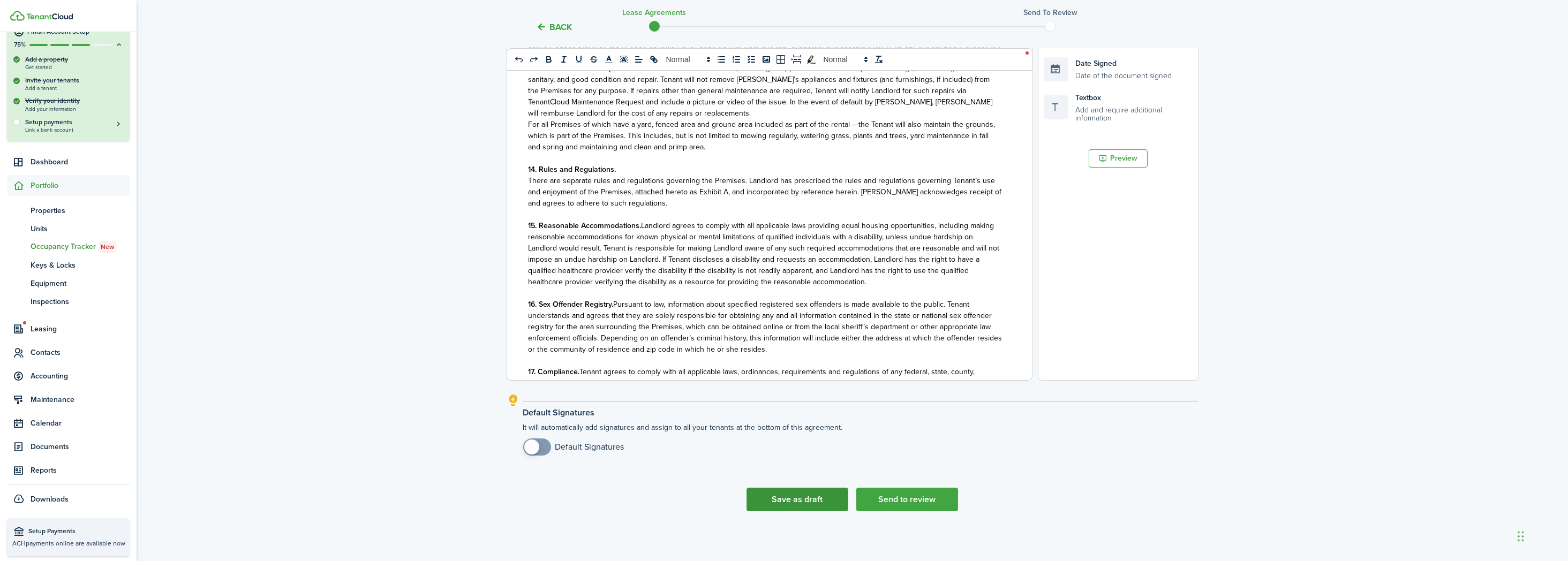
click at [800, 448] on button "Save as draft" at bounding box center [797, 499] width 102 height 24
